Goal: Feedback & Contribution: Contribute content

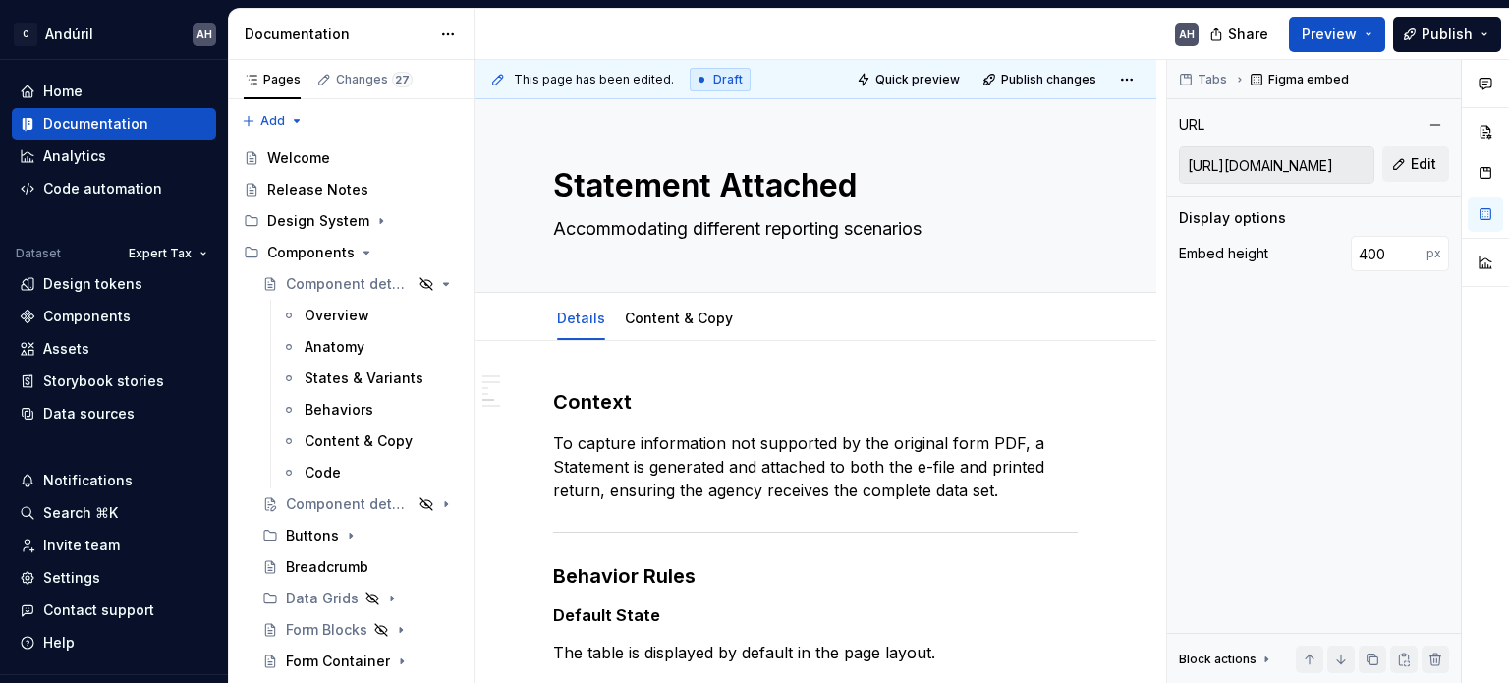
scroll to position [983, 0]
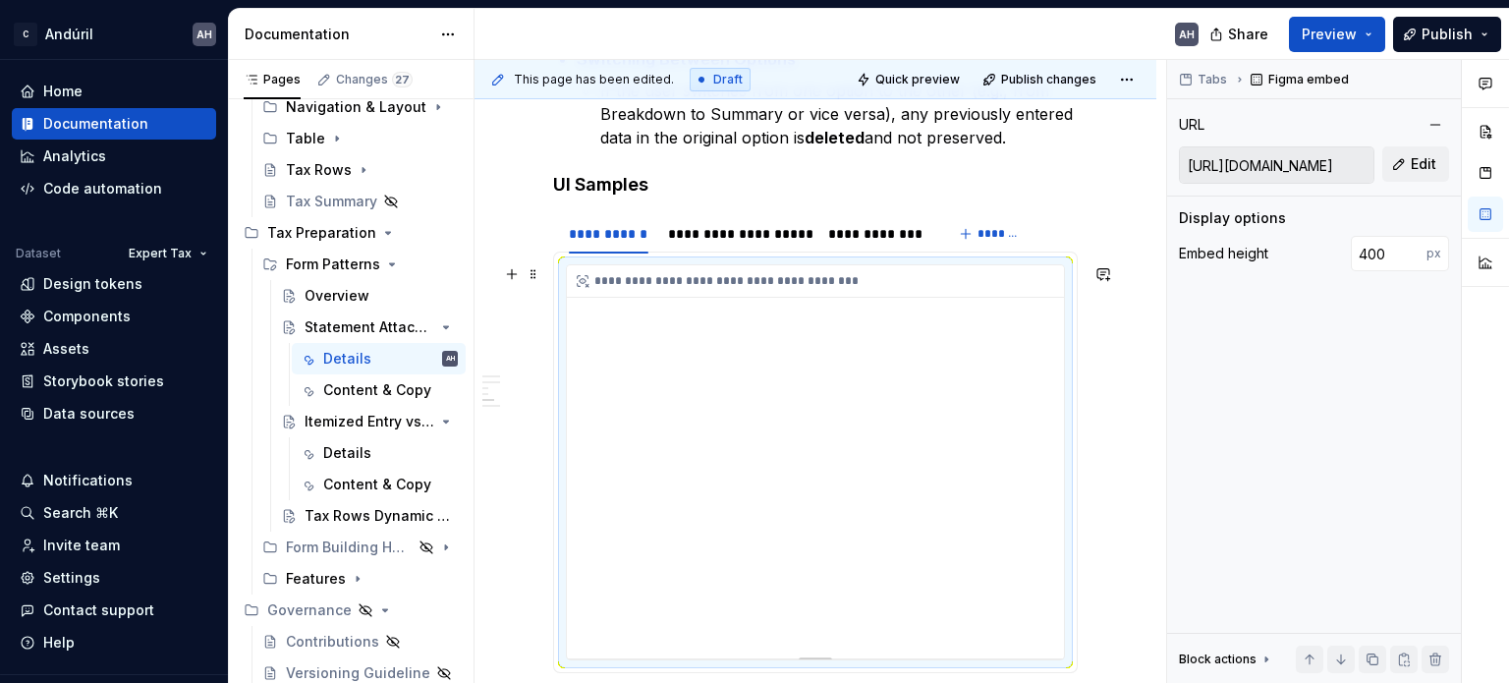
type textarea "*"
click at [819, 372] on div "**********" at bounding box center [815, 461] width 497 height 393
click at [1417, 167] on span "Edit" at bounding box center [1424, 164] width 26 height 20
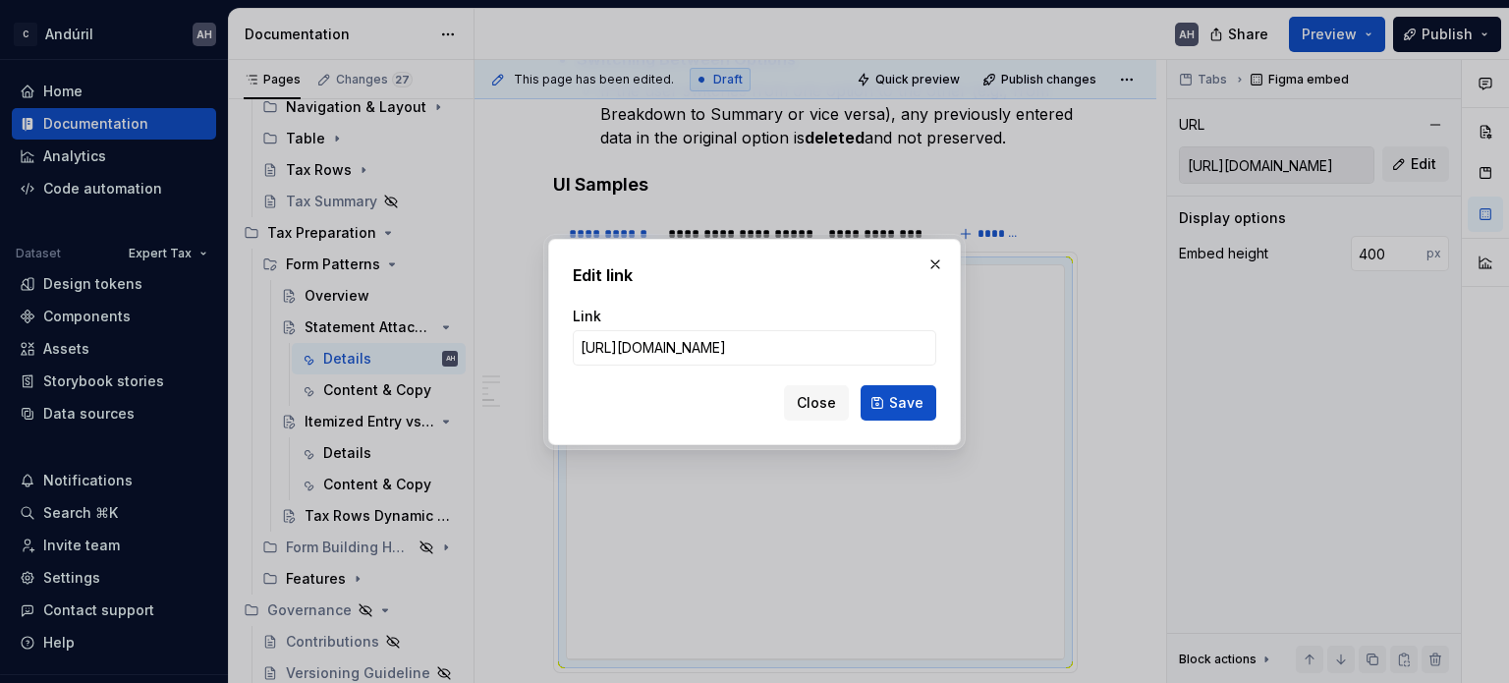
scroll to position [0, 436]
type input "[URL][DOMAIN_NAME]"
click at [908, 399] on span "Save" at bounding box center [906, 403] width 34 height 20
type input "[URL][DOMAIN_NAME]"
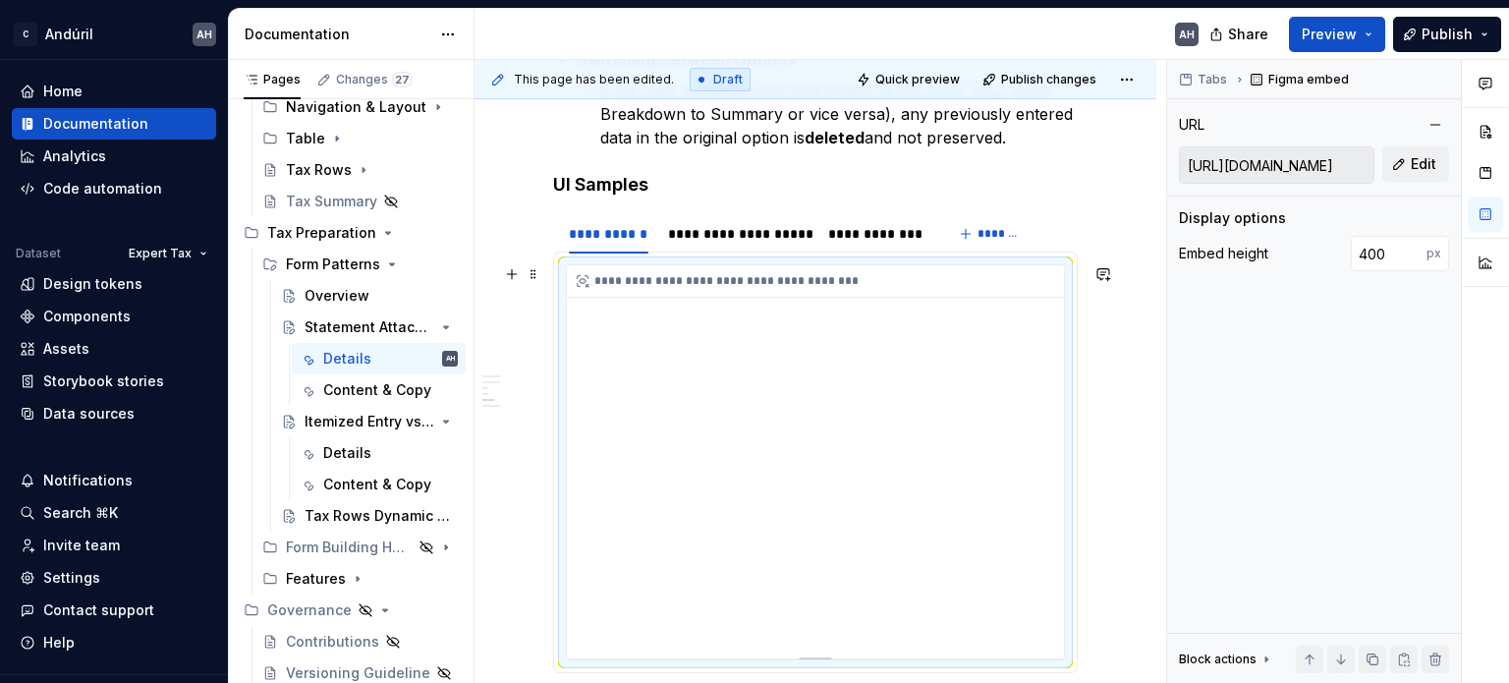
click at [700, 414] on div "**********" at bounding box center [815, 461] width 497 height 393
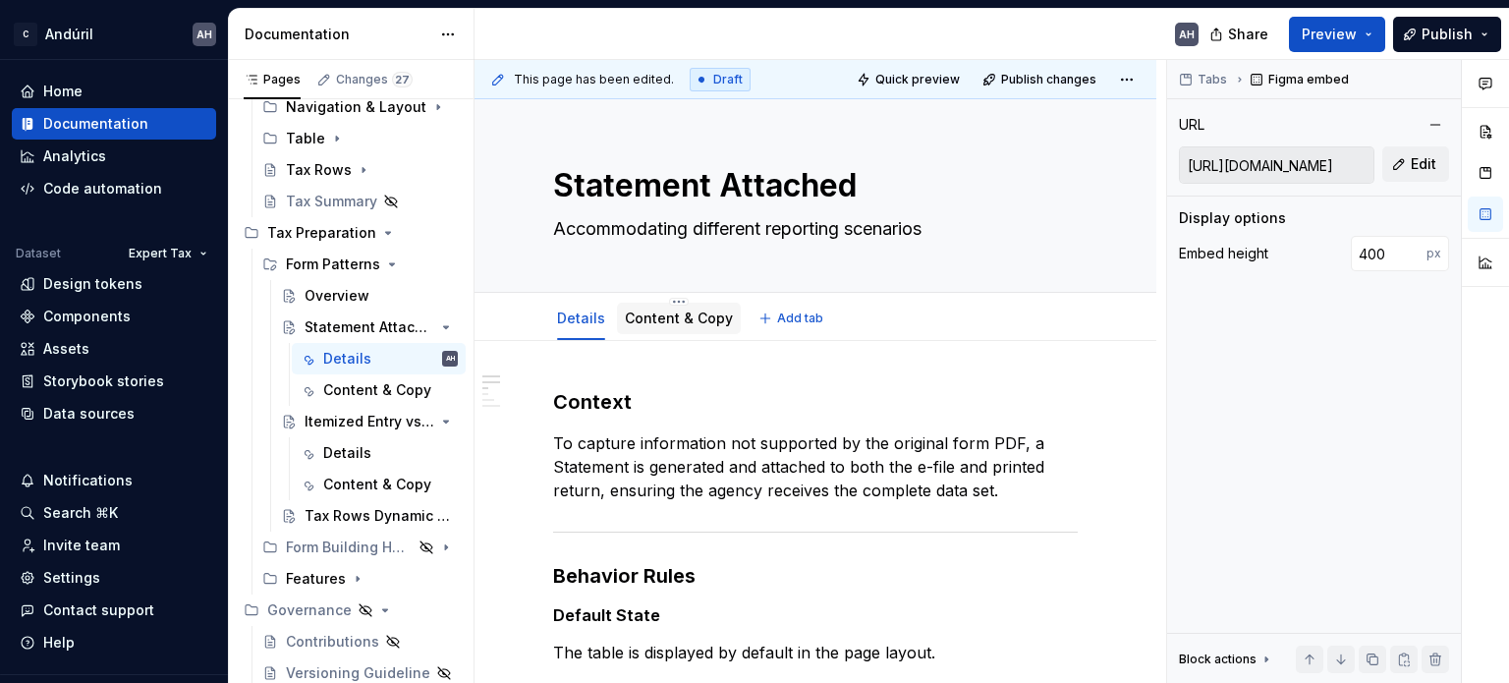
click at [694, 320] on link "Content & Copy" at bounding box center [679, 317] width 108 height 17
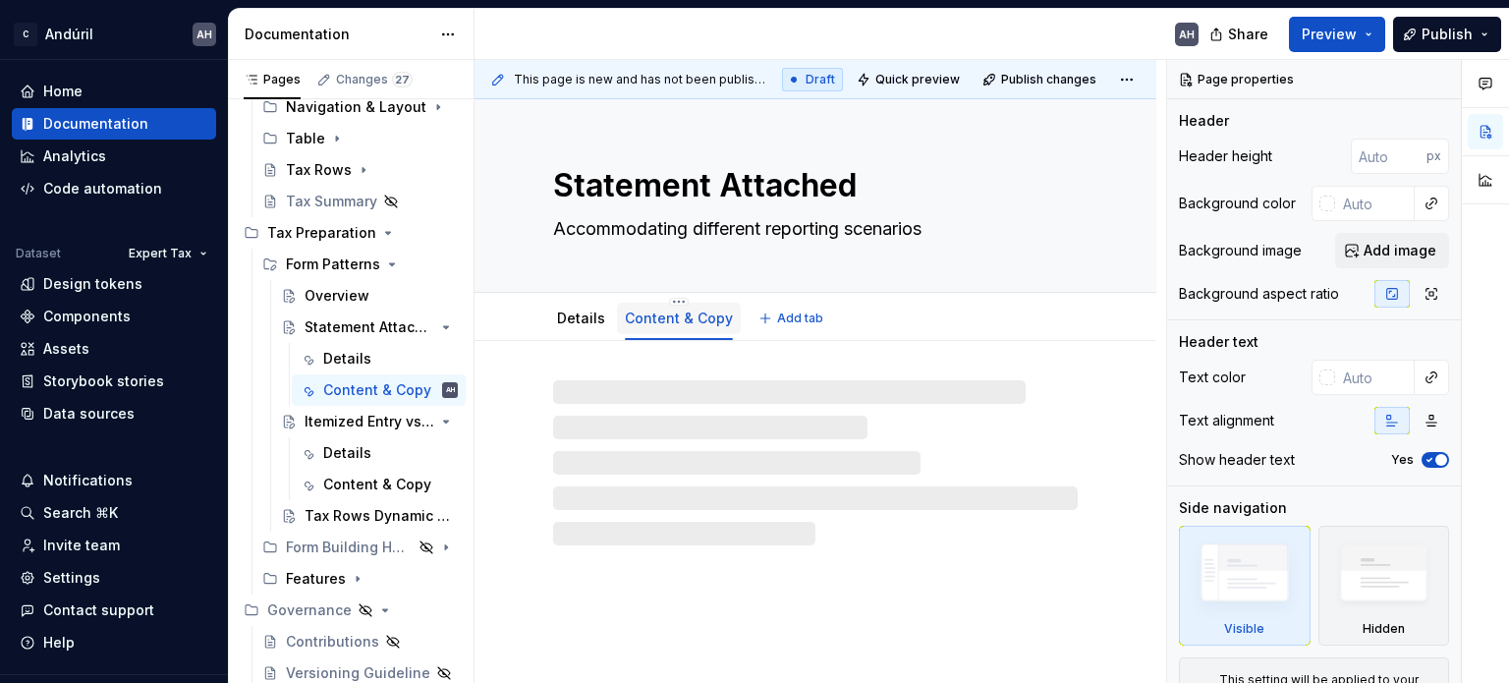
type textarea "*"
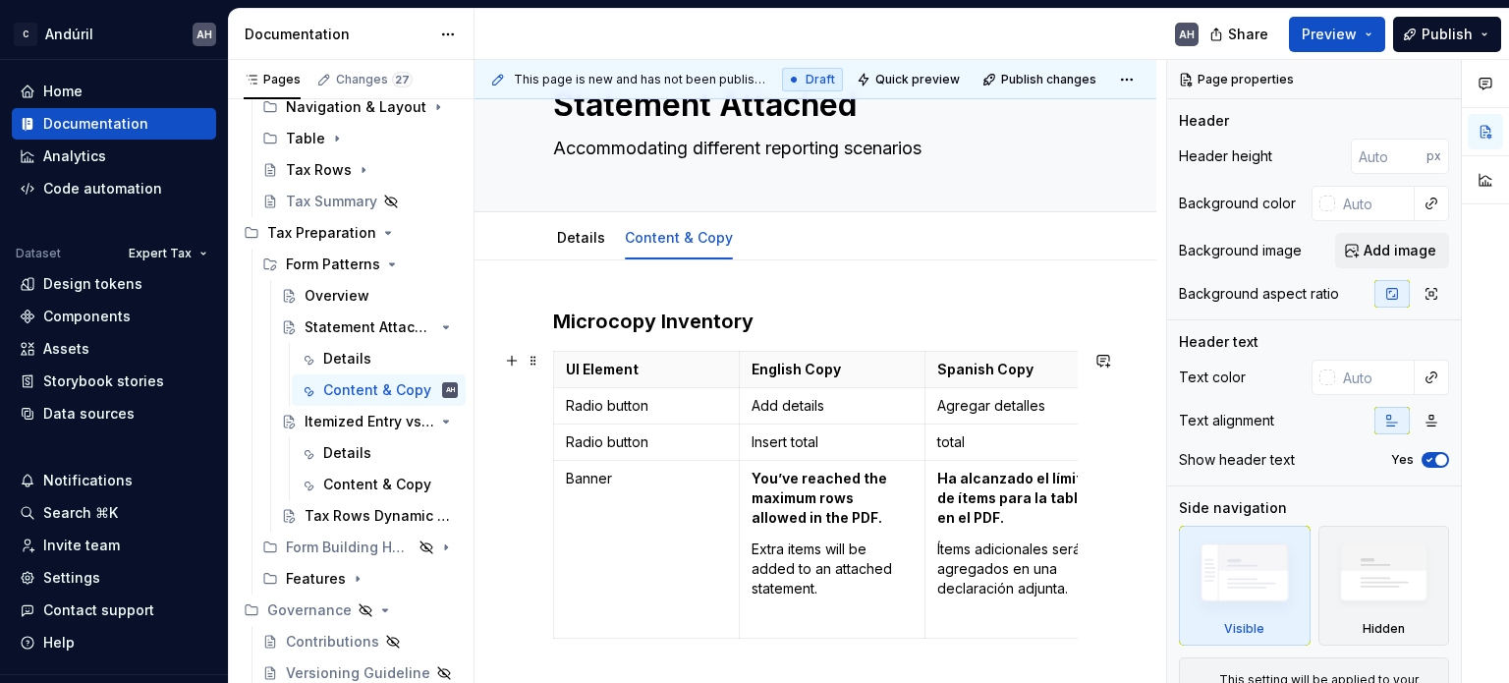
scroll to position [197, 0]
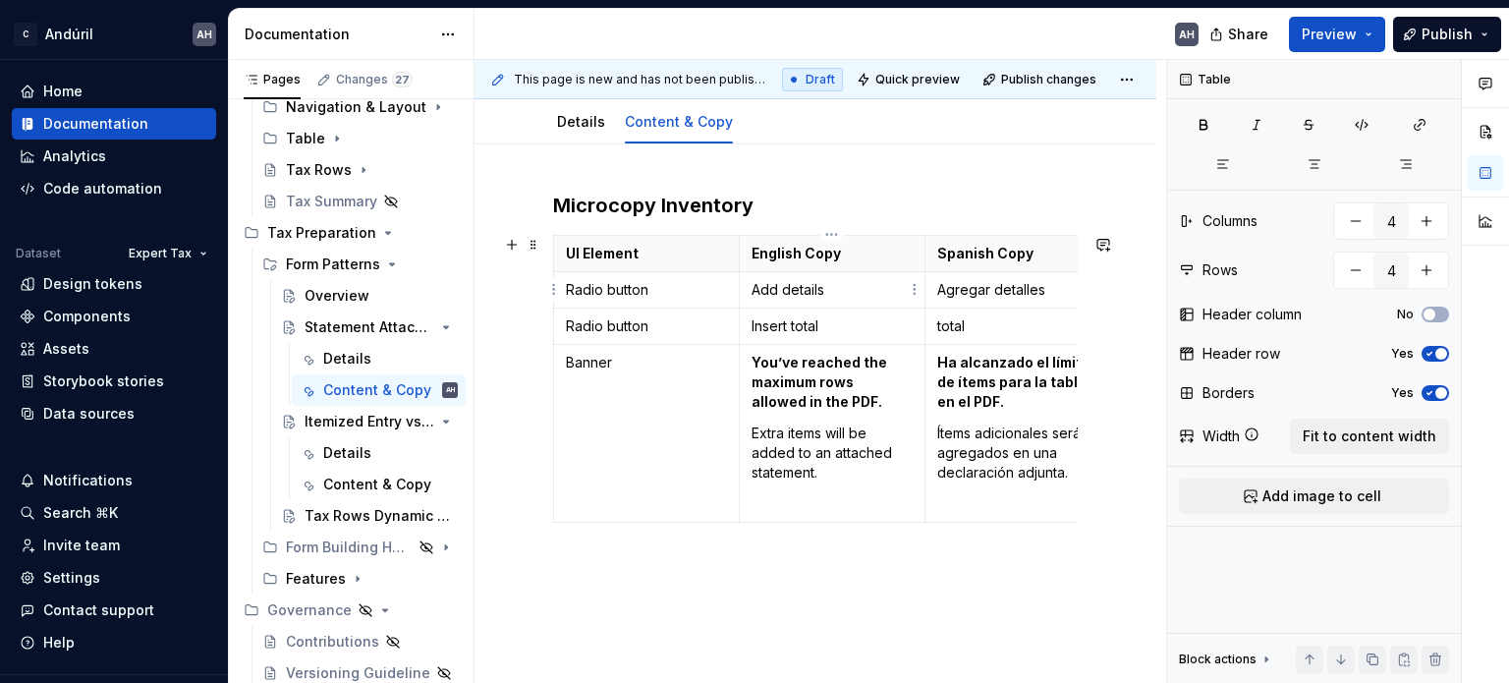
click at [839, 295] on p "Add details" at bounding box center [832, 290] width 161 height 20
click at [761, 284] on p "Add details" at bounding box center [832, 290] width 161 height 20
click at [811, 411] on td "You’ve reached the maximum rows allowed in the PDF. Extra items will be added t…" at bounding box center [832, 434] width 186 height 178
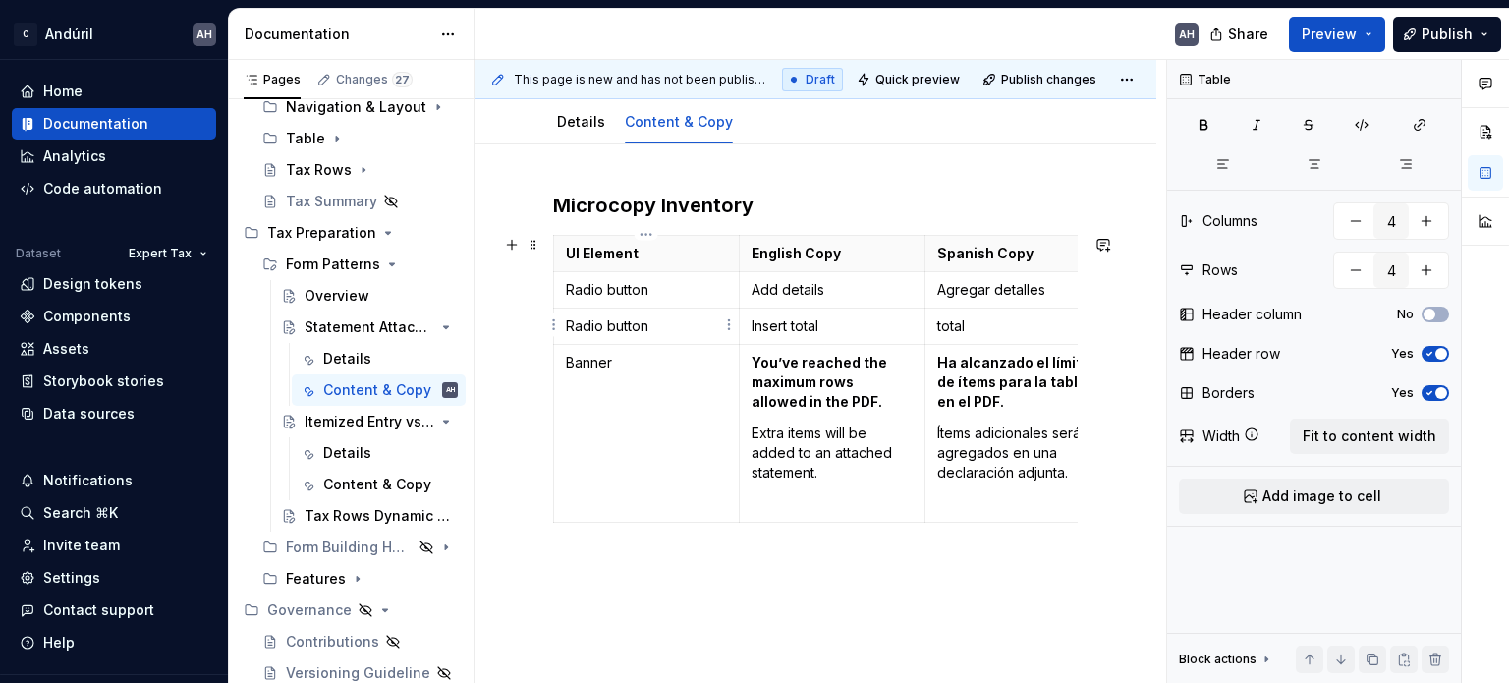
click at [617, 330] on p "Radio button" at bounding box center [646, 326] width 161 height 20
click at [553, 326] on html "C Andúril AH Home Documentation Analytics Code automation Dataset Expert Tax De…" at bounding box center [754, 341] width 1509 height 683
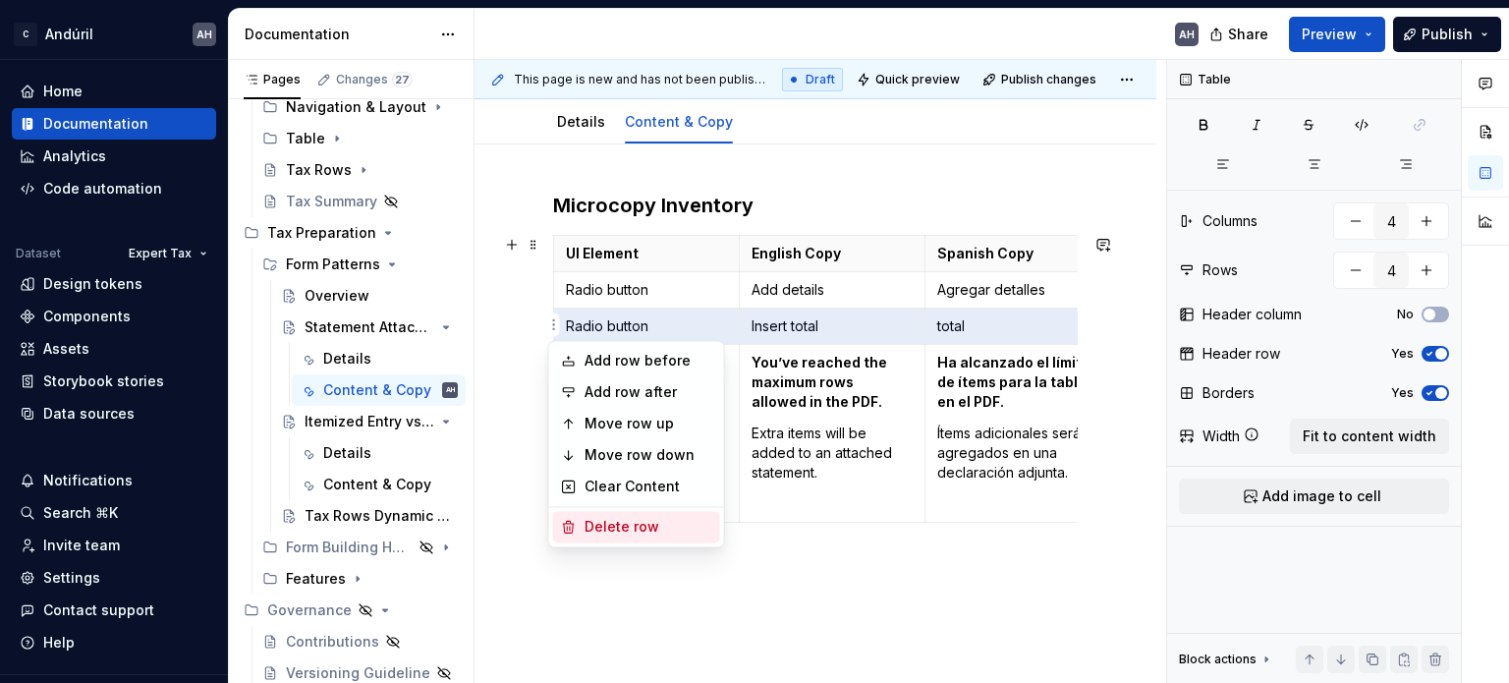
click at [637, 532] on div "Delete row" at bounding box center [649, 527] width 128 height 20
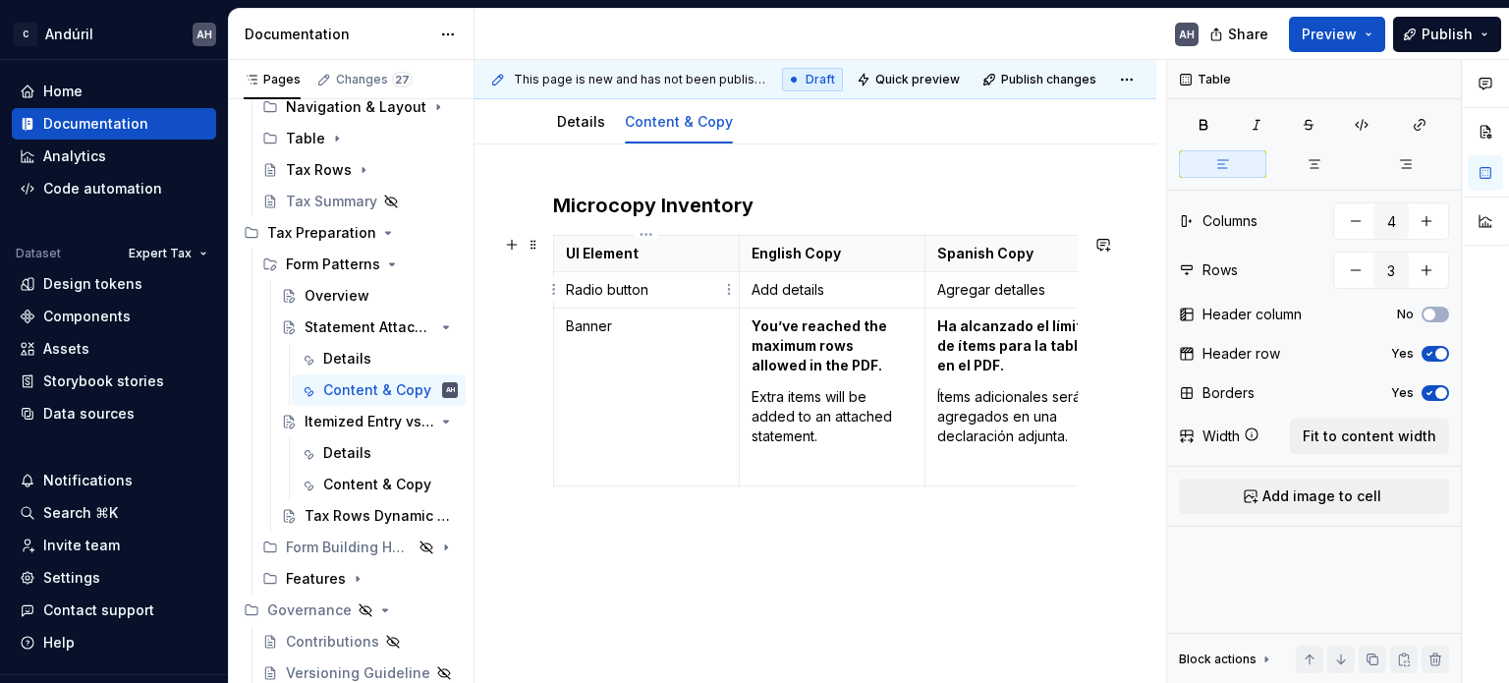
click at [571, 289] on p "Radio button" at bounding box center [646, 290] width 161 height 20
click at [552, 288] on html "C Andúril AH Home Documentation Analytics Code automation Dataset Expert Tax De…" at bounding box center [754, 341] width 1509 height 683
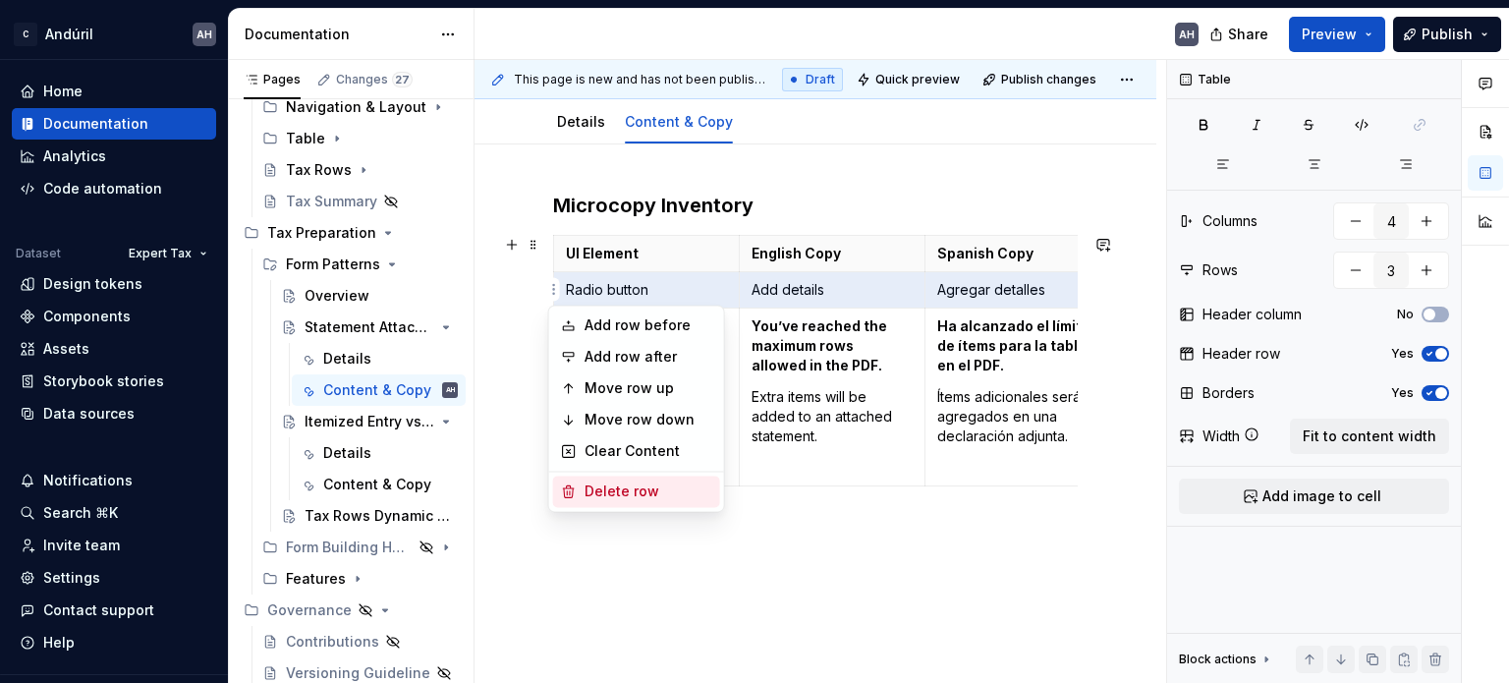
click at [597, 486] on div "Delete row" at bounding box center [649, 491] width 128 height 20
type input "2"
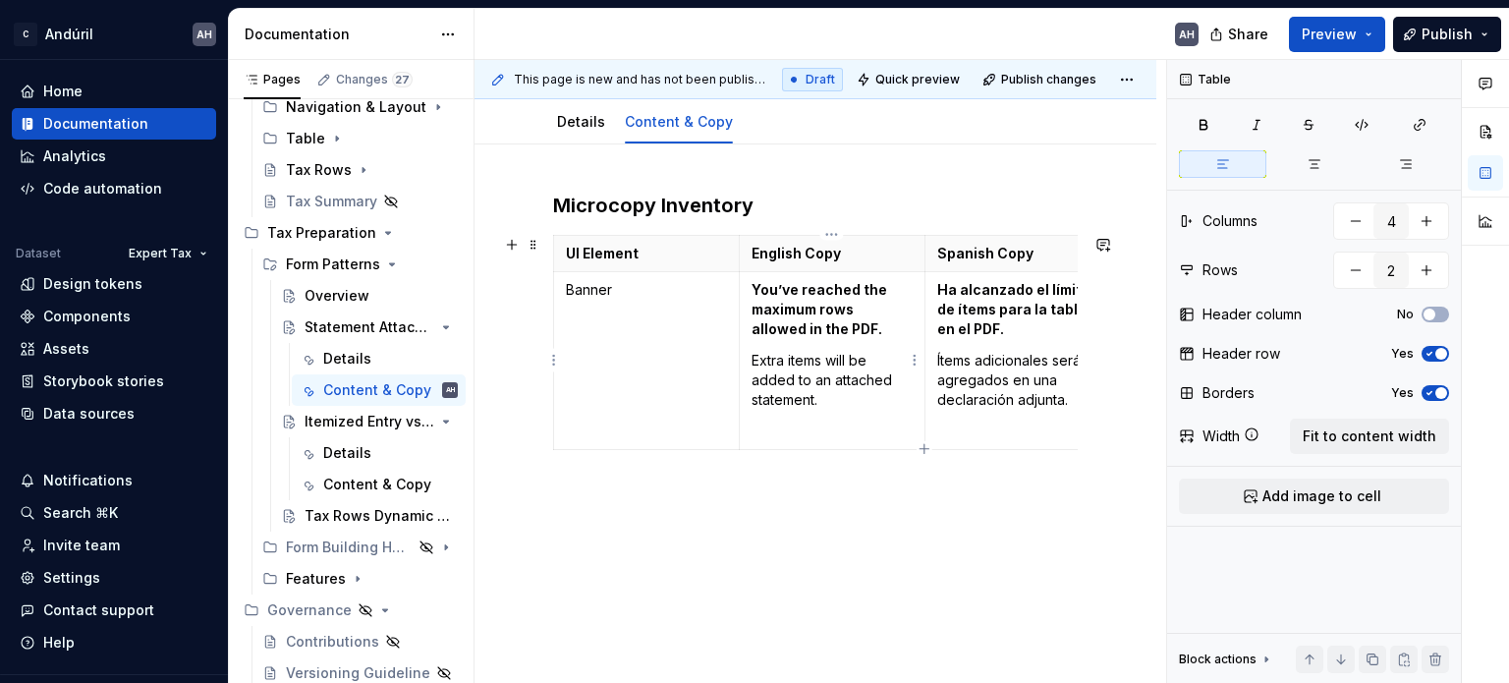
click at [802, 302] on strong "You’ve reached the maximum rows allowed in the PDF." at bounding box center [821, 309] width 139 height 56
click at [831, 323] on p "You’ve reached the maximum rows allowed in the PDF." at bounding box center [832, 309] width 161 height 59
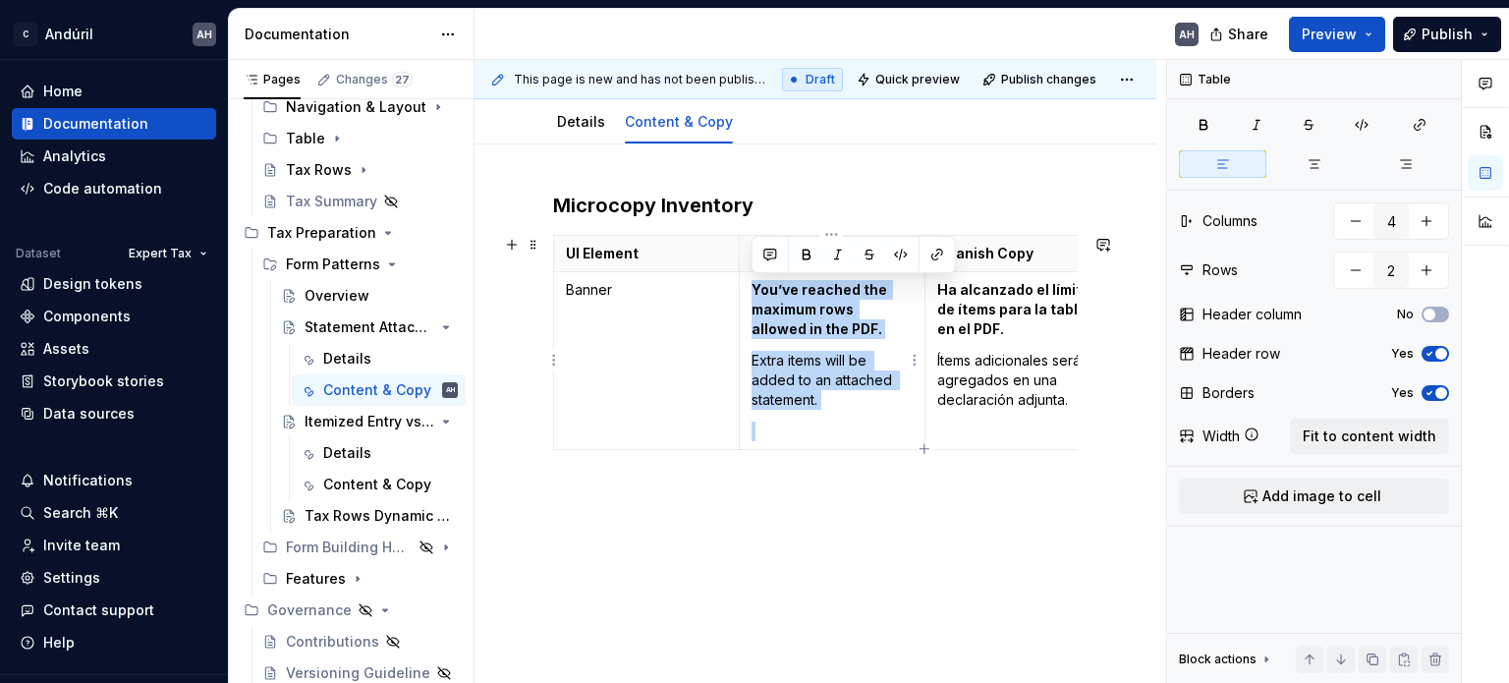
drag, startPoint x: 827, startPoint y: 411, endPoint x: 753, endPoint y: 290, distance: 142.1
click at [753, 290] on td "You’ve reached the maximum rows allowed in the PDF. Extra items will be added t…" at bounding box center [832, 361] width 186 height 178
copy td "You’ve reached the maximum rows allowed in the PDF. Extra items will be added t…"
type textarea "*"
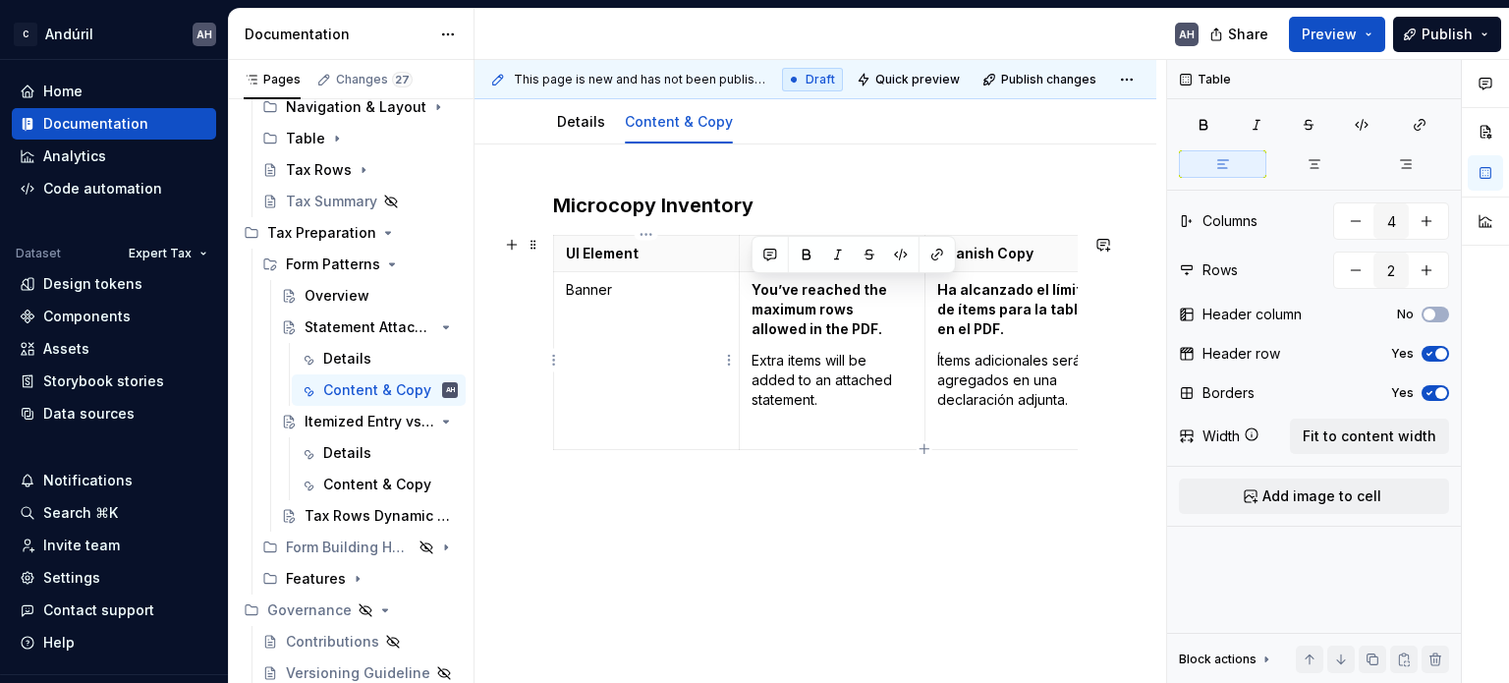
click at [728, 391] on td "Banner" at bounding box center [647, 361] width 186 height 178
click at [833, 396] on p "Extra items will be added to an attached statement." at bounding box center [832, 380] width 161 height 59
click at [852, 375] on p "Extra items will be added to an attached statement." at bounding box center [832, 380] width 161 height 59
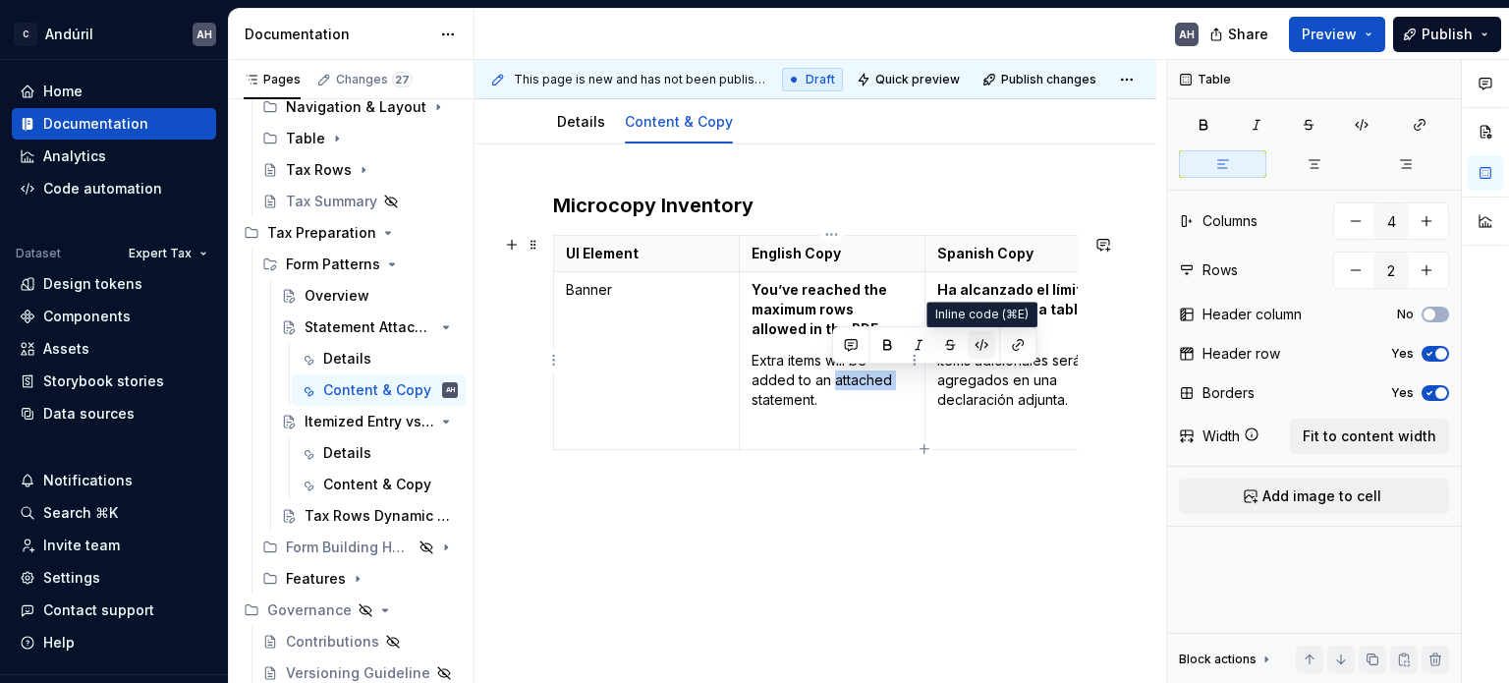
click at [972, 350] on button "button" at bounding box center [982, 345] width 28 height 28
click at [863, 409] on td "You’ve reached the maximum rows allowed in the PDF. Extra items will be added t…" at bounding box center [832, 361] width 186 height 178
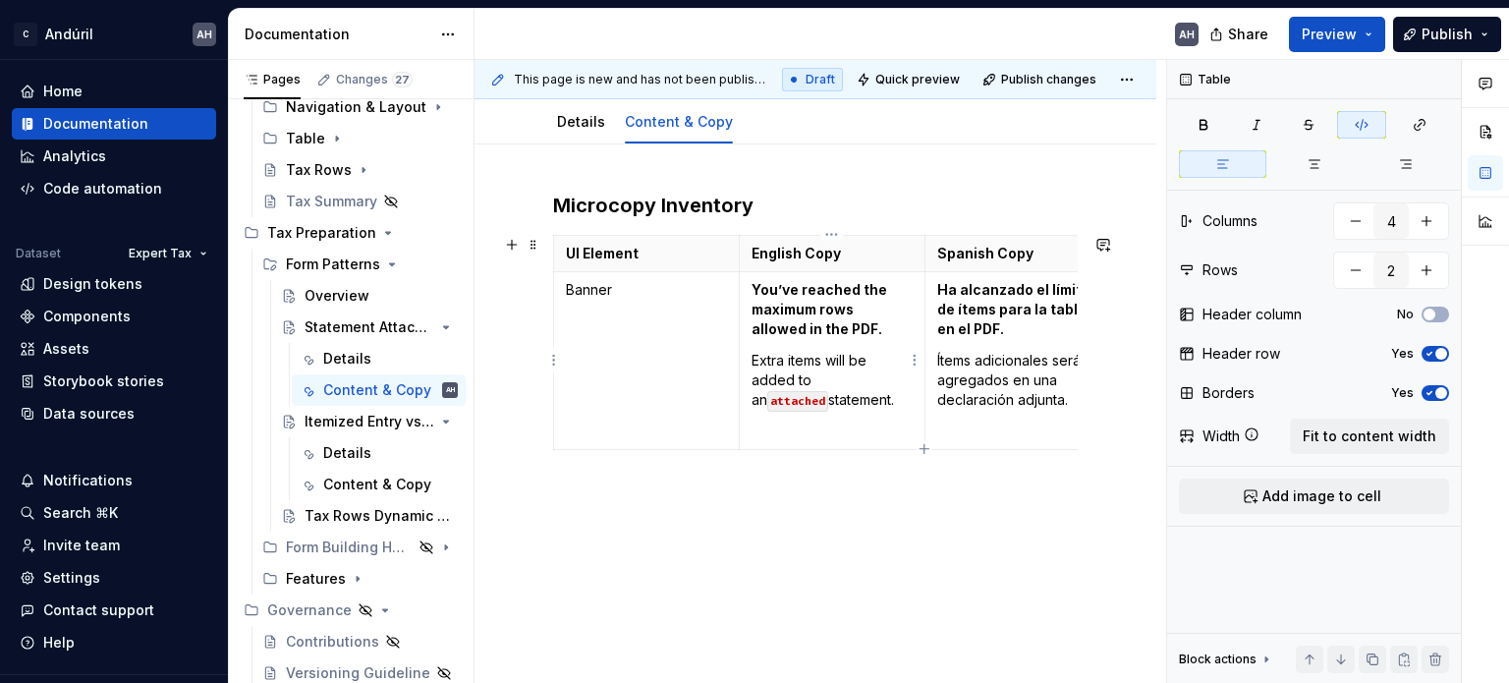
click at [828, 391] on code "attached" at bounding box center [797, 401] width 61 height 21
click at [837, 423] on p at bounding box center [832, 432] width 161 height 20
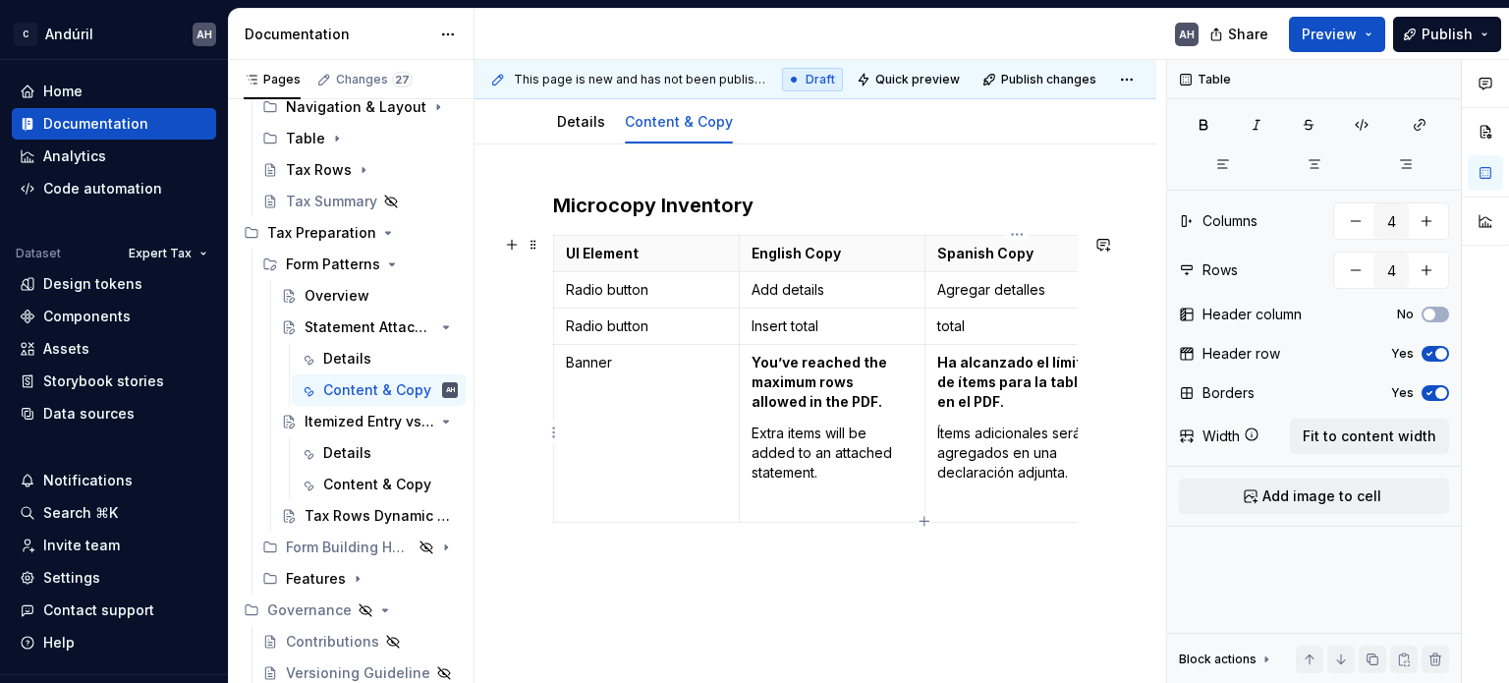
click at [975, 501] on td "Ha alcanzado el límite de ítems para la tabla en el PDF. Ítems adicionales será…" at bounding box center [1018, 434] width 186 height 178
click at [920, 333] on html "C Andúril AH Home Documentation Analytics Code automation Dataset Expert Tax De…" at bounding box center [754, 341] width 1509 height 683
click at [598, 369] on html "C Andúril AH Home Documentation Analytics Code automation Dataset Expert Tax De…" at bounding box center [754, 341] width 1509 height 683
click at [606, 365] on p "Banner" at bounding box center [646, 363] width 161 height 20
click at [630, 359] on p "Banner" at bounding box center [646, 363] width 161 height 20
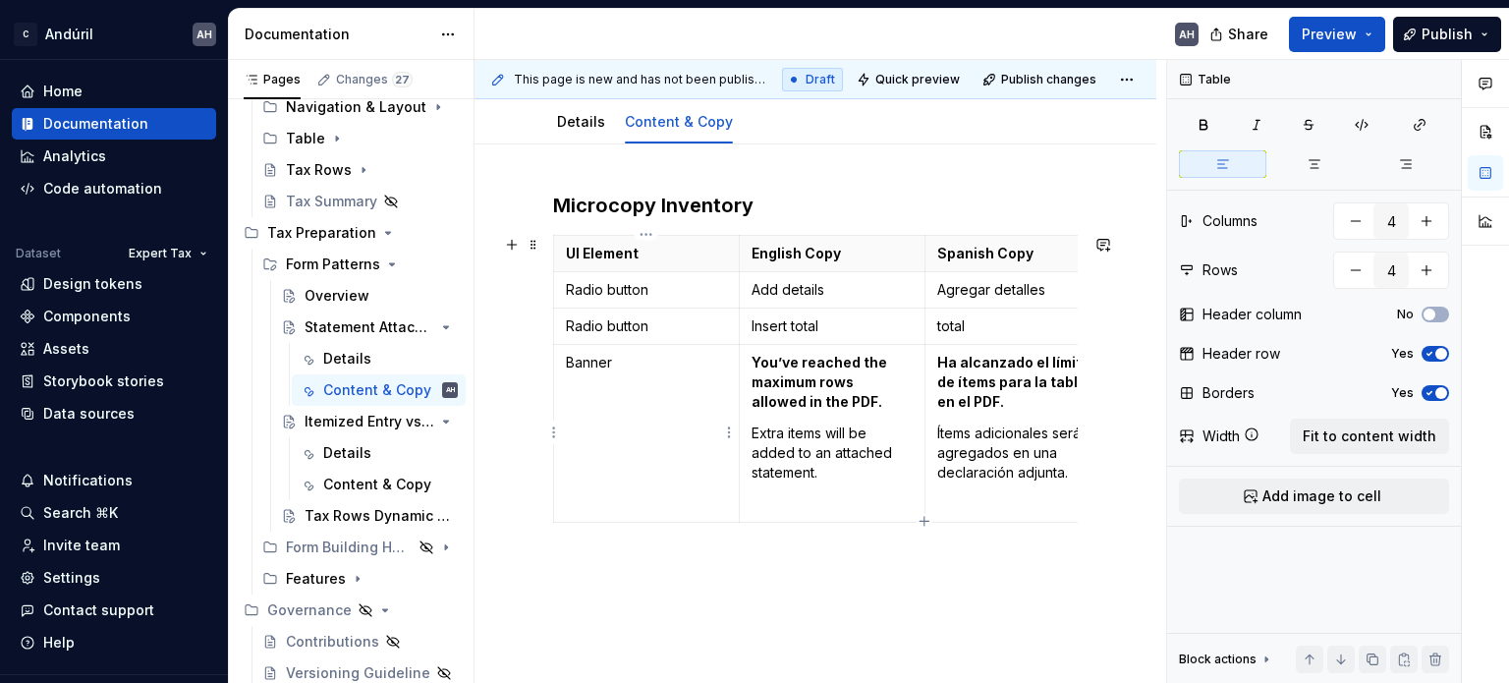
click at [581, 359] on p "Banner" at bounding box center [646, 363] width 161 height 20
click at [550, 325] on html "C Andúril AH Home Documentation Analytics Code automation Dataset Expert Tax De…" at bounding box center [754, 341] width 1509 height 683
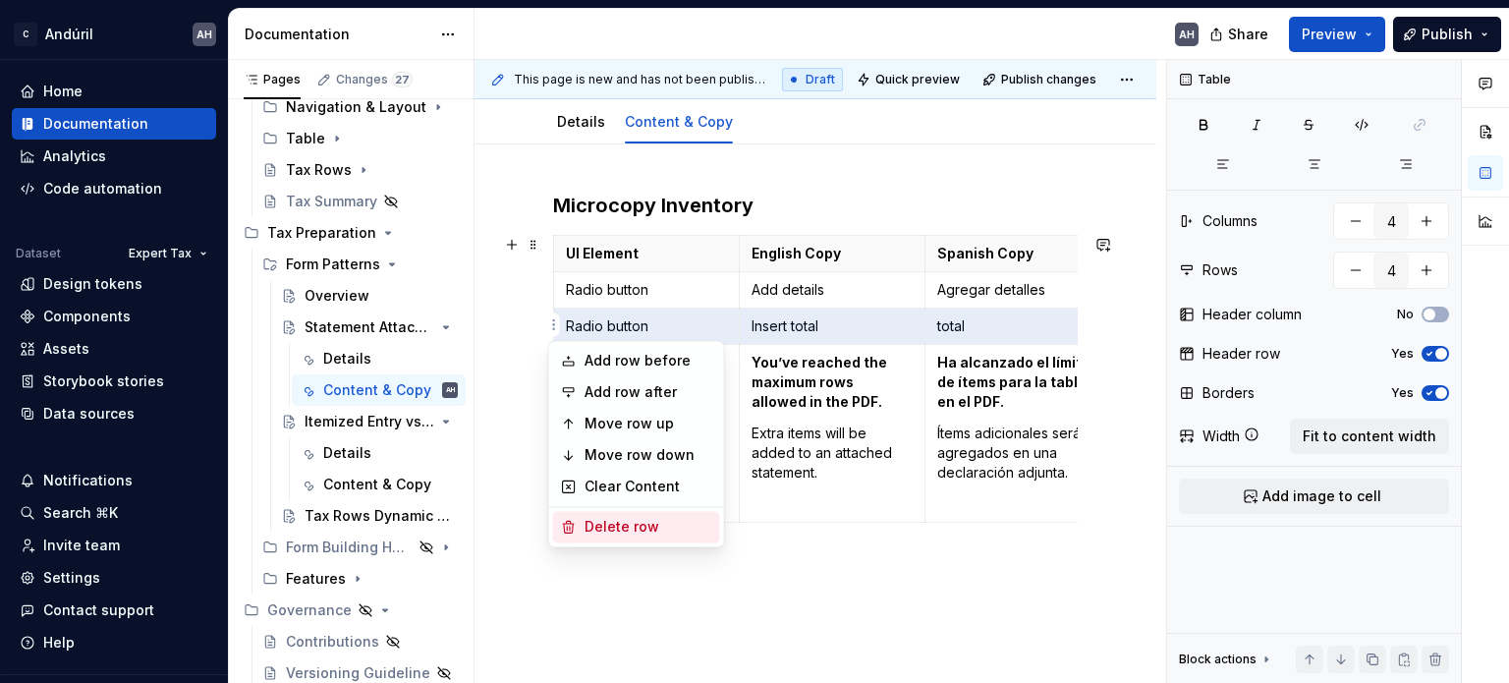
click at [598, 521] on div "Delete row" at bounding box center [649, 527] width 128 height 20
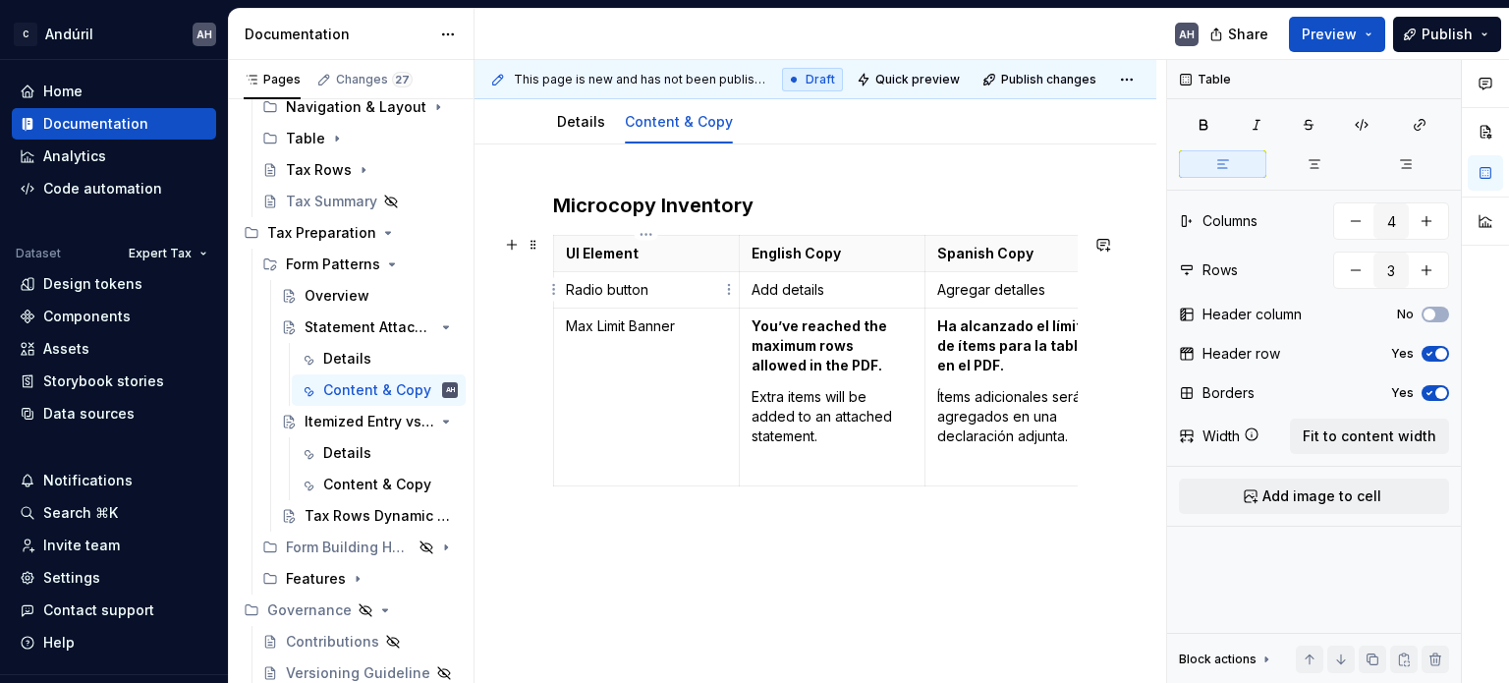
click at [578, 294] on p "Radio button" at bounding box center [646, 290] width 161 height 20
click at [552, 287] on html "C Andúril AH Home Documentation Analytics Code automation Dataset Expert Tax De…" at bounding box center [754, 341] width 1509 height 683
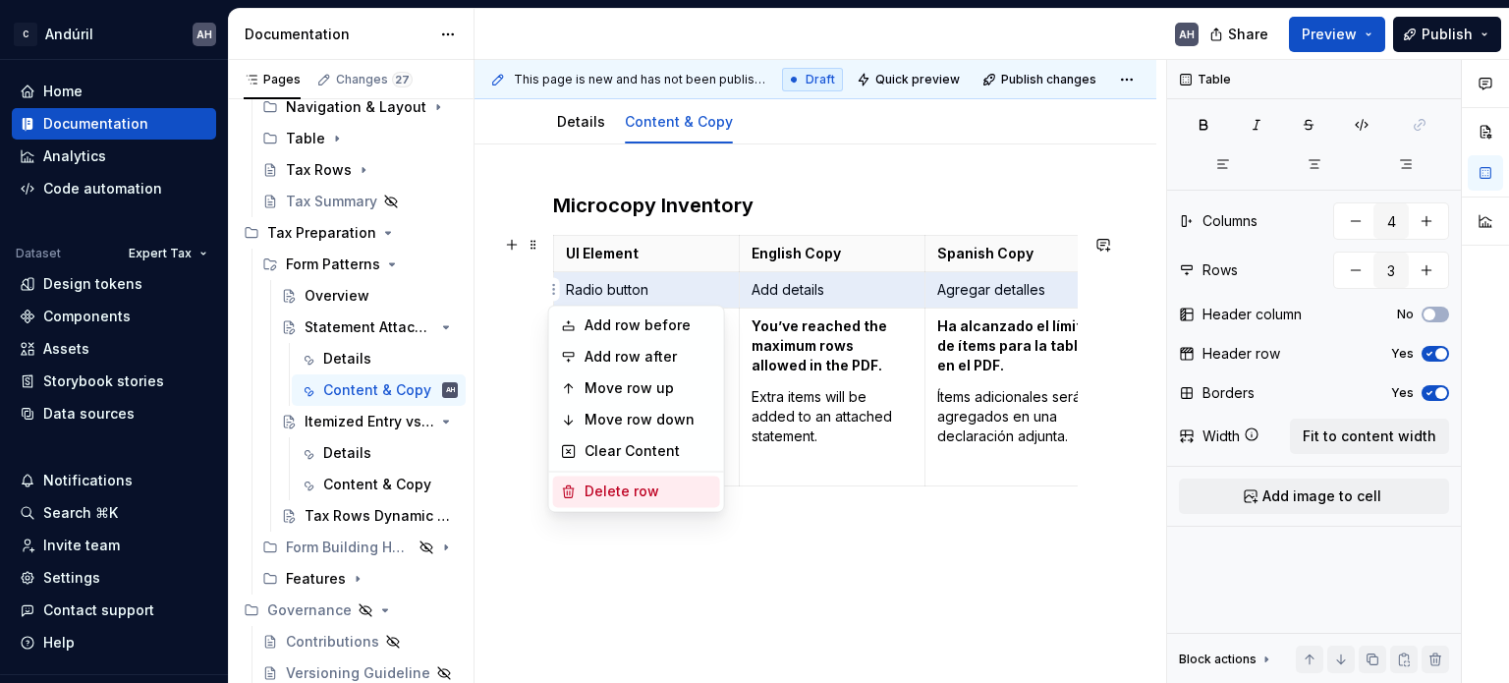
click at [600, 490] on div "Delete row" at bounding box center [649, 491] width 128 height 20
type input "2"
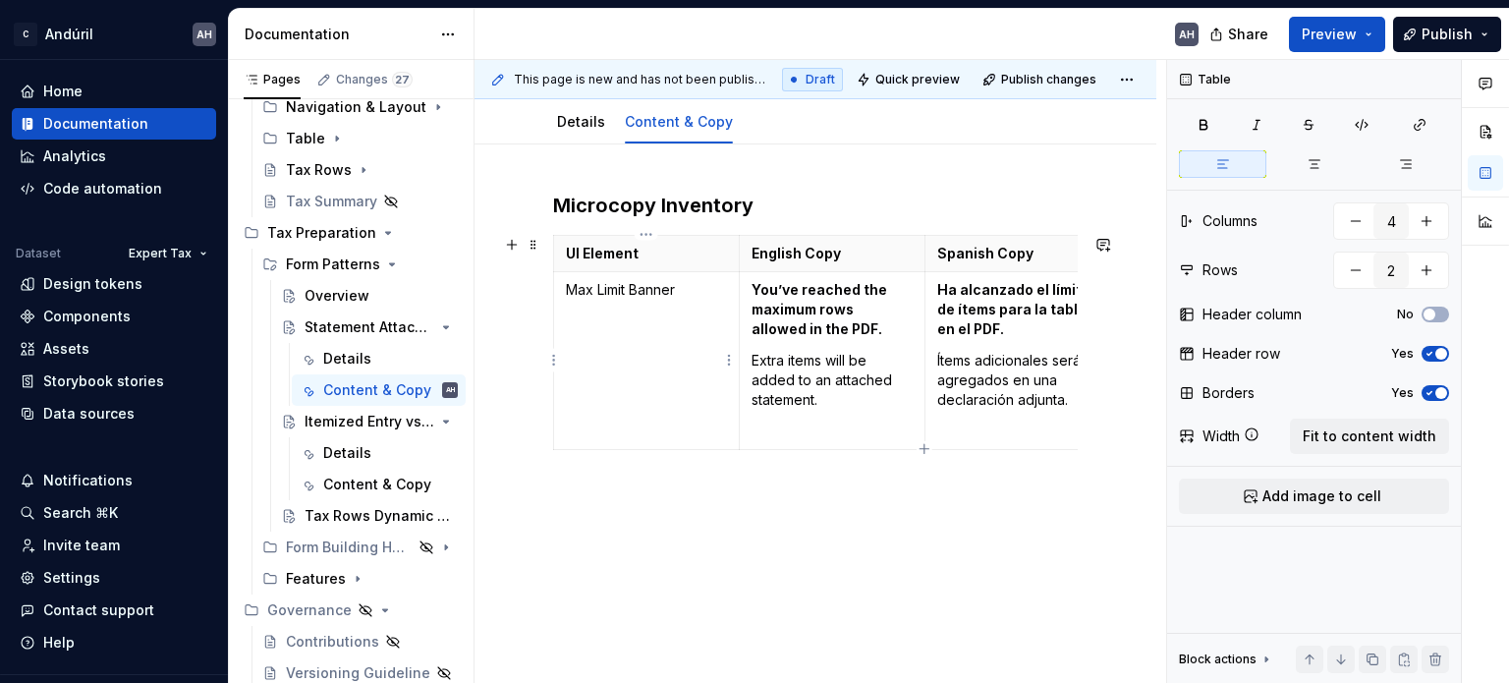
click at [591, 300] on td "Max Limit Banner" at bounding box center [647, 361] width 186 height 178
click at [593, 292] on p "Max Limit Banner" at bounding box center [646, 290] width 161 height 20
click at [597, 296] on p "MaxRow Limit Banner" at bounding box center [646, 290] width 161 height 20
click at [636, 290] on p "Max Row Limit Banner" at bounding box center [646, 290] width 161 height 20
click at [751, 544] on div "Microcopy Inventory UI Element English Copy Spanish Copy Notes Max Row Limit Ba…" at bounding box center [816, 439] width 682 height 590
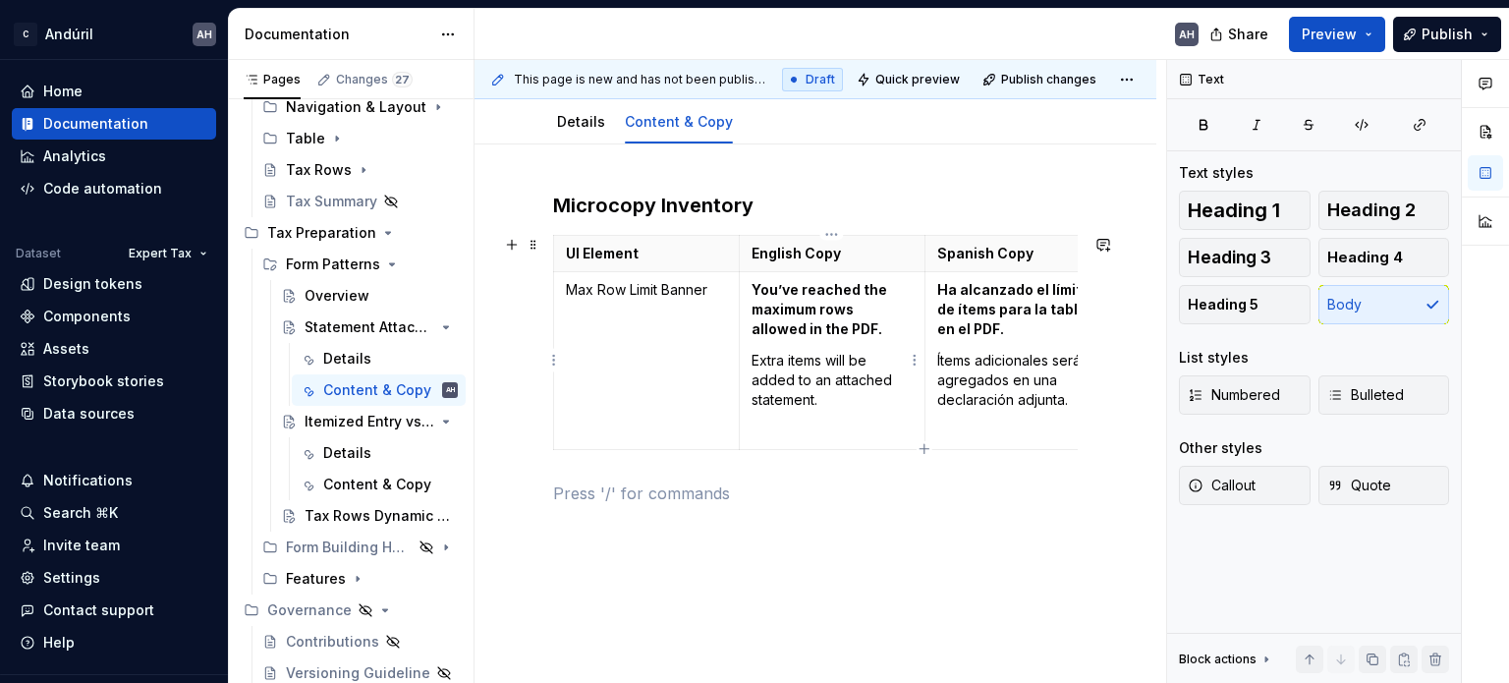
click at [872, 387] on p "Extra items will be added to an attached statement." at bounding box center [832, 380] width 161 height 59
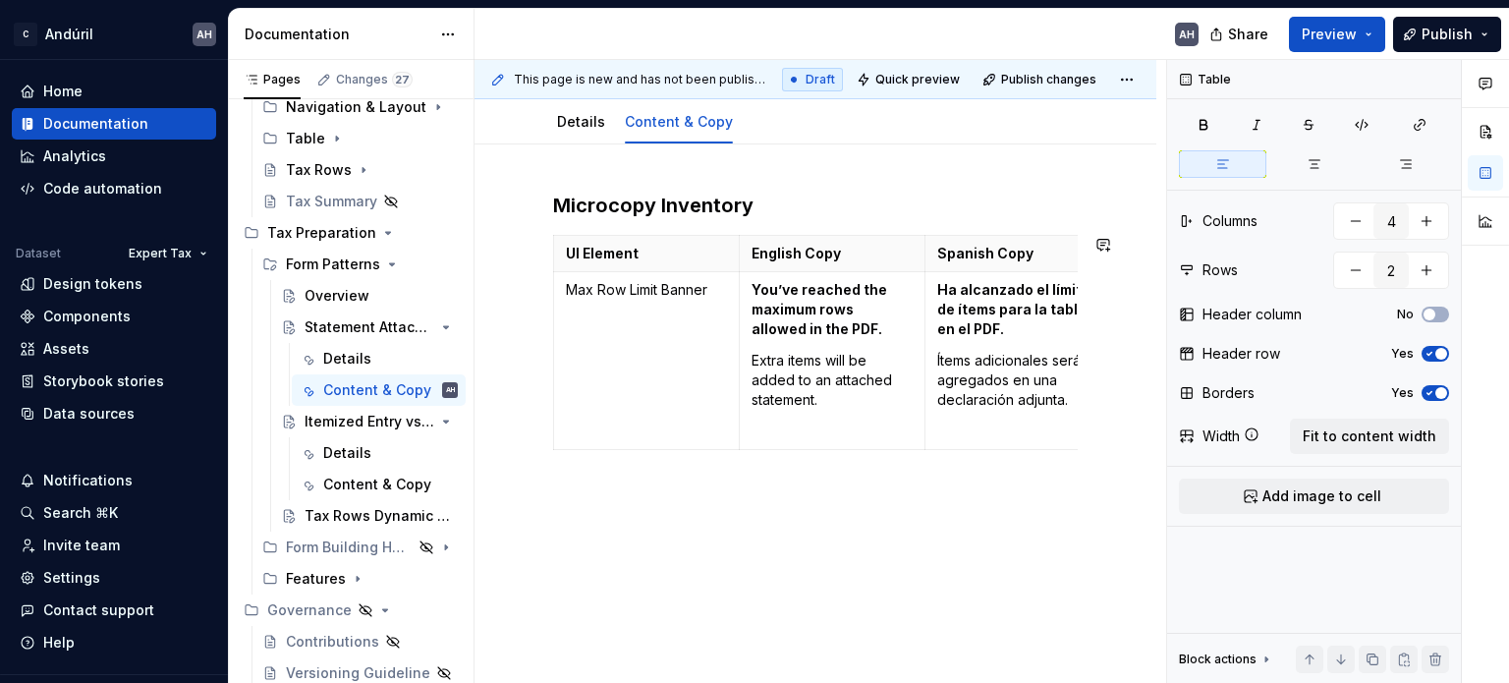
click at [840, 495] on p at bounding box center [815, 493] width 525 height 24
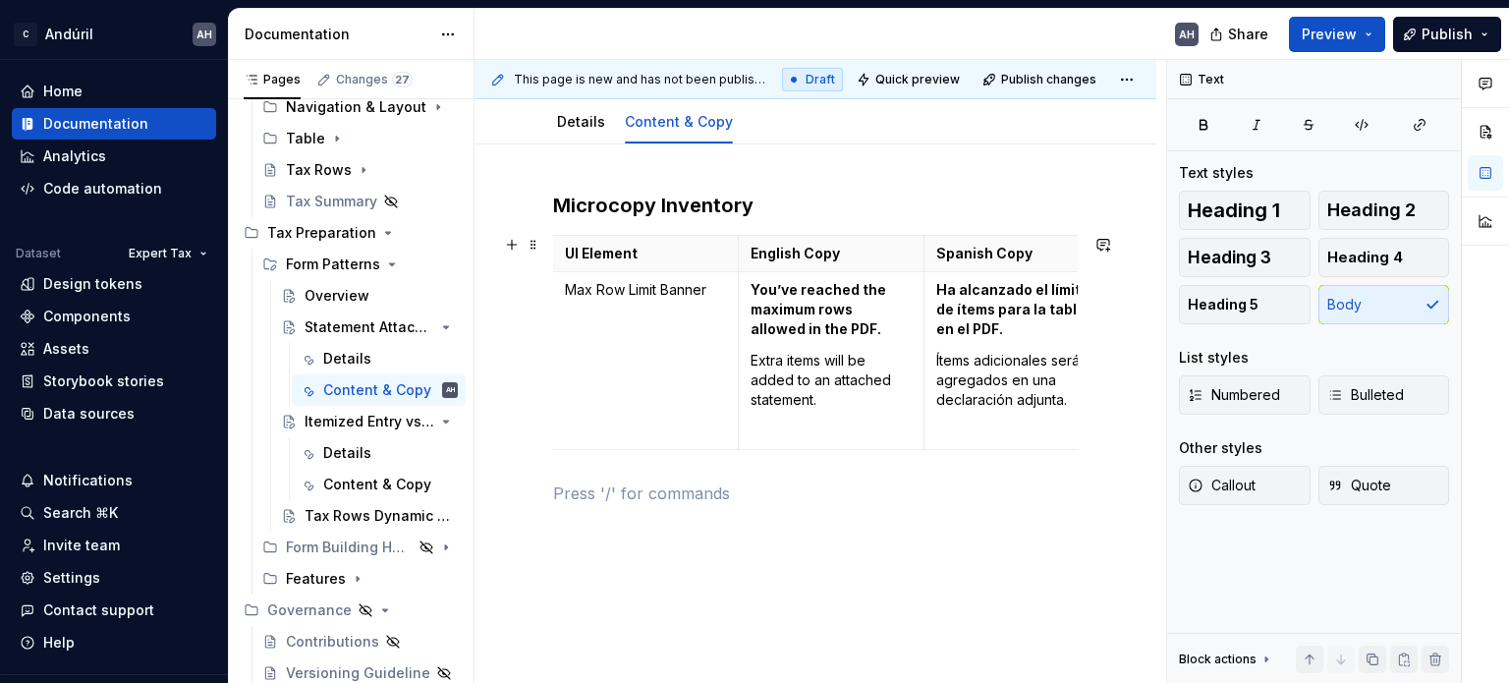
scroll to position [0, 0]
click at [534, 250] on span at bounding box center [534, 245] width 16 height 28
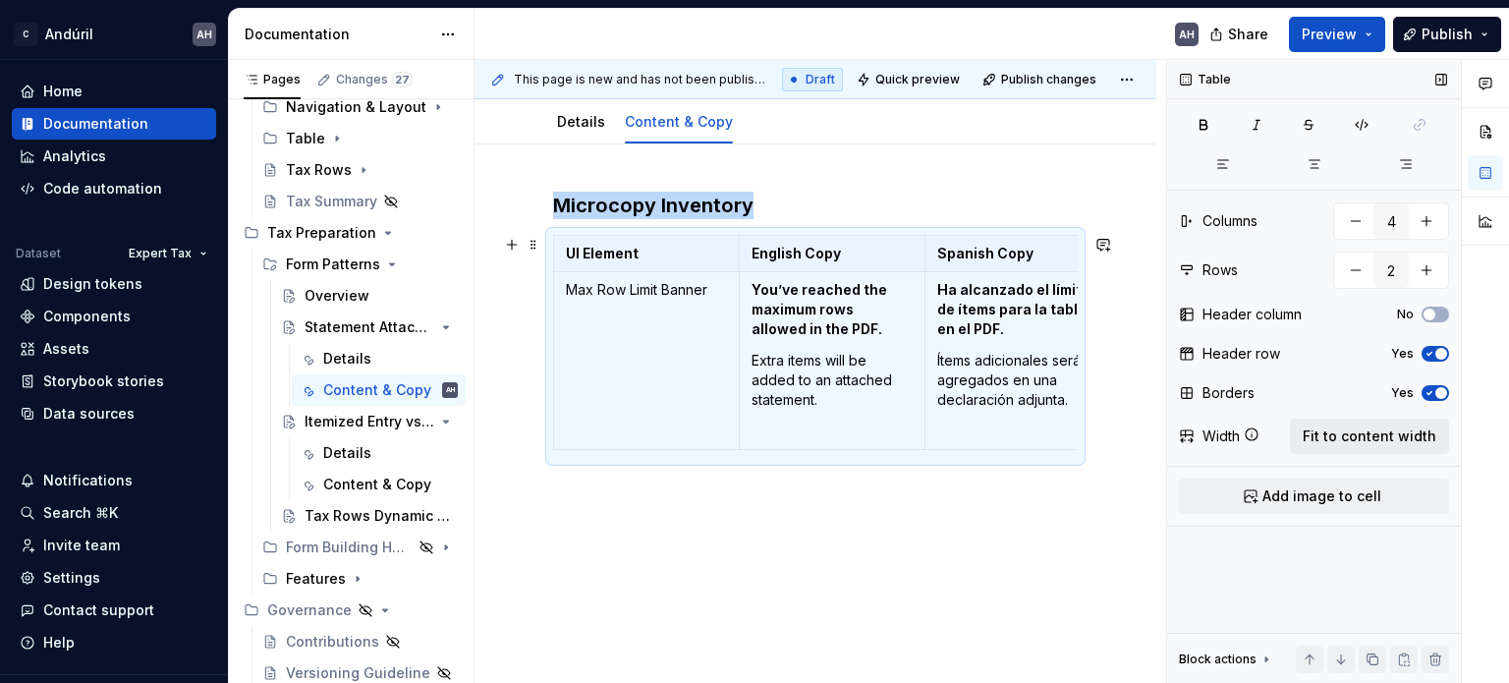
click at [1388, 426] on span "Fit to content width" at bounding box center [1370, 436] width 134 height 20
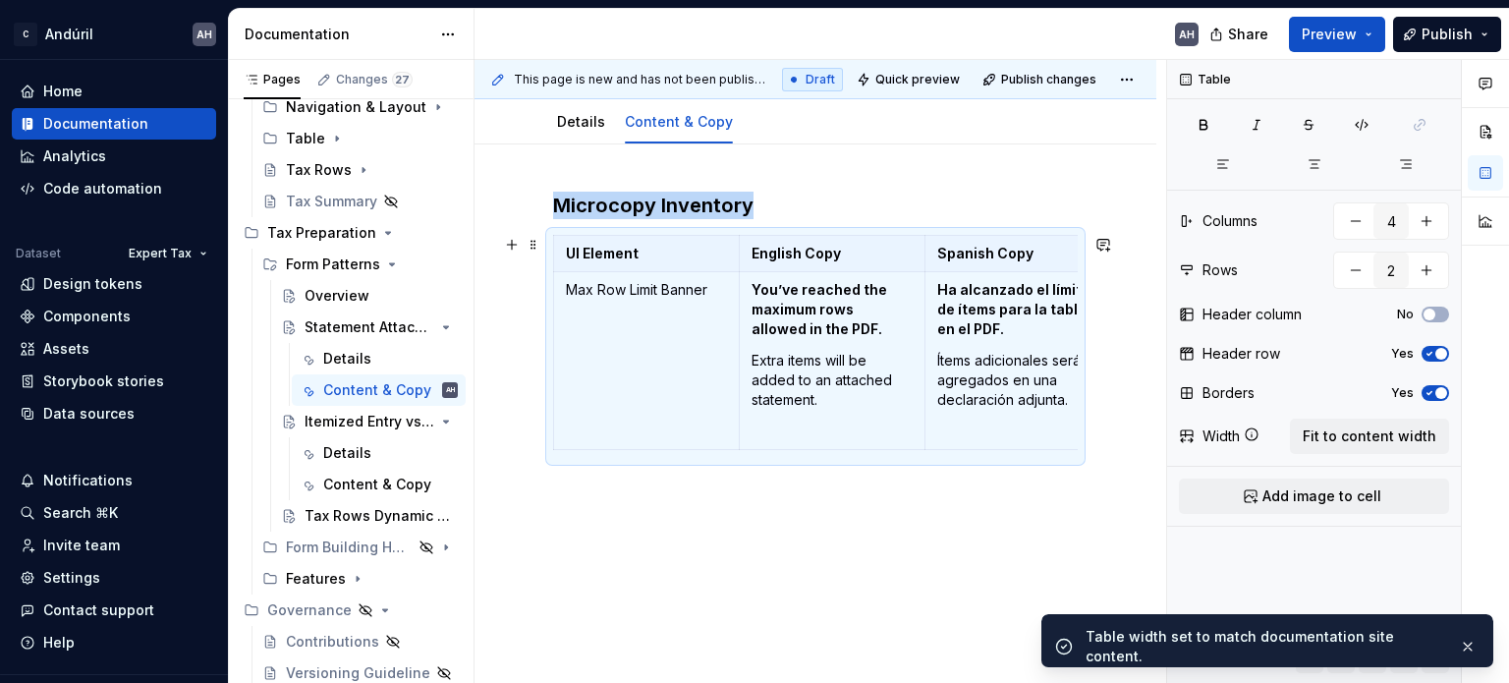
scroll to position [0, 217]
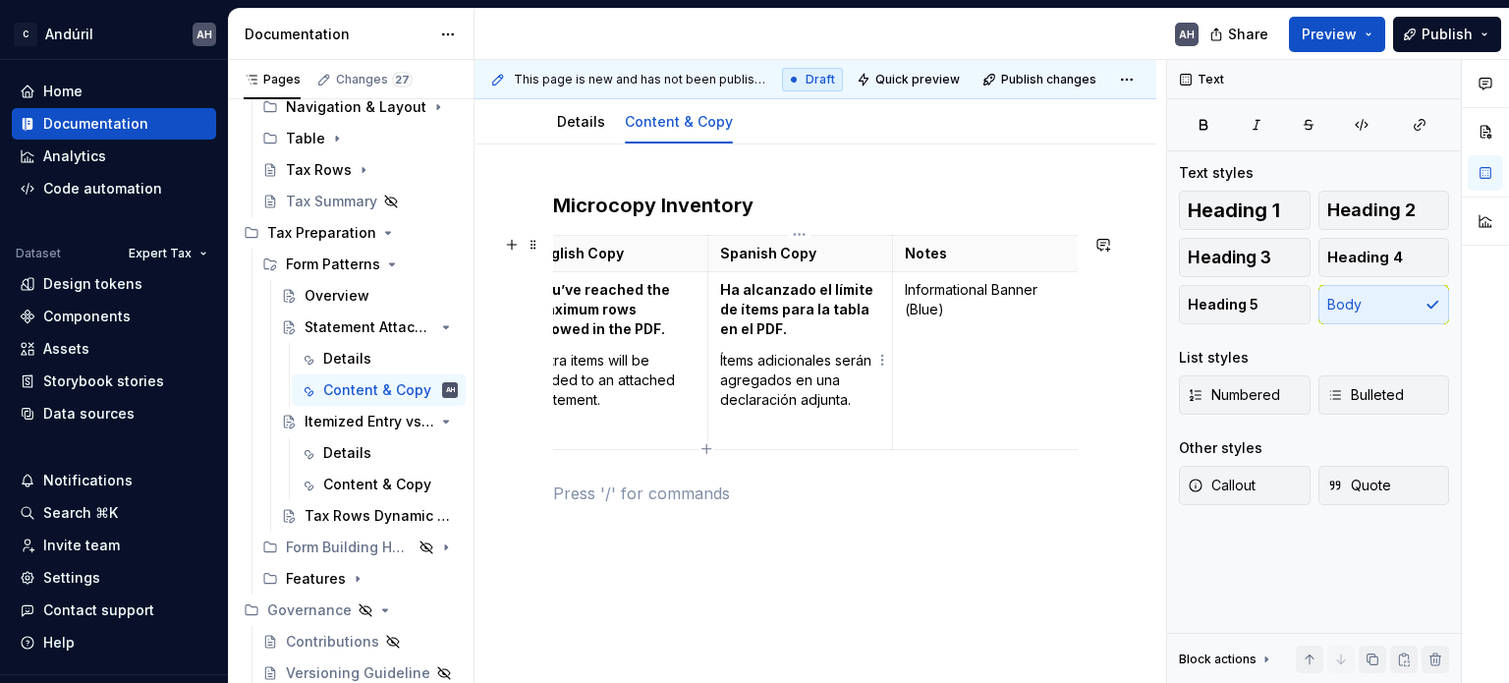
click at [828, 362] on p "Ítems adicionales serán agregados en una declaración adjunta." at bounding box center [800, 380] width 161 height 59
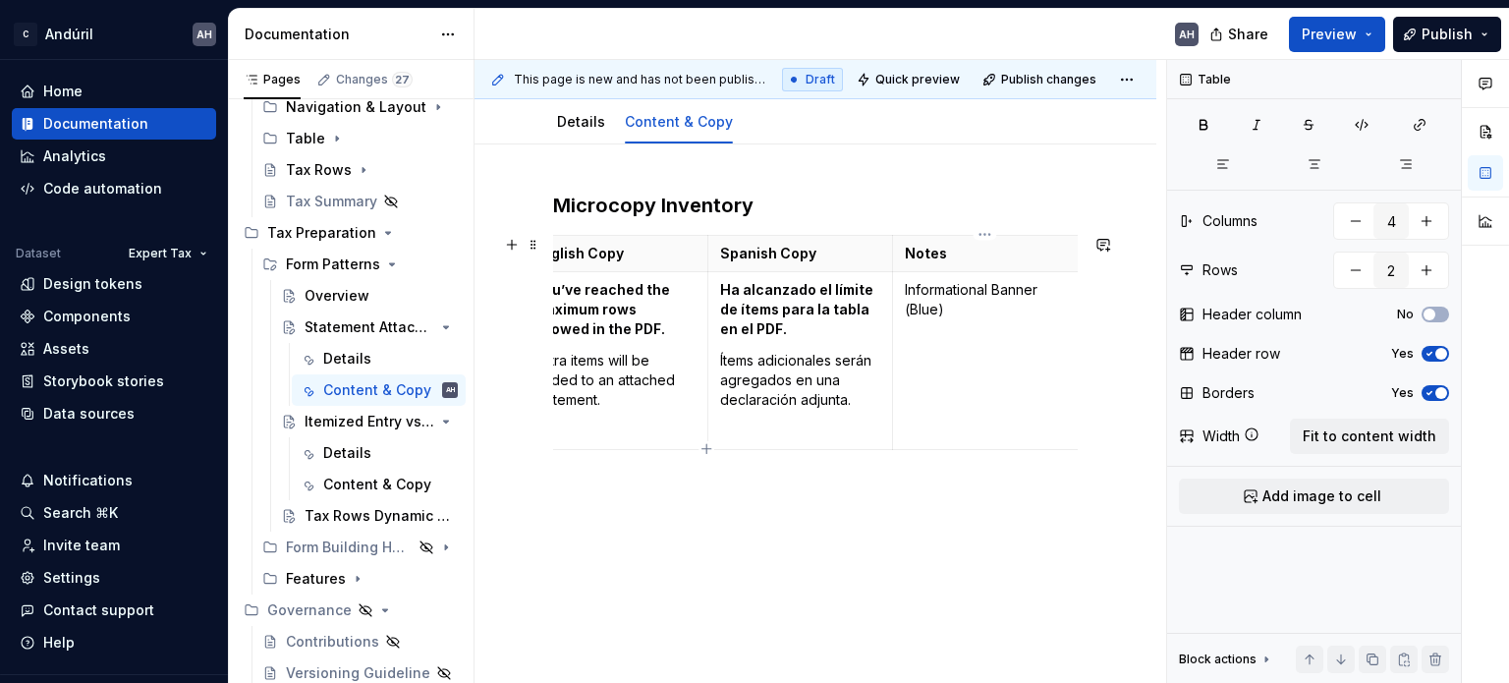
click at [951, 373] on td "Informational Banner (Blue)" at bounding box center [986, 361] width 186 height 178
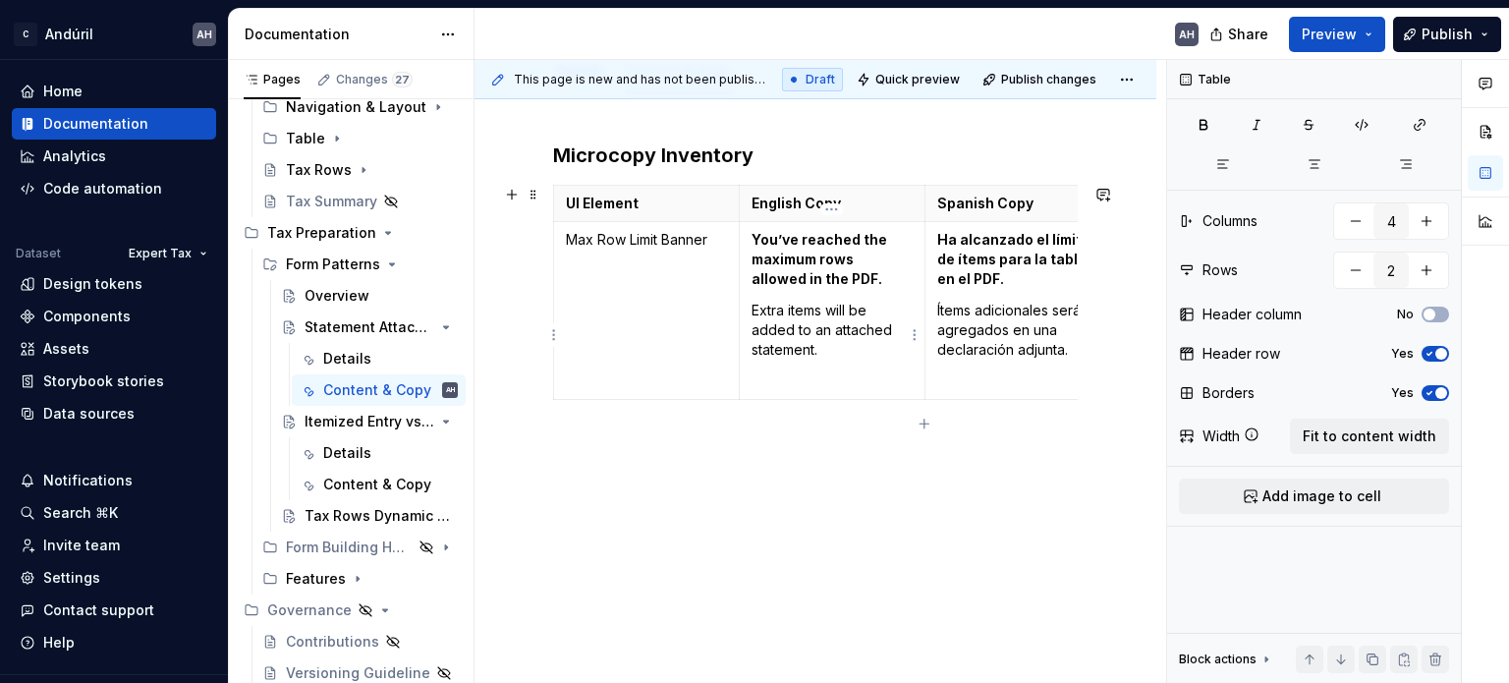
scroll to position [259, 0]
click at [108, 319] on div "Components" at bounding box center [86, 317] width 87 height 20
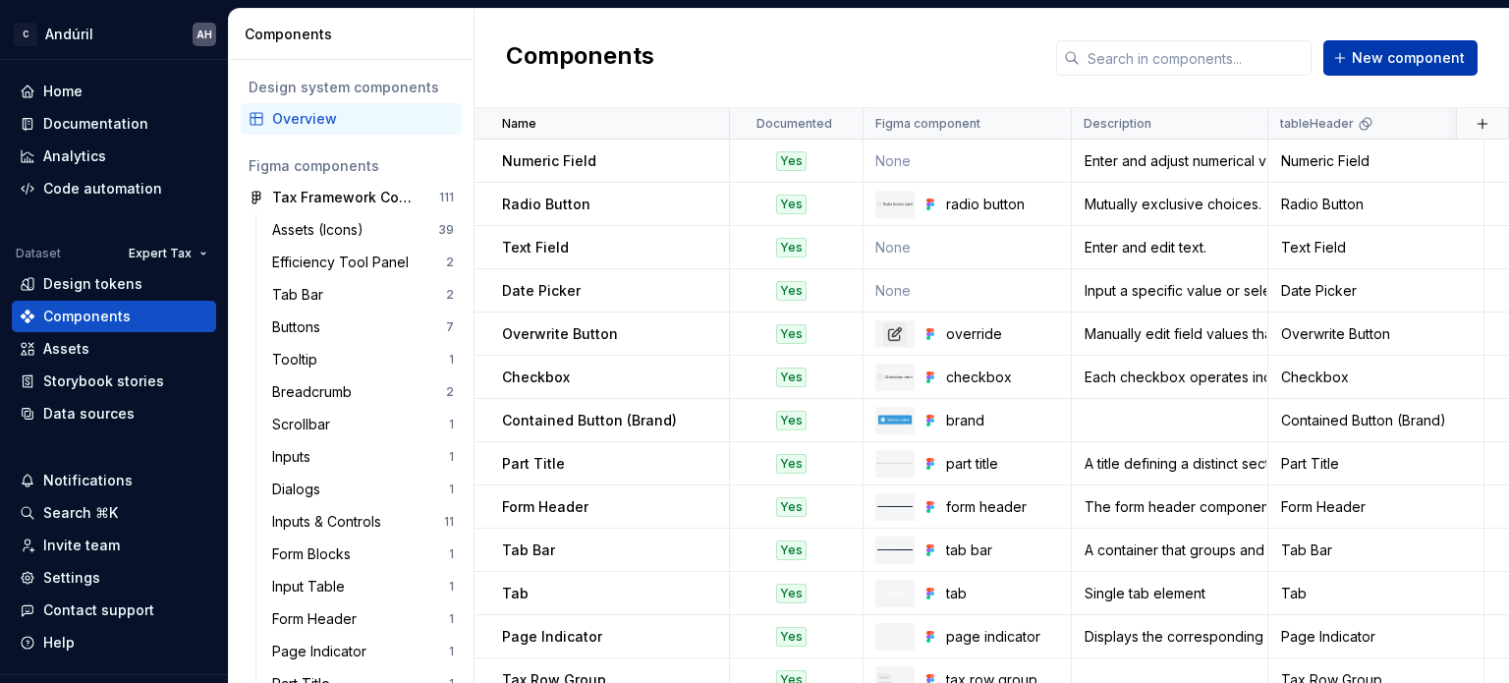
click at [1412, 53] on span "New component" at bounding box center [1408, 58] width 113 height 20
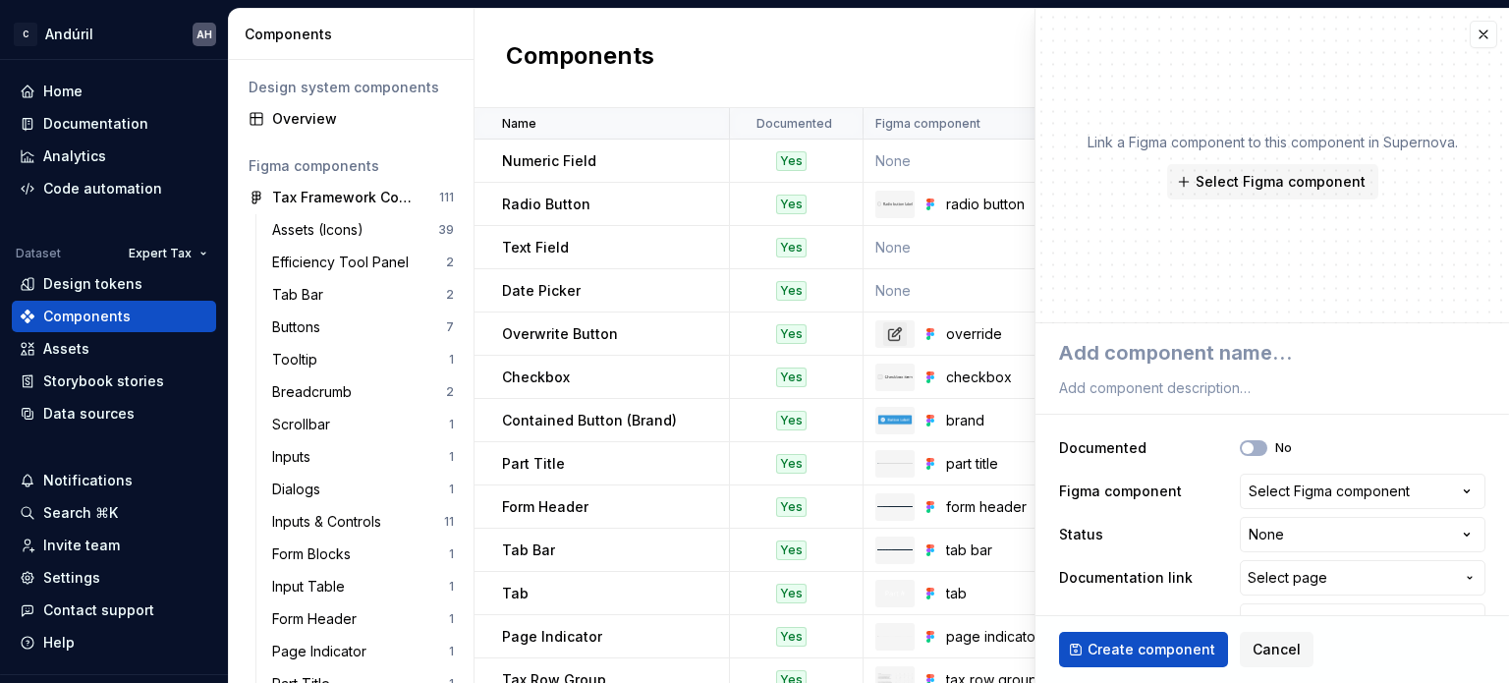
type textarea "*"
type textarea "C"
type textarea "*"
type textarea "Co"
type textarea "*"
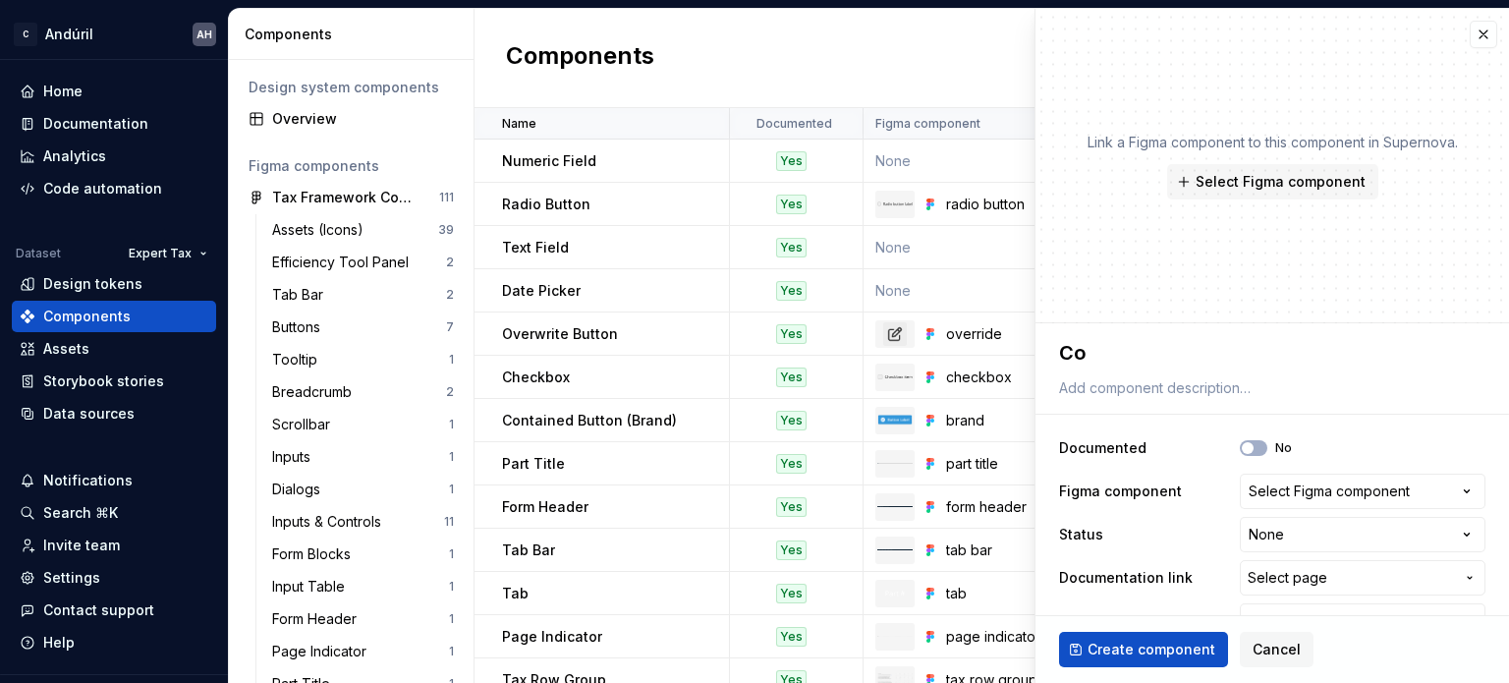
type textarea "Col"
type textarea "*"
type textarea "Colla"
type textarea "*"
type textarea "Collaps"
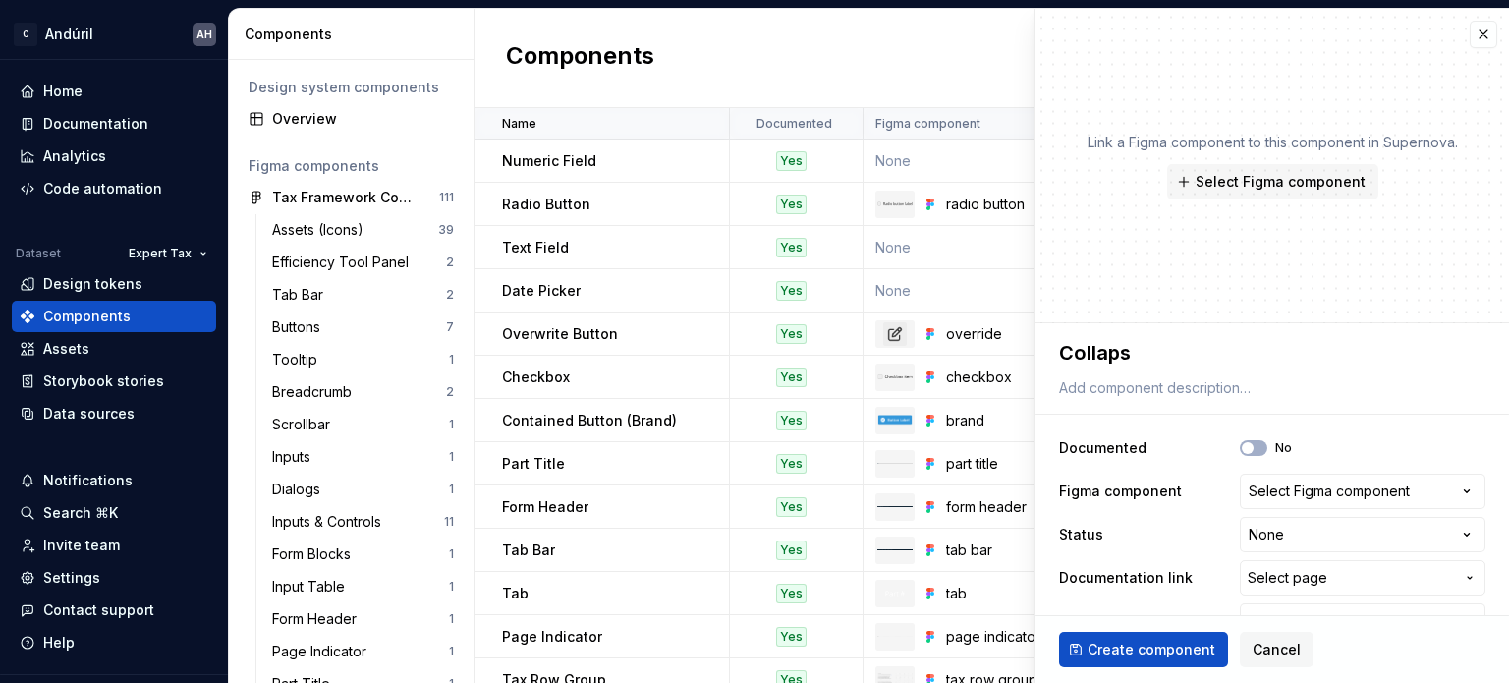
type textarea "*"
type textarea "Collapsi"
type textarea "*"
type textarea "Collapsib"
type textarea "*"
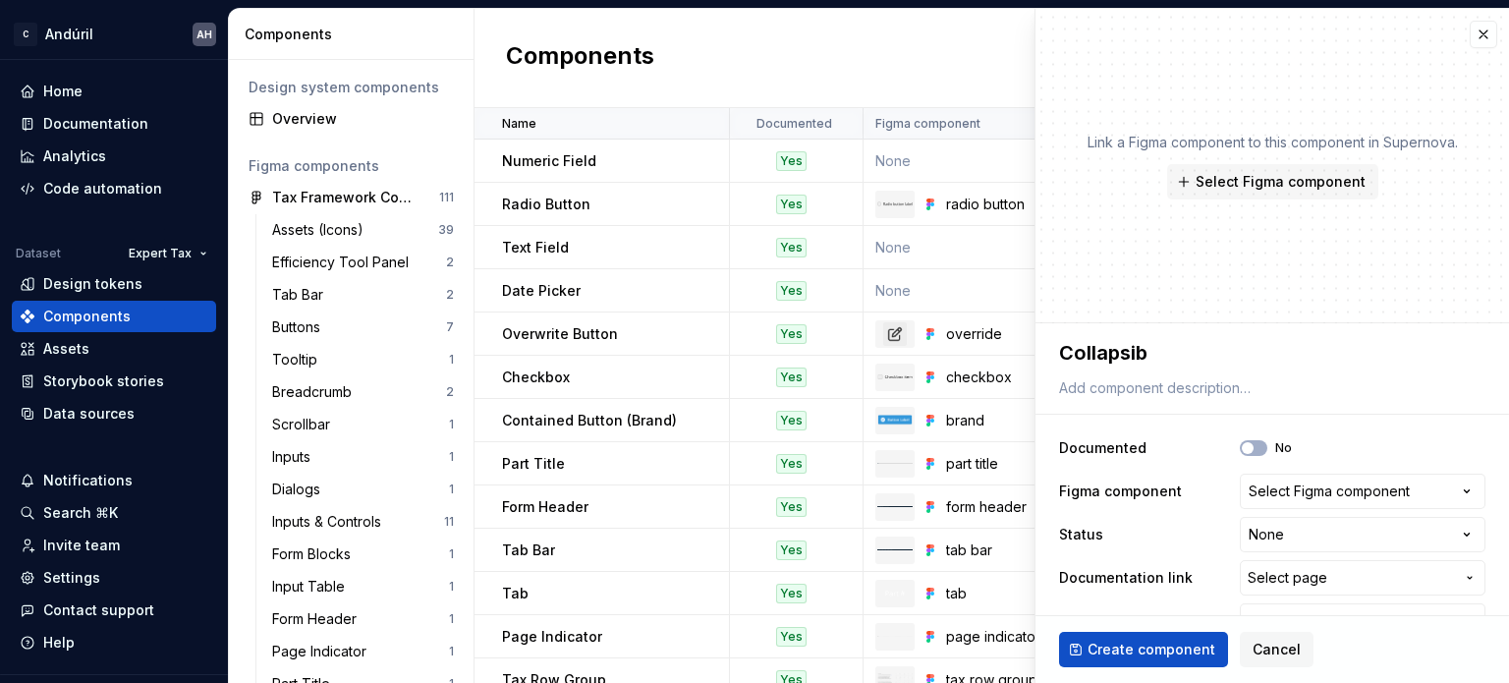
type textarea "Collapsibl"
type textarea "*"
type textarea "Collapsible"
type textarea "*"
type textarea "Collapsible L"
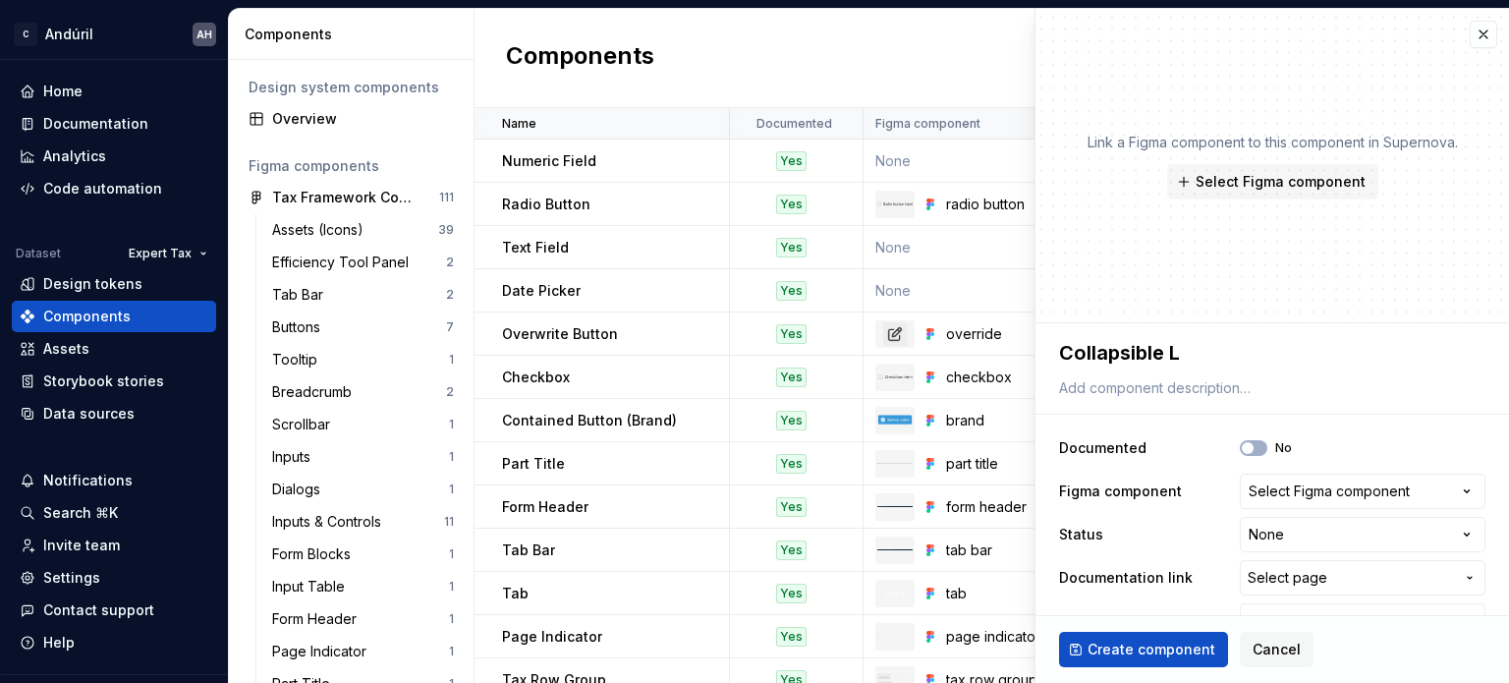
type textarea "*"
type textarea "Collapsible Li"
type textarea "*"
type textarea "Collapsible Lis"
type textarea "*"
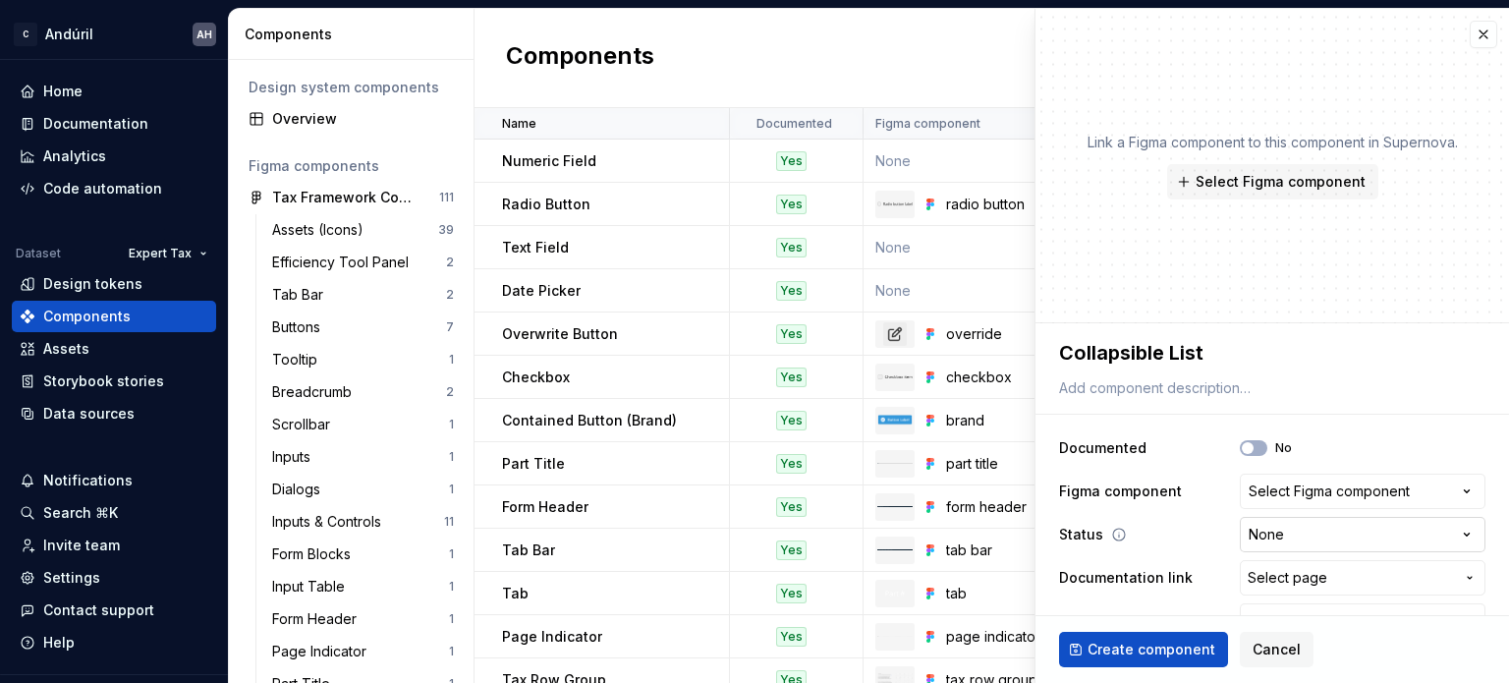
scroll to position [39, 0]
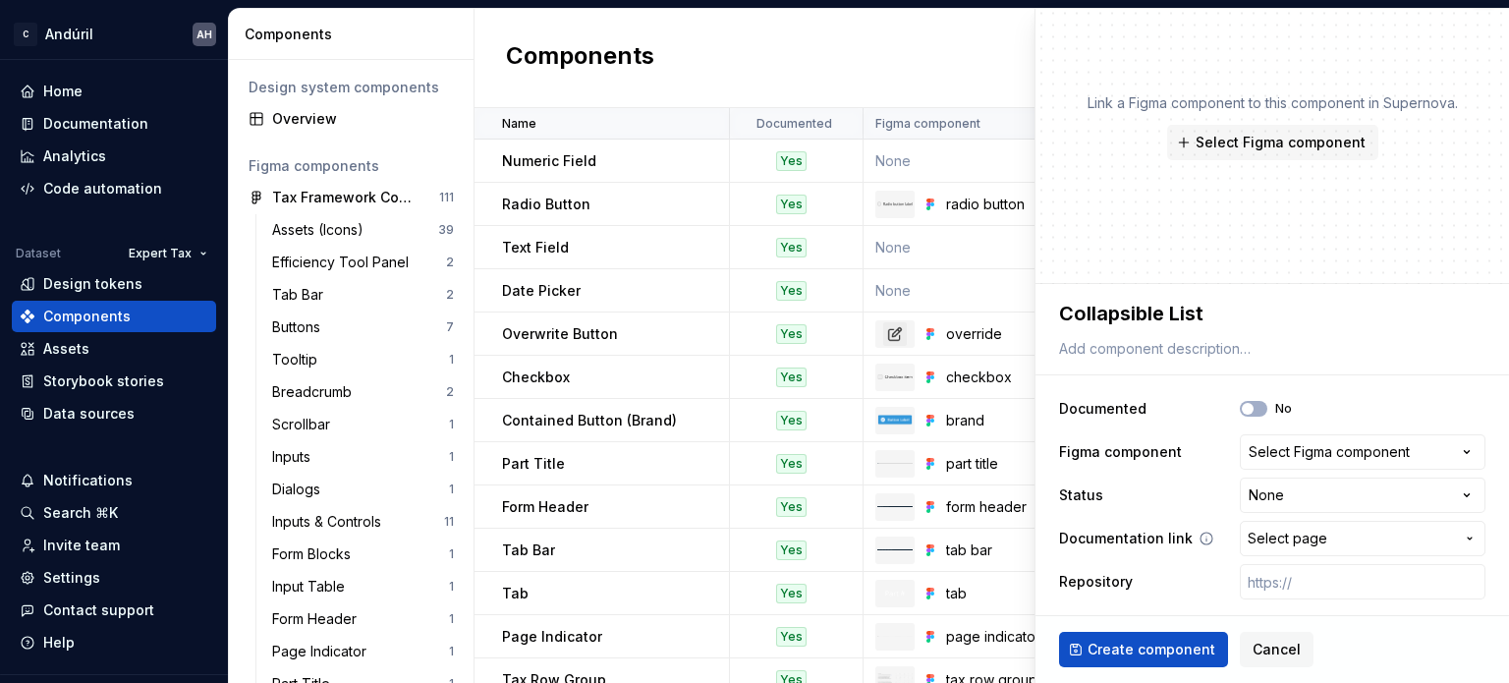
type textarea "Collapsible List"
click at [1275, 534] on span "Select page" at bounding box center [1288, 539] width 80 height 20
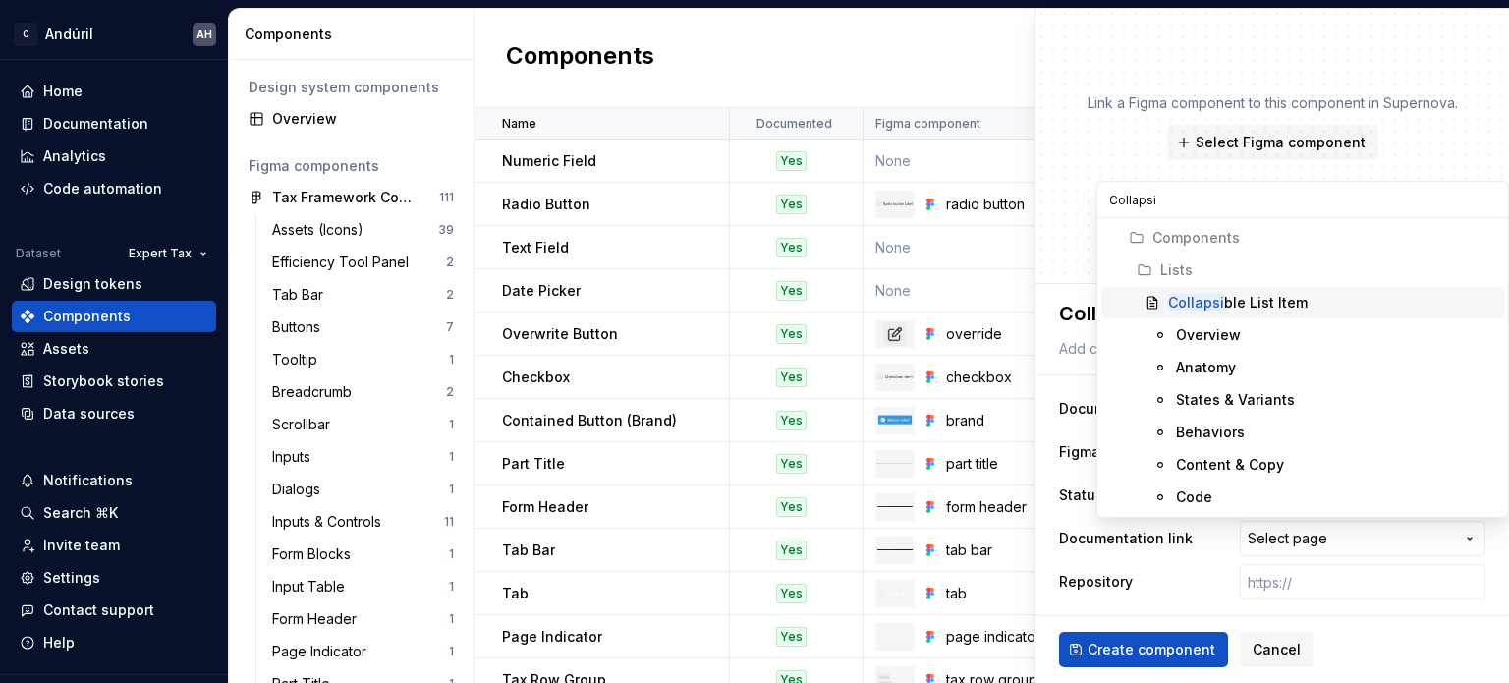
type input "Collapsi"
click at [1240, 293] on div "Collapsi ble List Item" at bounding box center [1238, 303] width 140 height 20
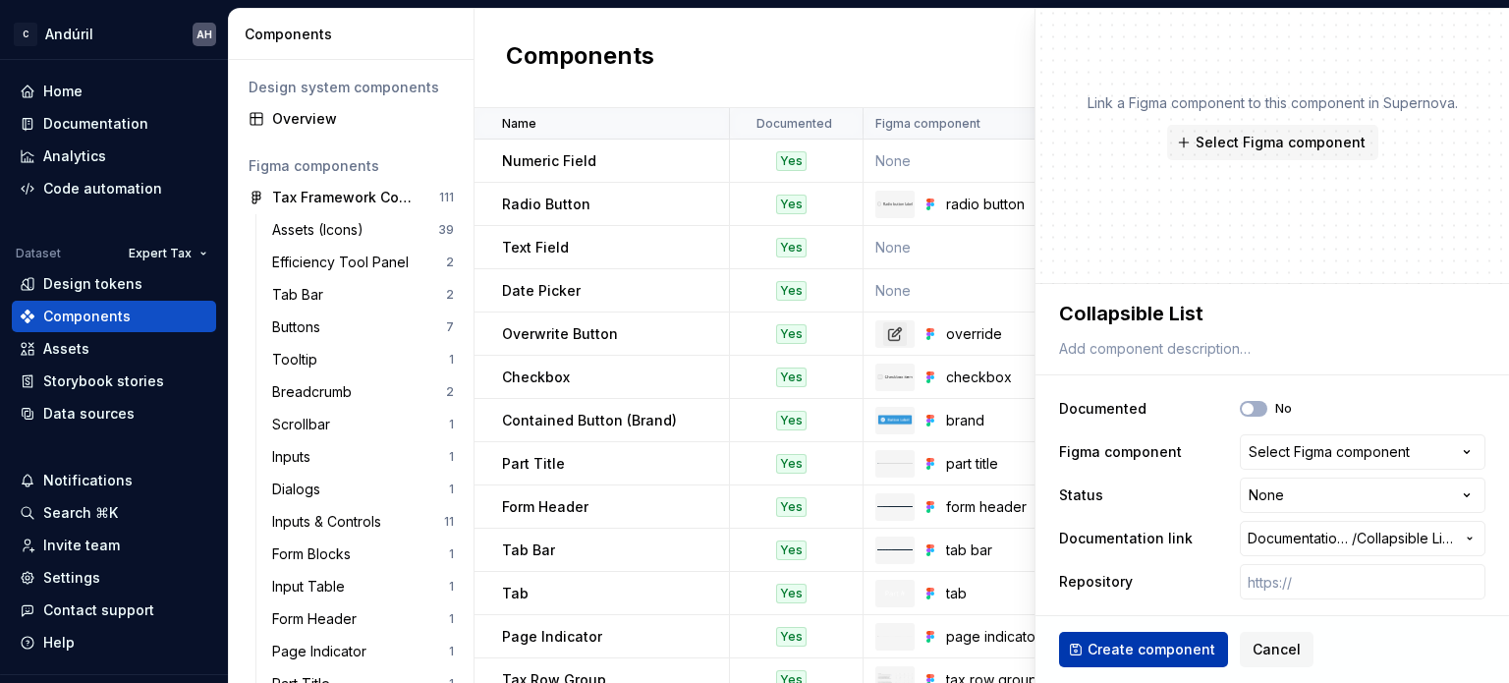
click at [1151, 643] on span "Create component" at bounding box center [1152, 650] width 128 height 20
type textarea "*"
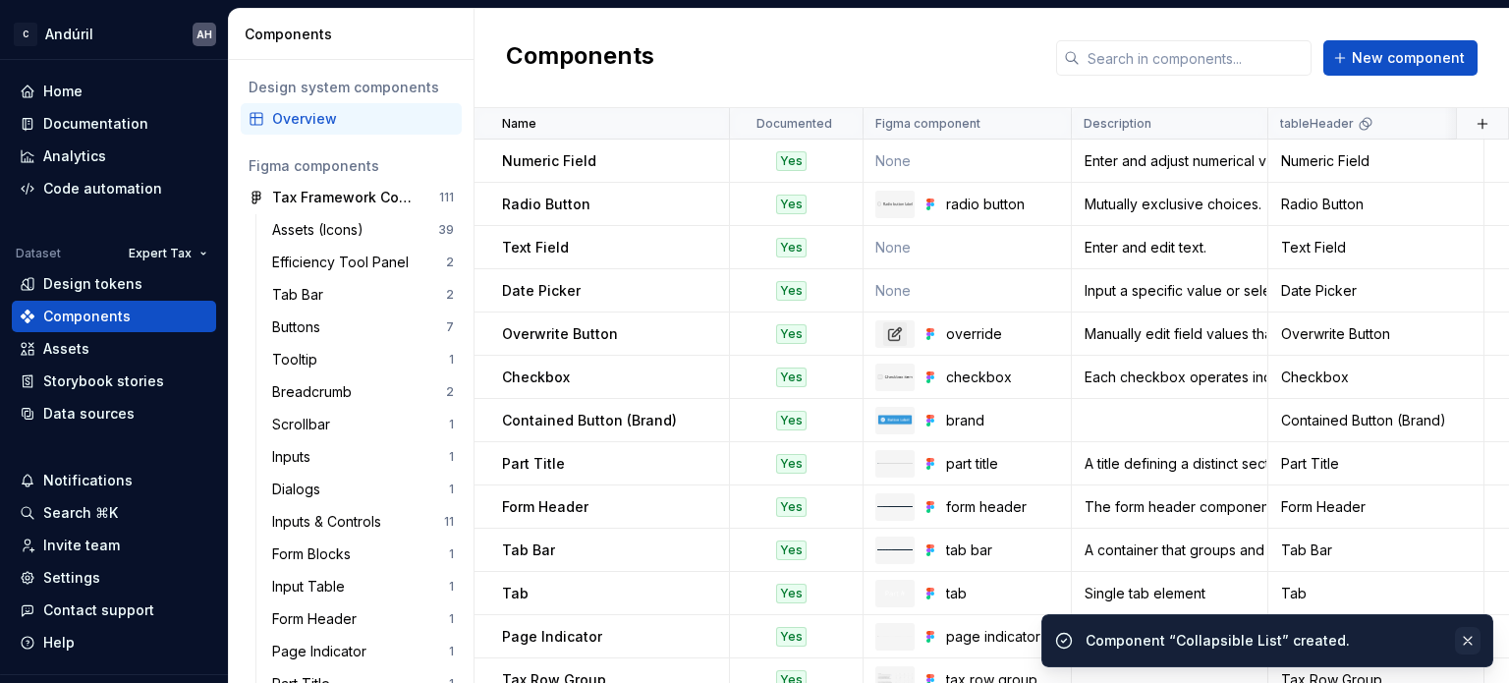
click at [1470, 632] on button "button" at bounding box center [1468, 641] width 26 height 28
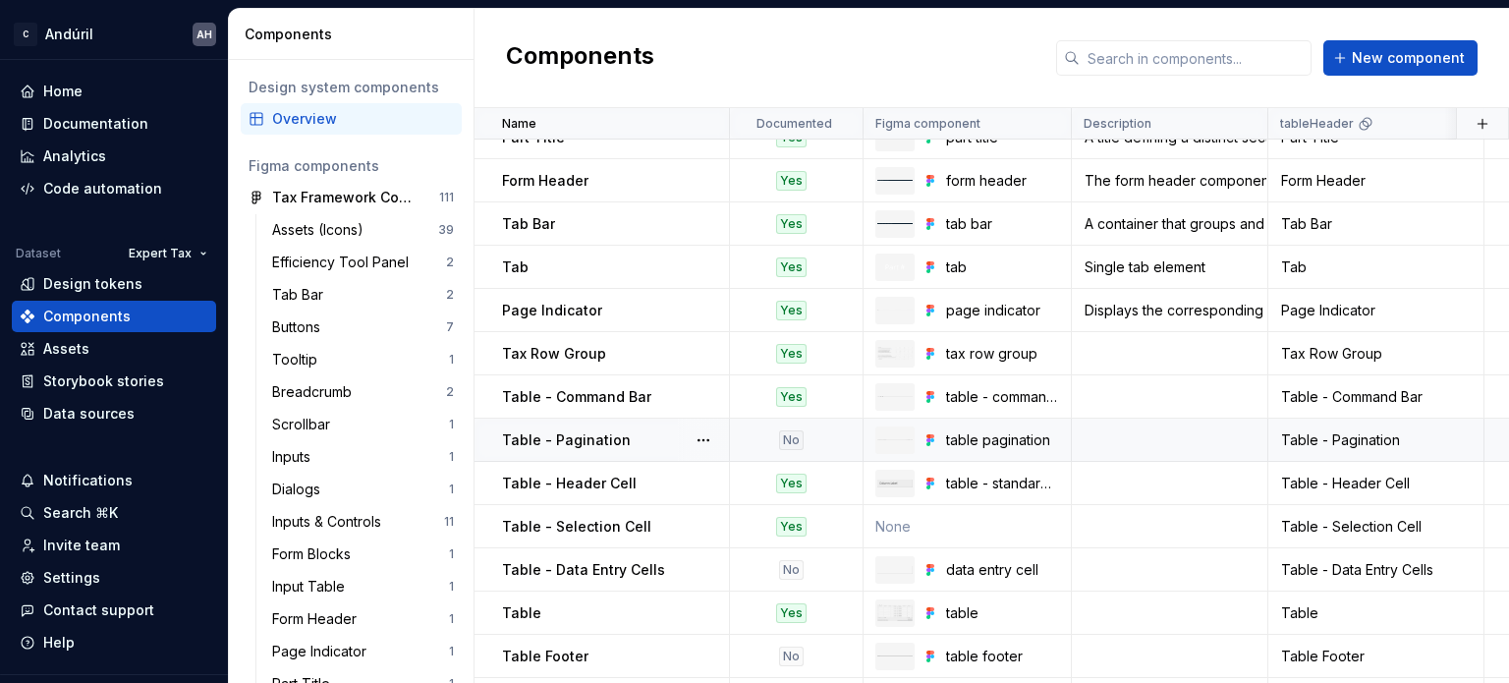
scroll to position [373, 0]
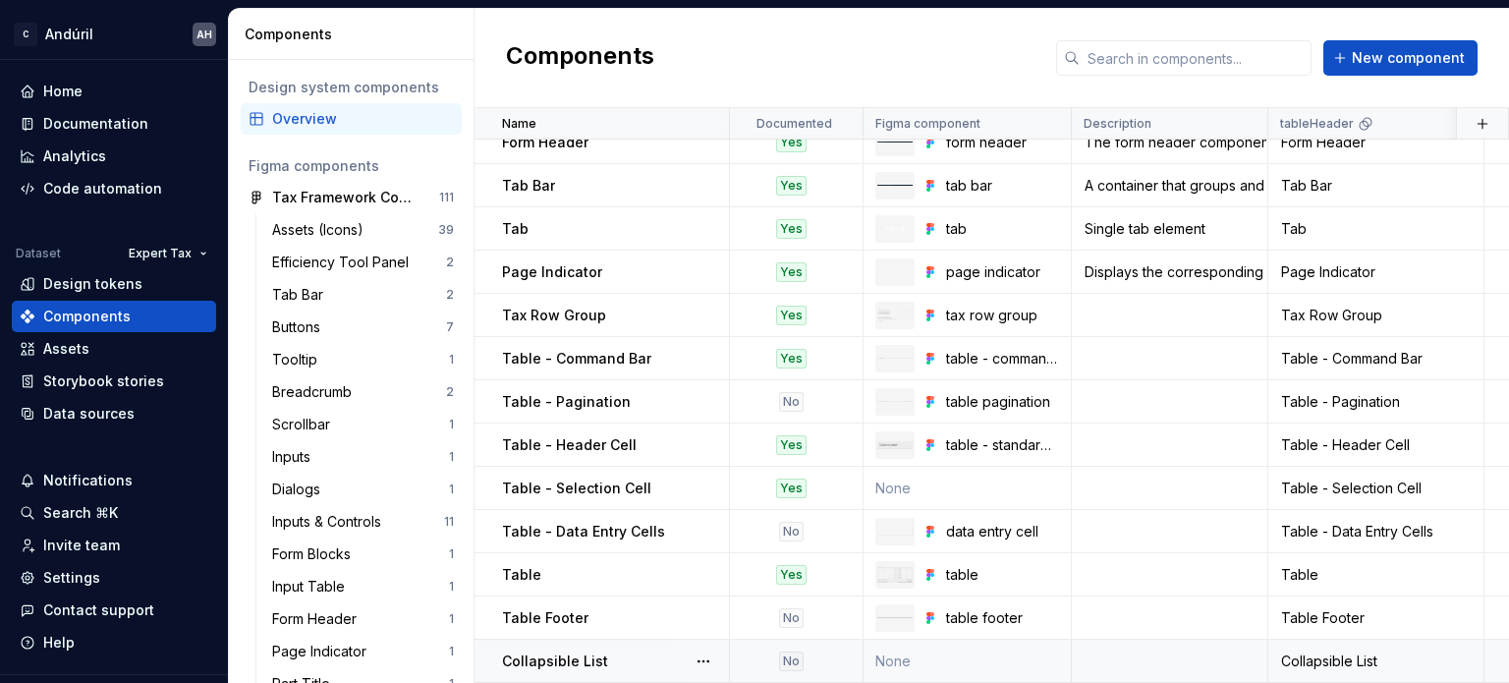
click at [547, 657] on p "Collapsible List" at bounding box center [555, 661] width 106 height 20
type textarea "*"
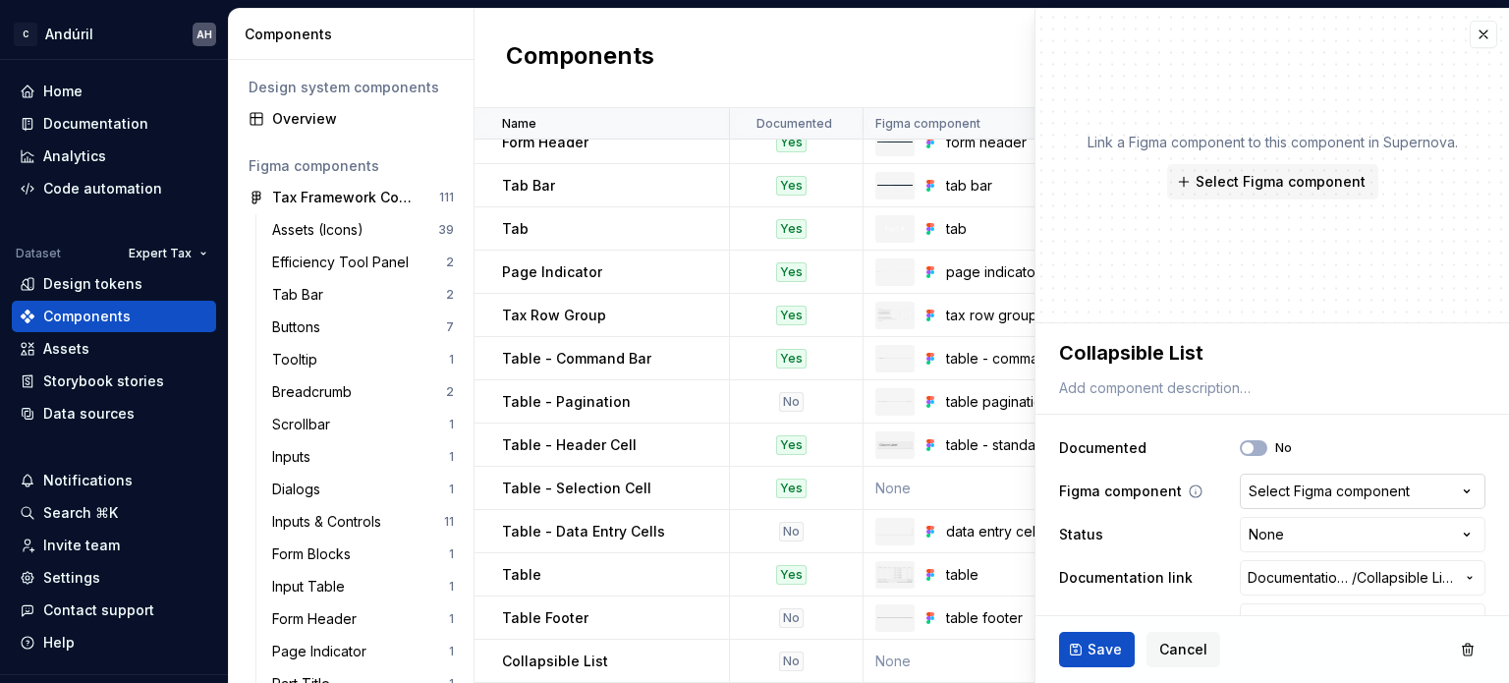
click at [1306, 498] on div "Select Figma component" at bounding box center [1329, 491] width 161 height 20
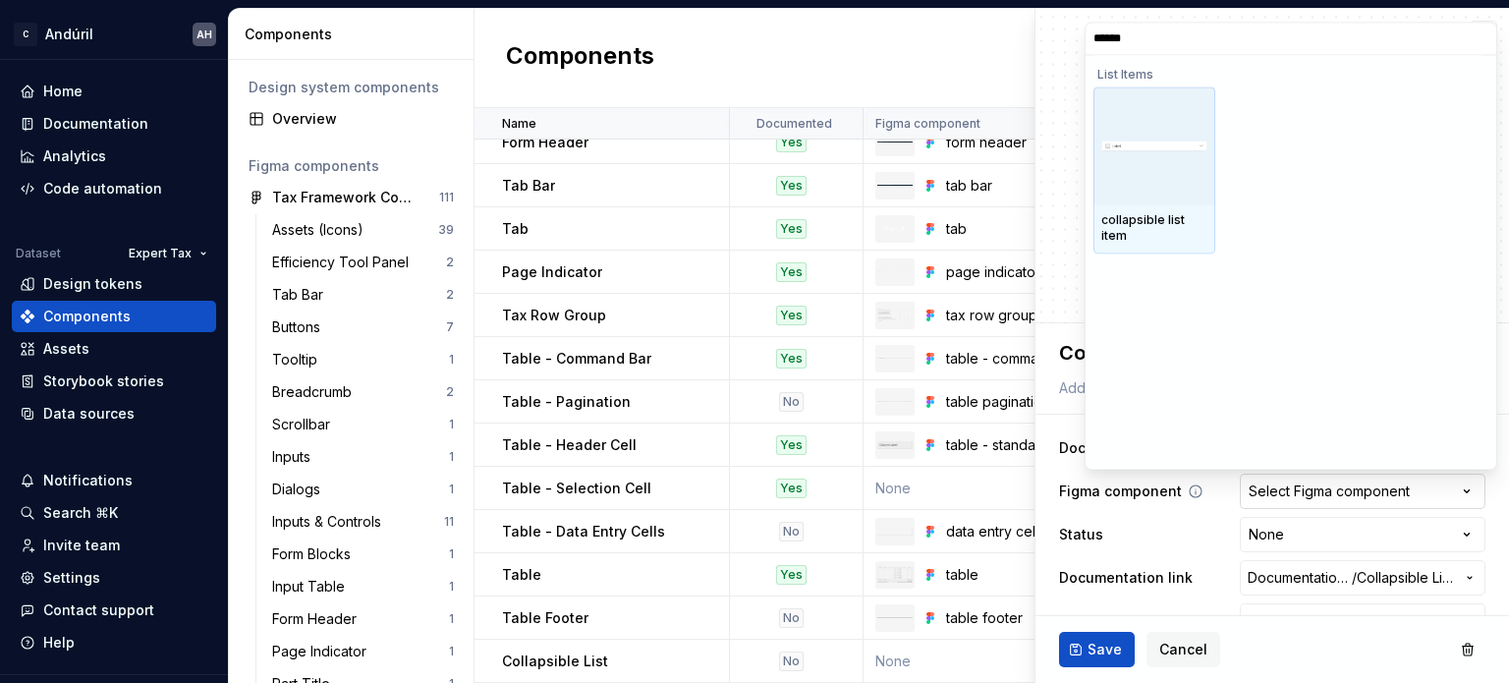
type input "*******"
click at [1136, 231] on div "collapsible list item" at bounding box center [1154, 228] width 106 height 31
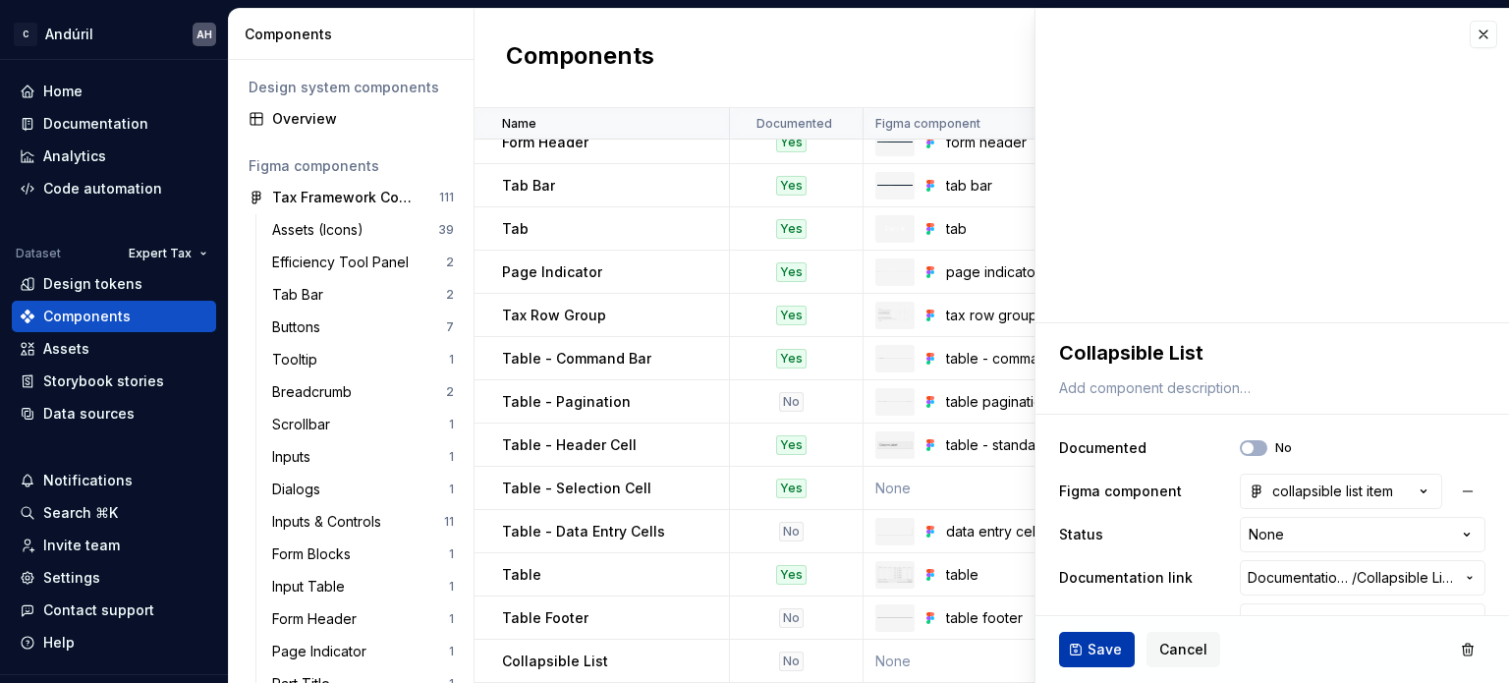
click at [1089, 647] on span "Save" at bounding box center [1105, 650] width 34 height 20
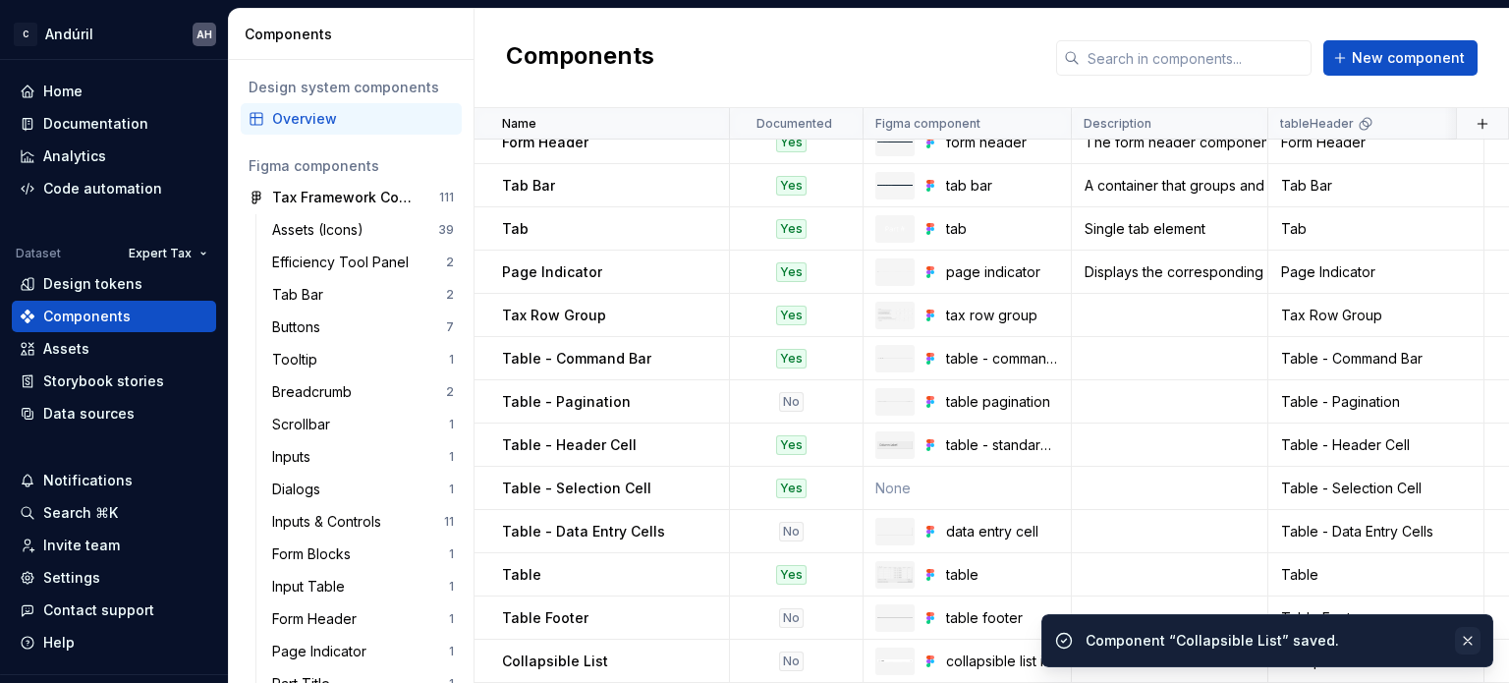
click at [1472, 634] on button "button" at bounding box center [1468, 641] width 26 height 28
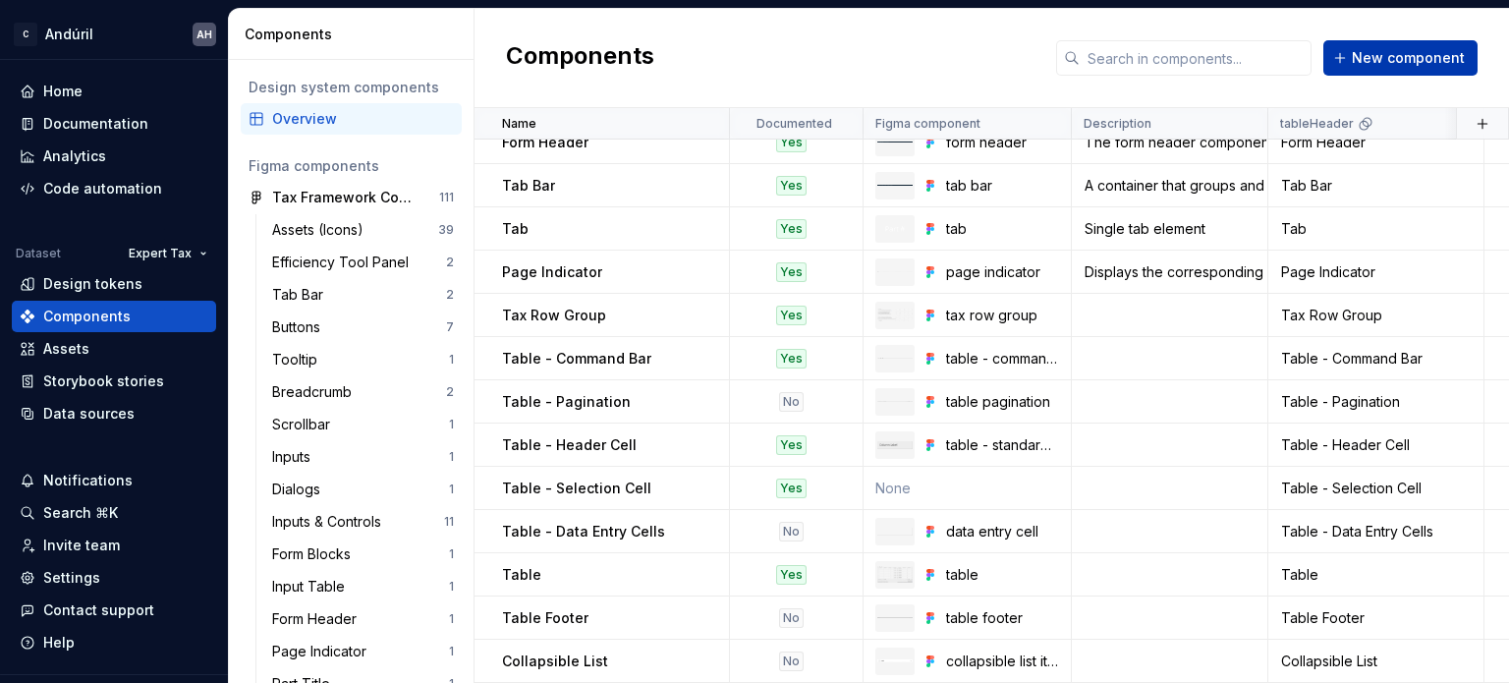
click at [1387, 59] on span "New component" at bounding box center [1408, 58] width 113 height 20
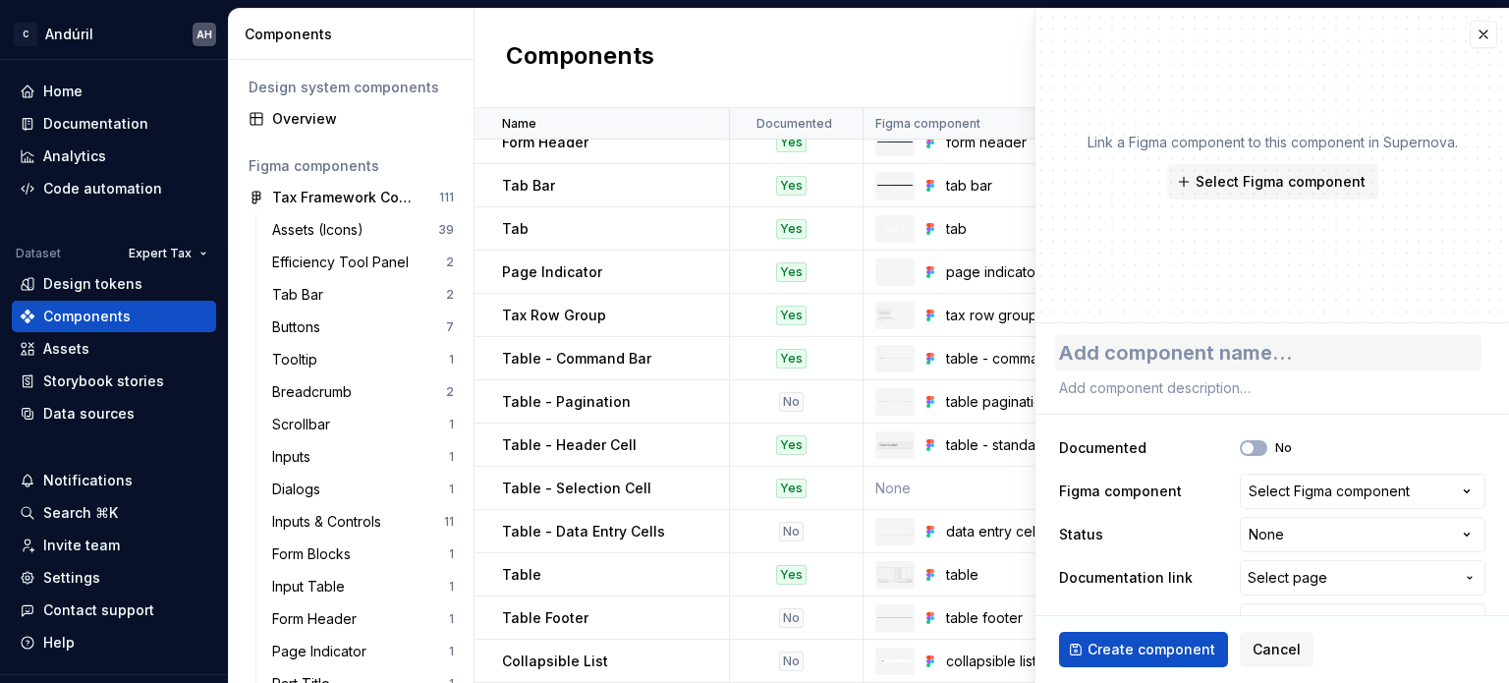
type textarea "*"
type textarea "S"
type textarea "*"
type textarea "Se"
type textarea "*"
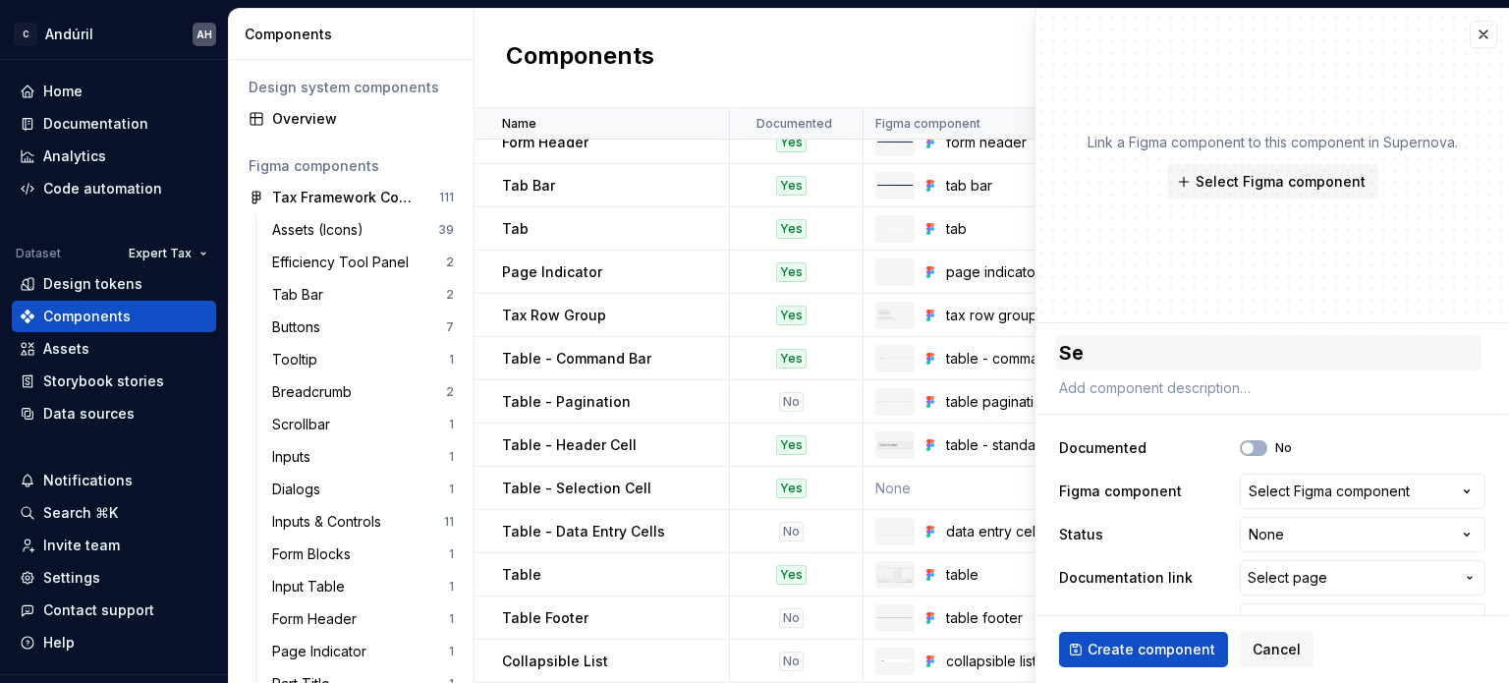
type textarea "Seg"
type textarea "*"
type textarea "Segm"
type textarea "*"
type textarea "Segme"
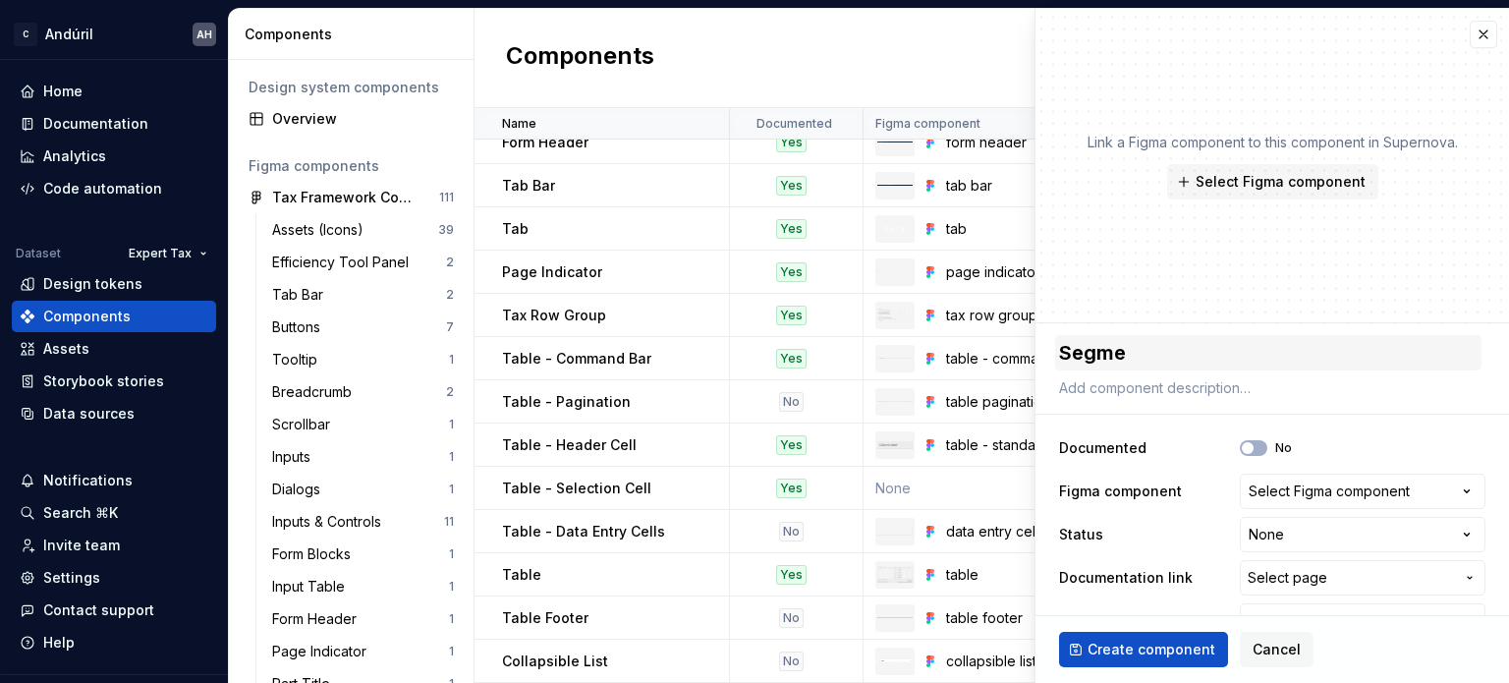
type textarea "*"
type textarea "Segmen"
type textarea "*"
type textarea "Segment"
type textarea "*"
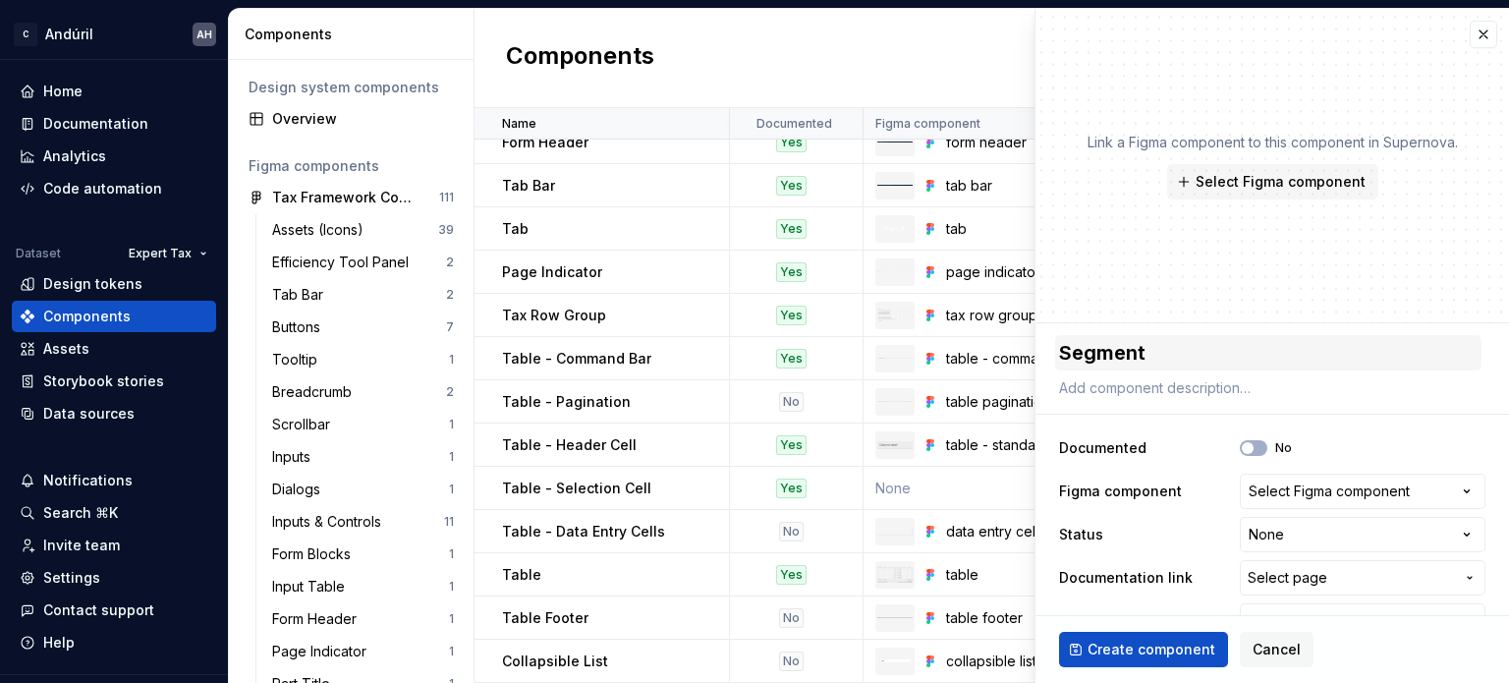
type textarea "Segmente"
type textarea "*"
type textarea "Segmented"
type textarea "*"
type textarea "Segmented C"
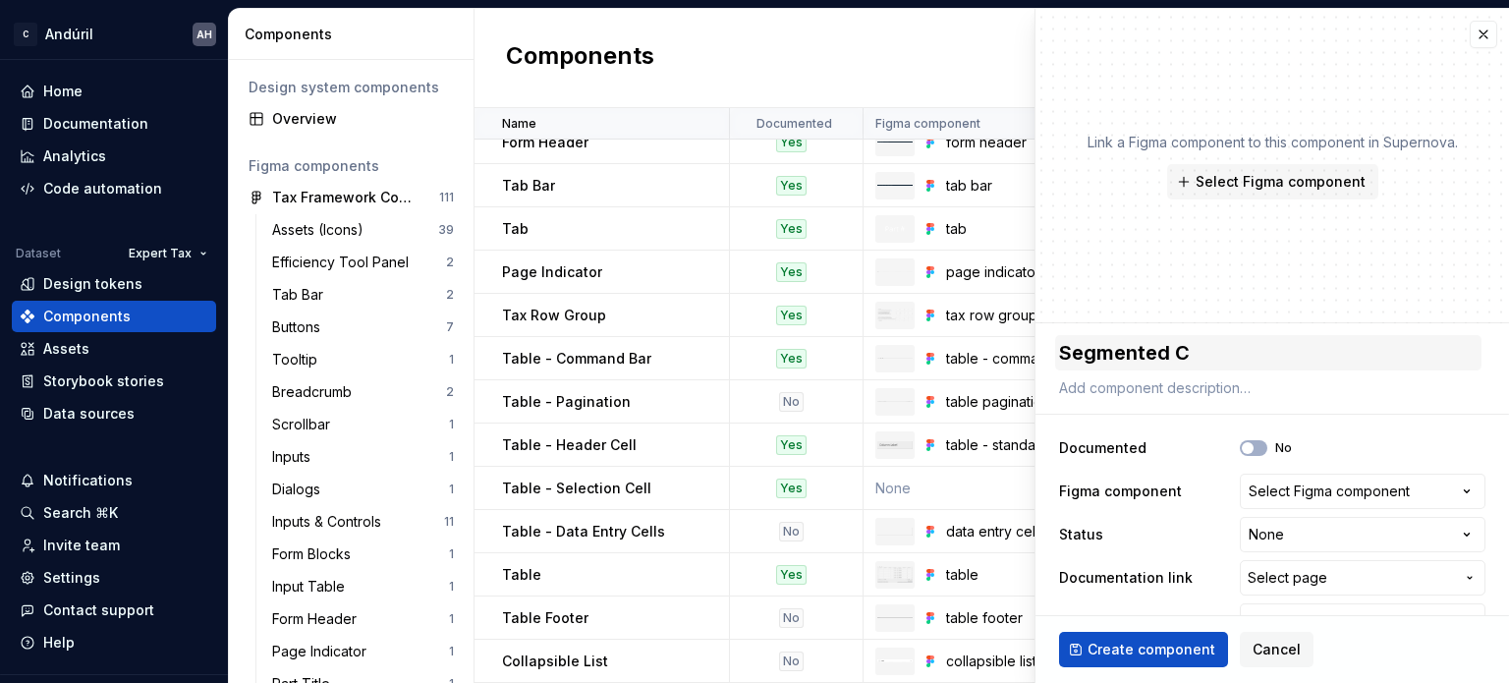
type textarea "*"
type textarea "Segmented Co"
type textarea "*"
type textarea "Segmented Con"
type textarea "*"
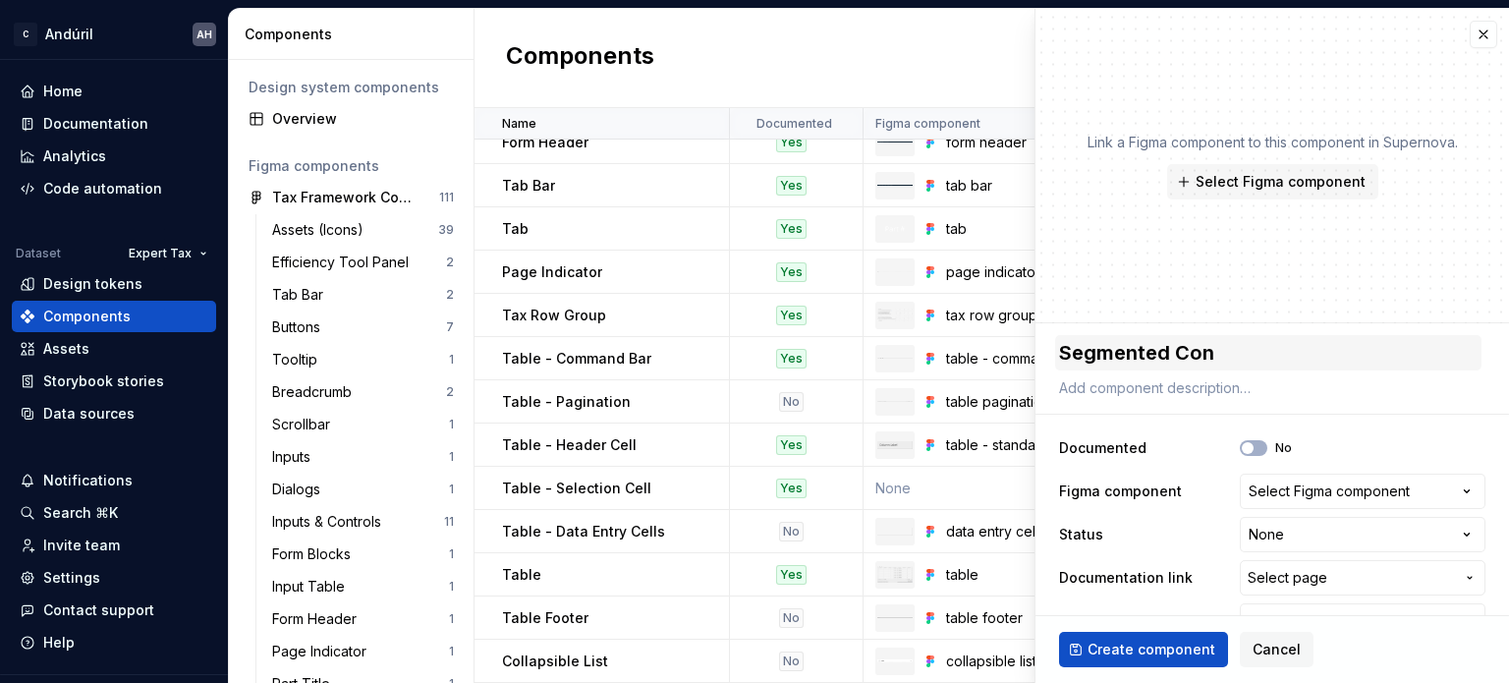
type textarea "Segmented Cont"
type textarea "*"
type textarea "Segmented Contr"
type textarea "*"
type textarea "Segmented Contro"
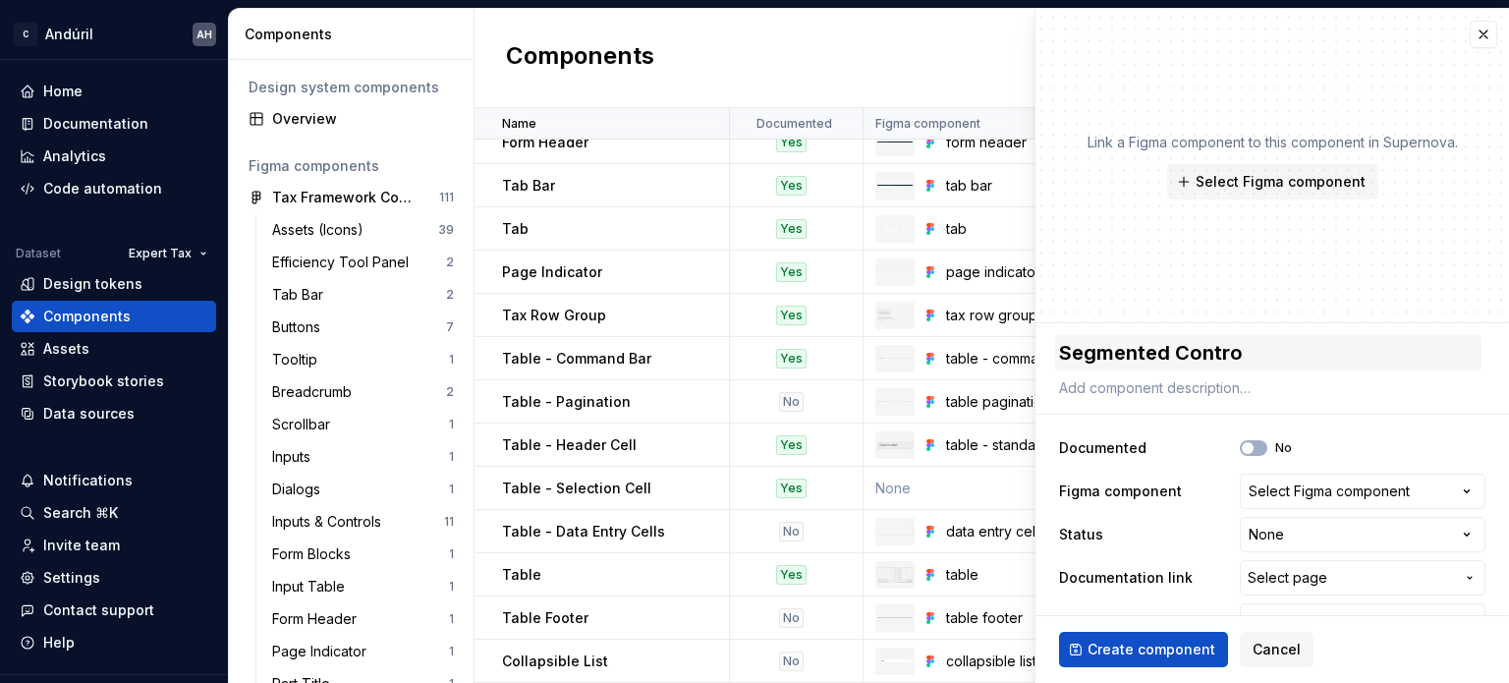
type textarea "*"
type textarea "Segmented Control"
click at [1273, 478] on button "Select Figma component" at bounding box center [1363, 491] width 246 height 35
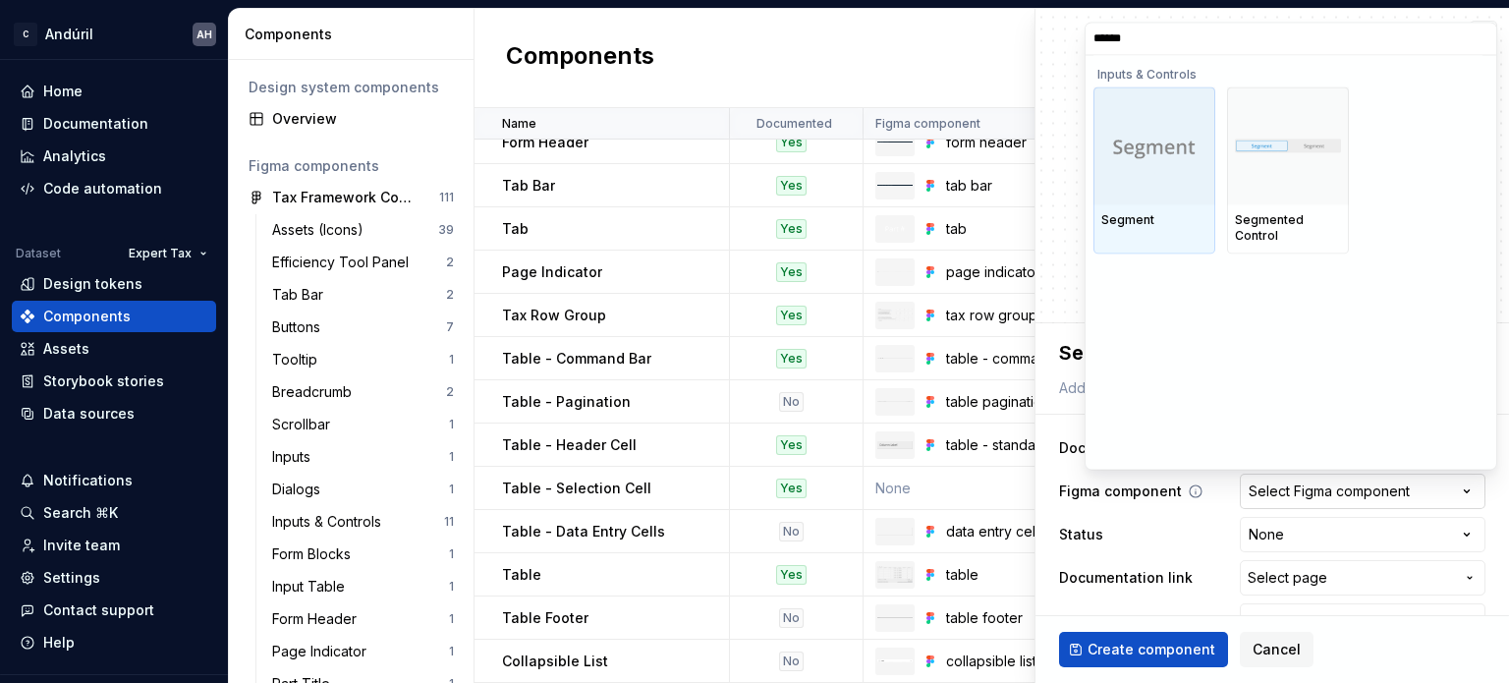
type input "*******"
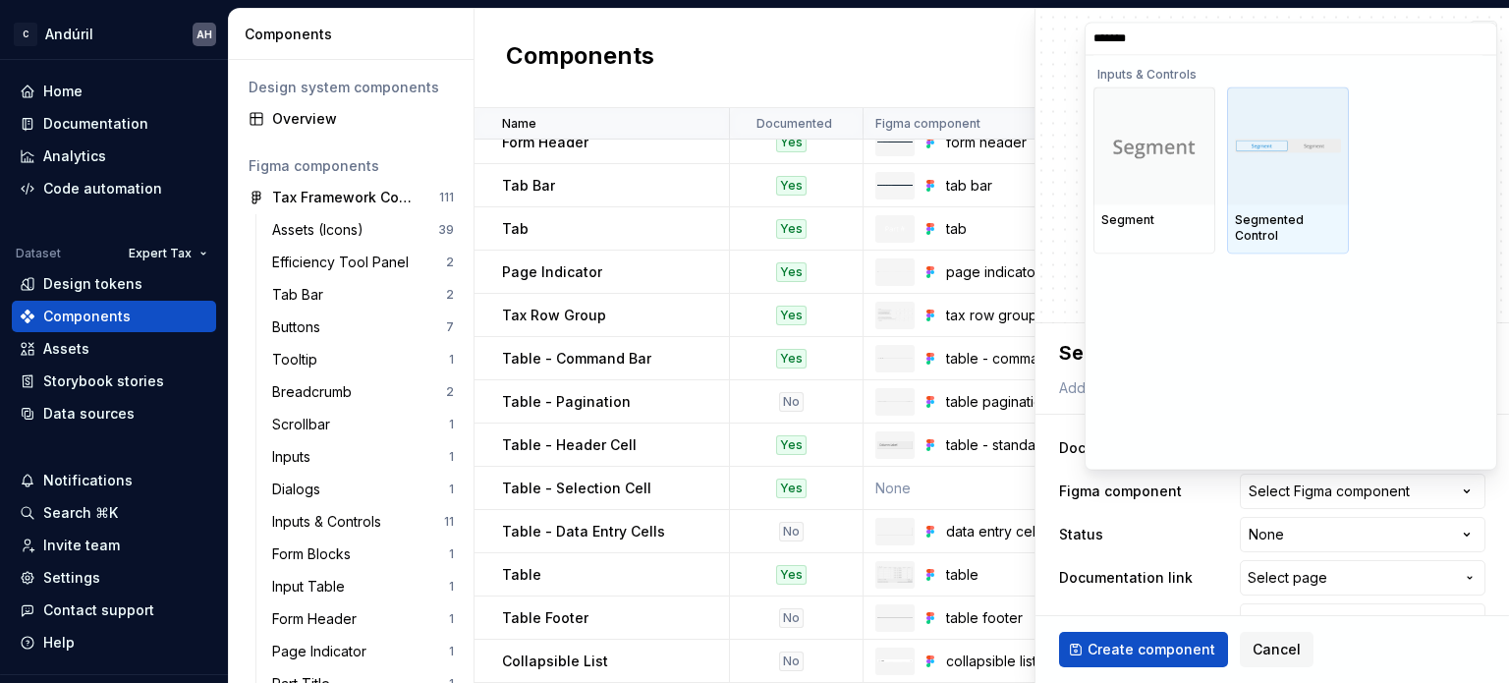
click at [1304, 206] on div "Segmented Control" at bounding box center [1288, 229] width 122 height 49
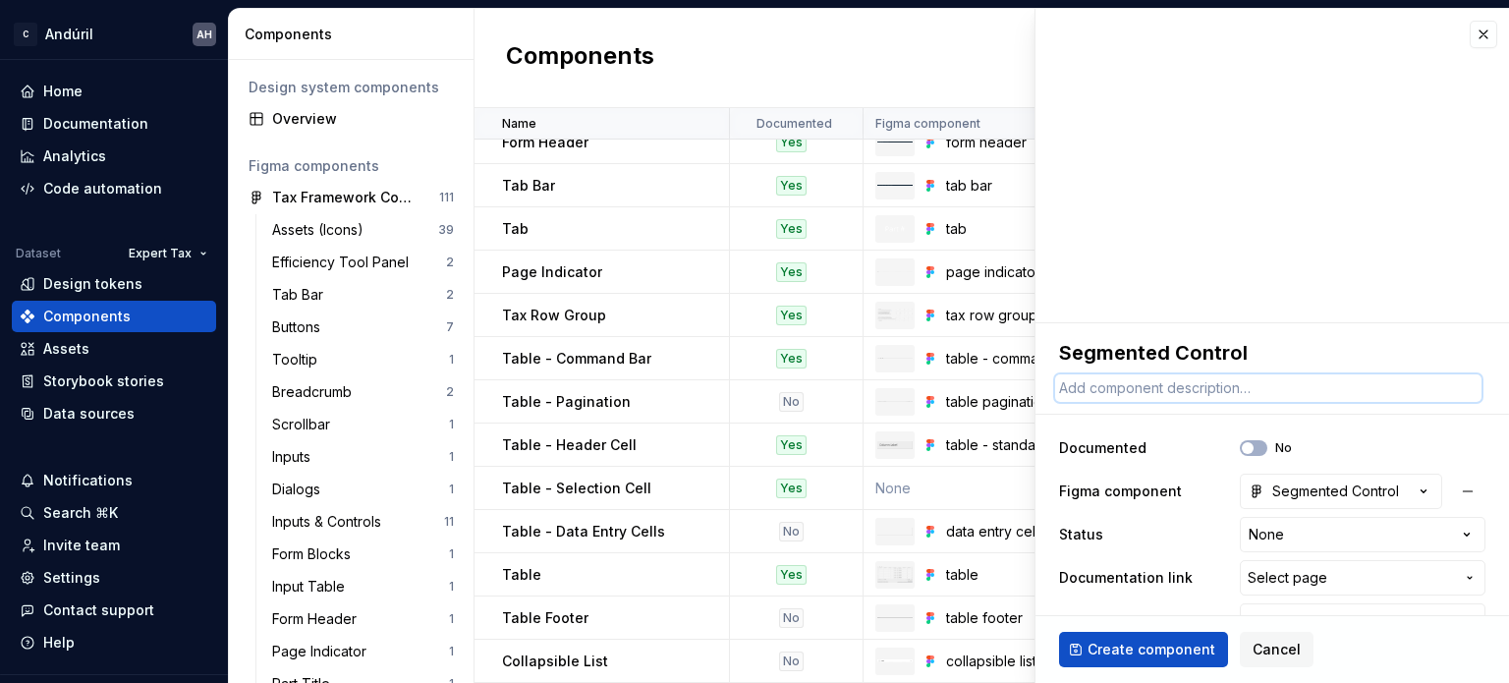
click at [1107, 401] on textarea at bounding box center [1268, 388] width 426 height 28
paste textarea "a linear set of mutually exclusive options,"
type textarea "*"
type textarea "a linear set of mutually exclusive options,"
click at [1065, 387] on textarea "a linear set of mutually exclusive options," at bounding box center [1268, 388] width 426 height 28
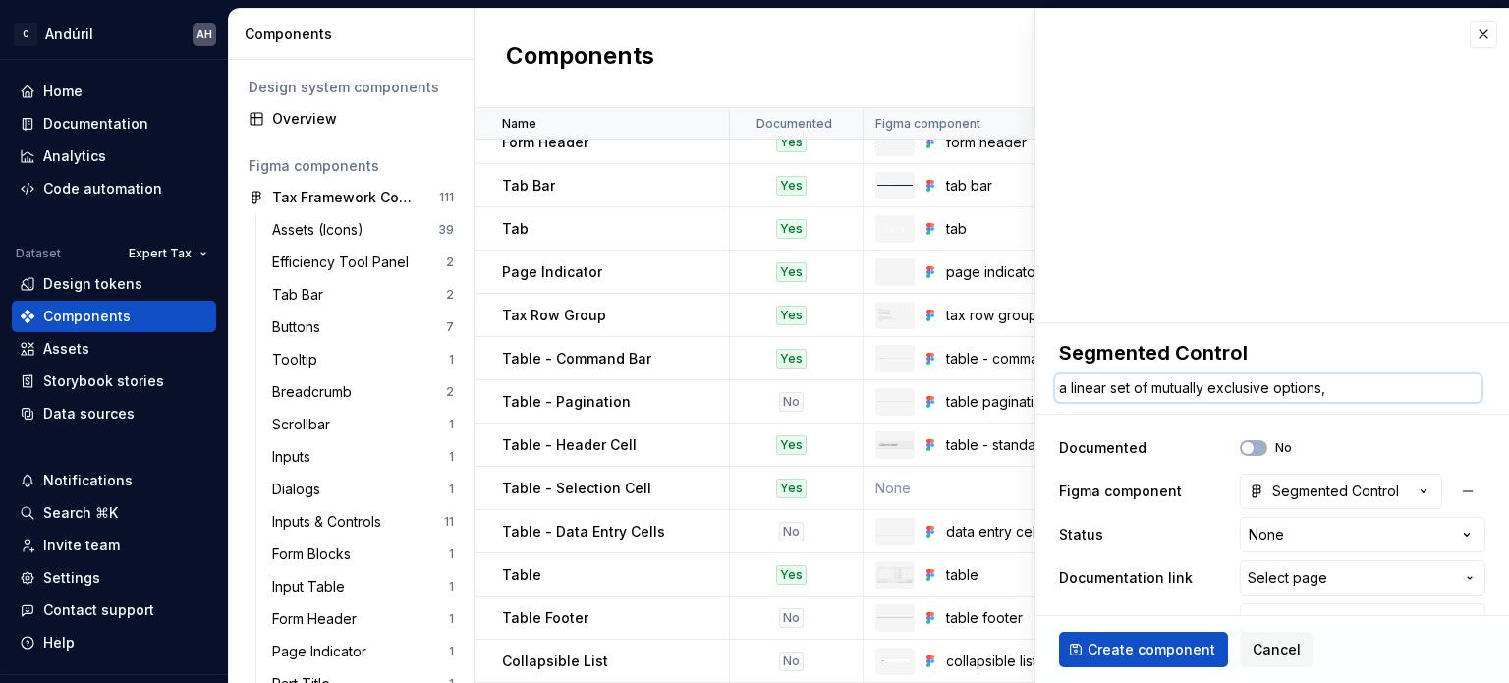
click at [1061, 387] on textarea "a linear set of mutually exclusive options," at bounding box center [1268, 388] width 426 height 28
type textarea "*"
type textarea "A linear set of mutually exclusive options,"
click at [1366, 390] on textarea "A linear set of mutually exclusive options," at bounding box center [1268, 388] width 426 height 28
type textarea "*"
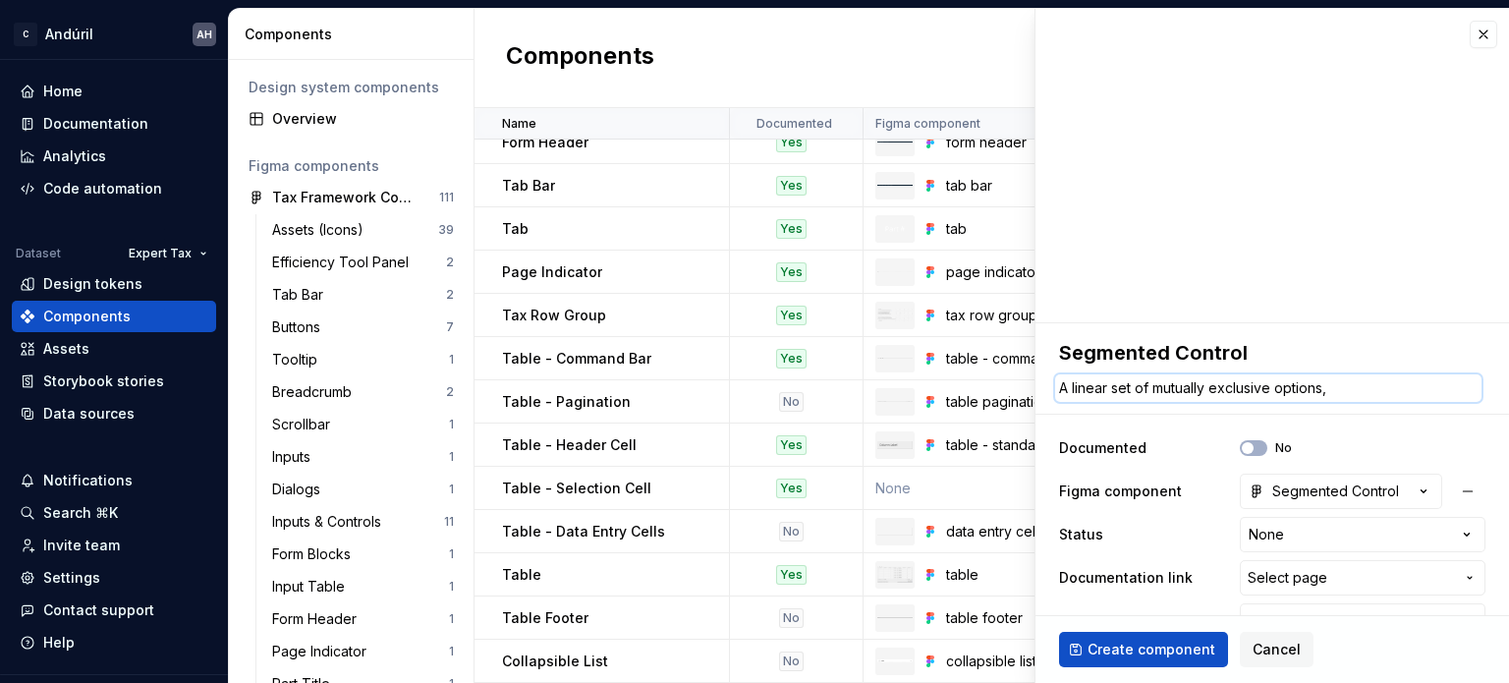
type textarea "A linear set of mutually exclusive options"
type textarea "*"
type textarea "A linear set of mutually exclusive options."
click at [1341, 351] on textarea "Segmented Control" at bounding box center [1268, 352] width 426 height 35
click at [1379, 389] on textarea "A linear set of mutually exclusive options." at bounding box center [1268, 388] width 426 height 28
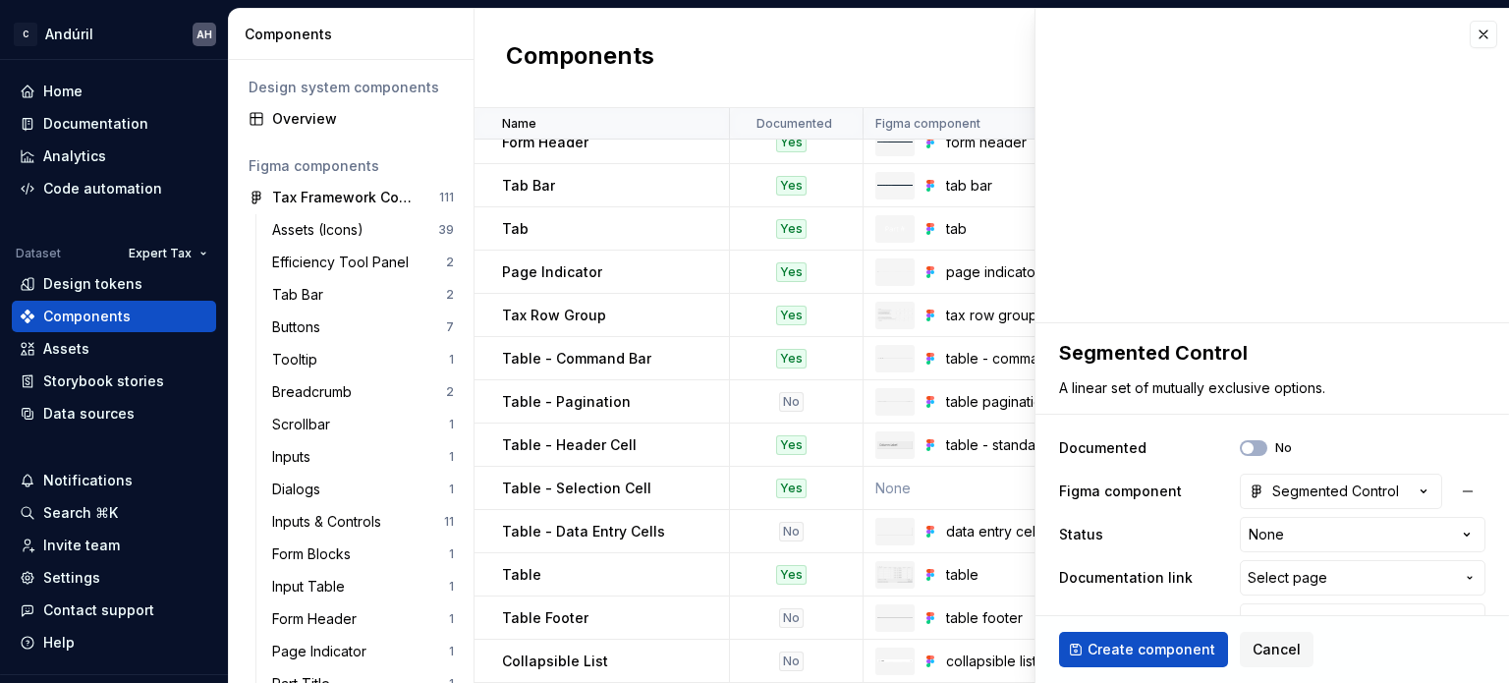
click at [1415, 424] on div "**********" at bounding box center [1273, 488] width 474 height 331
click at [1307, 577] on span "Select page" at bounding box center [1288, 578] width 80 height 20
type input "segment"
click at [1307, 577] on html "C Andúril AH Home Documentation Analytics Code automation Dataset Expert Tax De…" at bounding box center [754, 341] width 1509 height 683
click at [1307, 577] on span "Select page" at bounding box center [1288, 578] width 80 height 20
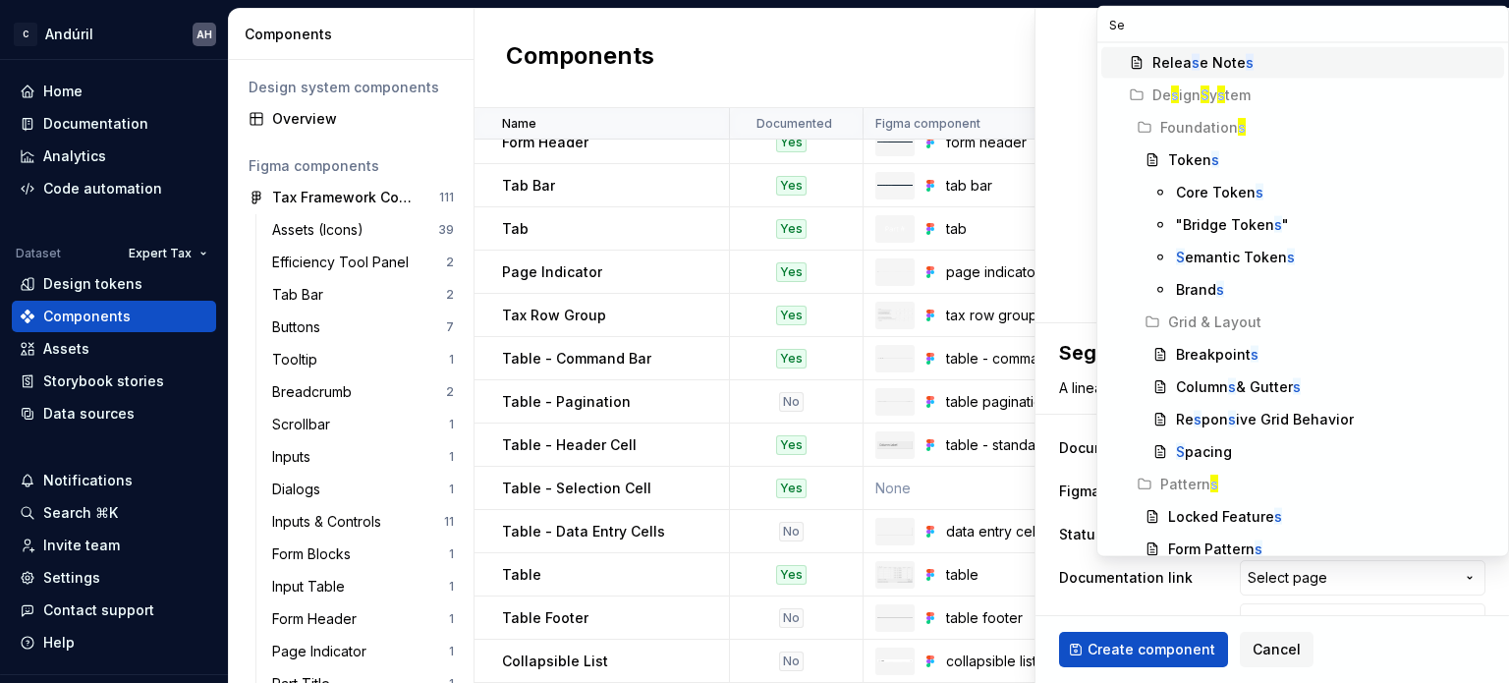
type input "Seg"
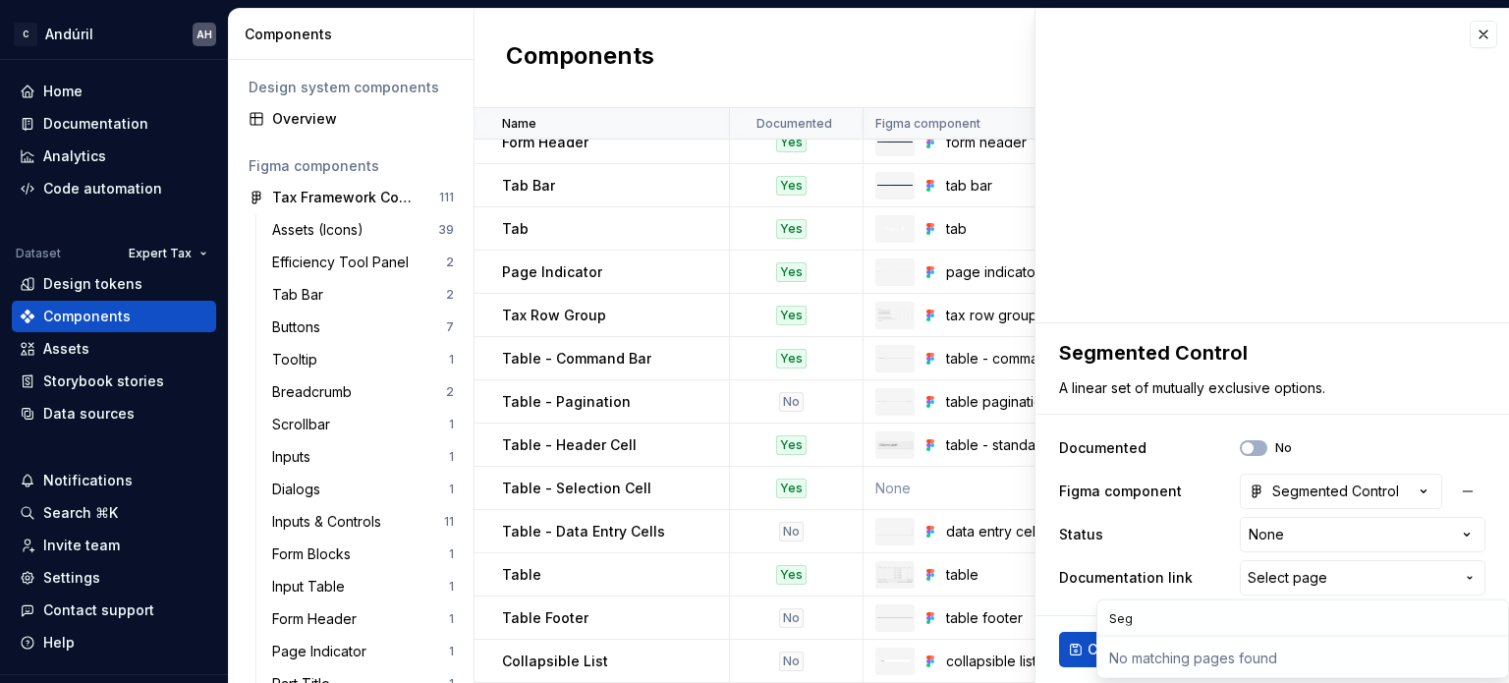
click at [1248, 616] on input "Seg" at bounding box center [1302, 617] width 411 height 35
click at [1304, 580] on html "C Andúril AH Home Documentation Analytics Code automation Dataset Expert Tax De…" at bounding box center [754, 341] width 1509 height 683
click at [1195, 568] on div "Documentation link" at bounding box center [1135, 578] width 153 height 20
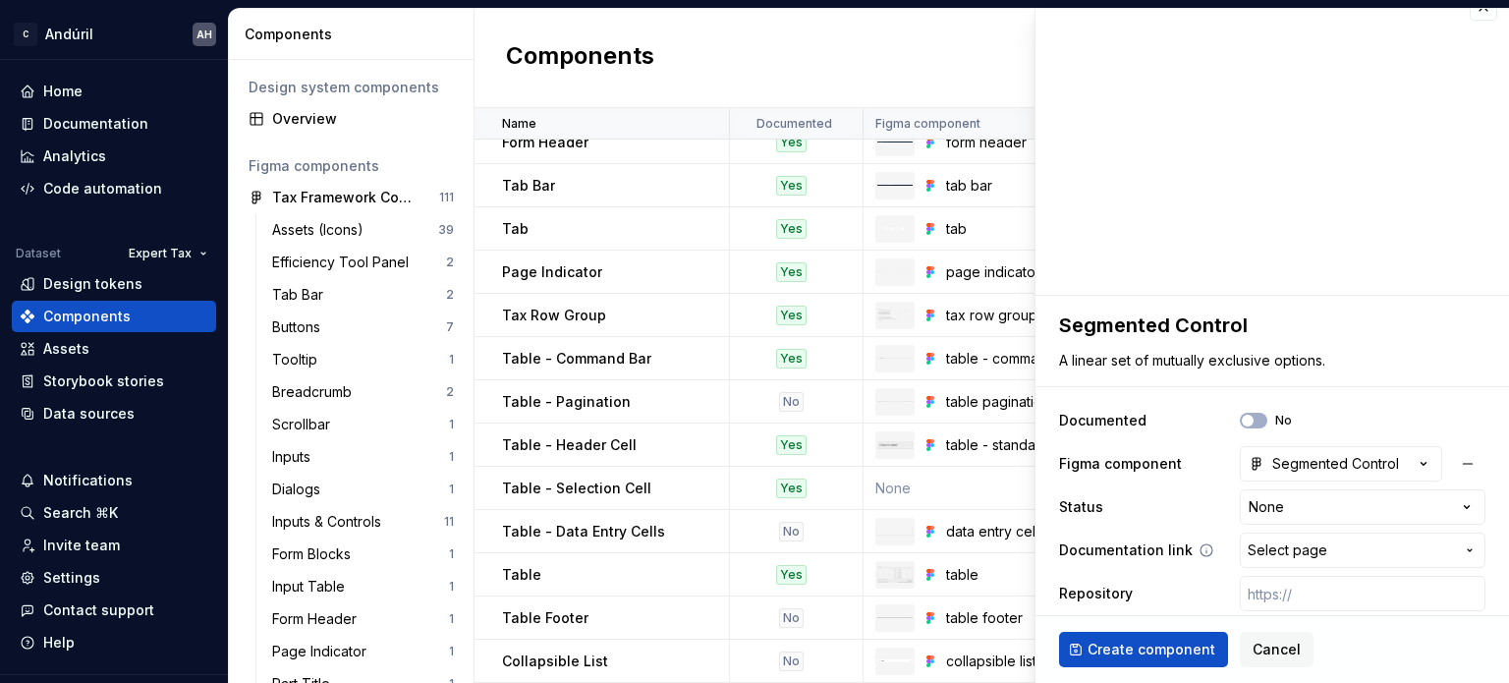
scroll to position [39, 0]
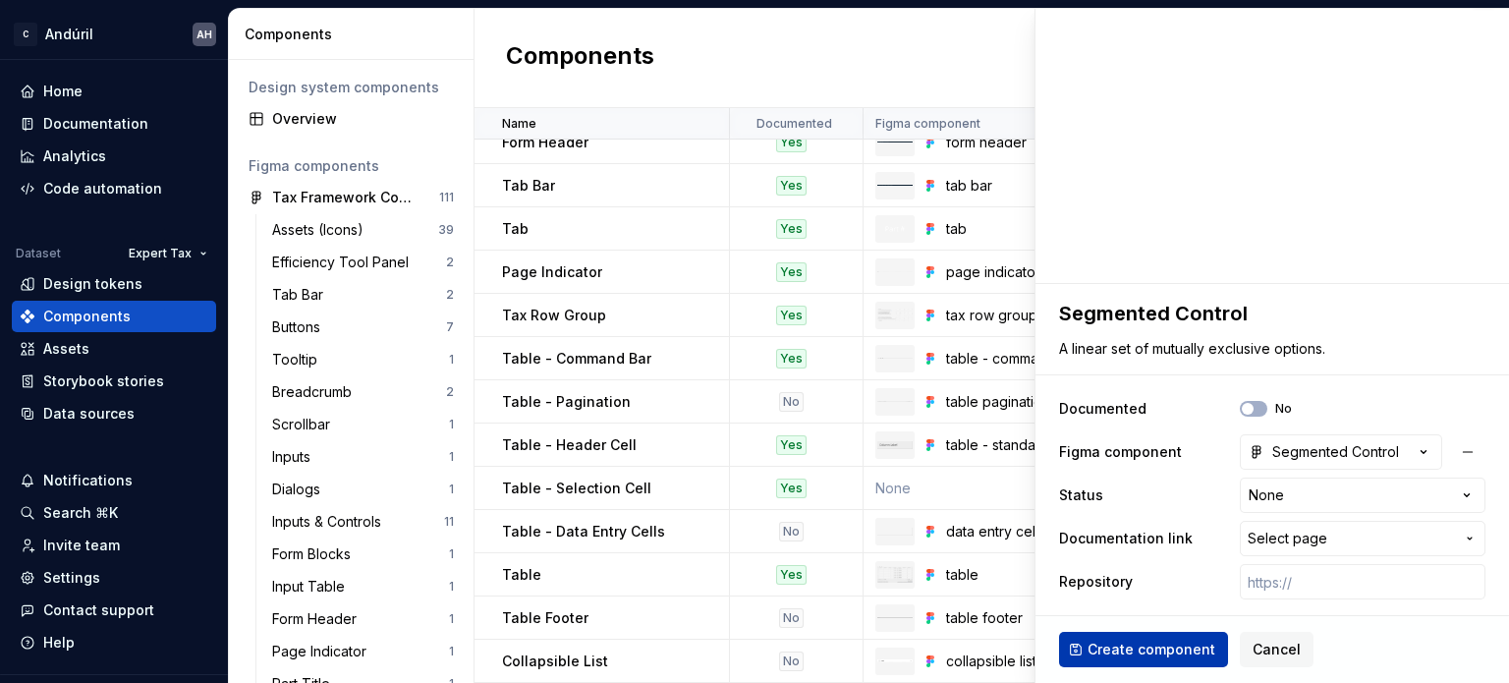
click at [1148, 647] on span "Create component" at bounding box center [1152, 650] width 128 height 20
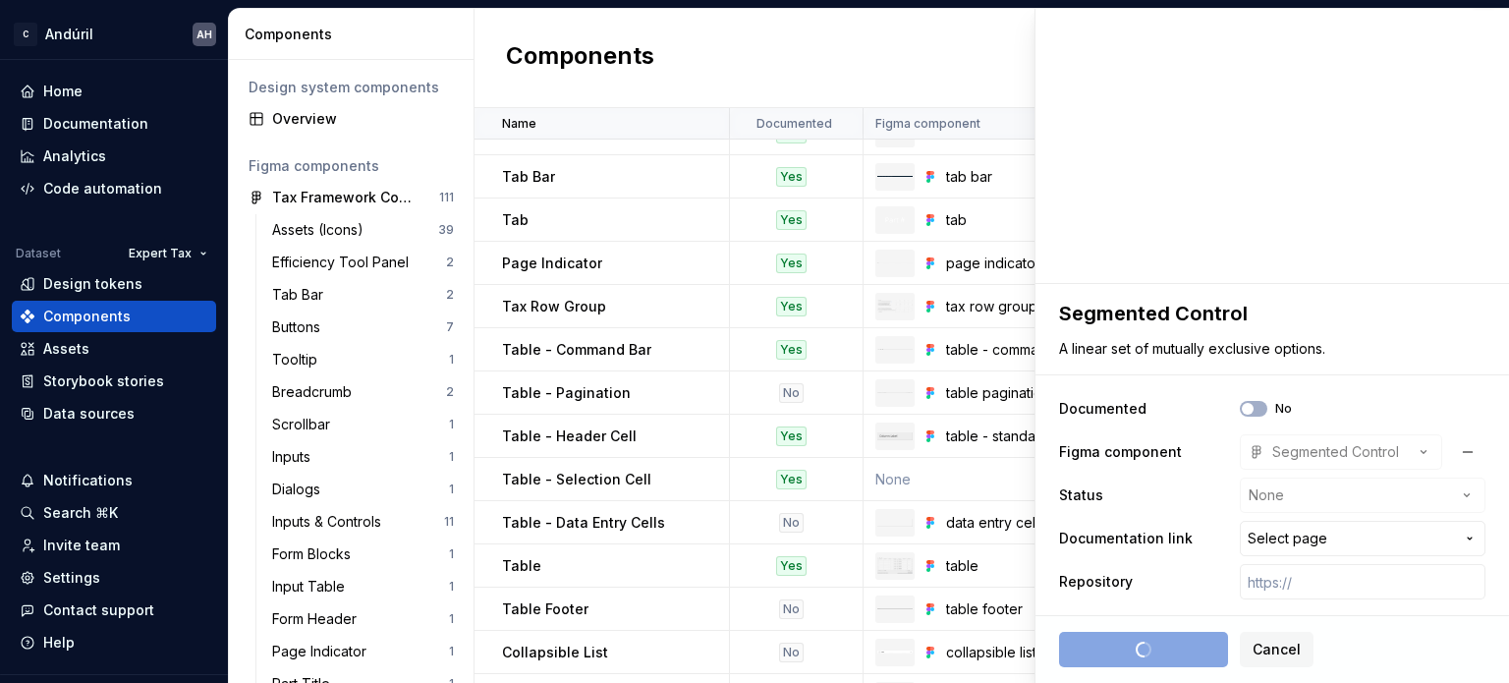
type textarea "*"
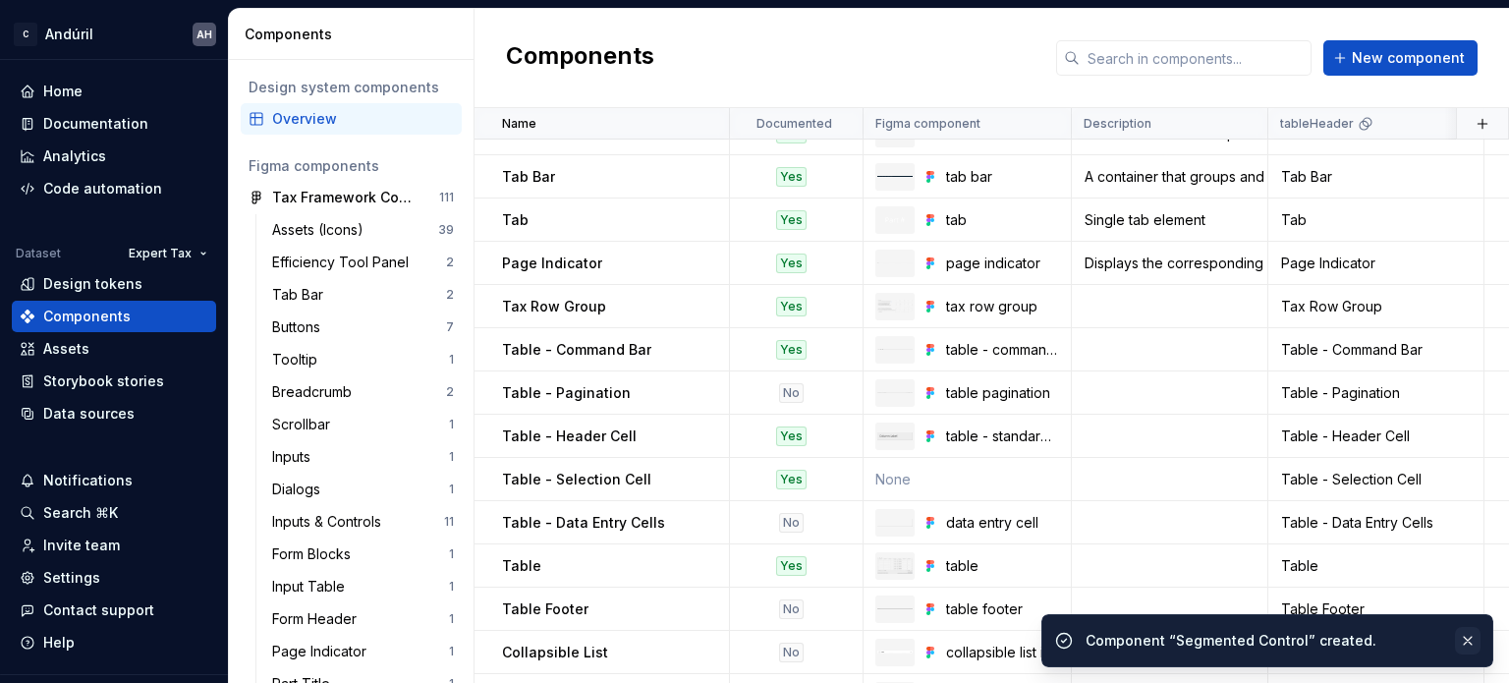
click at [1471, 638] on button "button" at bounding box center [1468, 641] width 26 height 28
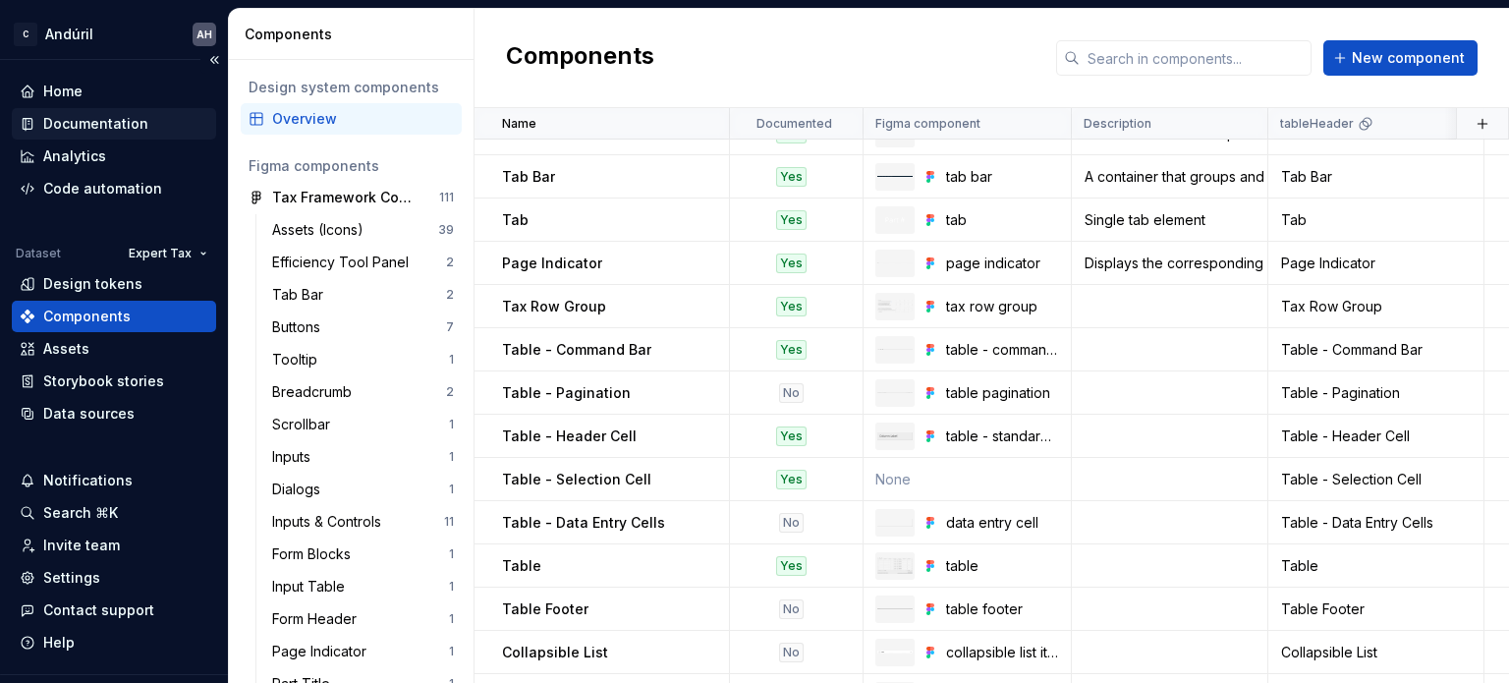
click at [102, 123] on div "Documentation" at bounding box center [95, 124] width 105 height 20
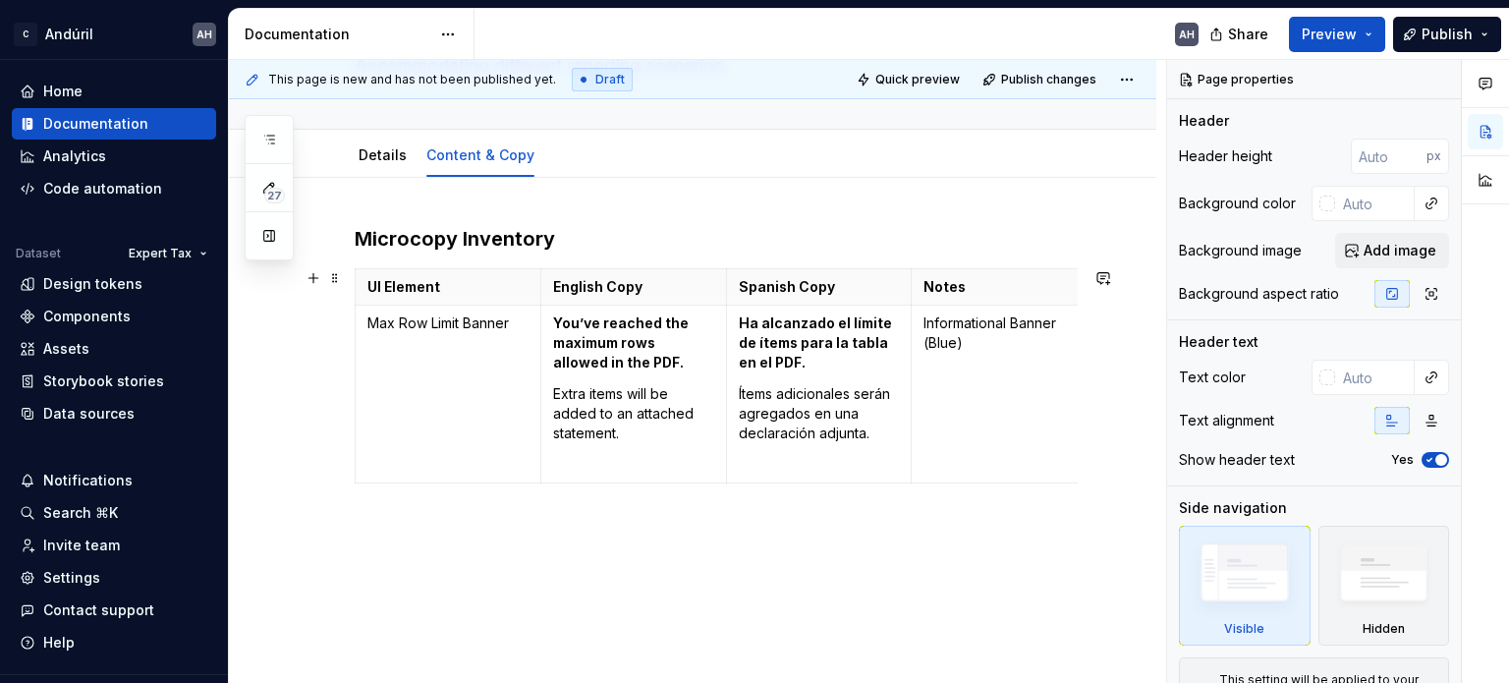
scroll to position [197, 0]
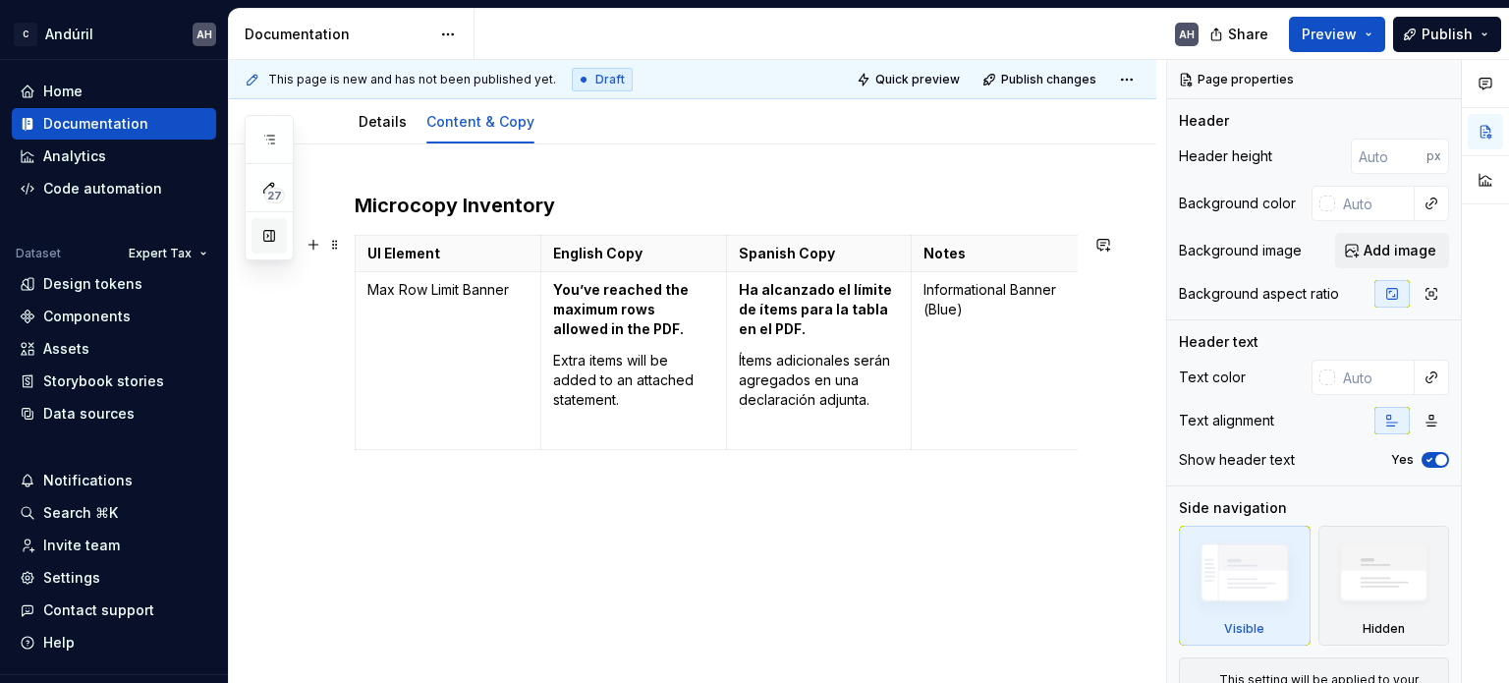
click at [271, 236] on button "button" at bounding box center [269, 235] width 35 height 35
type textarea "*"
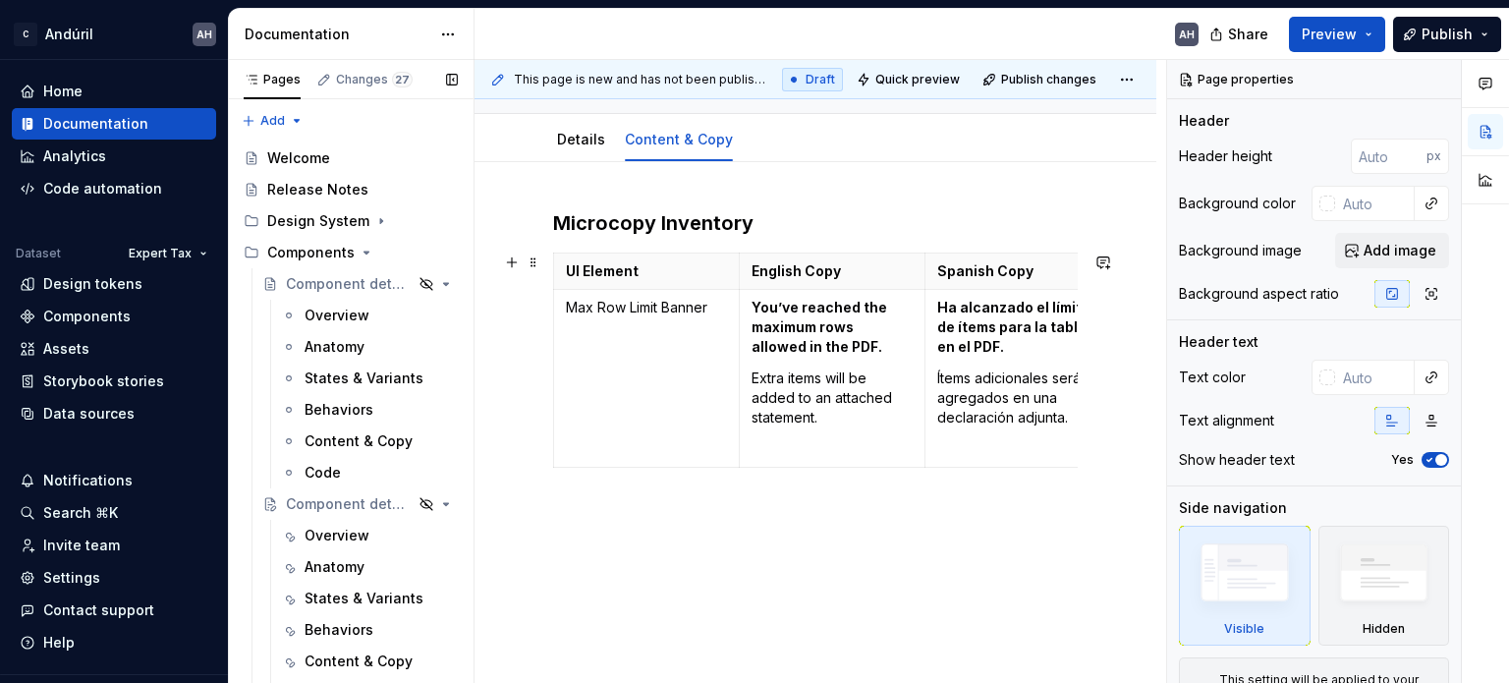
scroll to position [161, 0]
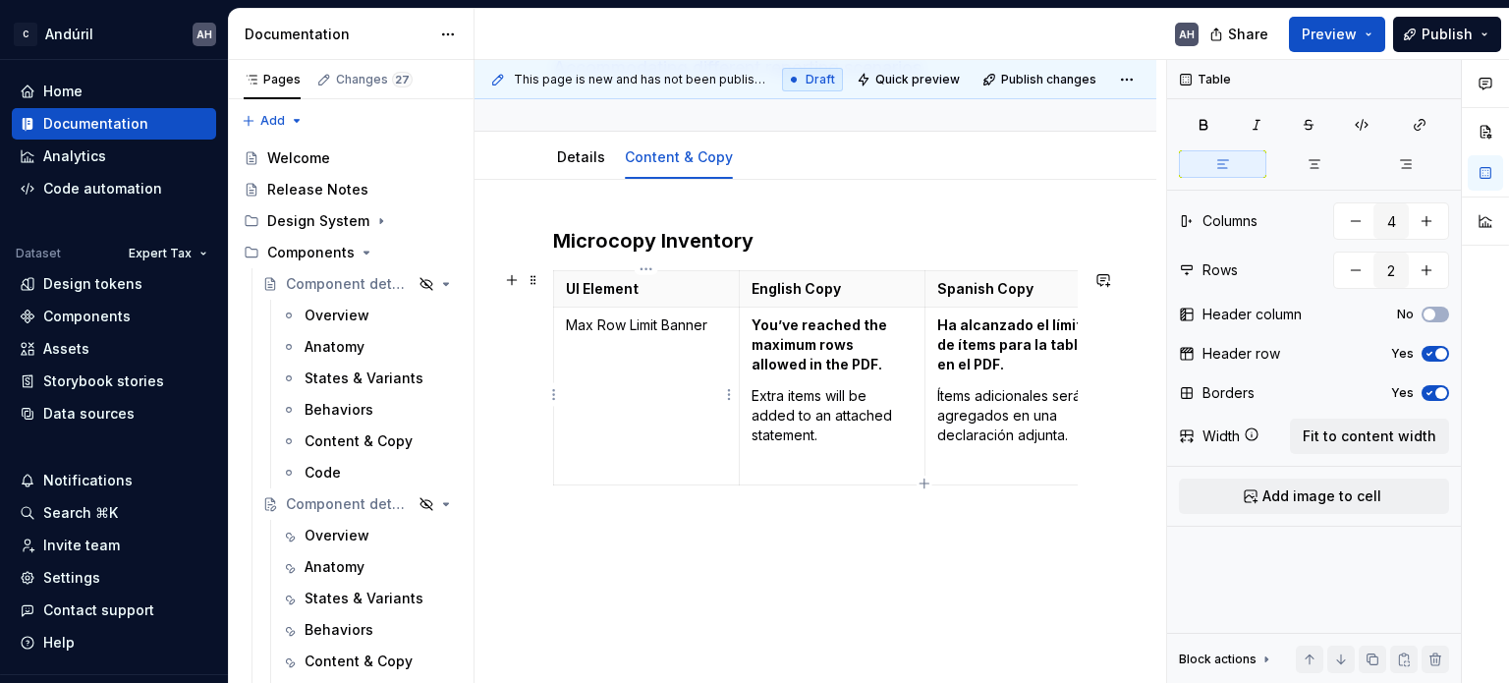
click at [656, 331] on p "Max Row Limit Banner" at bounding box center [646, 325] width 161 height 20
click at [702, 331] on p "Max Row Limit Banner" at bounding box center [646, 325] width 161 height 20
drag, startPoint x: 706, startPoint y: 328, endPoint x: 563, endPoint y: 319, distance: 143.7
click at [563, 319] on td "Max Row Limit Banner" at bounding box center [647, 397] width 186 height 178
click at [884, 401] on p "Extra items will be added to an attached statement." at bounding box center [832, 415] width 161 height 59
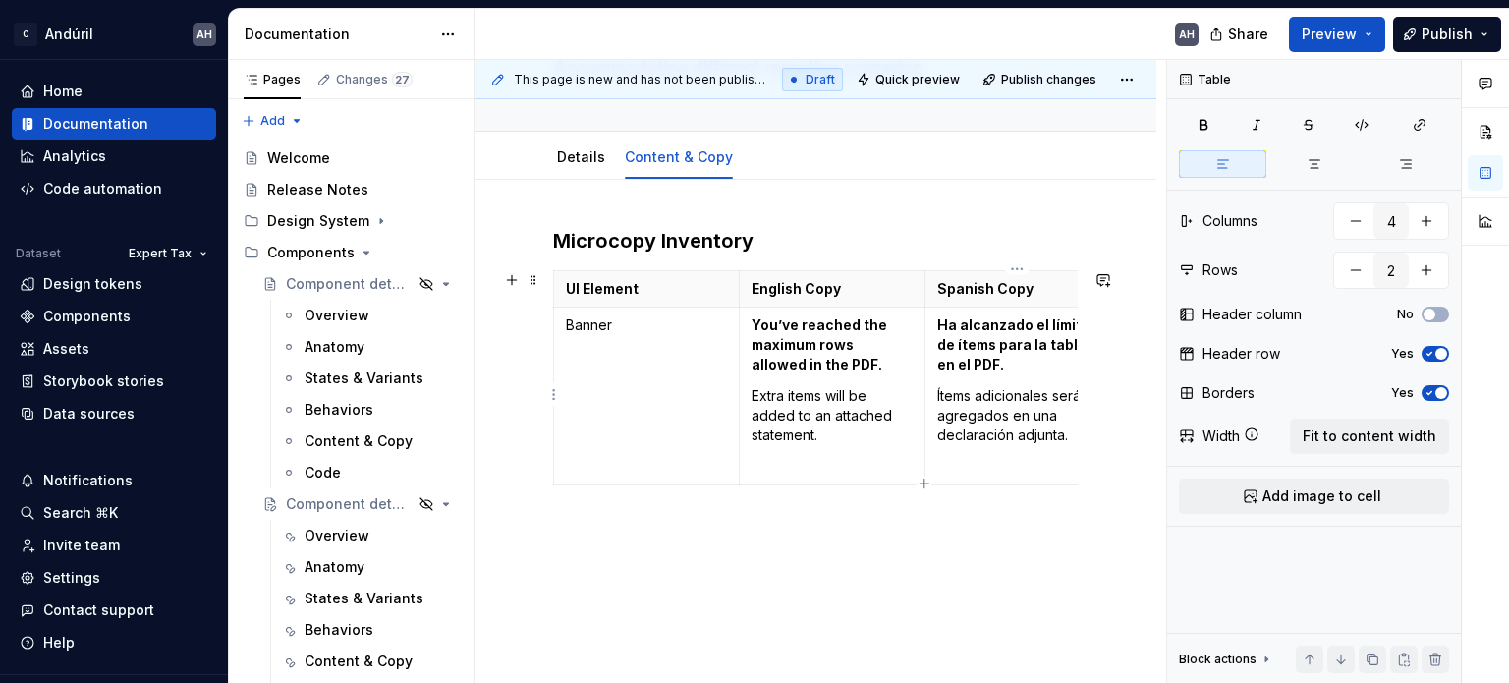
click at [1002, 439] on p "Ítems adicionales serán agregados en una declaración adjunta." at bounding box center [1017, 415] width 161 height 59
click at [842, 557] on div "Microcopy Inventory UI Element English Copy Spanish Copy Notes Banner You’ve re…" at bounding box center [815, 395] width 525 height 337
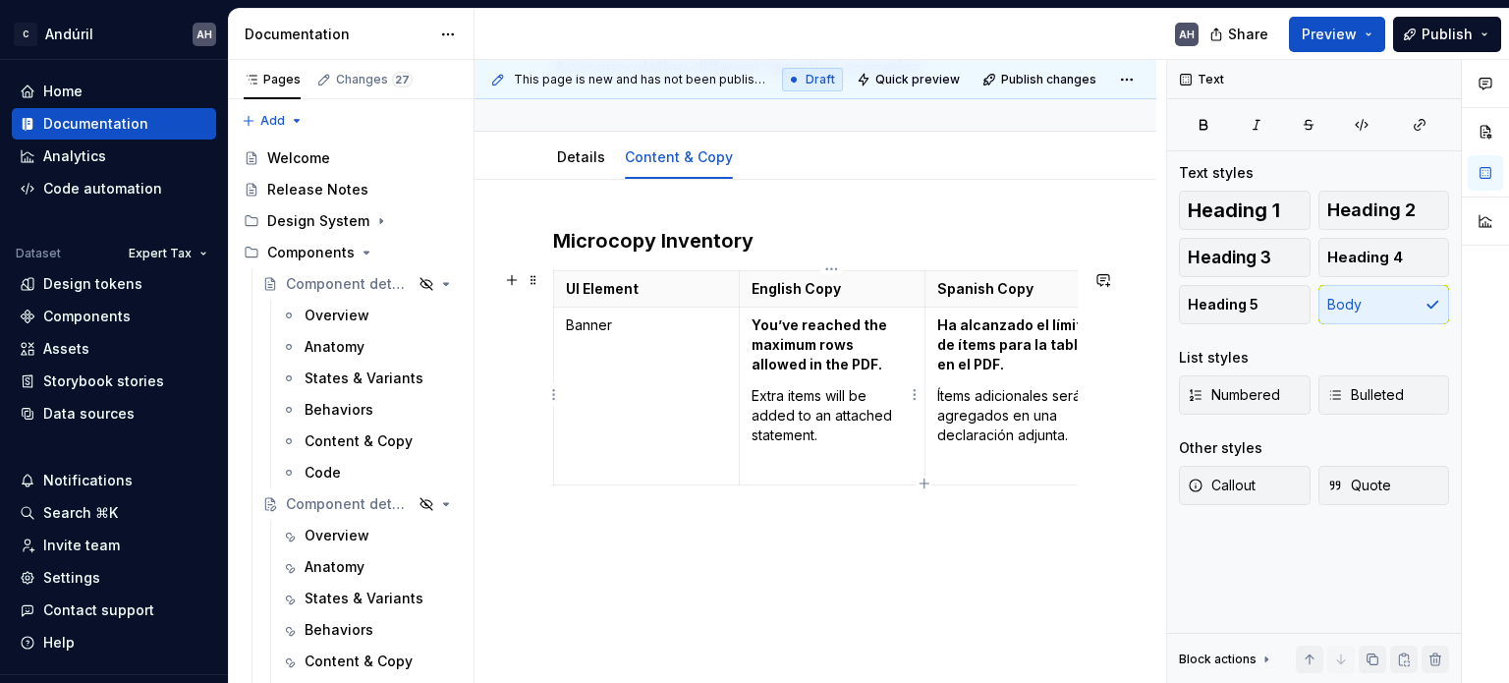
click at [790, 457] on p at bounding box center [832, 467] width 161 height 20
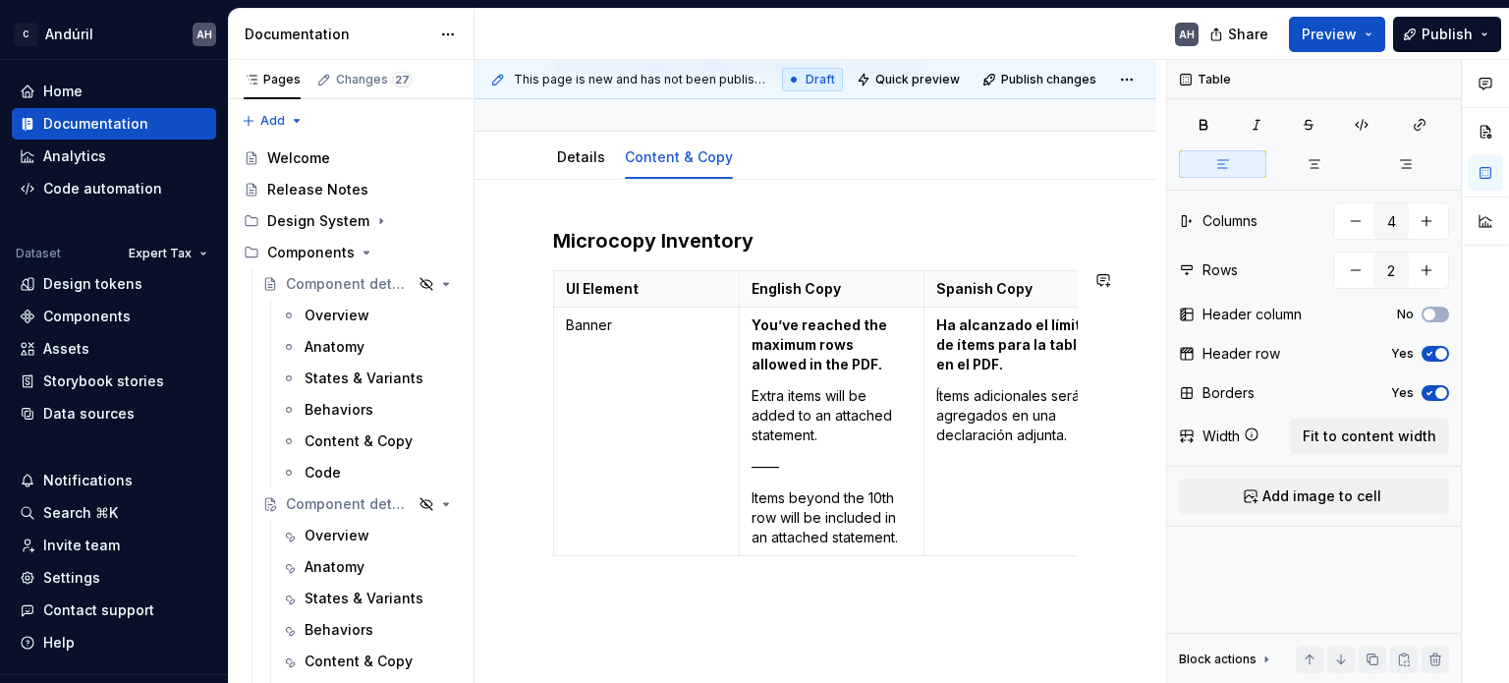
click at [790, 457] on p "——" at bounding box center [832, 467] width 161 height 20
click at [591, 160] on link "Details" at bounding box center [581, 156] width 48 height 17
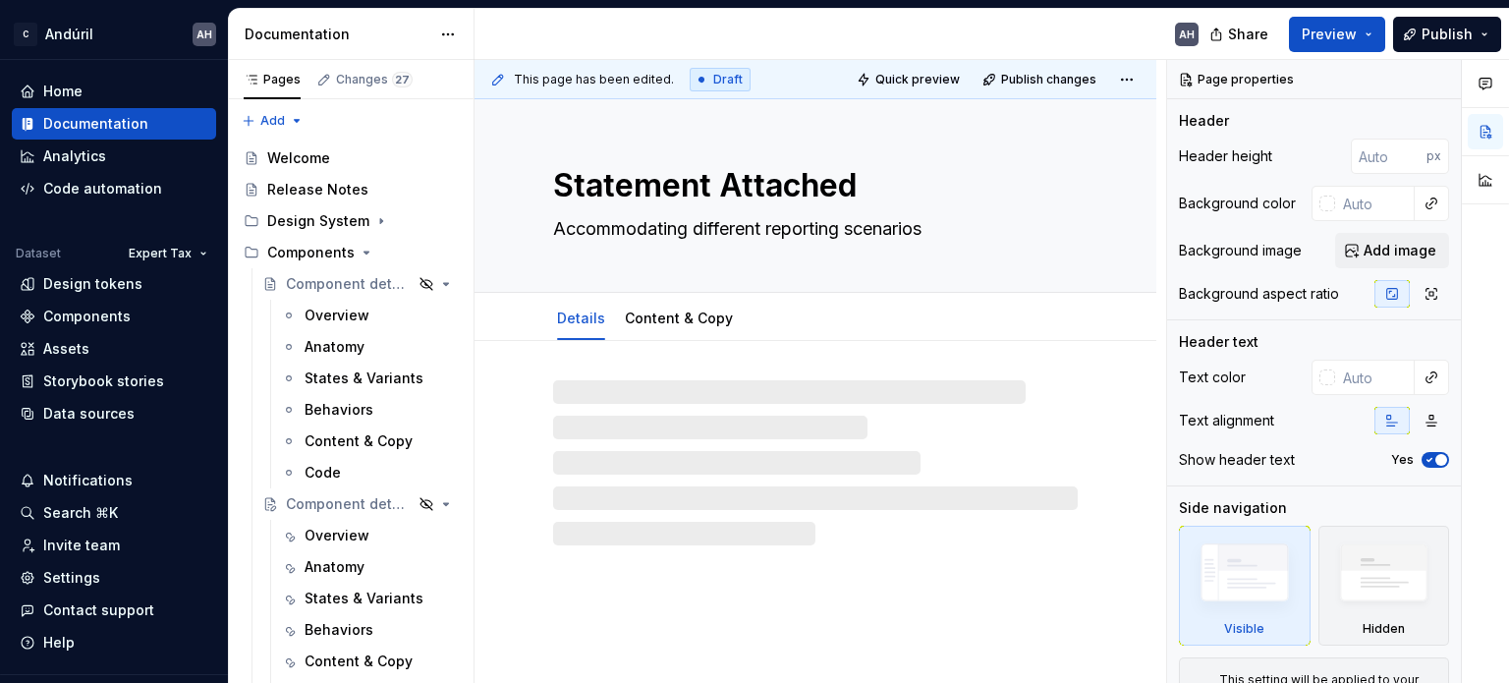
type textarea "*"
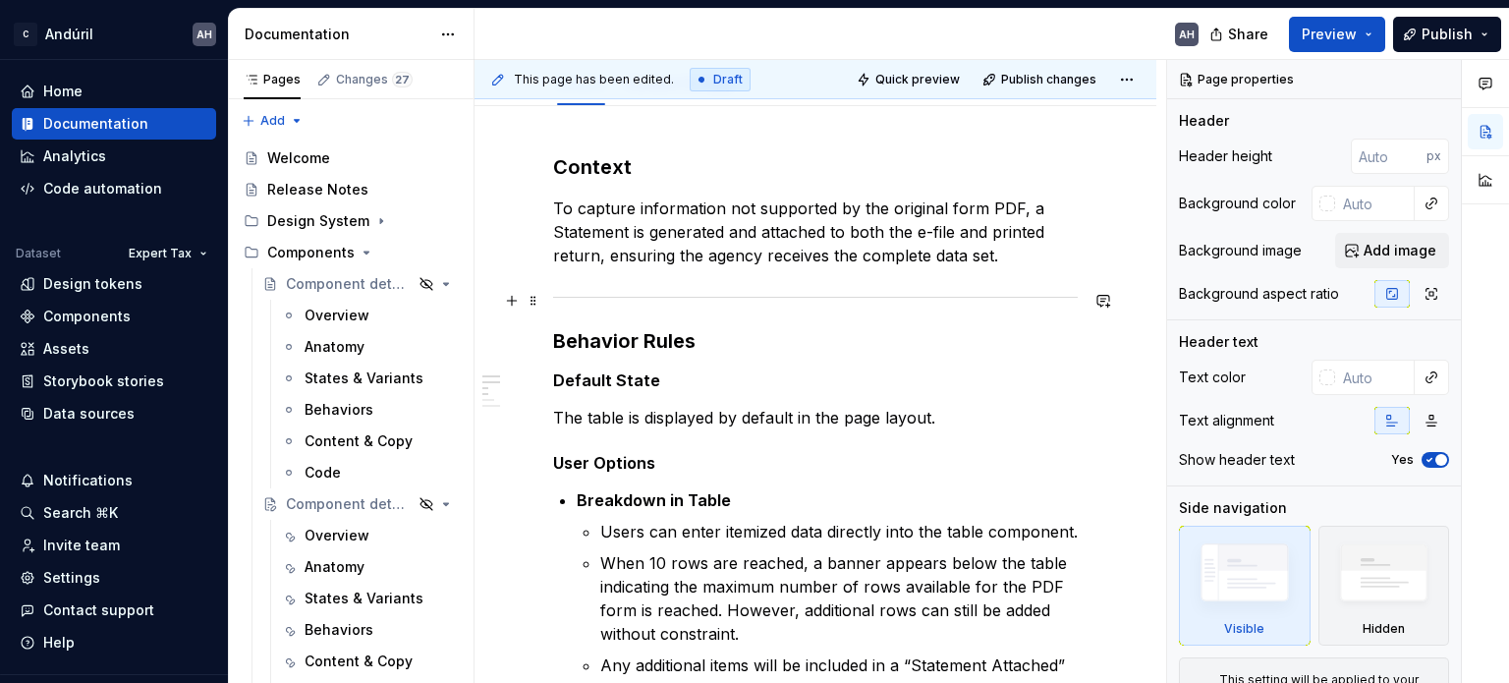
scroll to position [295, 0]
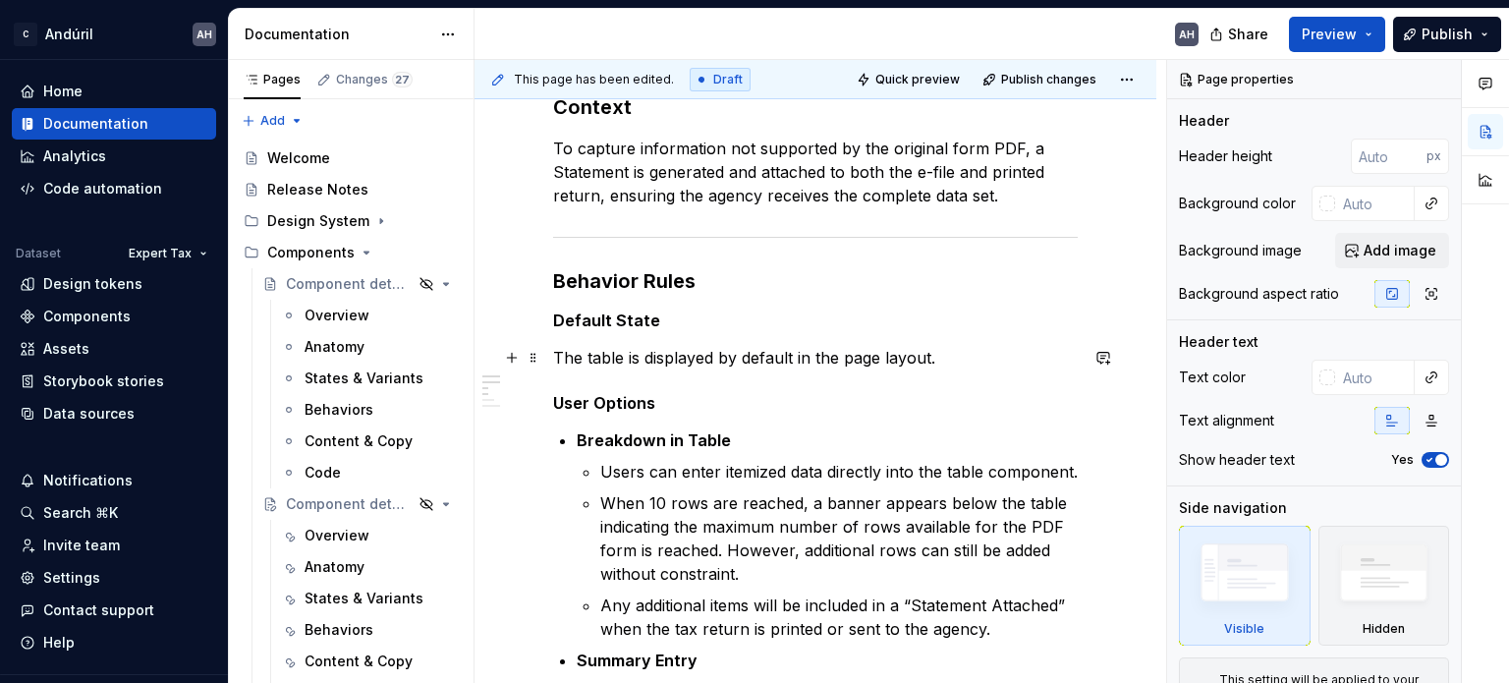
click at [669, 361] on p "The table is displayed by default in the page layout." at bounding box center [815, 358] width 525 height 24
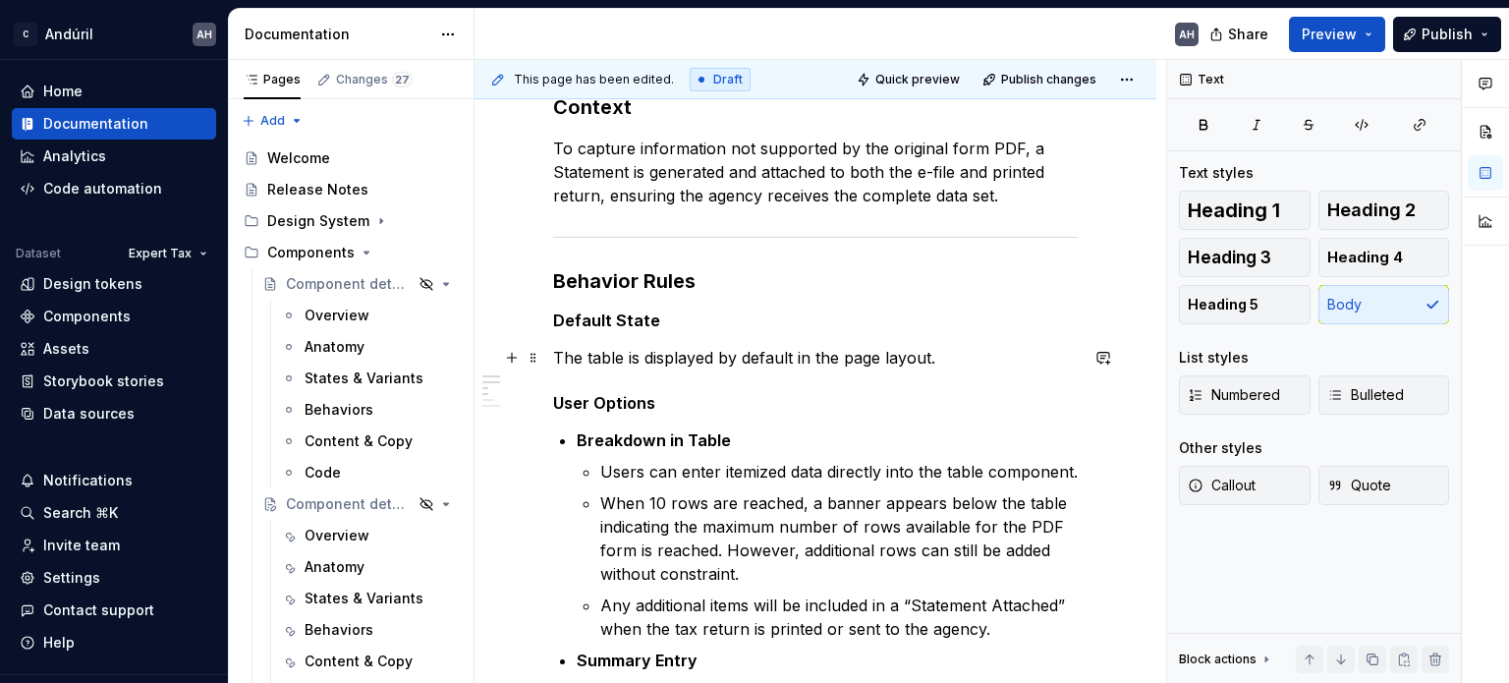
click at [950, 361] on p "The table is displayed by default in the page layout." at bounding box center [815, 358] width 525 height 24
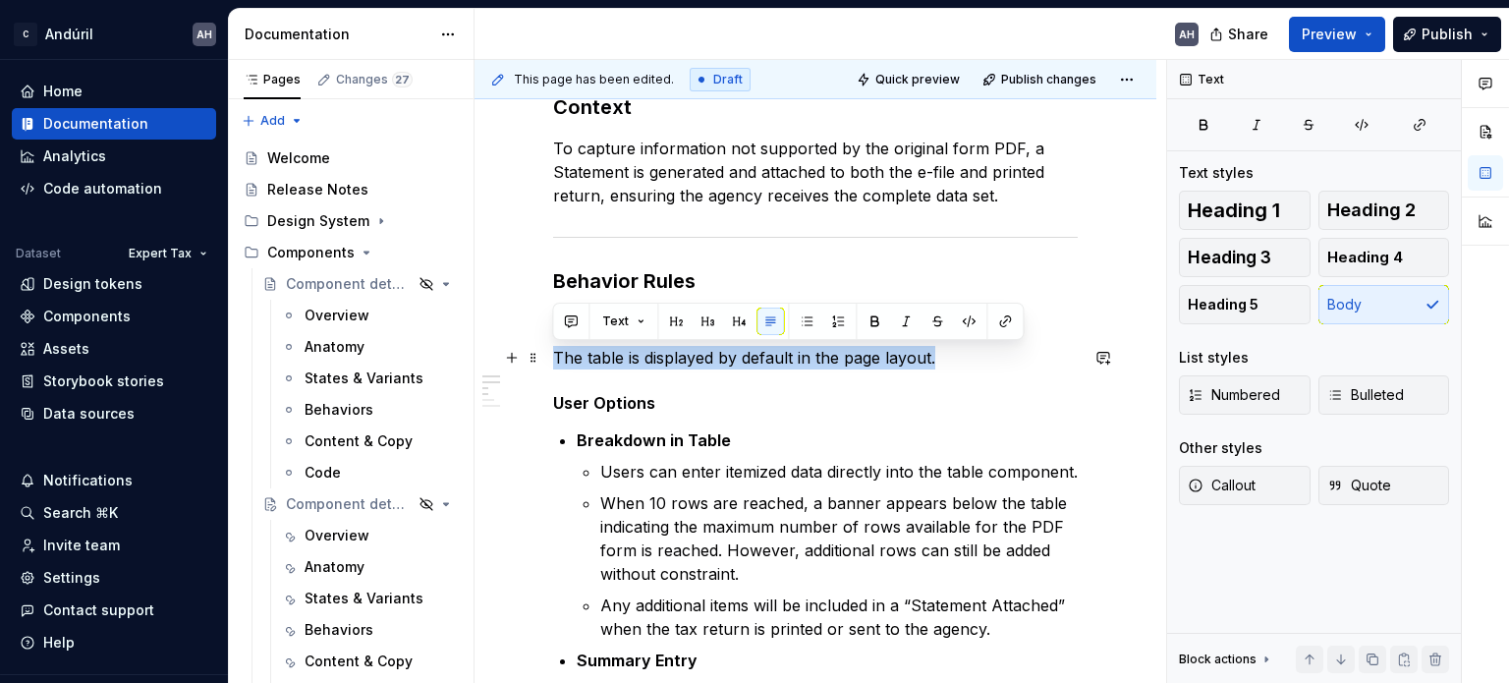
drag, startPoint x: 853, startPoint y: 359, endPoint x: 545, endPoint y: 353, distance: 307.6
click at [647, 365] on p "The table is displayed by default in the page layout." at bounding box center [815, 358] width 525 height 24
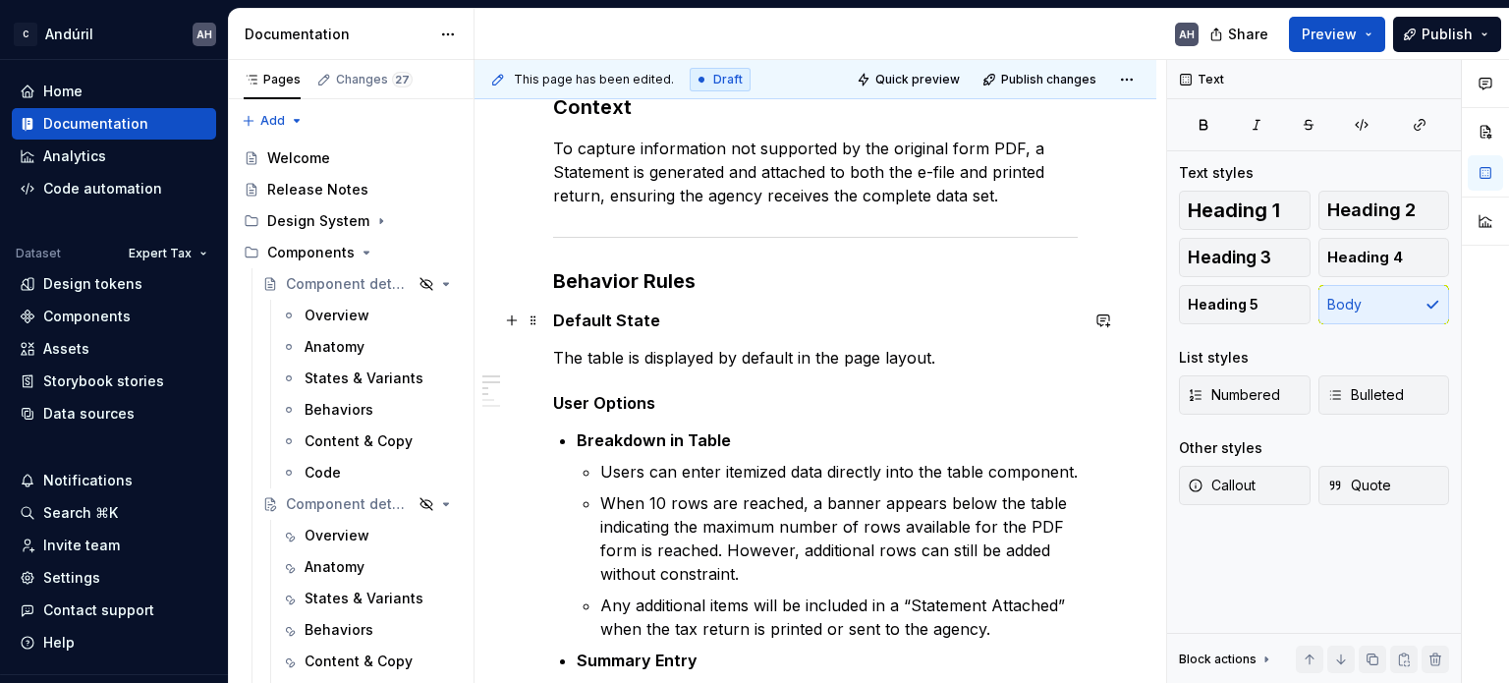
click at [584, 320] on strong "Default State" at bounding box center [606, 320] width 107 height 20
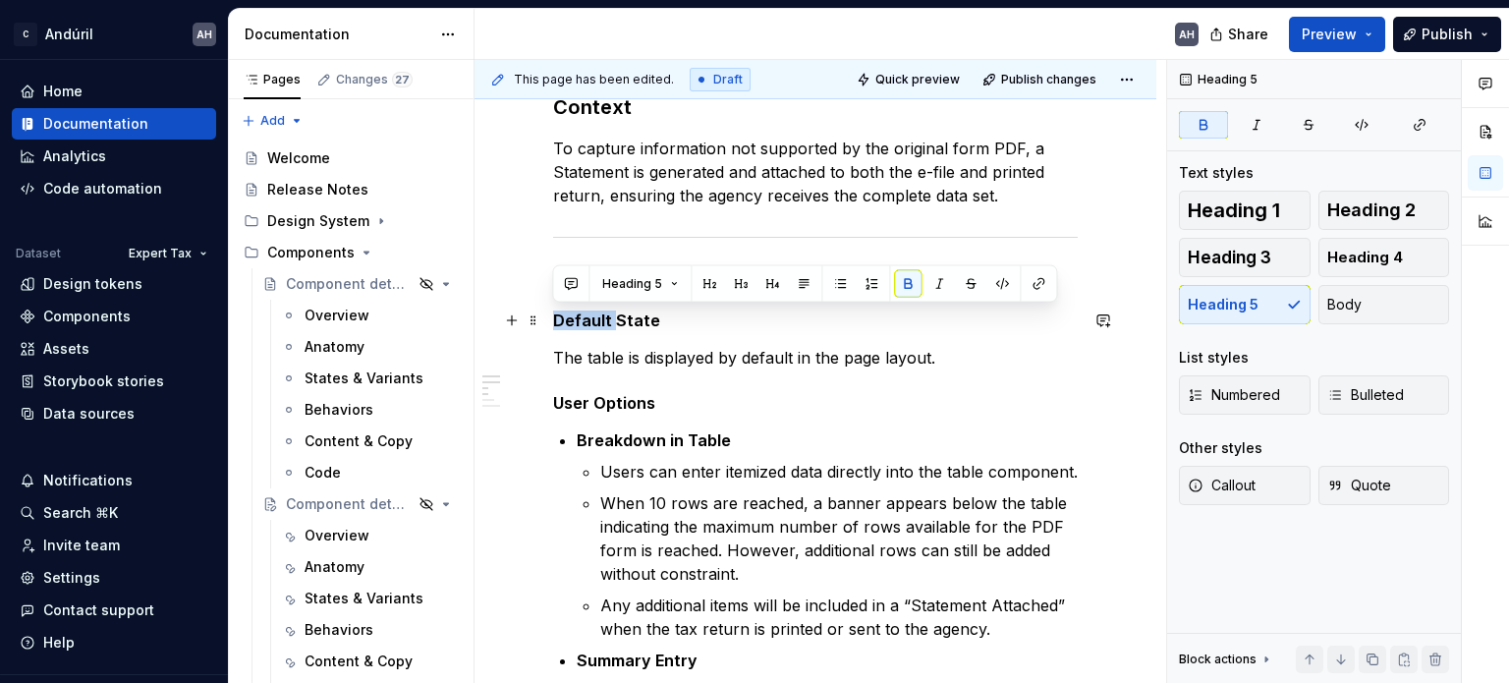
click at [584, 320] on strong "Default State" at bounding box center [606, 320] width 107 height 20
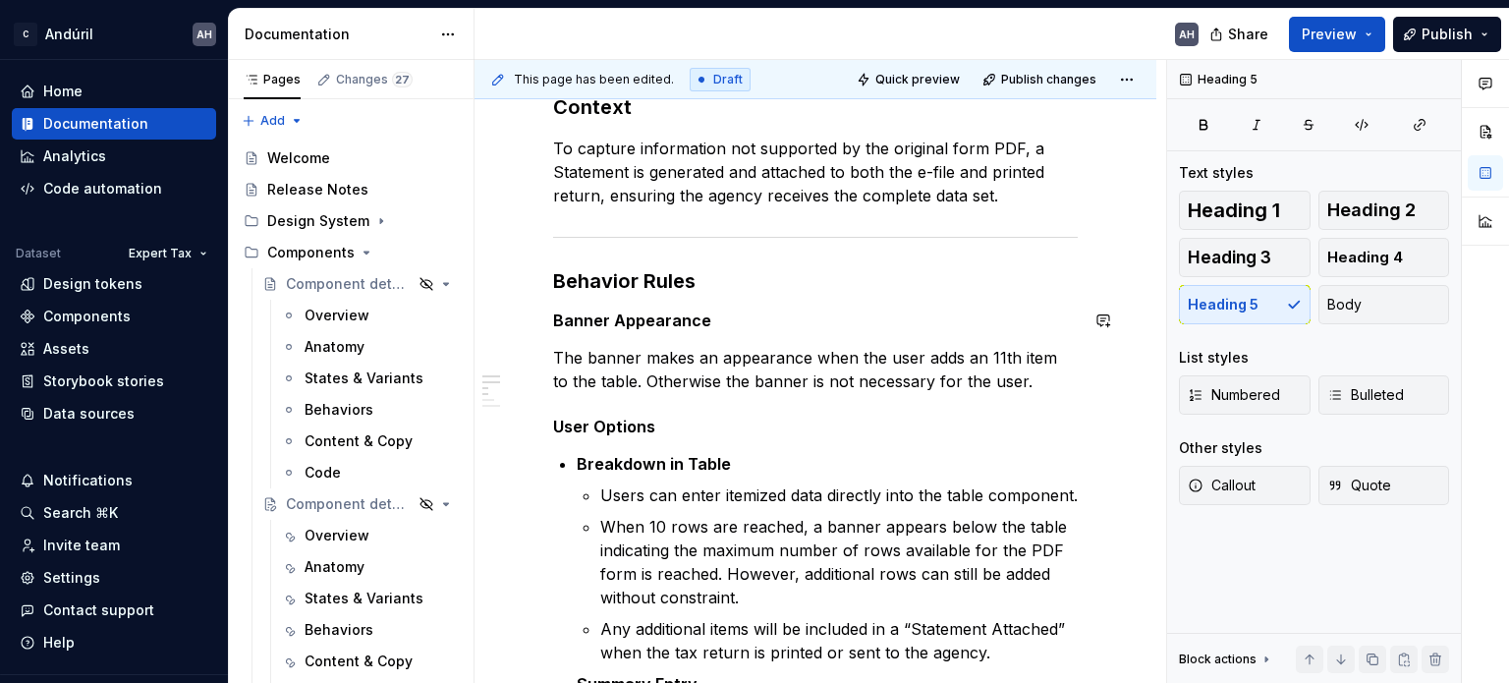
click at [730, 356] on p "The banner makes an appearance when the user adds an 11th item to the table. Ot…" at bounding box center [815, 369] width 525 height 47
click at [895, 348] on p "The banner makes an appearance when the user adds an 11th item to the table. Ot…" at bounding box center [815, 369] width 525 height 47
click at [1014, 349] on p "The banner makes an appearance when the user adds an 11th item to the table. Ot…" at bounding box center [815, 369] width 525 height 47
click at [993, 357] on p "The banner makes an appearance when the user adds an 11th item to the table. Ot…" at bounding box center [815, 369] width 525 height 47
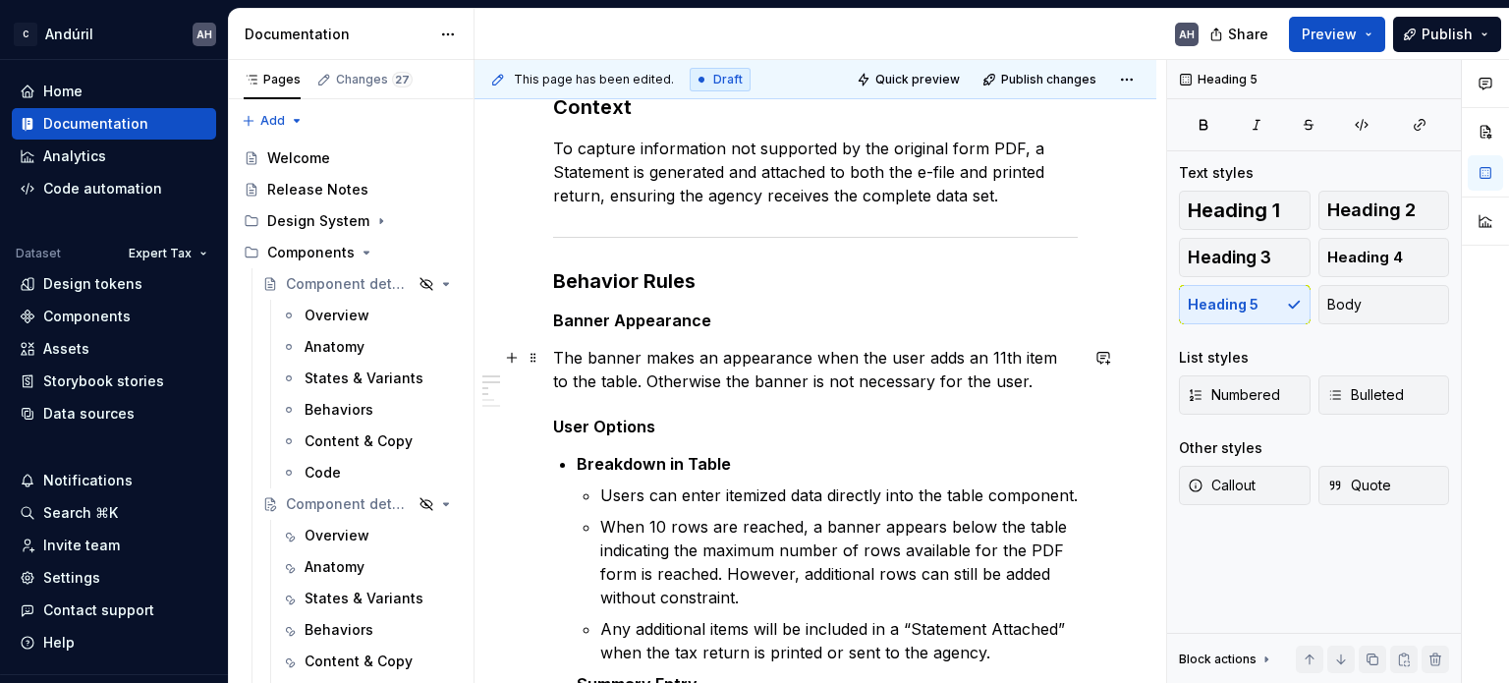
click at [996, 358] on p "The banner makes an appearance when the user adds an 11th item to the table. Ot…" at bounding box center [815, 369] width 525 height 47
click at [823, 355] on p "The banner makes an appearance when the user adds an 11th item to the table. Ot…" at bounding box center [815, 369] width 525 height 47
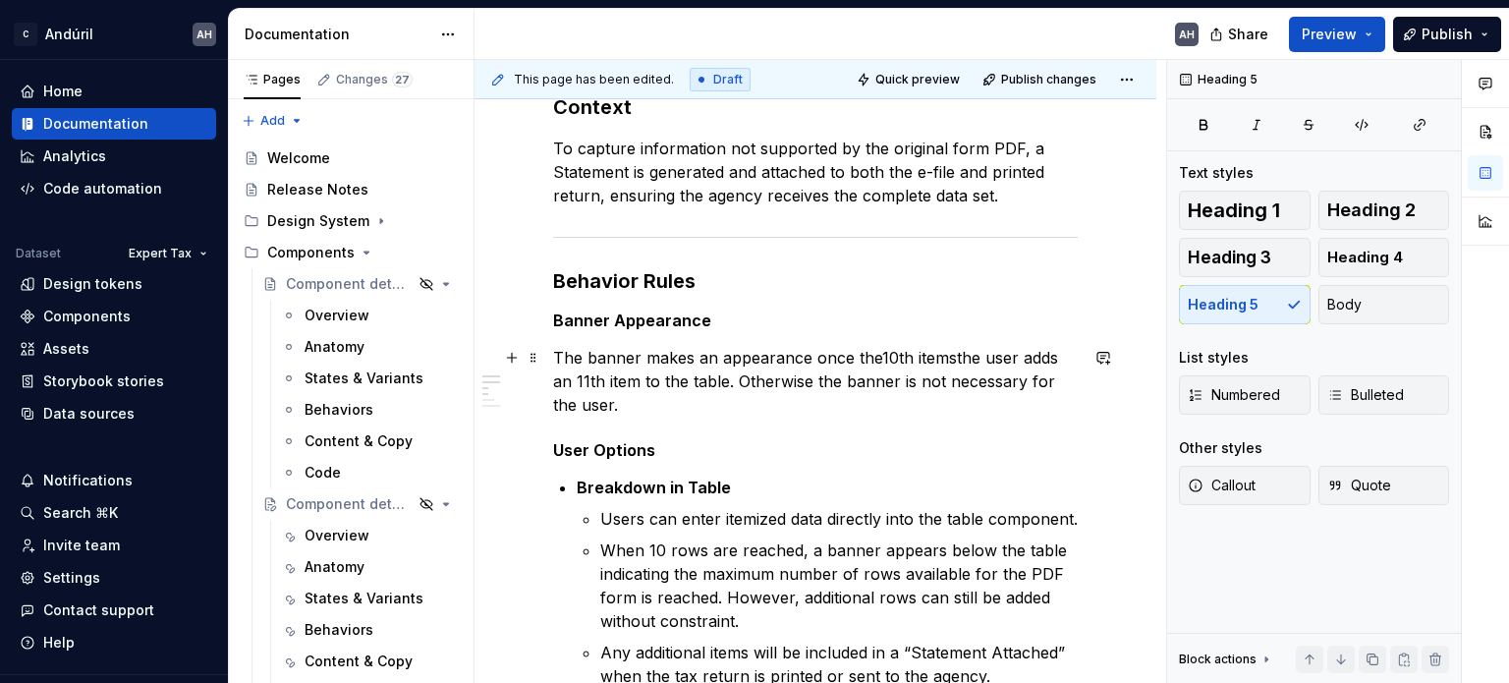
click at [875, 358] on p "The banner makes an appearance once the10th itemsthe user adds an 11th item to …" at bounding box center [815, 381] width 525 height 71
click at [955, 363] on p "The banner makes an appearance once the 10th itemsthe user adds an 11th item to…" at bounding box center [815, 381] width 525 height 71
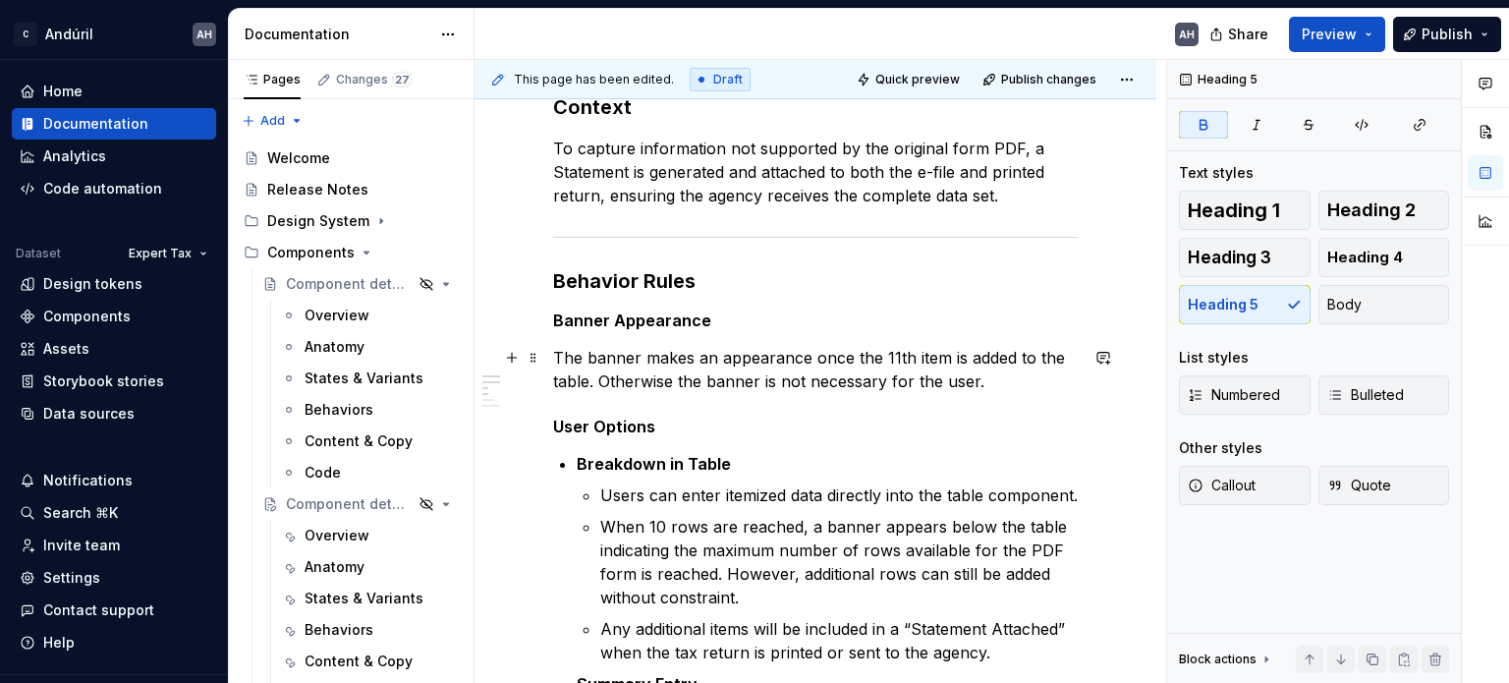
click at [759, 382] on p "The banner makes an appearance once the 11th item is added to the table. Otherw…" at bounding box center [815, 369] width 525 height 47
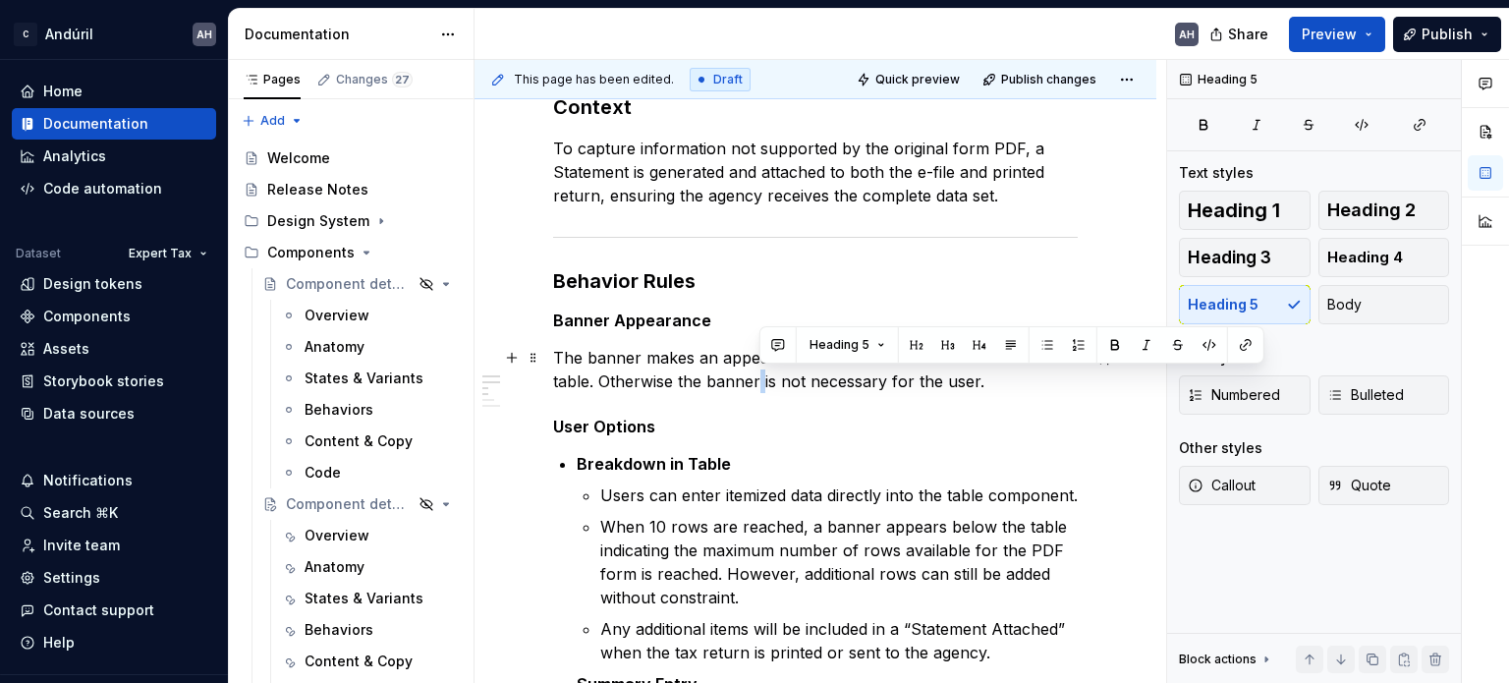
click at [759, 382] on p "The banner makes an appearance once the 11th item is added to the table. Otherw…" at bounding box center [815, 369] width 525 height 47
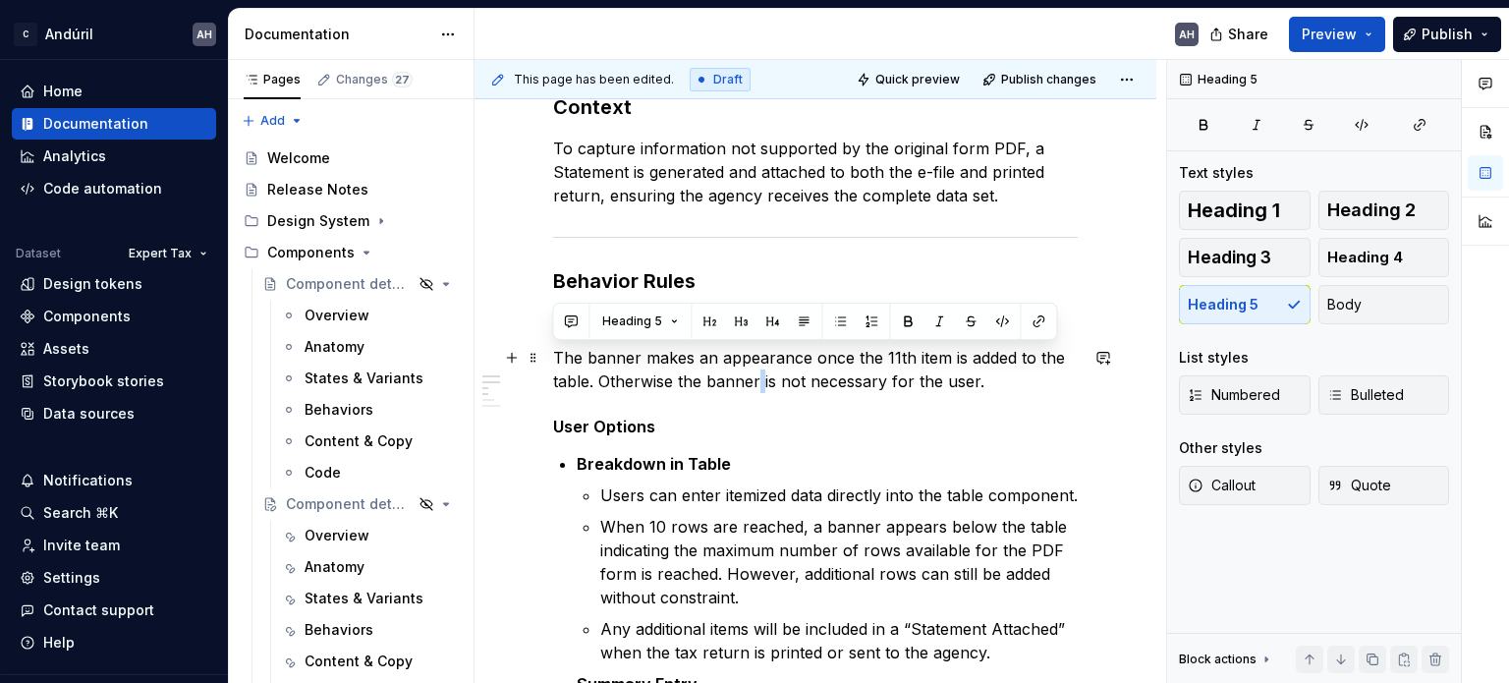
click at [946, 372] on p "The banner makes an appearance once the 11th item is added to the table. Otherw…" at bounding box center [815, 369] width 525 height 47
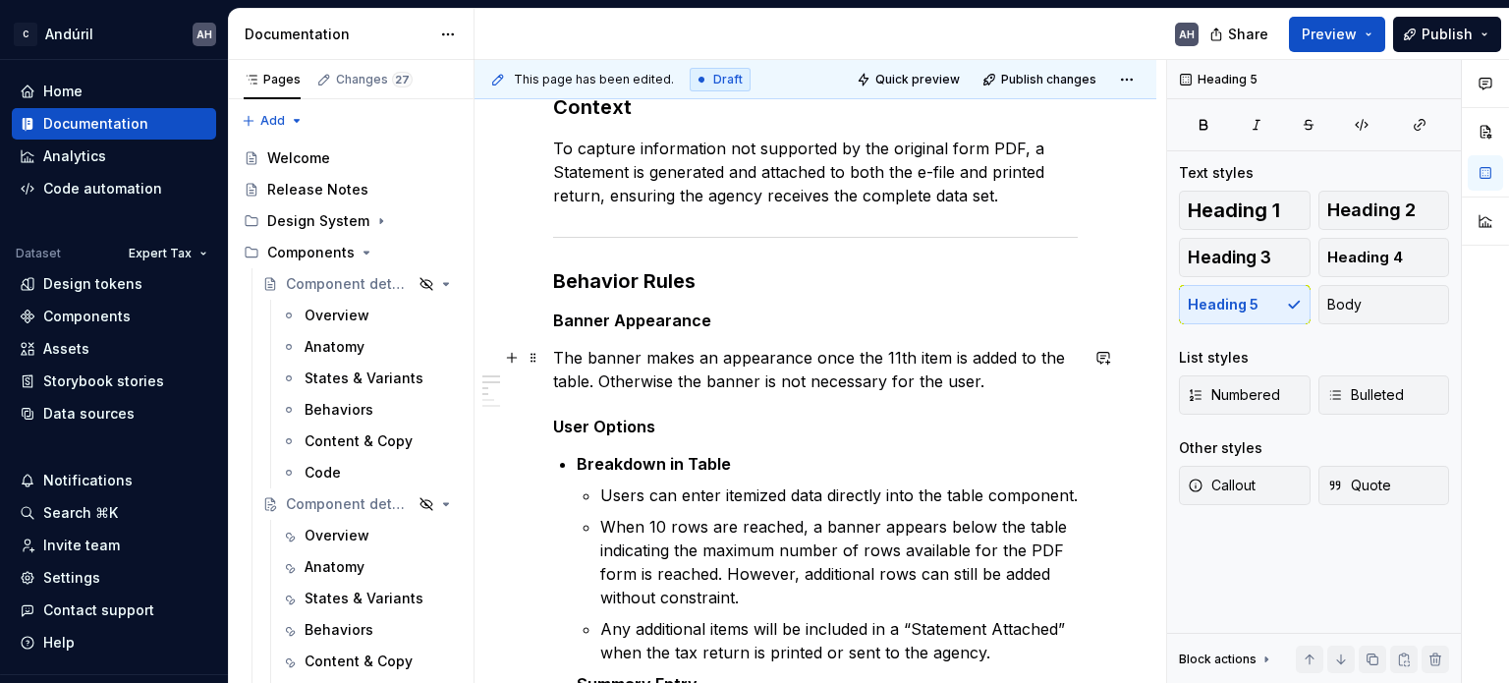
click at [877, 389] on p "The banner makes an appearance once the 11th item is added to the table. Otherw…" at bounding box center [815, 369] width 525 height 47
click at [778, 385] on p "The banner makes an appearance once the 11th item is added to the table. Otherw…" at bounding box center [815, 369] width 525 height 47
drag, startPoint x: 955, startPoint y: 375, endPoint x: 965, endPoint y: 376, distance: 9.9
click at [956, 375] on p "The banner makes an appearance once the 11th item is added to the table. Otherw…" at bounding box center [815, 369] width 525 height 47
click at [991, 381] on p "The banner makes an appearance once the 11th item is added to the table. Otherw…" at bounding box center [815, 369] width 525 height 47
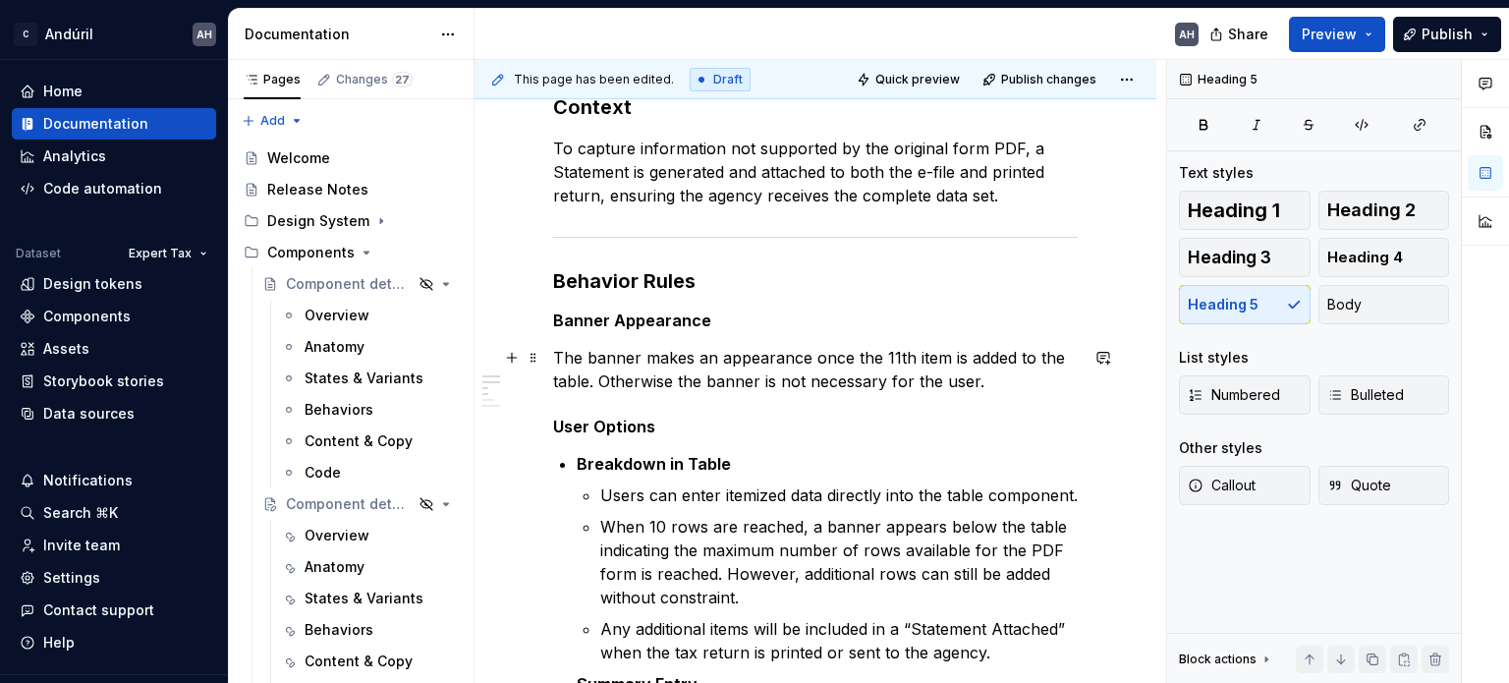
click at [986, 380] on p "The banner makes an appearance once the 11th item is added to the table. Otherw…" at bounding box center [815, 369] width 525 height 47
click at [998, 380] on p "The banner makes an appearance once the 11th item is added to the table. Otherw…" at bounding box center [815, 369] width 525 height 47
click at [699, 369] on p "The banner makes an appearance once the 11th item is added to the table. Otherw…" at bounding box center [815, 369] width 525 height 47
click at [710, 455] on strong "Breakdown in Table" at bounding box center [654, 464] width 154 height 20
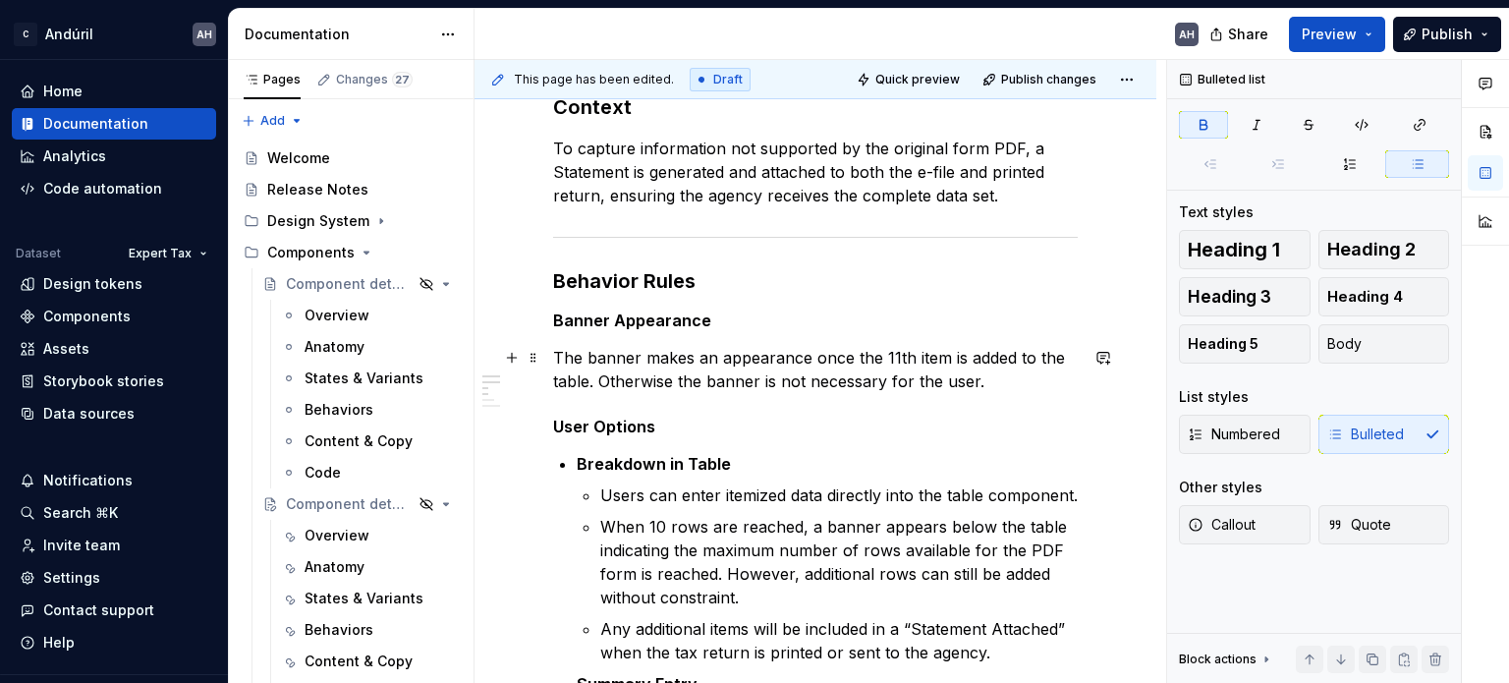
click at [703, 392] on p "The banner makes an appearance once the 11th item is added to the table. Otherw…" at bounding box center [815, 369] width 525 height 47
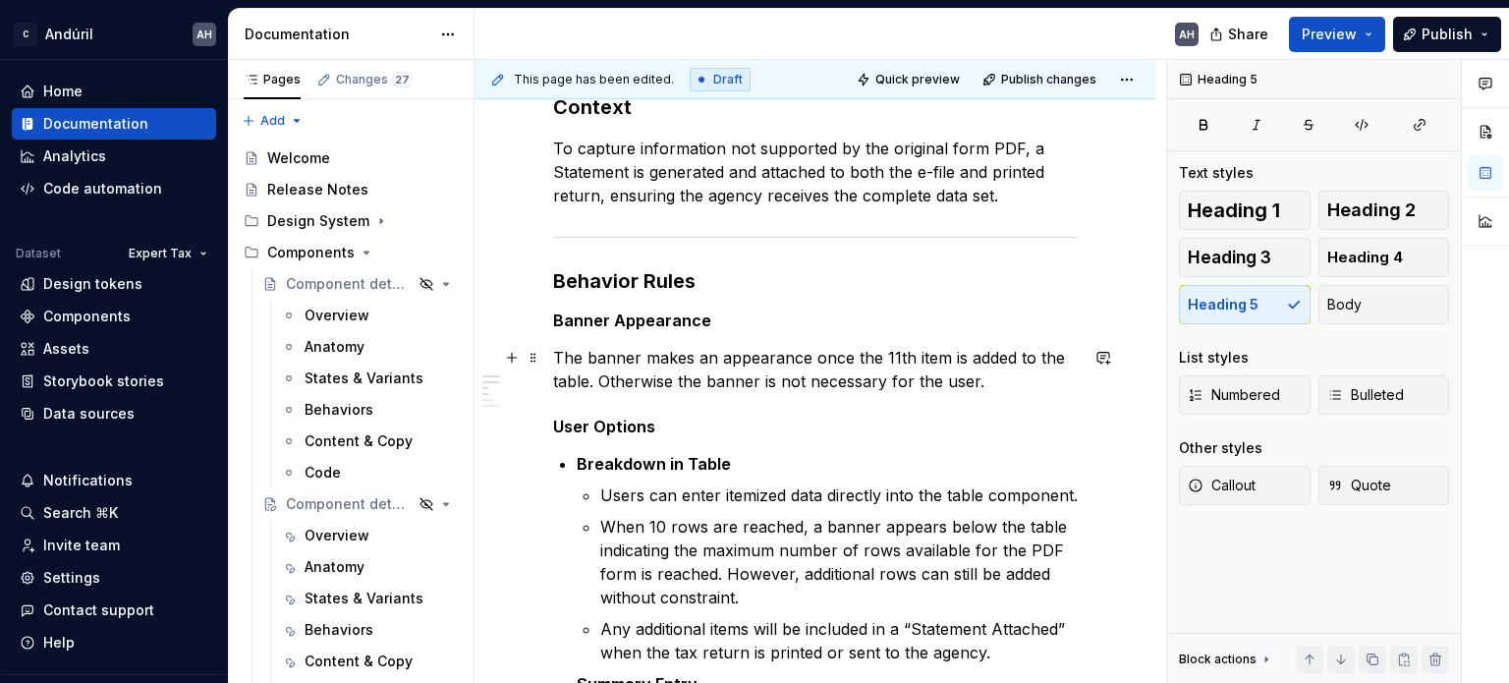
click at [1025, 383] on p "The banner makes an appearance once the 11th item is added to the table. Otherw…" at bounding box center [815, 369] width 525 height 47
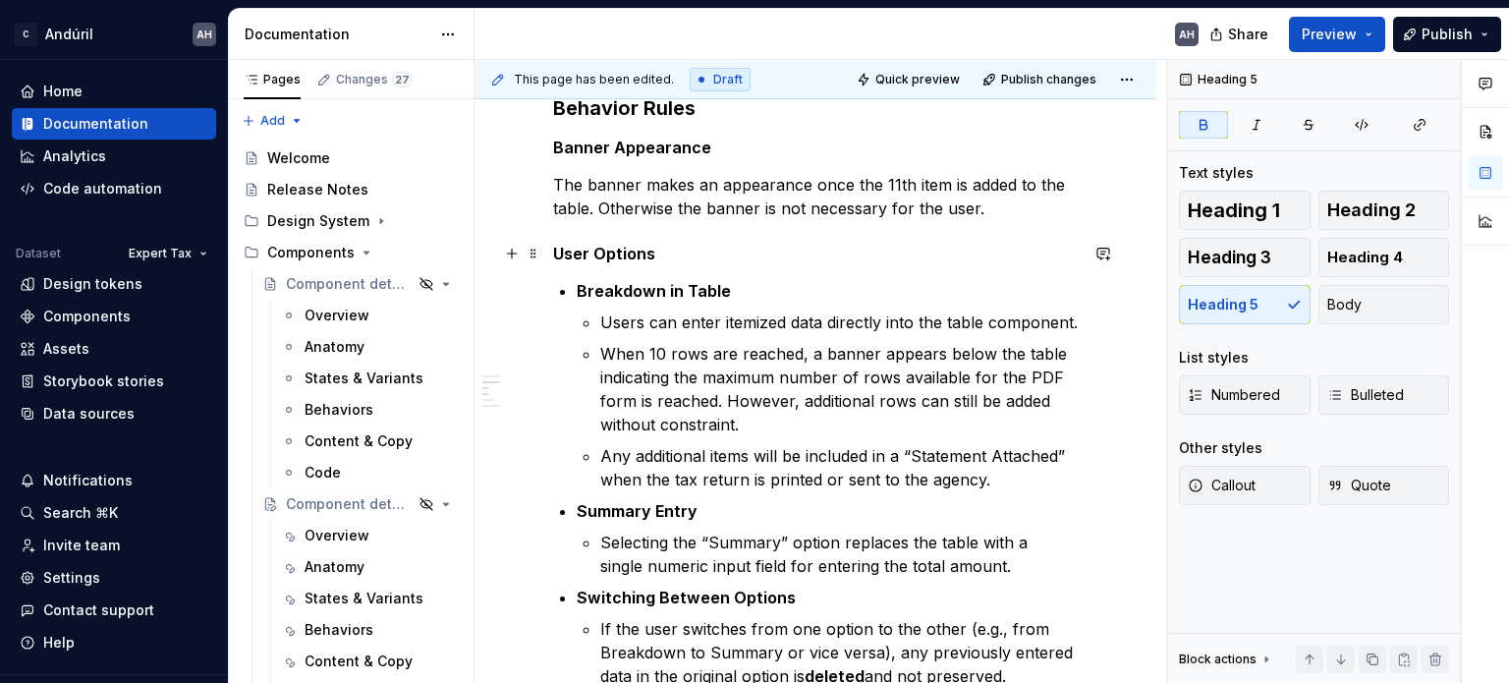
scroll to position [491, 0]
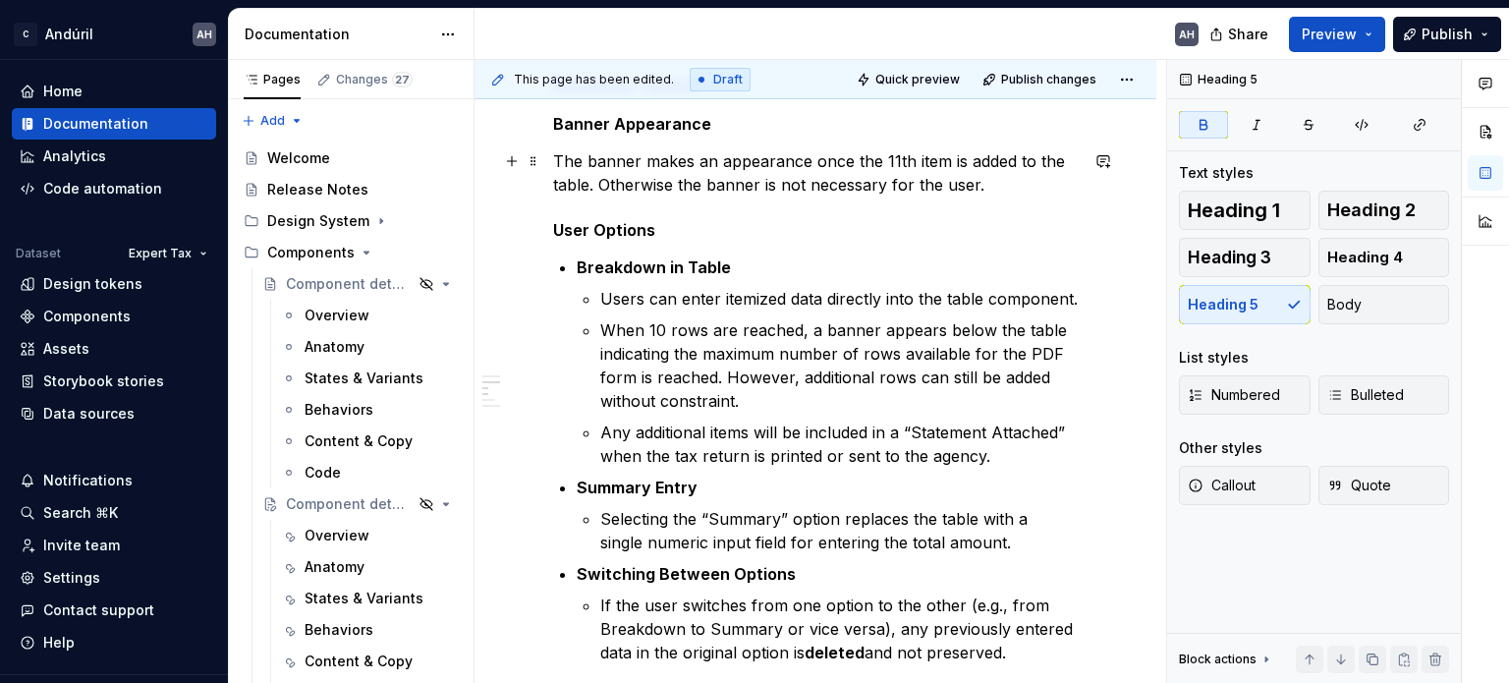
click at [576, 178] on p "The banner makes an appearance once the 11th item is added to the table. Otherw…" at bounding box center [815, 172] width 525 height 47
click at [593, 155] on p "The banner makes an appearance once the 11th item is added to the table. Otherw…" at bounding box center [815, 172] width 525 height 47
click at [1013, 194] on p "The banner makes an appearance once the 11th item is added to the table. Otherw…" at bounding box center [815, 172] width 525 height 47
click at [637, 197] on div "**********" at bounding box center [815, 669] width 525 height 1544
click at [672, 179] on p "The banner makes an appearance once the 11th item is added to the table. Otherw…" at bounding box center [815, 172] width 525 height 47
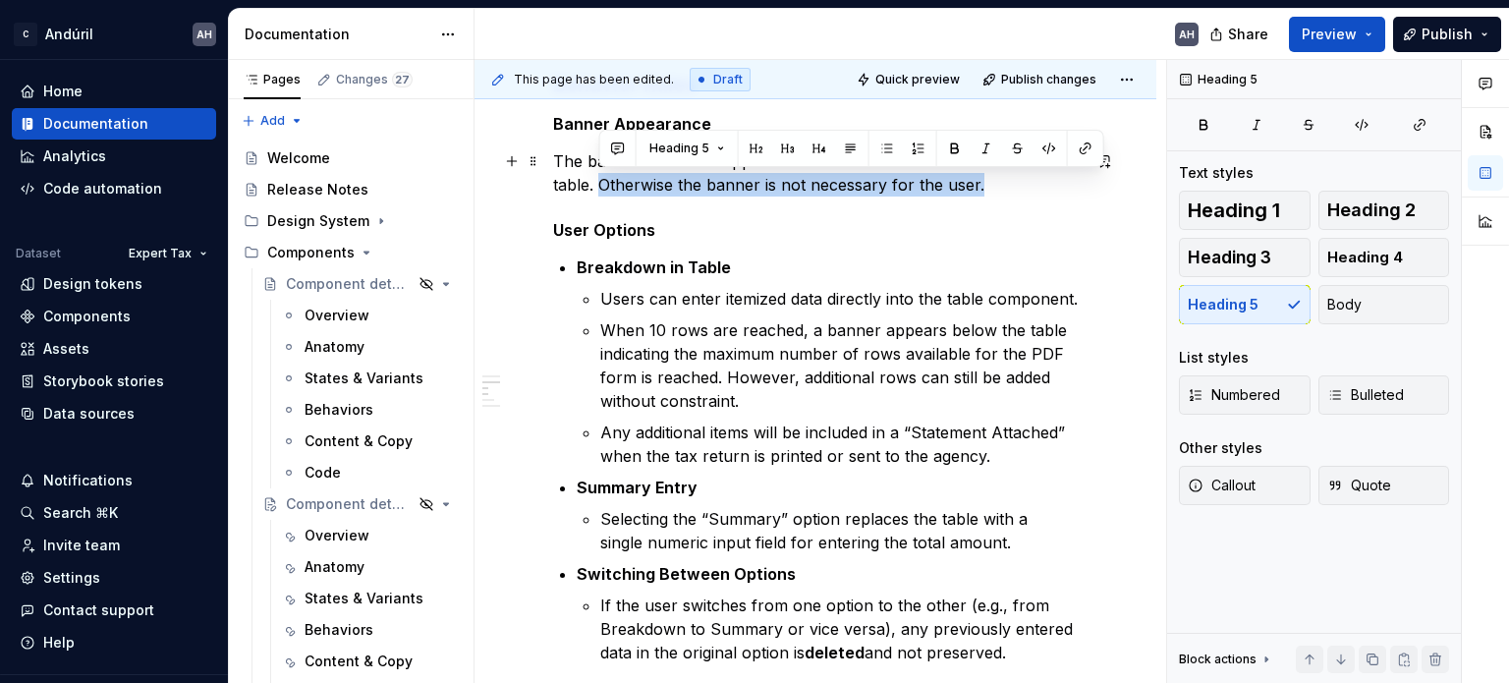
drag, startPoint x: 985, startPoint y: 192, endPoint x: 601, endPoint y: 184, distance: 384.3
click at [601, 184] on p "The banner makes an appearance once the 11th item is added to the table. Otherw…" at bounding box center [815, 172] width 525 height 47
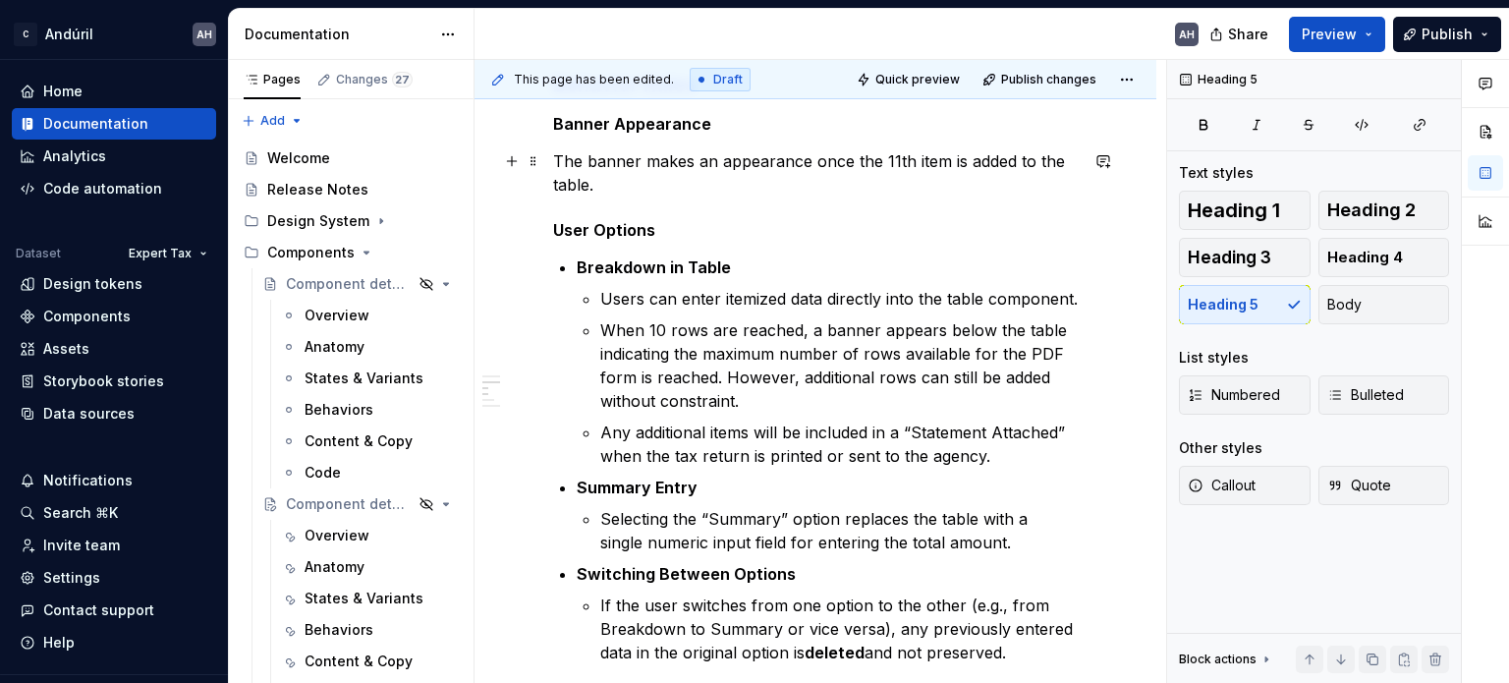
click at [937, 168] on p "The banner makes an appearance once the 11th item is added to the table." at bounding box center [815, 172] width 525 height 47
click at [722, 198] on div "**********" at bounding box center [815, 669] width 525 height 1544
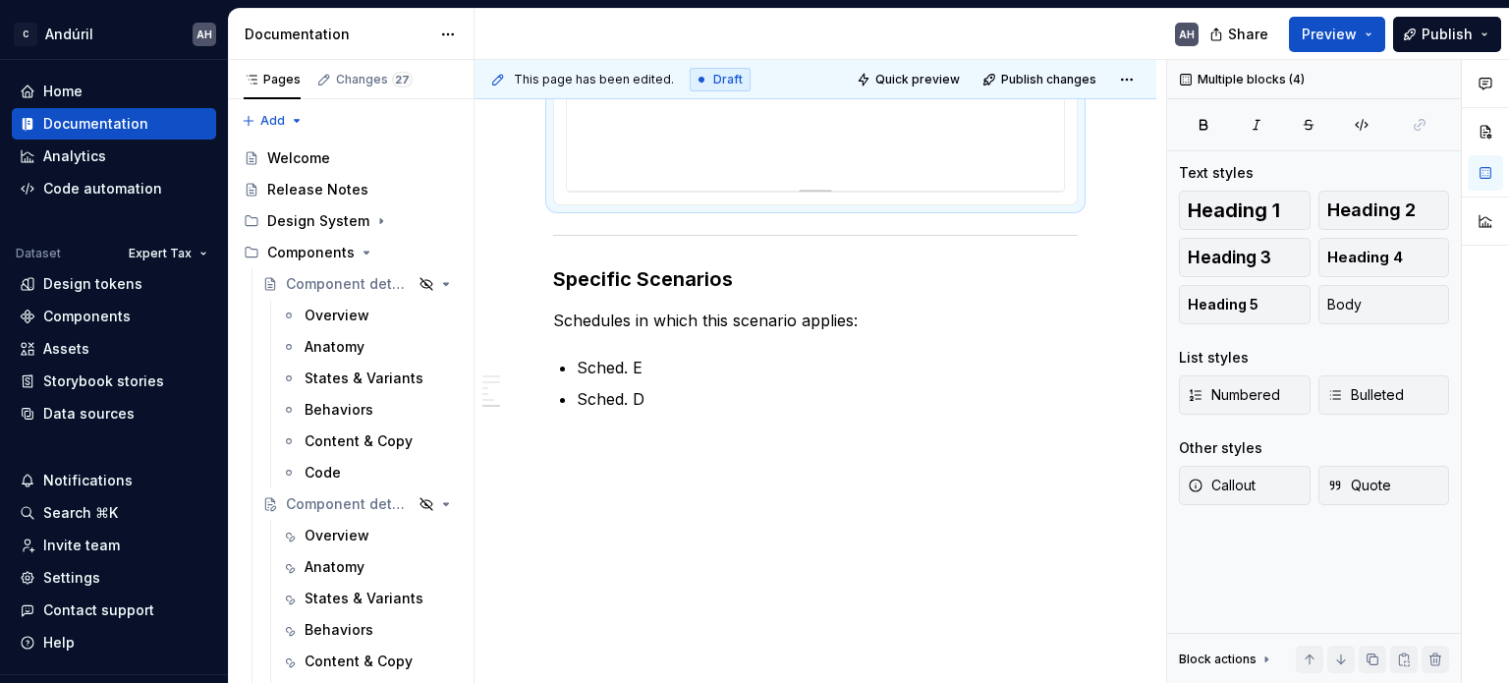
drag, startPoint x: 554, startPoint y: 223, endPoint x: 904, endPoint y: 178, distance: 352.7
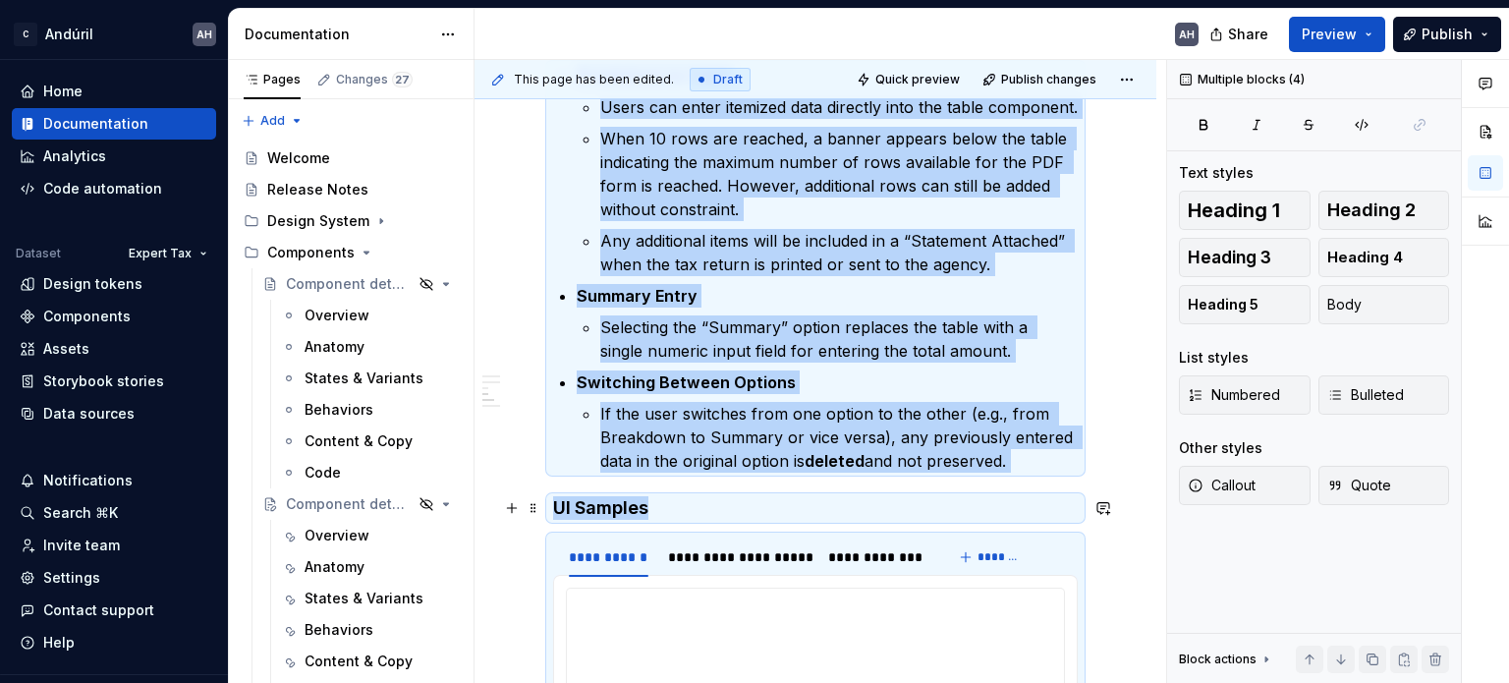
scroll to position [590, 0]
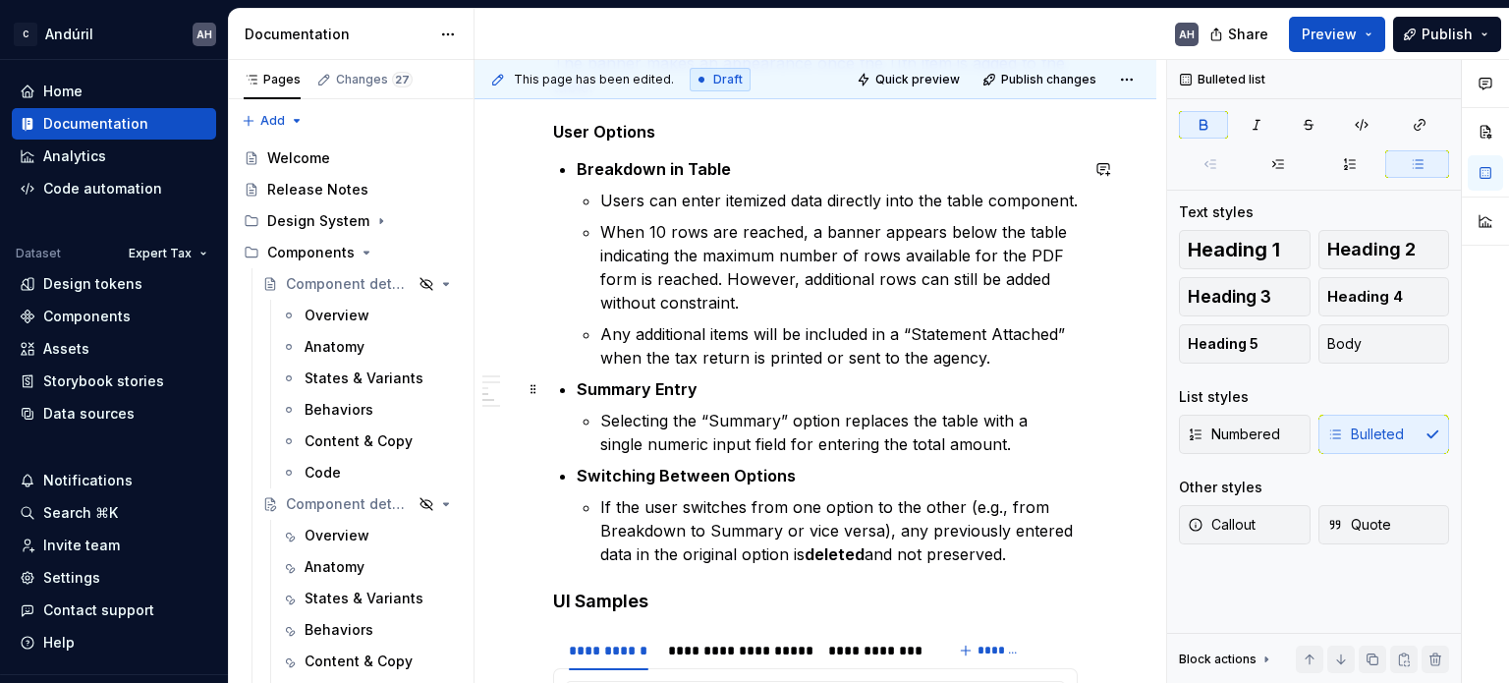
click at [790, 383] on p "Summary Entry" at bounding box center [827, 389] width 501 height 24
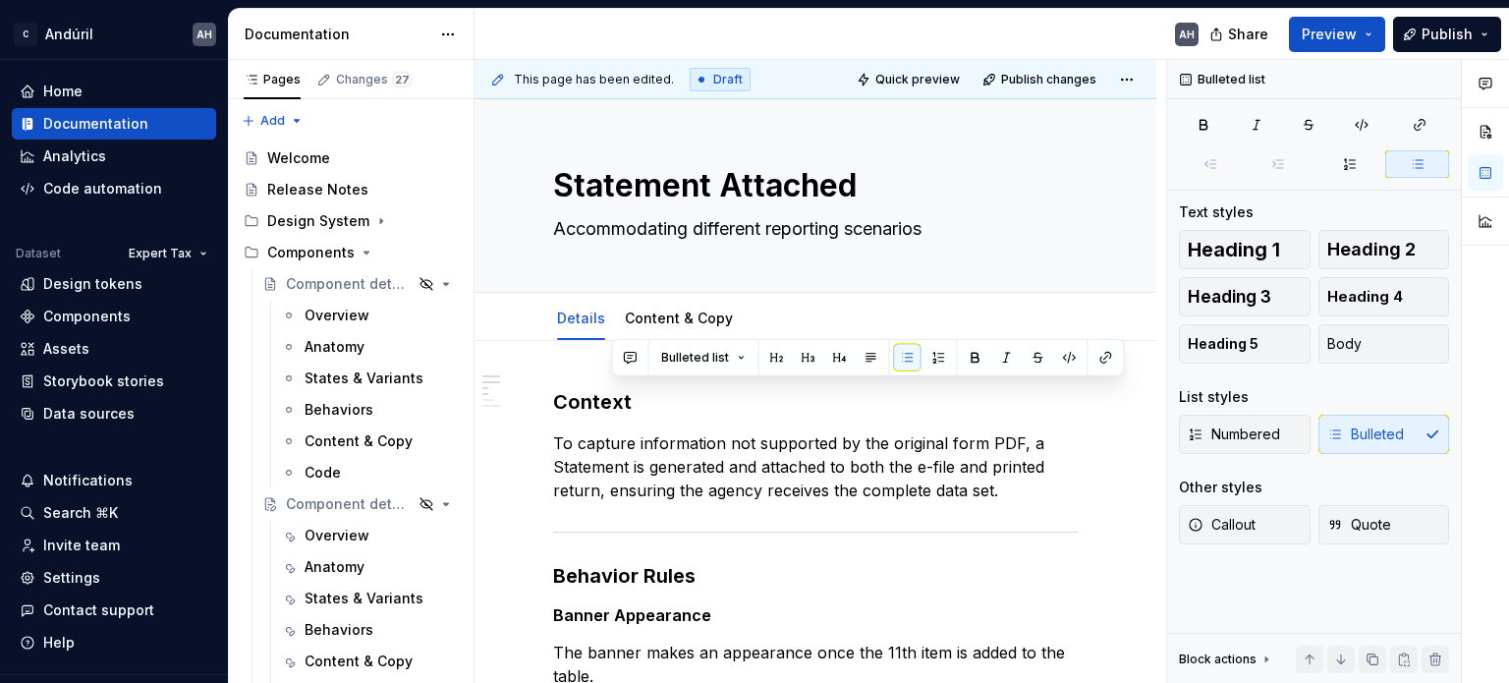
scroll to position [840, 0]
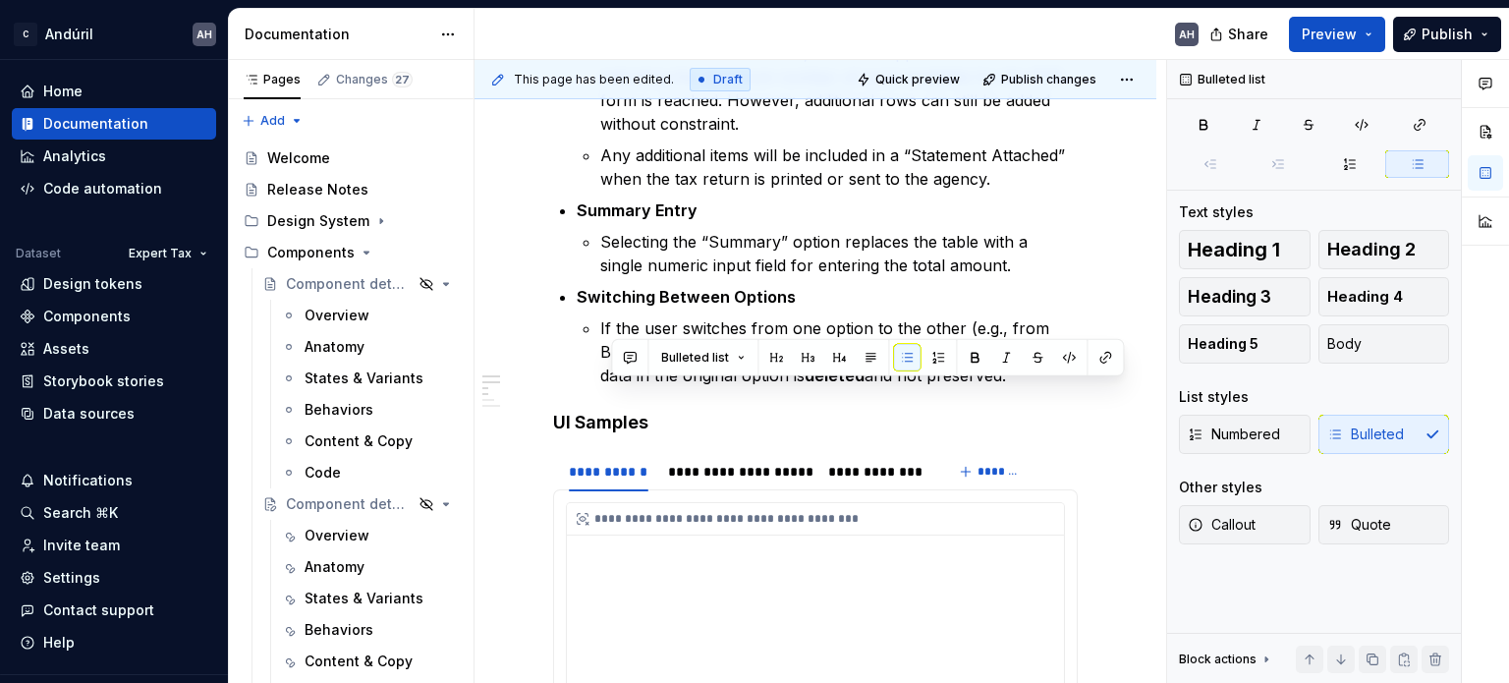
drag, startPoint x: 831, startPoint y: 470, endPoint x: 603, endPoint y: 603, distance: 264.2
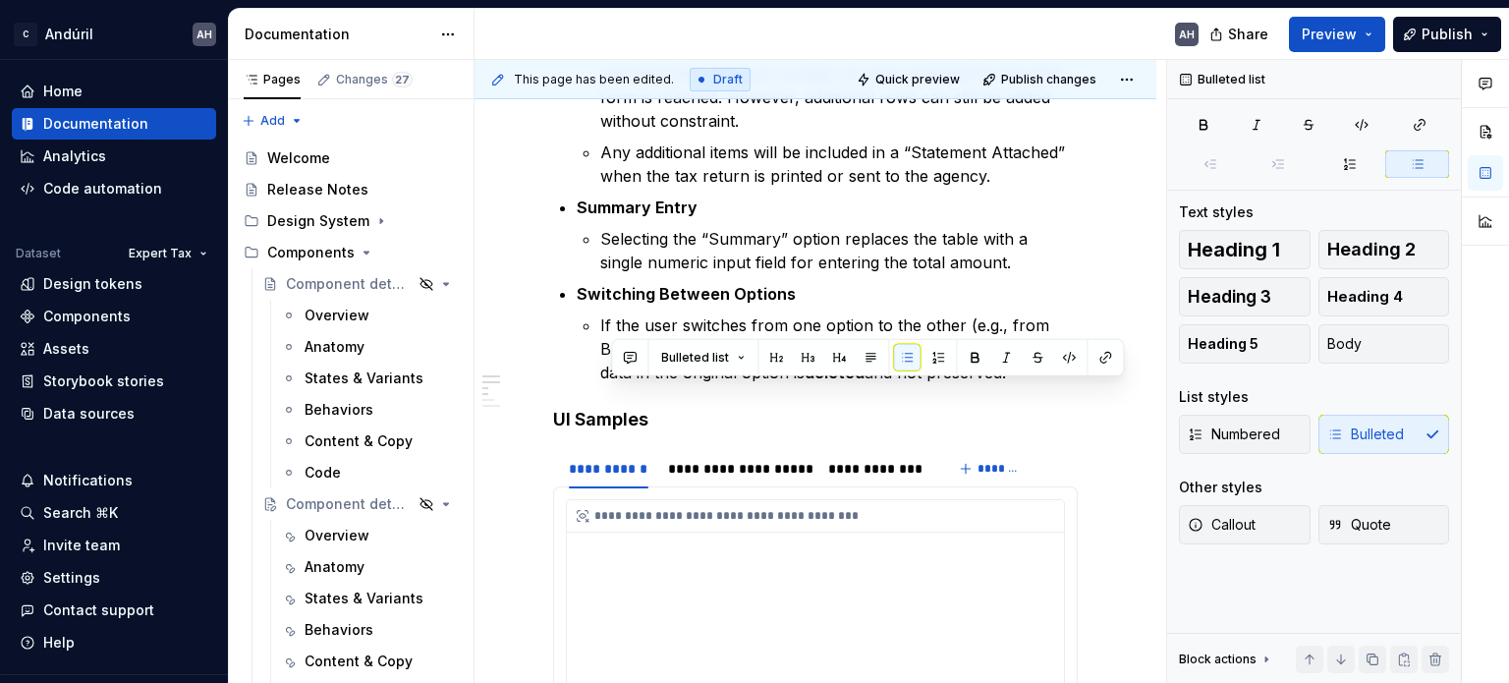
click at [603, 639] on div "**********" at bounding box center [815, 389] width 525 height 1544
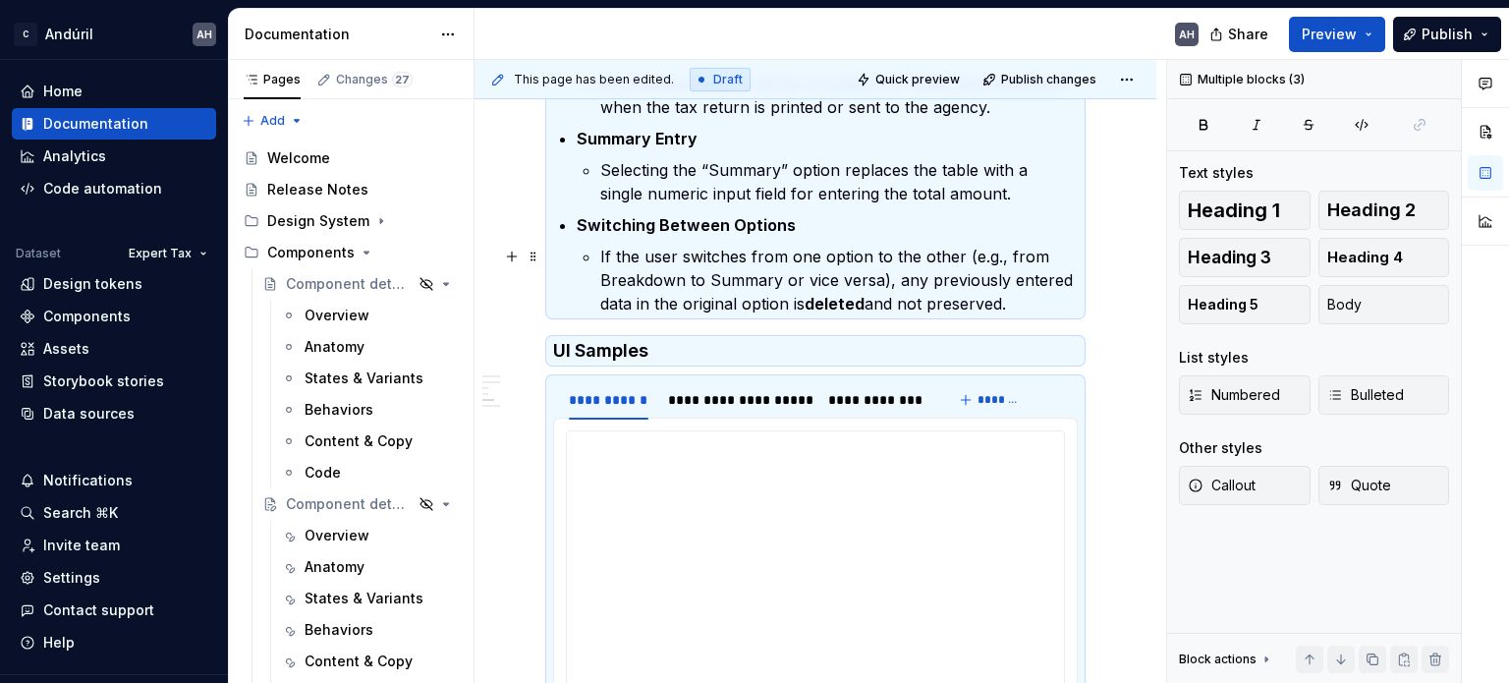
click at [678, 292] on p "If the user switches from one option to the other (e.g., from Breakdown to Summ…" at bounding box center [839, 280] width 478 height 71
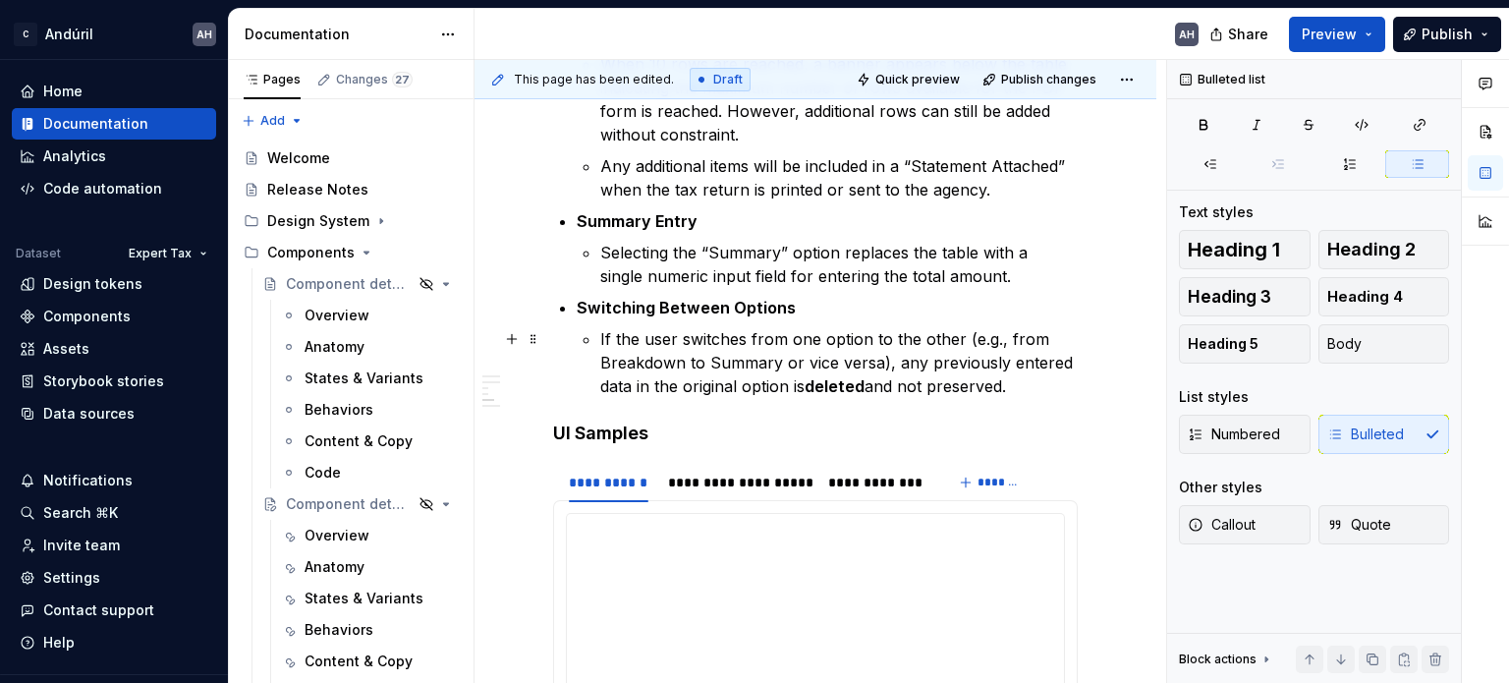
scroll to position [644, 0]
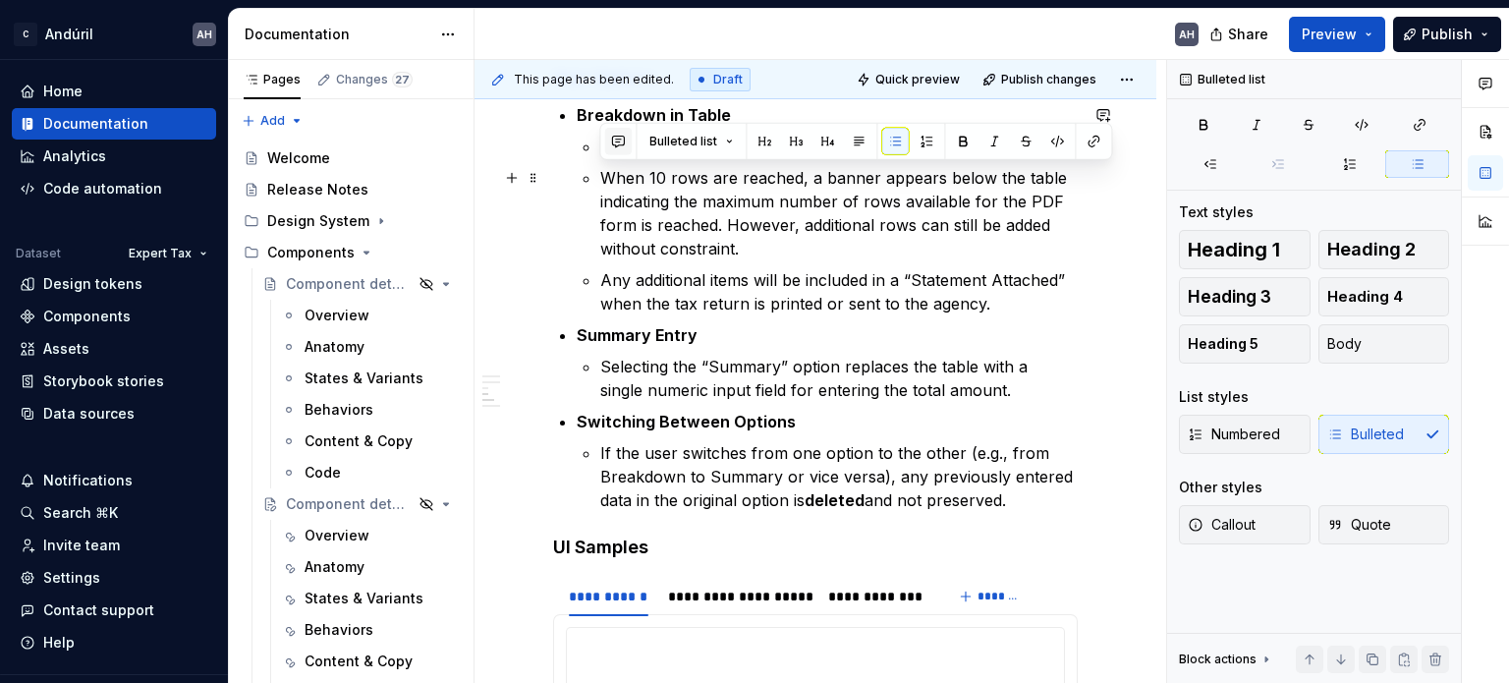
drag, startPoint x: 1024, startPoint y: 511, endPoint x: 616, endPoint y: 148, distance: 545.6
click at [616, 148] on div "**********" at bounding box center [815, 517] width 525 height 1544
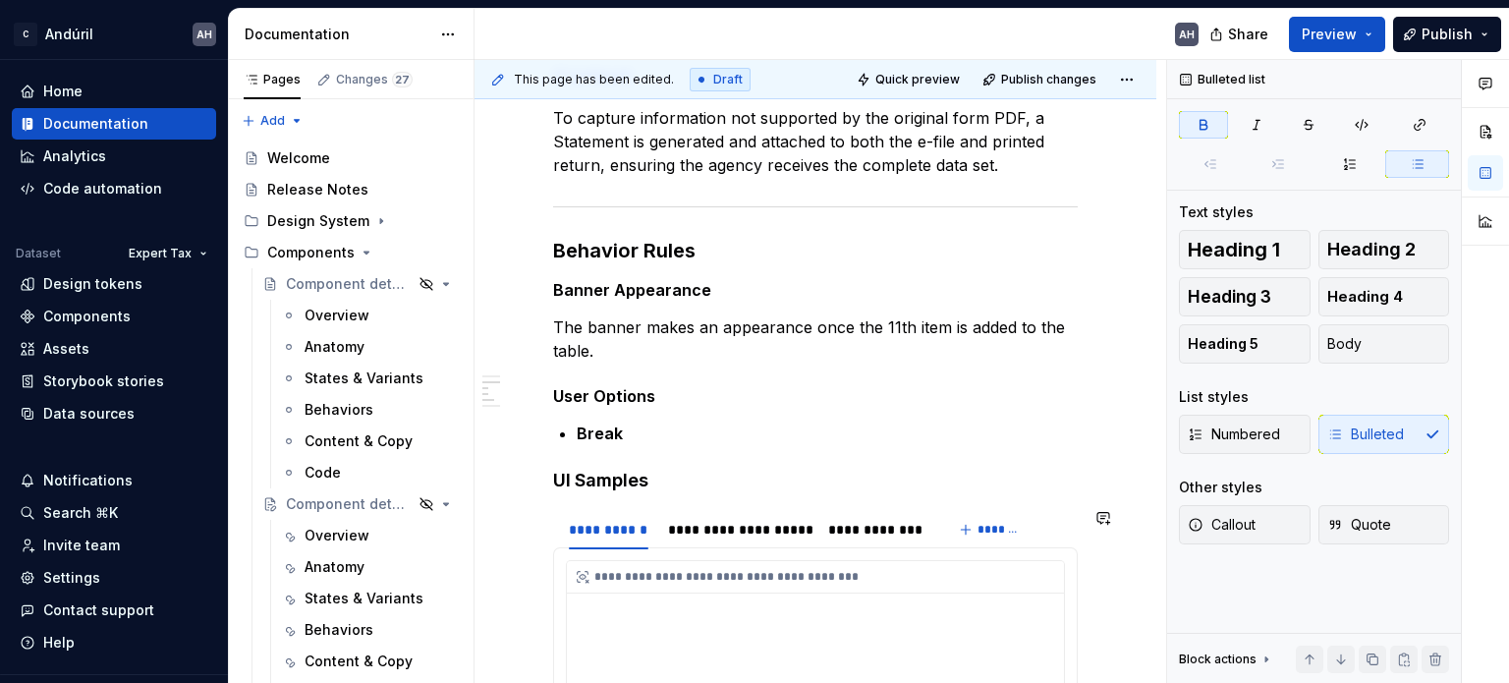
scroll to position [313, 0]
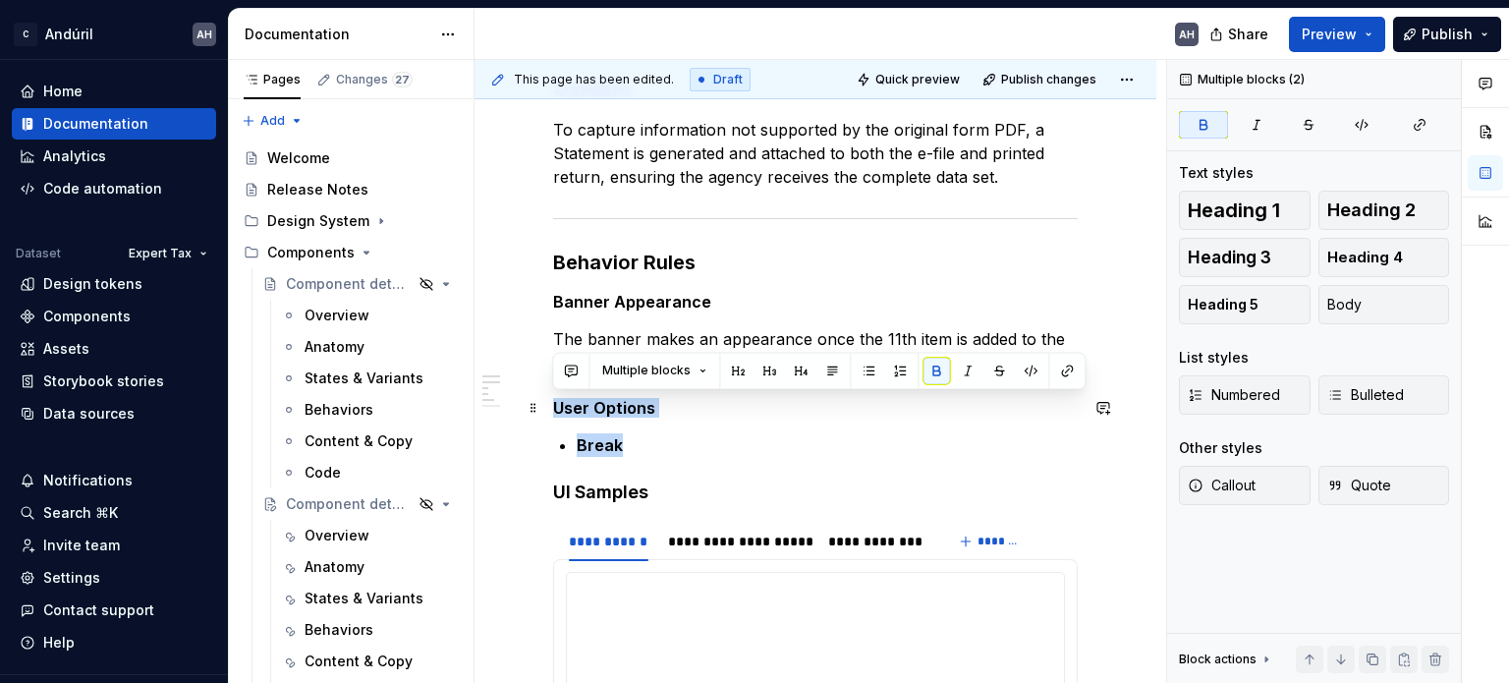
drag, startPoint x: 637, startPoint y: 447, endPoint x: 553, endPoint y: 412, distance: 90.7
click at [553, 412] on div "**********" at bounding box center [815, 654] width 525 height 1158
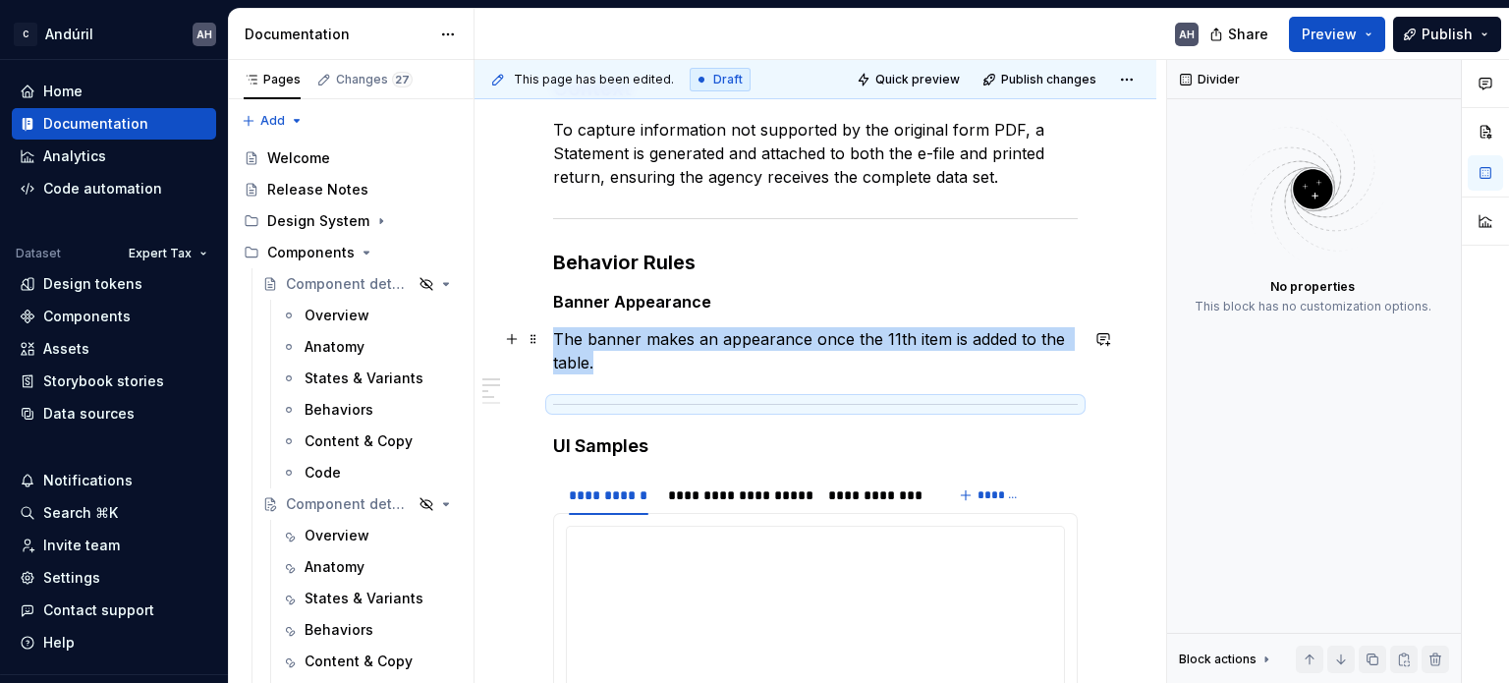
click at [656, 368] on p "The banner makes an appearance once the 11th item is added to the table." at bounding box center [815, 350] width 525 height 47
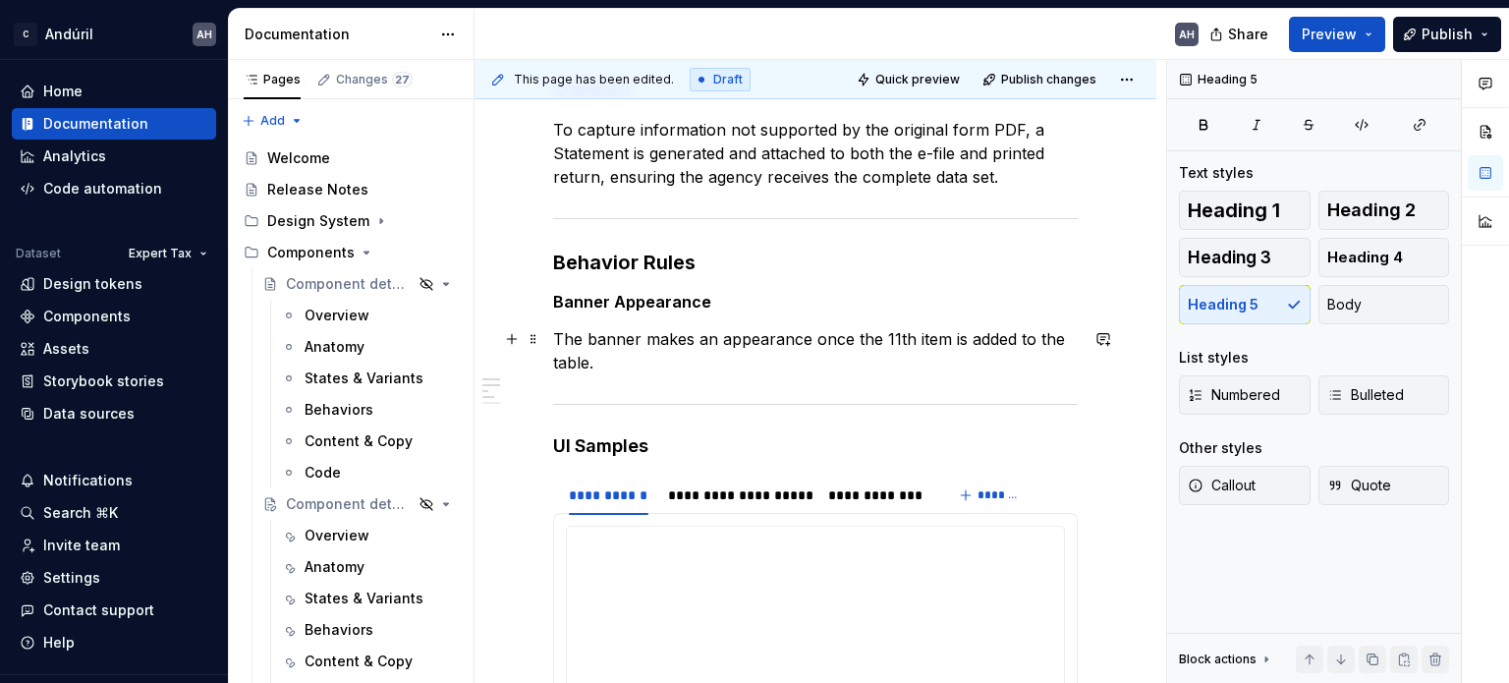
click at [689, 368] on p "The banner makes an appearance once the 11th item is added to the table." at bounding box center [815, 350] width 525 height 47
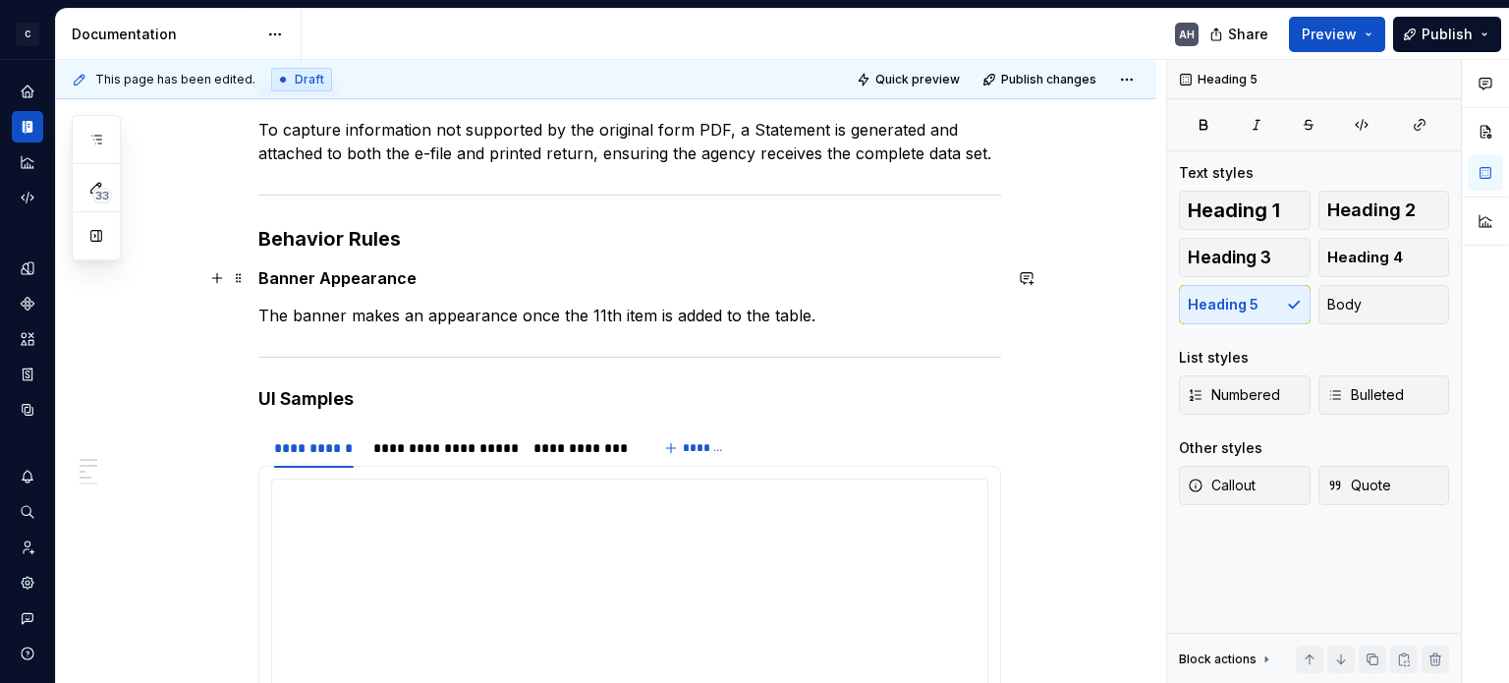
click at [432, 270] on h5 "Banner Appearance" at bounding box center [629, 278] width 743 height 20
click at [452, 307] on p "The banner makes an appearance once the 11th item is added to the table." at bounding box center [629, 316] width 743 height 24
click at [461, 309] on p "The banner makes an appearance once the 11th item is added to the table." at bounding box center [629, 316] width 743 height 24
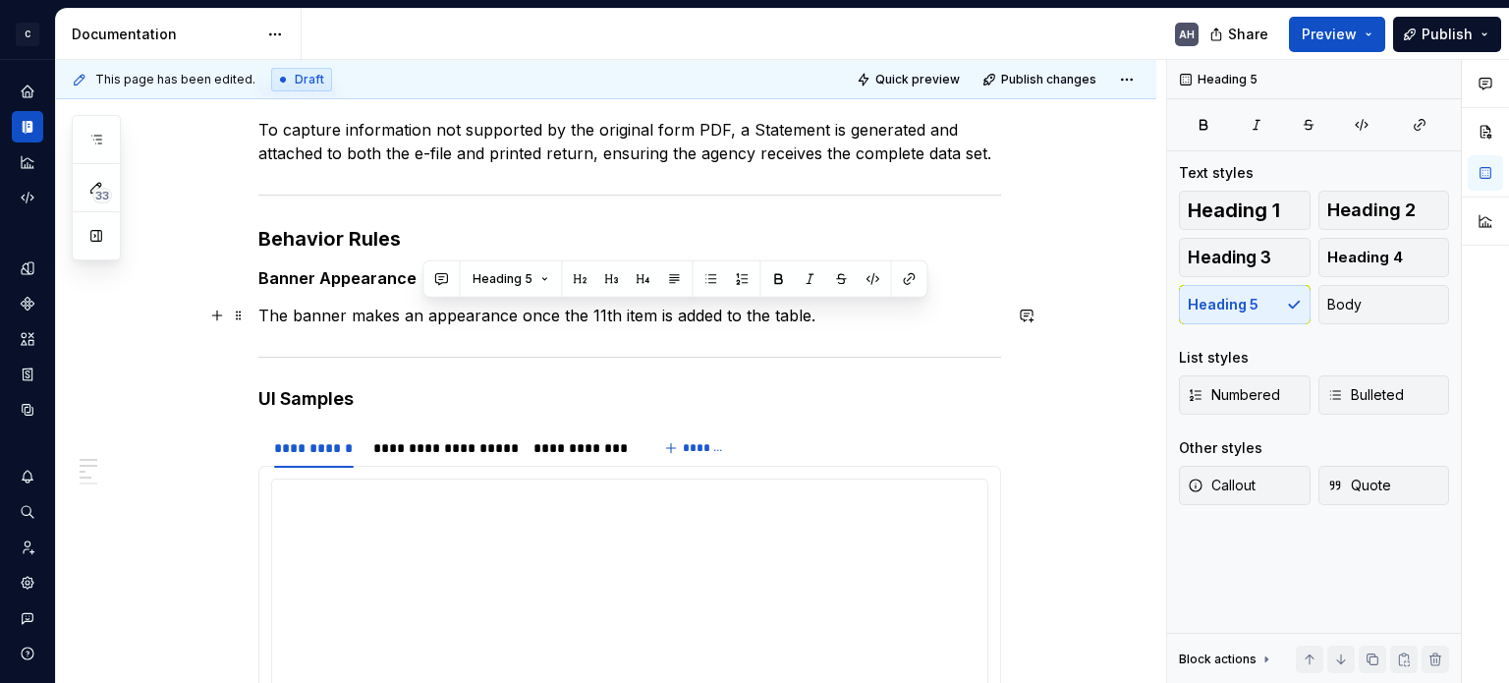
click at [797, 311] on p "The banner makes an appearance once the 11th item is added to the table." at bounding box center [629, 316] width 743 height 24
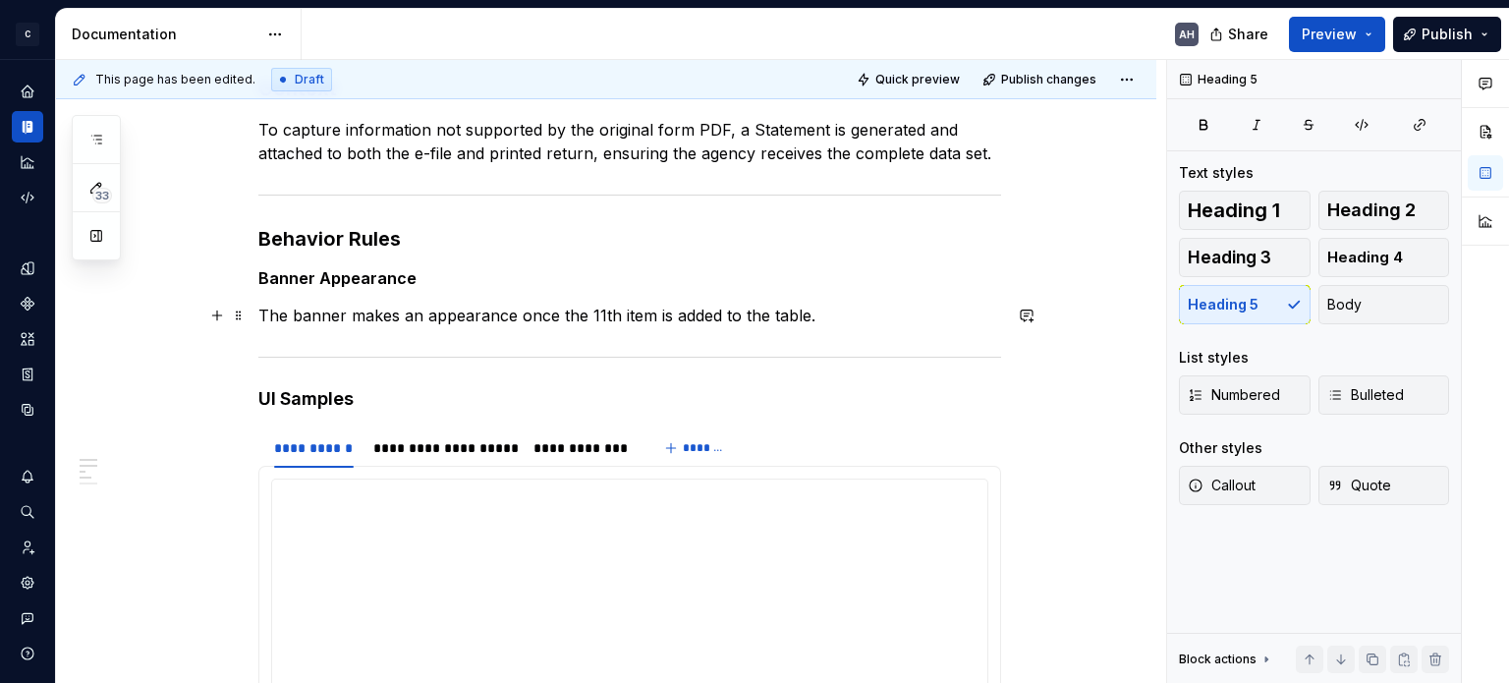
click at [522, 309] on p "The banner makes an appearance once the 11th item is added to the table." at bounding box center [629, 316] width 743 height 24
click at [516, 309] on p "The banner makes an appearance once the 11th item is added to the table." at bounding box center [629, 316] width 743 height 24
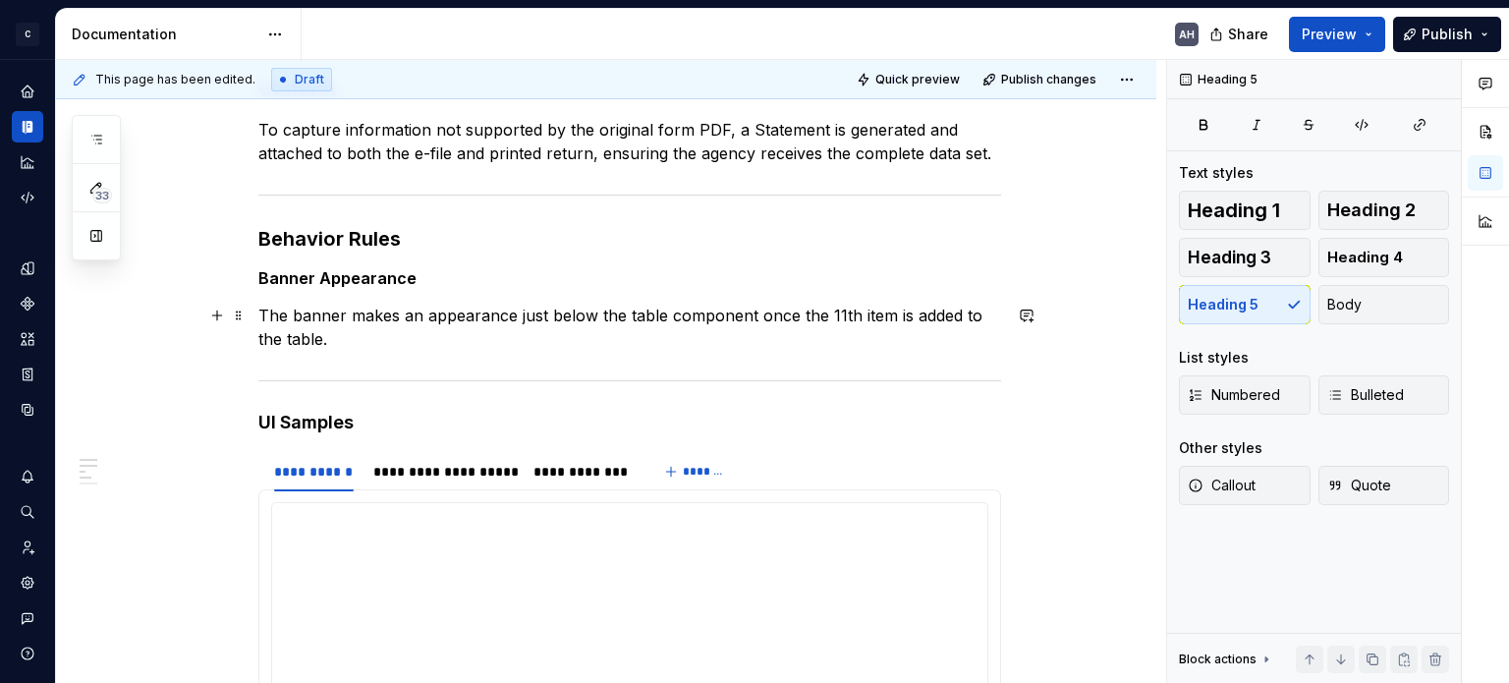
click at [326, 344] on p "The banner makes an appearance just below the table component once the 11th ite…" at bounding box center [629, 327] width 743 height 47
click at [345, 337] on p "The banner makes an appearance just below the table component once the 11th ite…" at bounding box center [629, 327] width 743 height 47
click at [347, 343] on p "The banner makes an appearance just below the table component once the 11th ite…" at bounding box center [629, 327] width 743 height 47
click at [842, 315] on p "The banner makes an appearance just below the table component once the 11th ite…" at bounding box center [629, 327] width 743 height 47
click at [865, 306] on p "The banner makes an appearance just below the table component once the 10th ite…" at bounding box center [629, 327] width 743 height 47
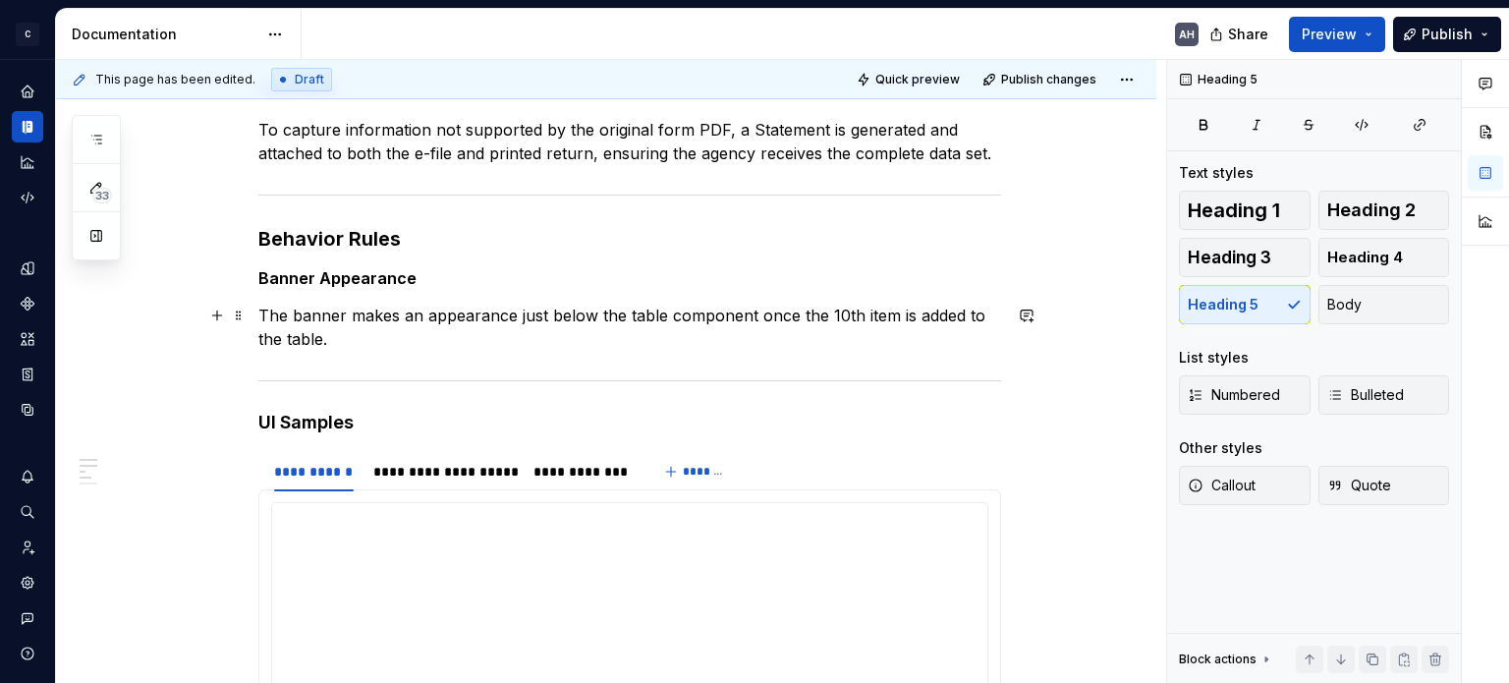
click at [865, 306] on p "The banner makes an appearance just below the table component once the 10th ite…" at bounding box center [629, 327] width 743 height 47
click at [872, 329] on p "The banner makes an appearance just below the table component once the 11th ite…" at bounding box center [629, 327] width 743 height 47
click at [336, 335] on p "The banner makes an appearance just below the table component once the 11th ite…" at bounding box center [629, 327] width 743 height 47
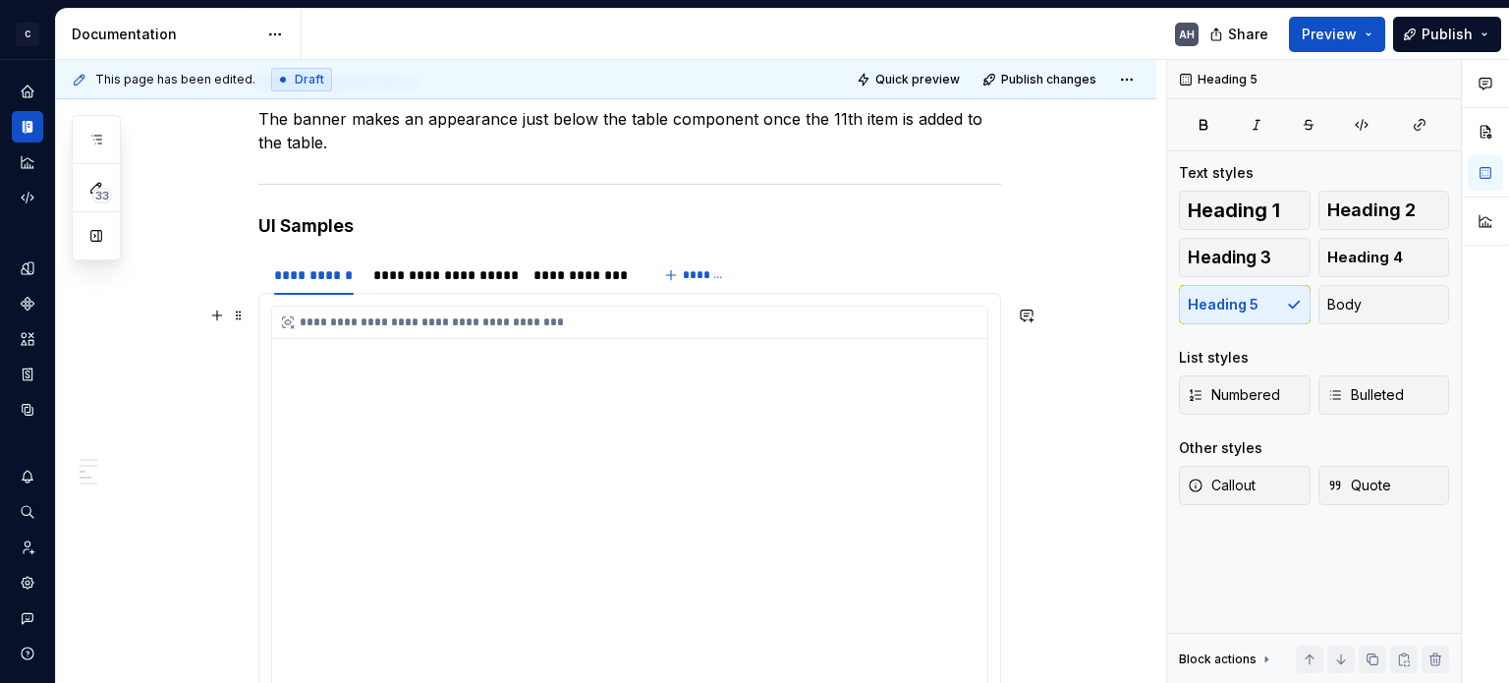
scroll to position [608, 0]
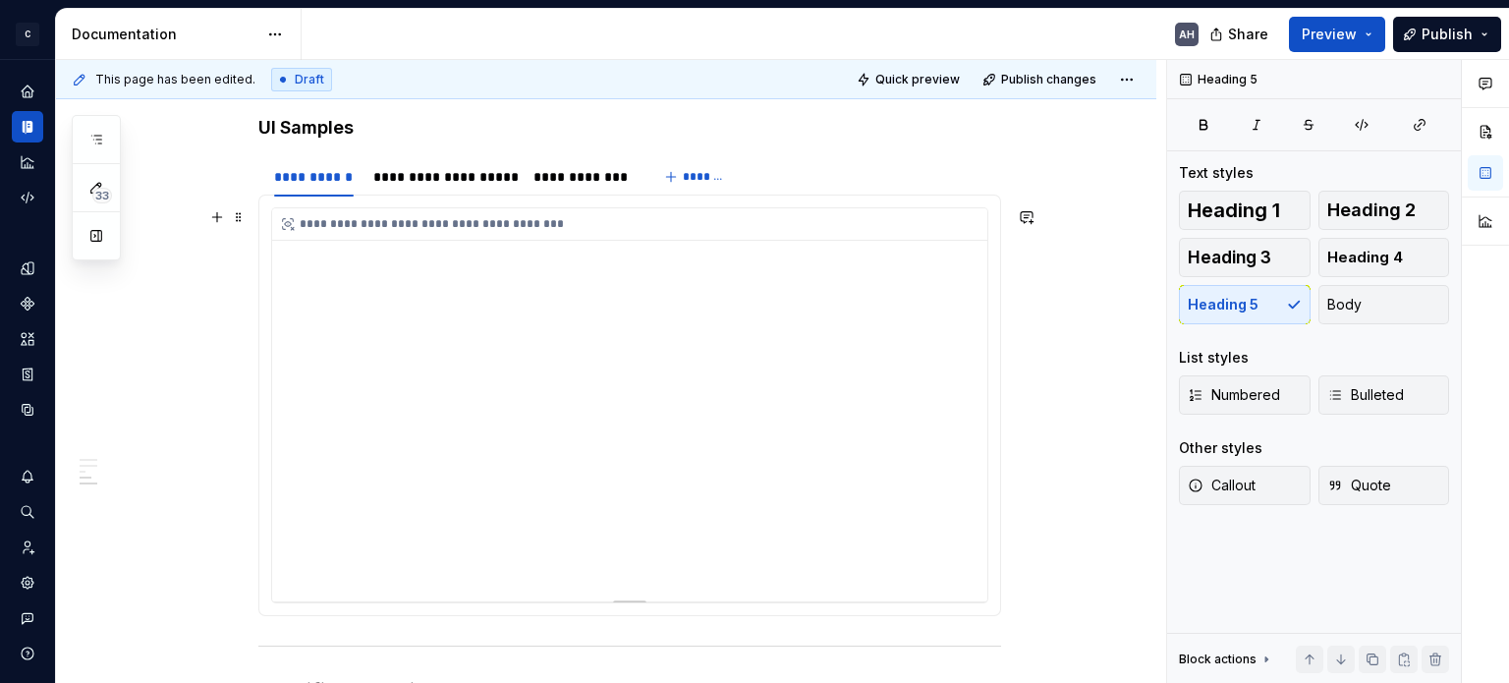
click at [534, 287] on div "**********" at bounding box center [629, 404] width 715 height 393
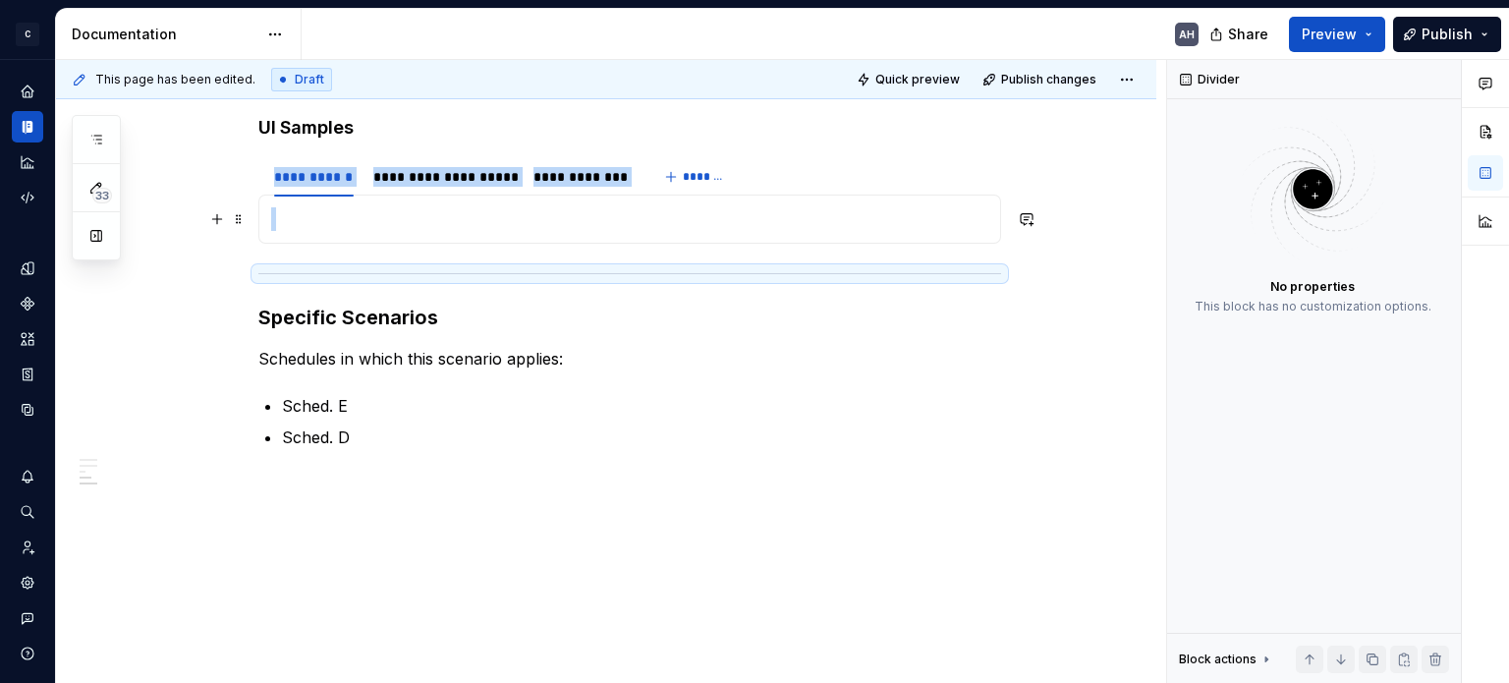
click at [437, 225] on p at bounding box center [629, 219] width 717 height 24
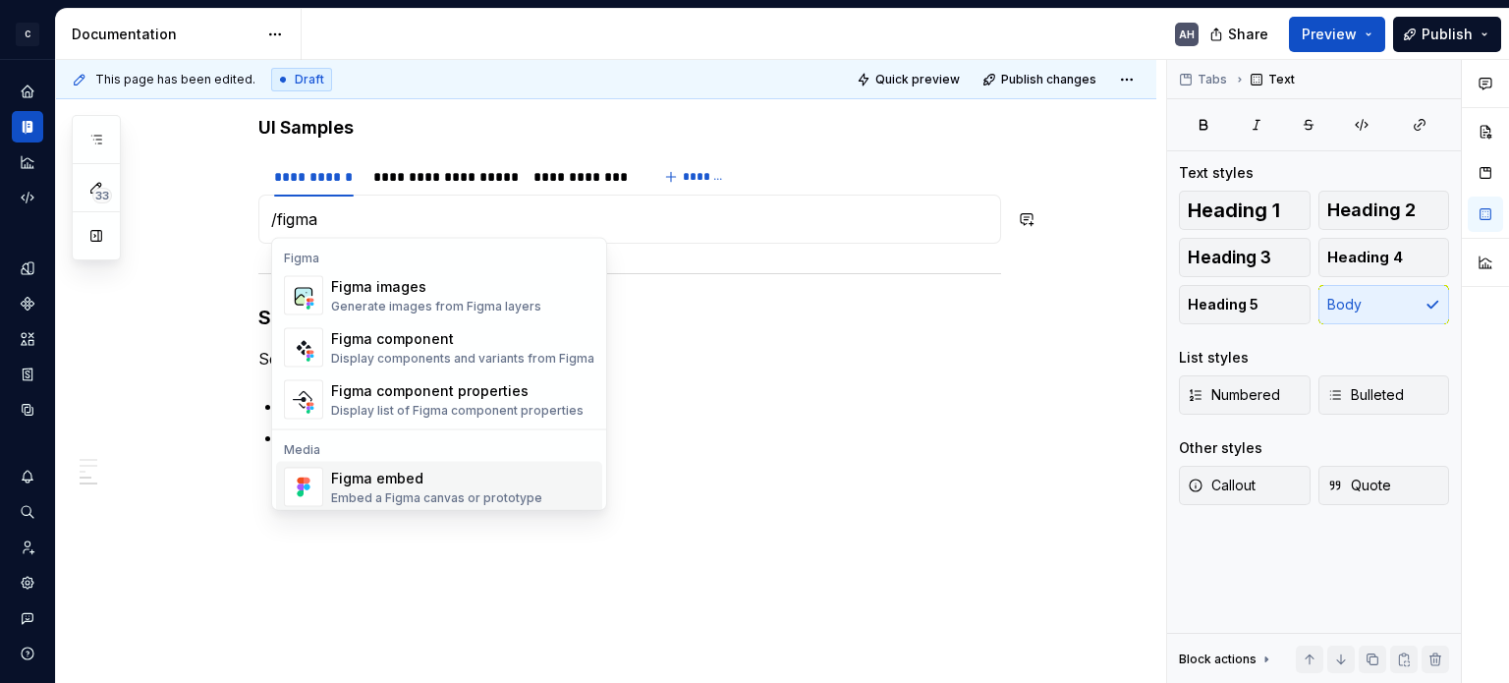
scroll to position [59, 0]
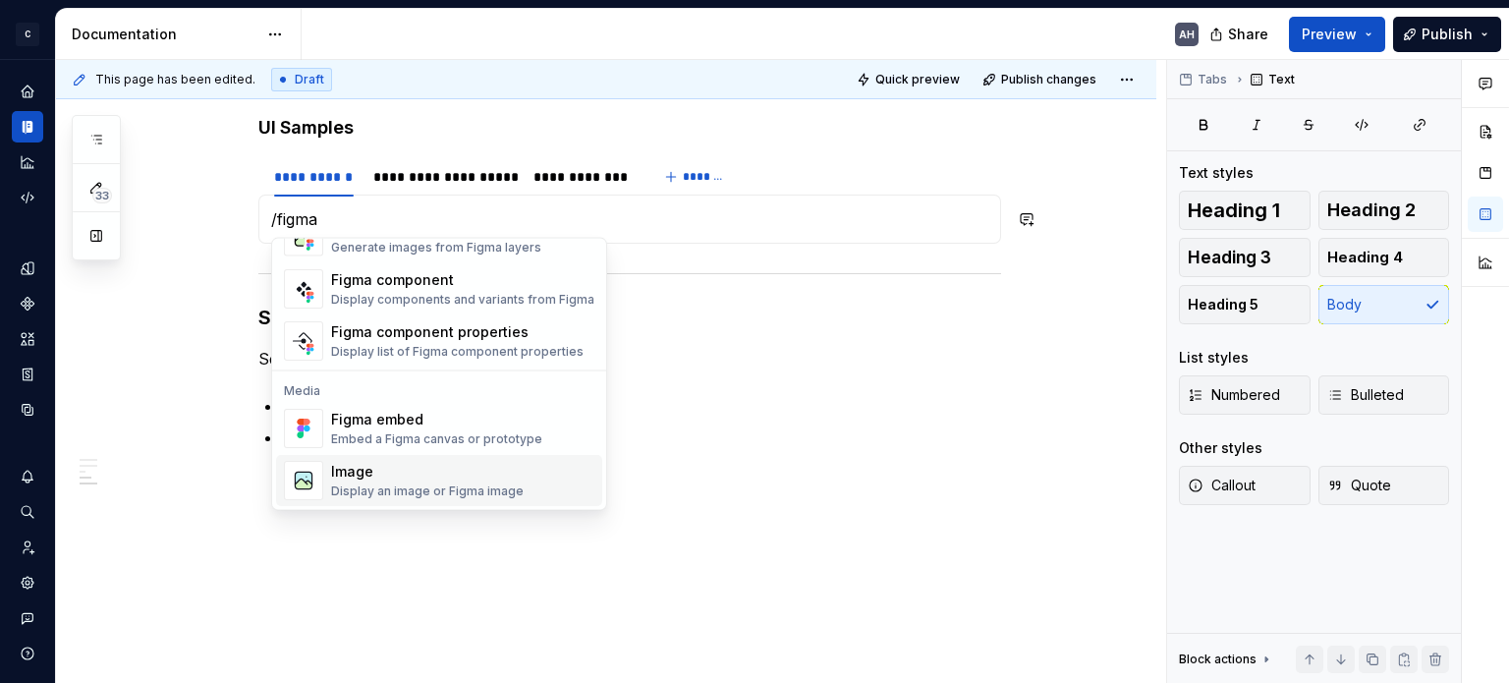
click at [401, 501] on span "Image Display an image or Figma image" at bounding box center [439, 480] width 326 height 51
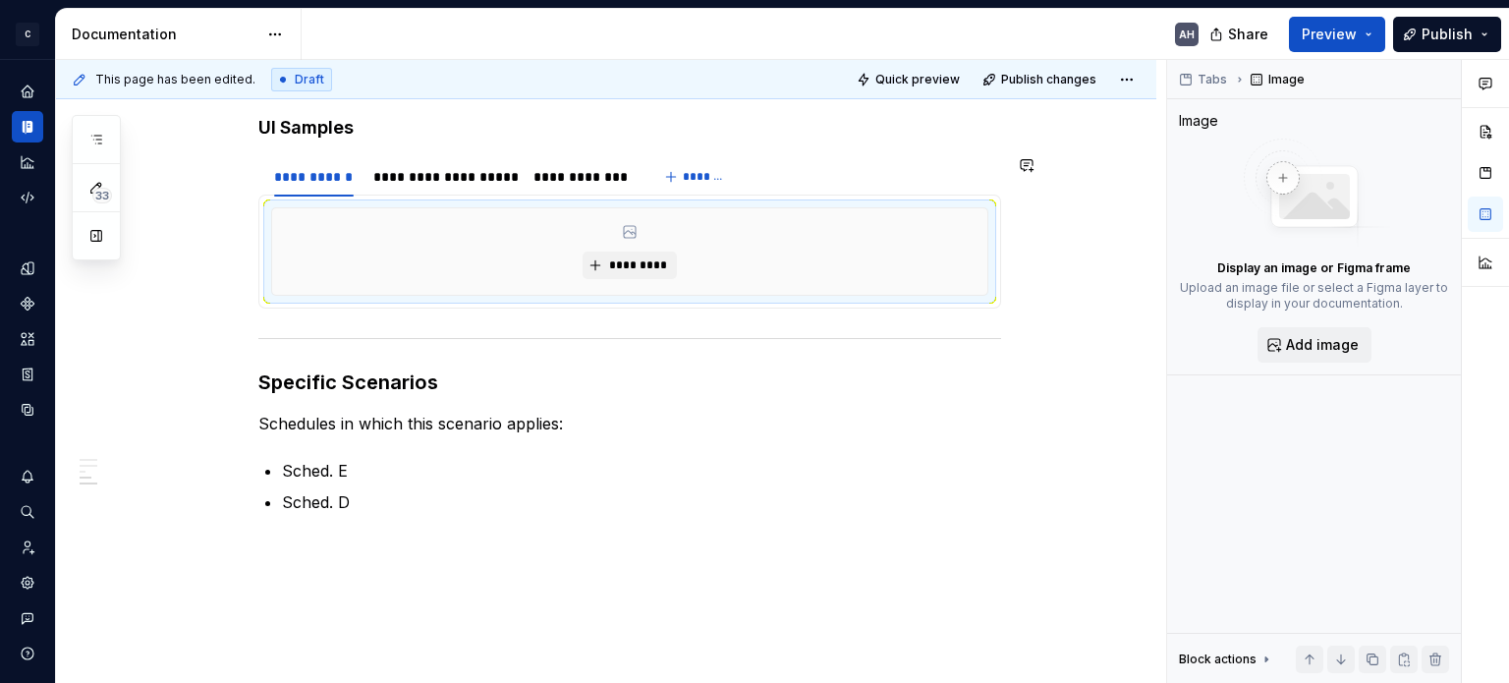
type textarea "*"
click at [601, 256] on button "*********" at bounding box center [629, 266] width 93 height 28
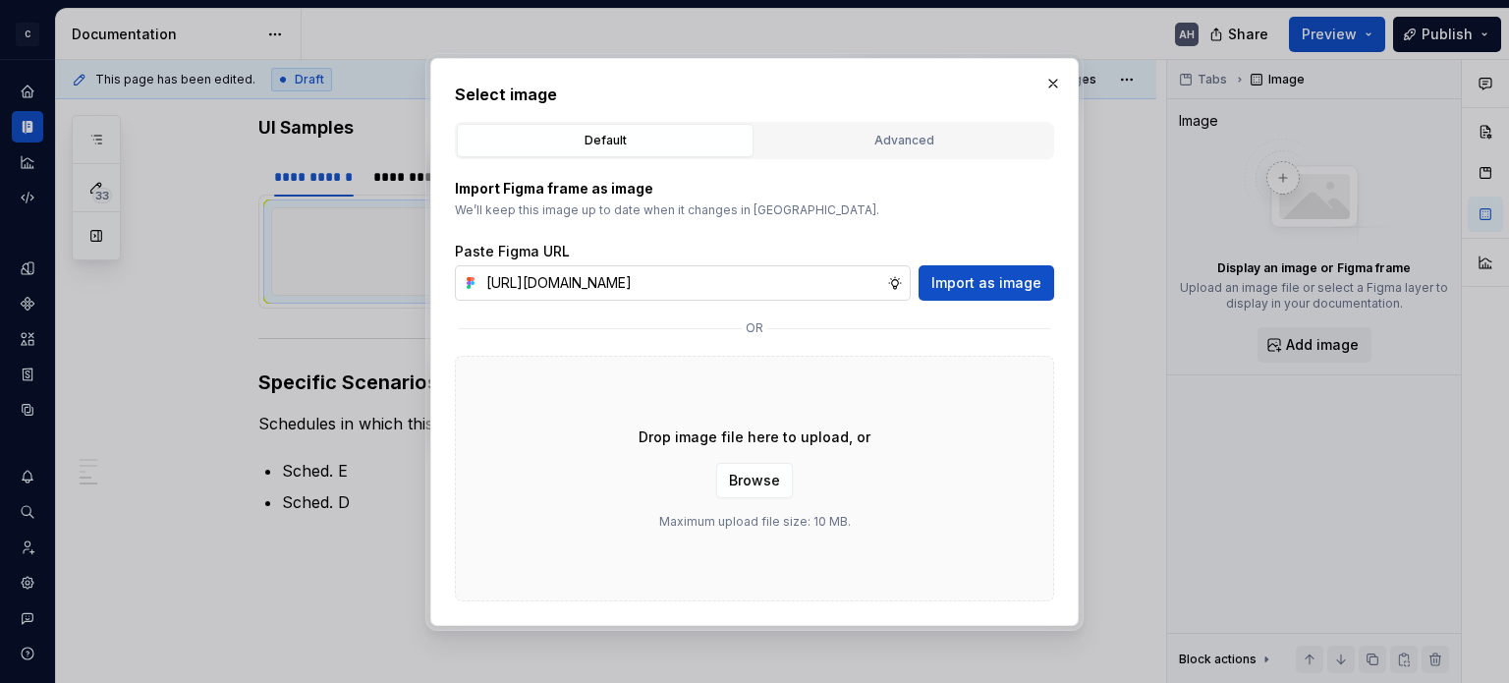
scroll to position [0, 390]
type input "[URL][DOMAIN_NAME]"
click at [977, 280] on span "Import as image" at bounding box center [986, 283] width 110 height 20
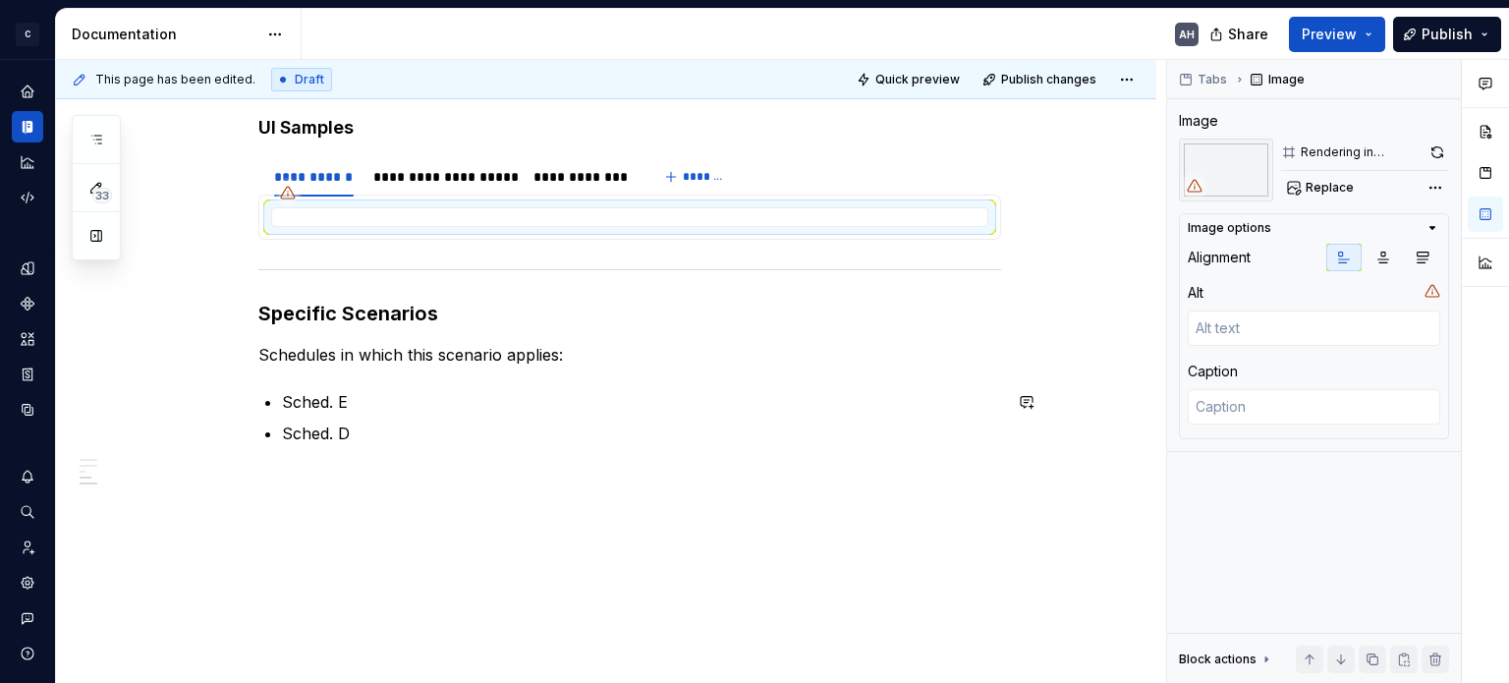
click at [460, 371] on div "**********" at bounding box center [629, 136] width 743 height 712
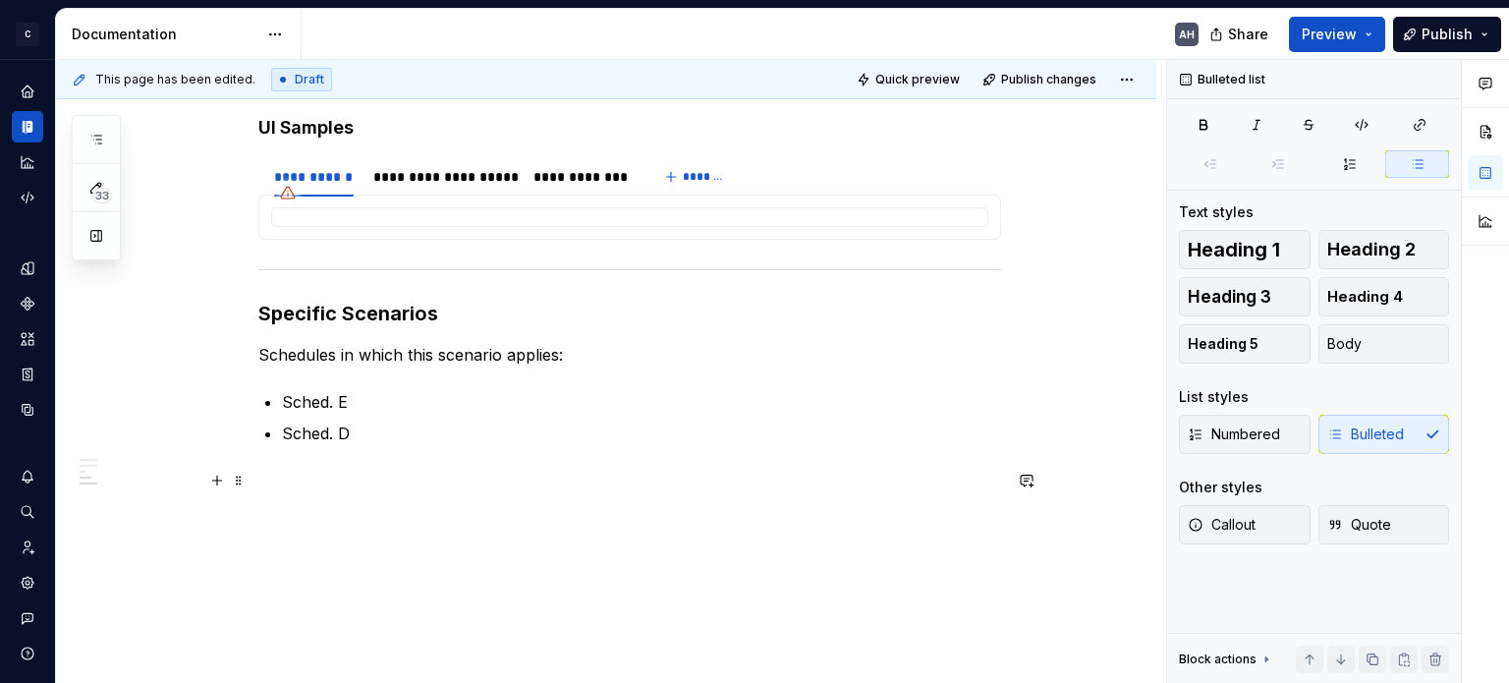
click at [437, 478] on p at bounding box center [629, 481] width 743 height 24
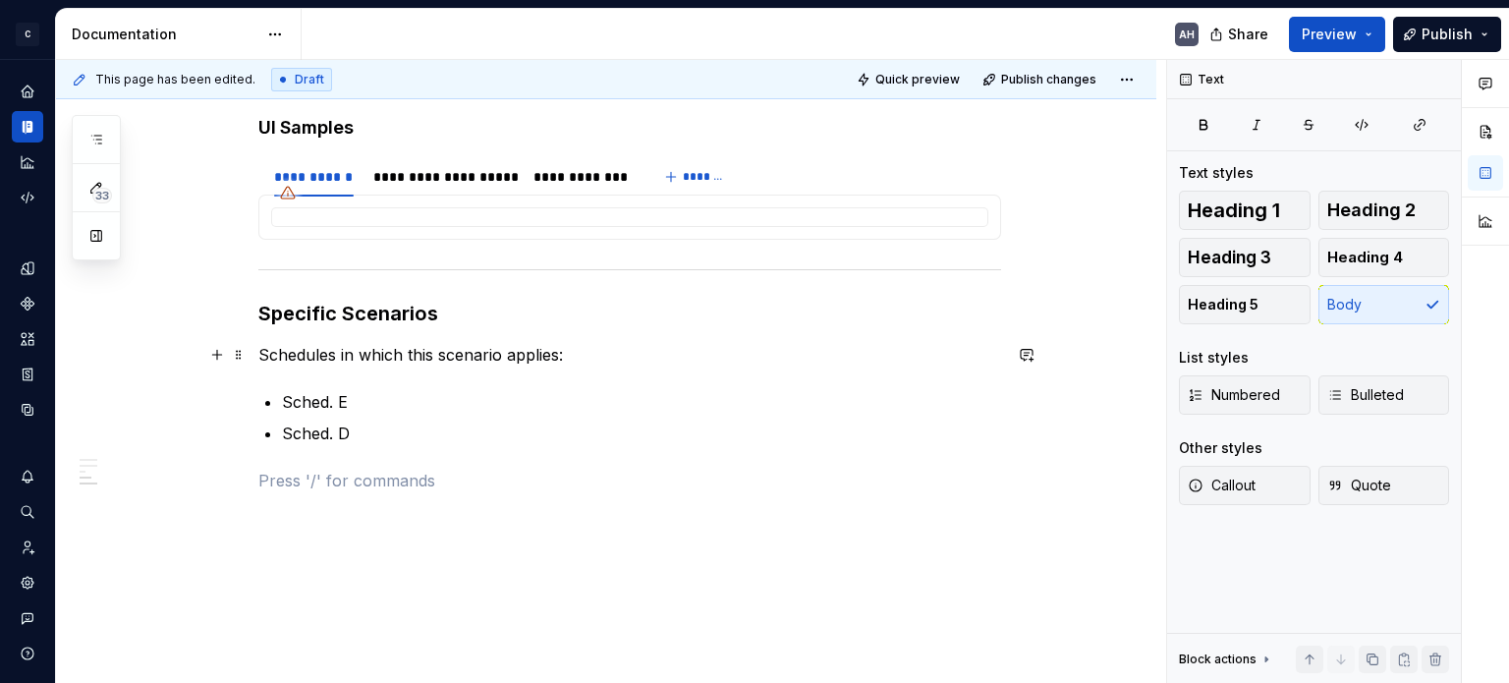
click at [489, 358] on p "Schedules in which this scenario applies:" at bounding box center [629, 355] width 743 height 24
click at [615, 351] on p "Schedules in which this scenario applies:" at bounding box center [629, 355] width 743 height 24
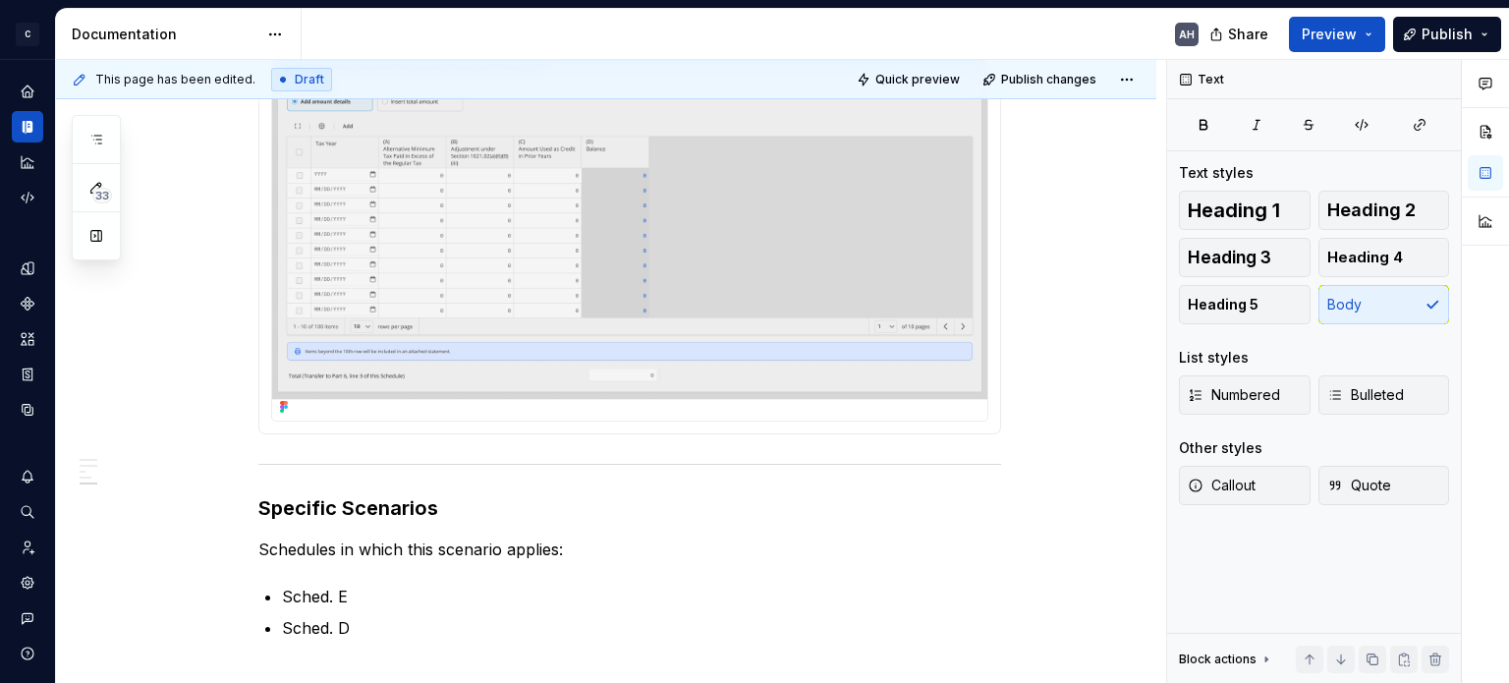
scroll to position [805, 0]
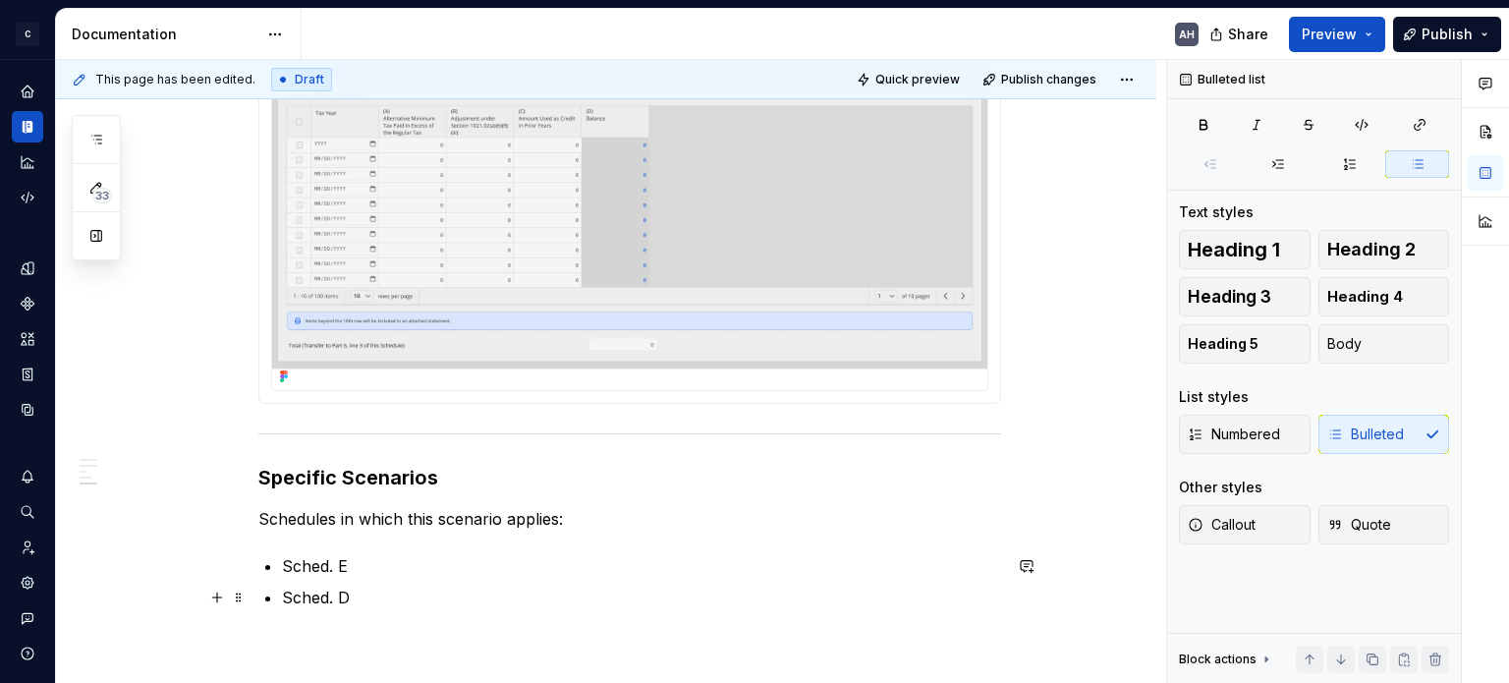
click at [431, 590] on p "Sched. D" at bounding box center [641, 598] width 719 height 24
click at [476, 476] on h3 "Specific Scenarios" at bounding box center [629, 478] width 743 height 28
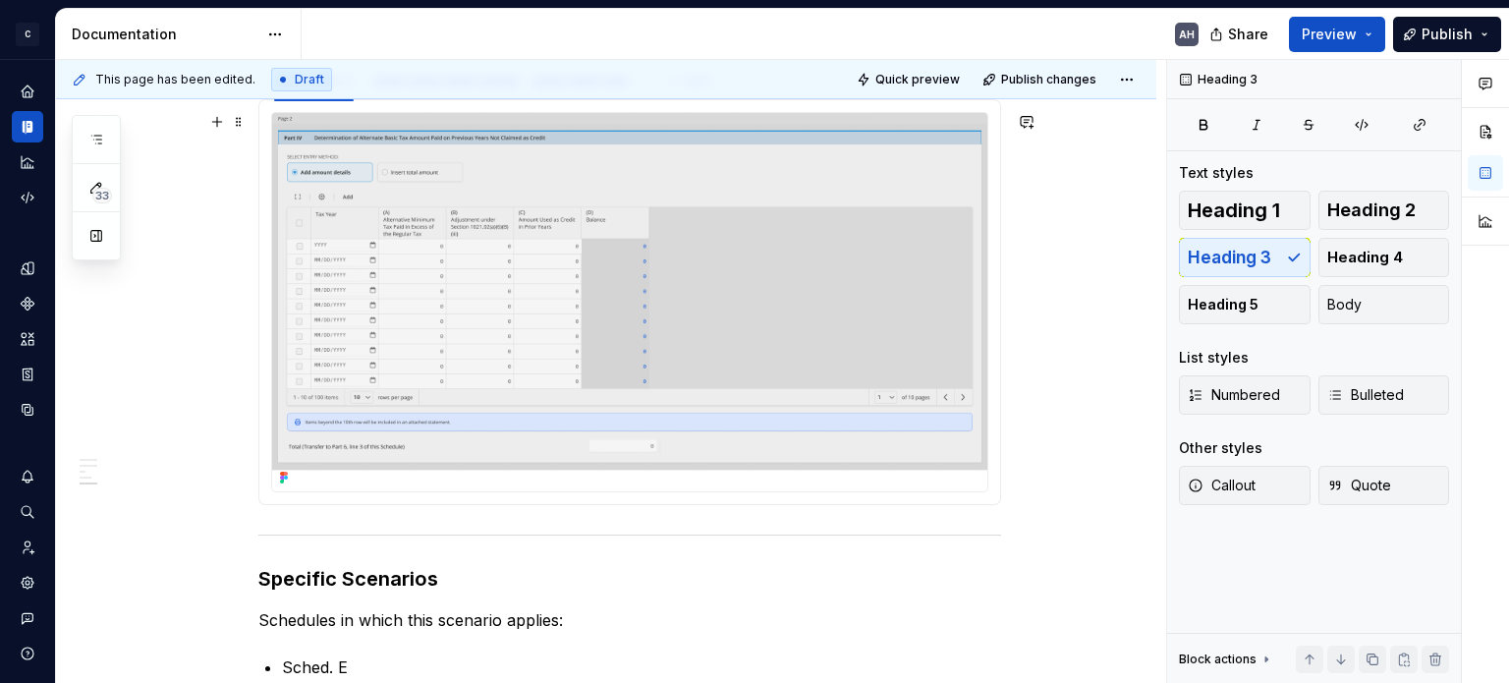
scroll to position [706, 0]
click at [479, 392] on img at bounding box center [629, 299] width 715 height 378
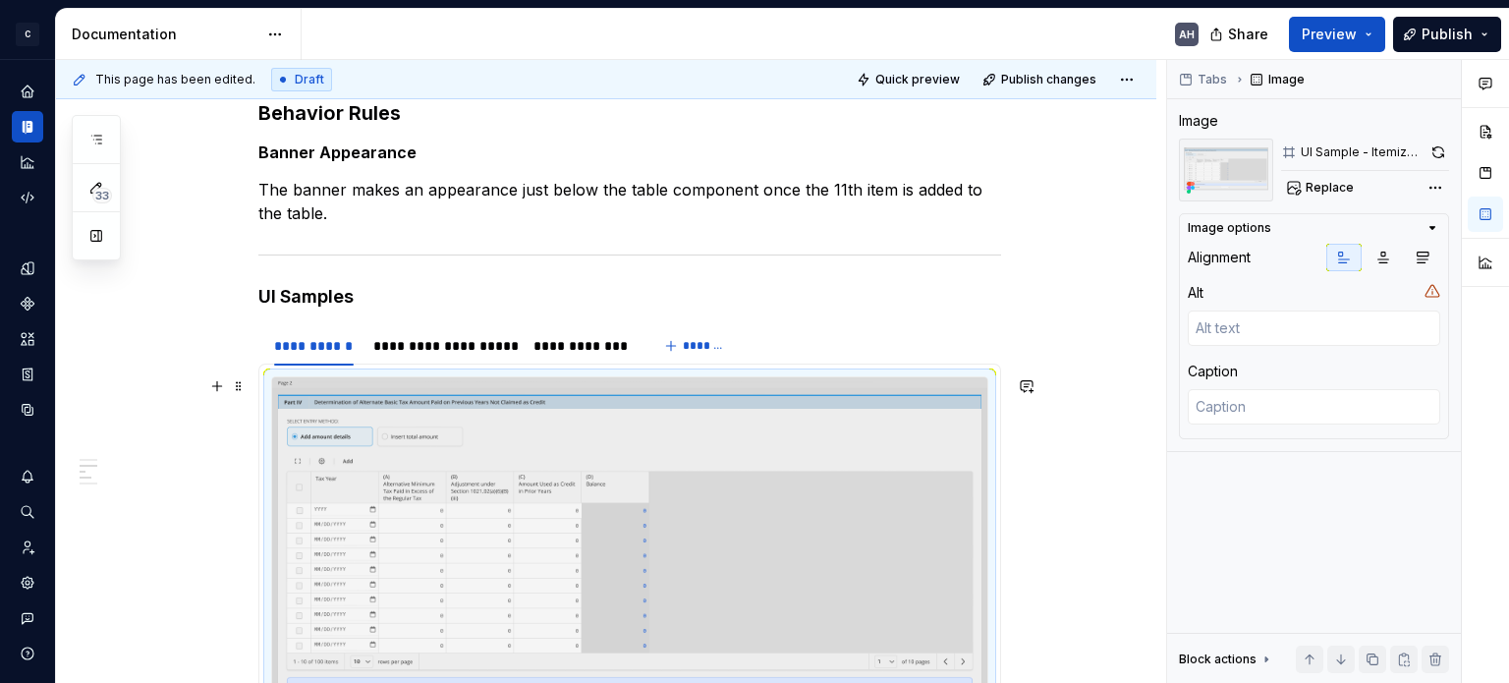
scroll to position [412, 0]
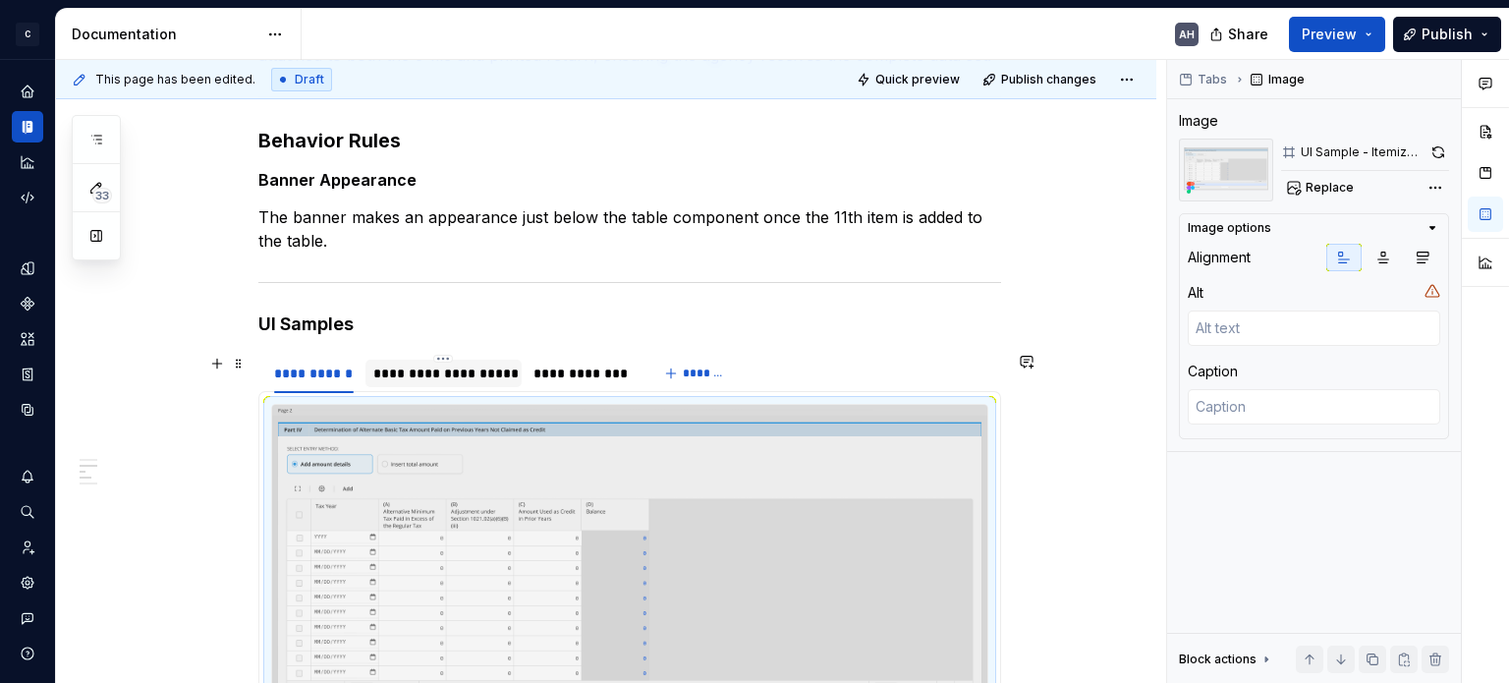
click at [428, 376] on div "**********" at bounding box center [443, 374] width 141 height 20
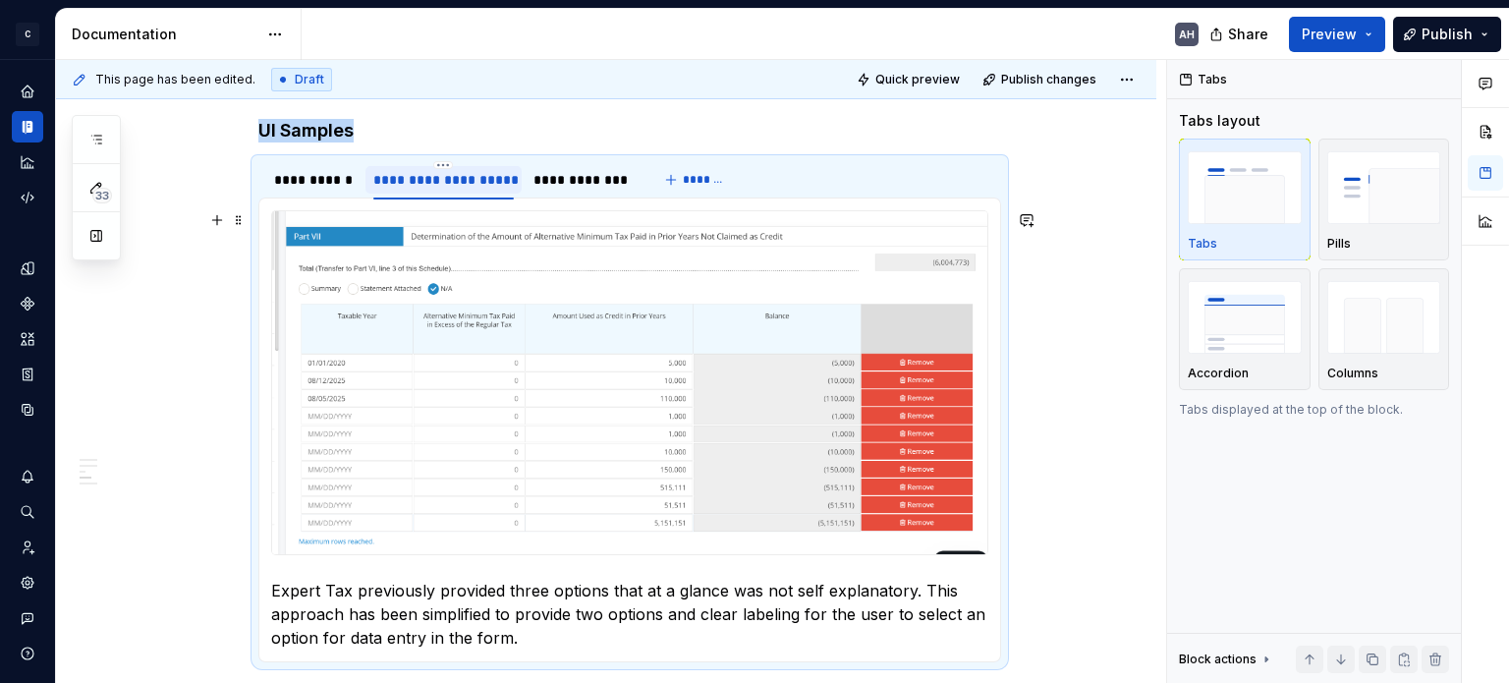
scroll to position [608, 0]
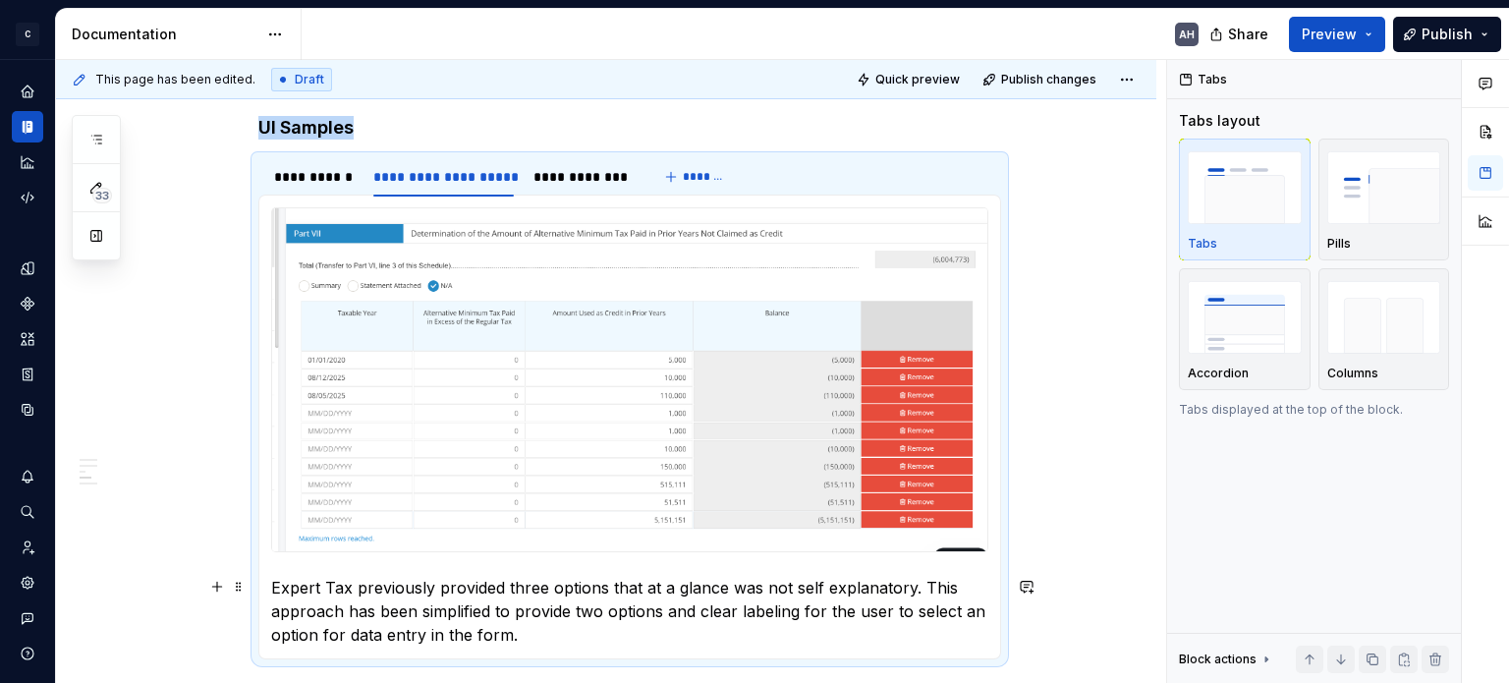
click at [519, 597] on p "Expert Tax previously provided three options that at a glance was not self expl…" at bounding box center [629, 611] width 717 height 71
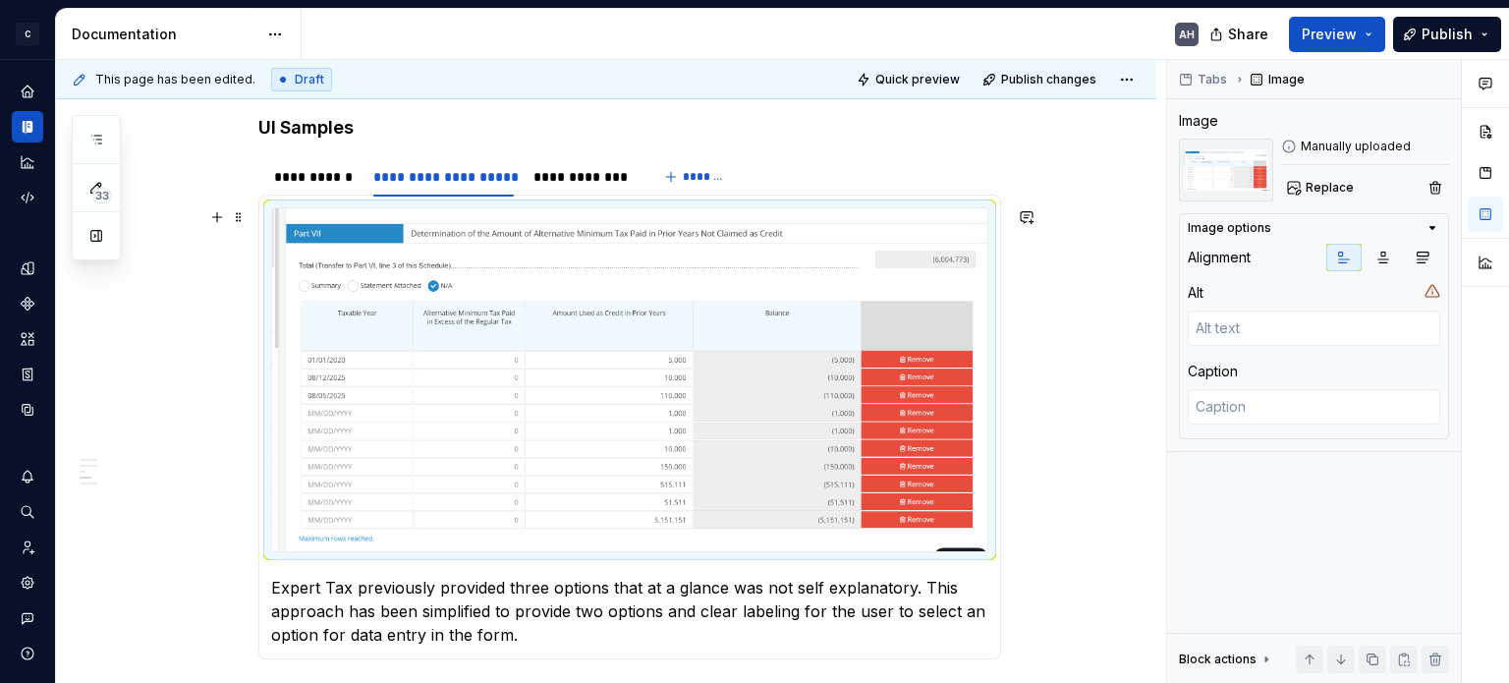
click at [532, 530] on img at bounding box center [629, 379] width 715 height 343
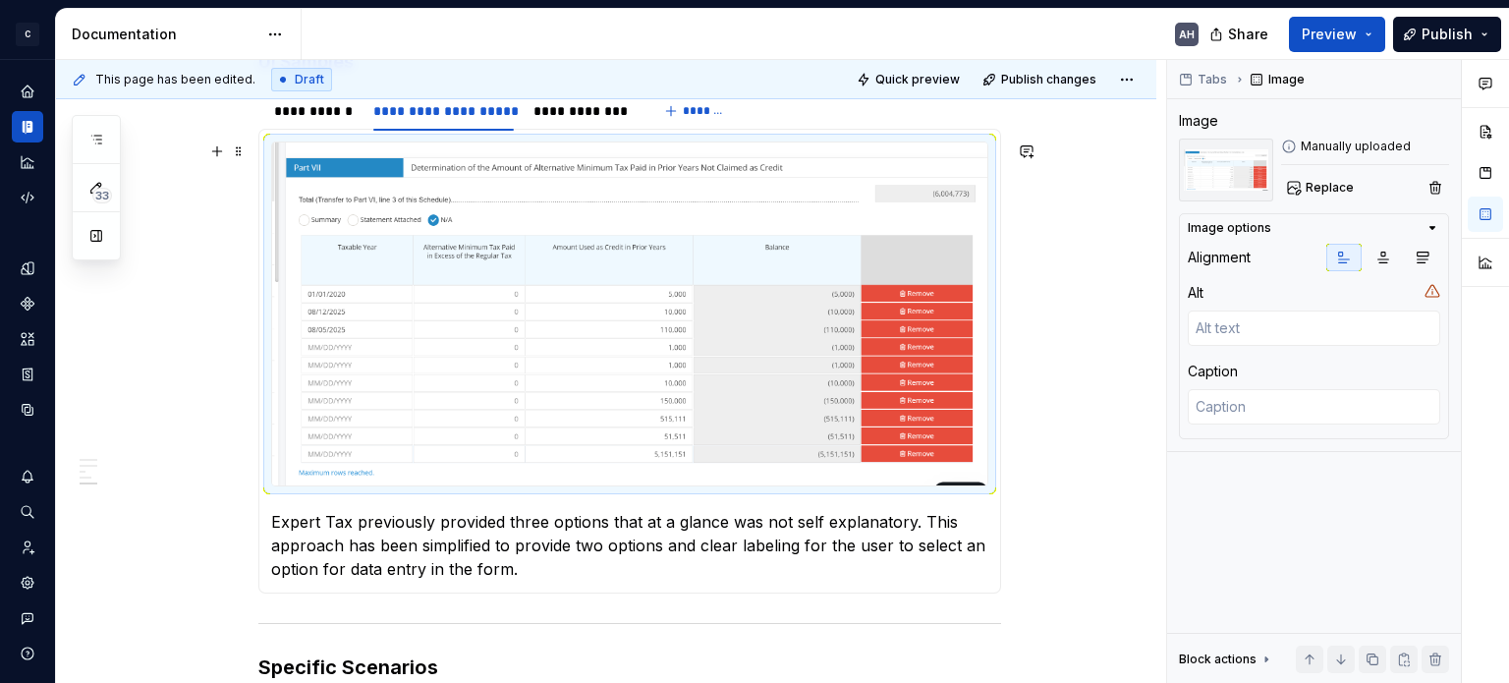
scroll to position [706, 0]
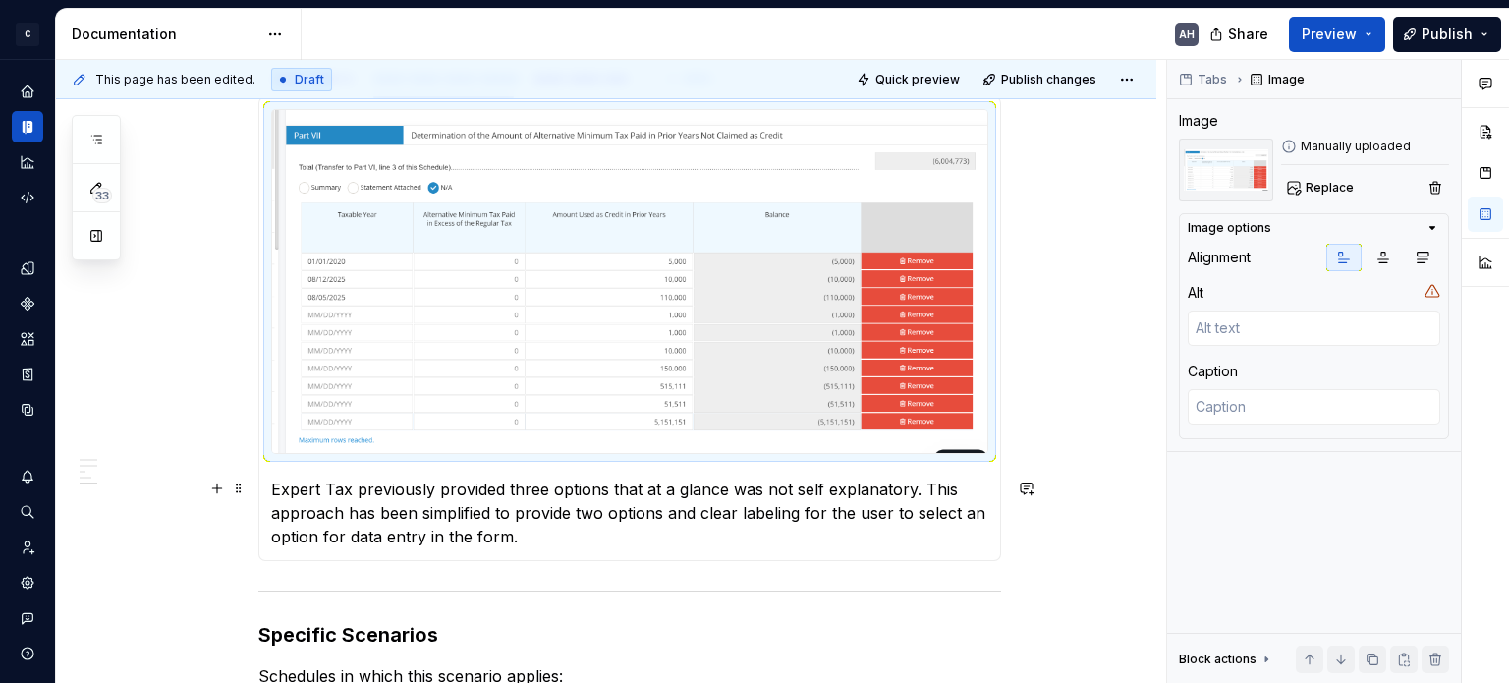
click at [274, 486] on p "Expert Tax previously provided three options that at a glance was not self expl…" at bounding box center [629, 513] width 717 height 71
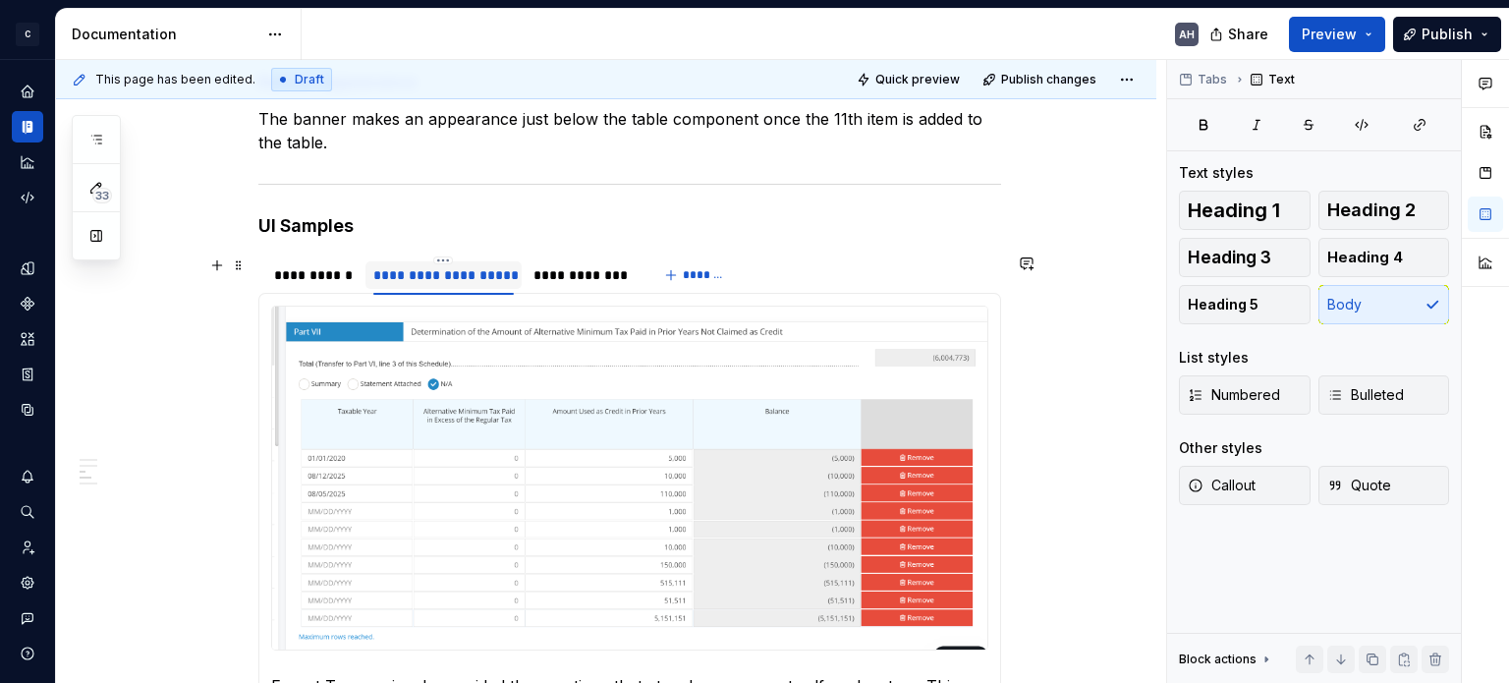
scroll to position [608, 0]
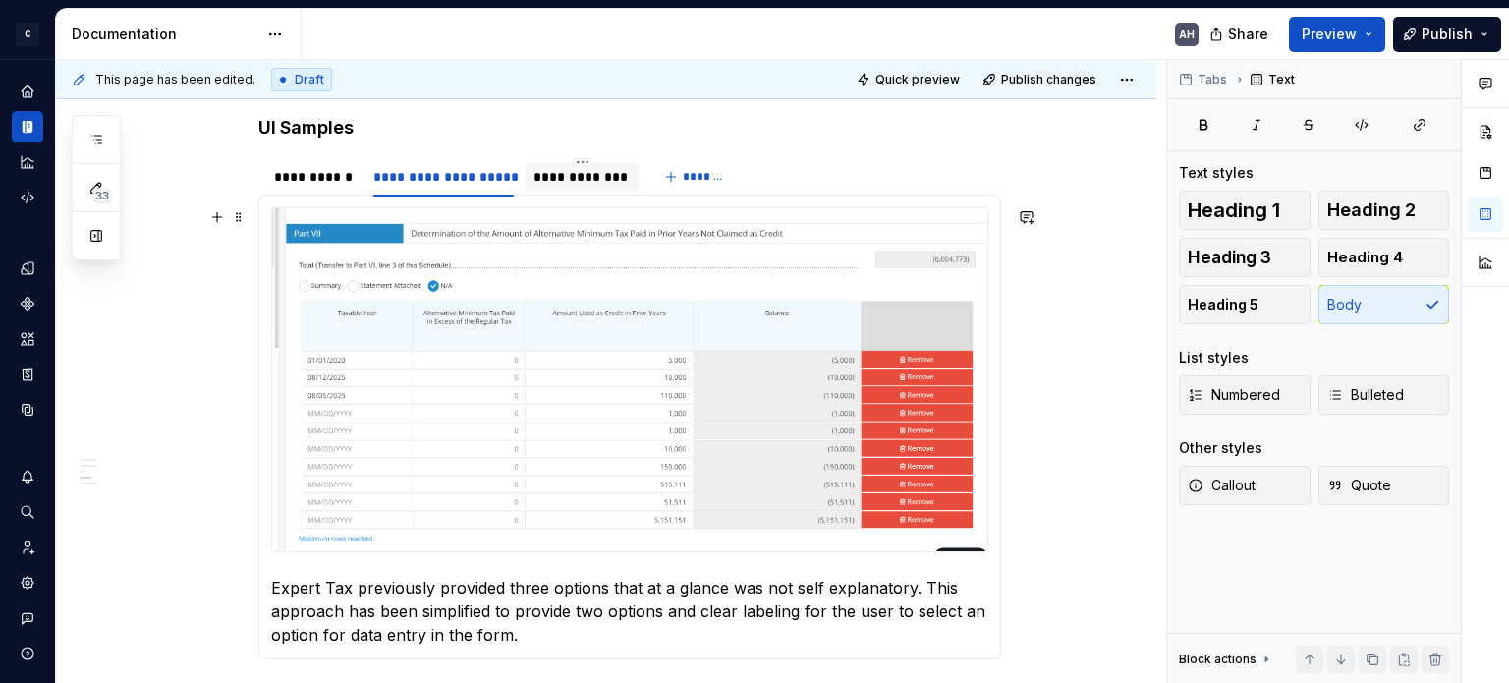
click at [592, 184] on div "**********" at bounding box center [582, 177] width 97 height 20
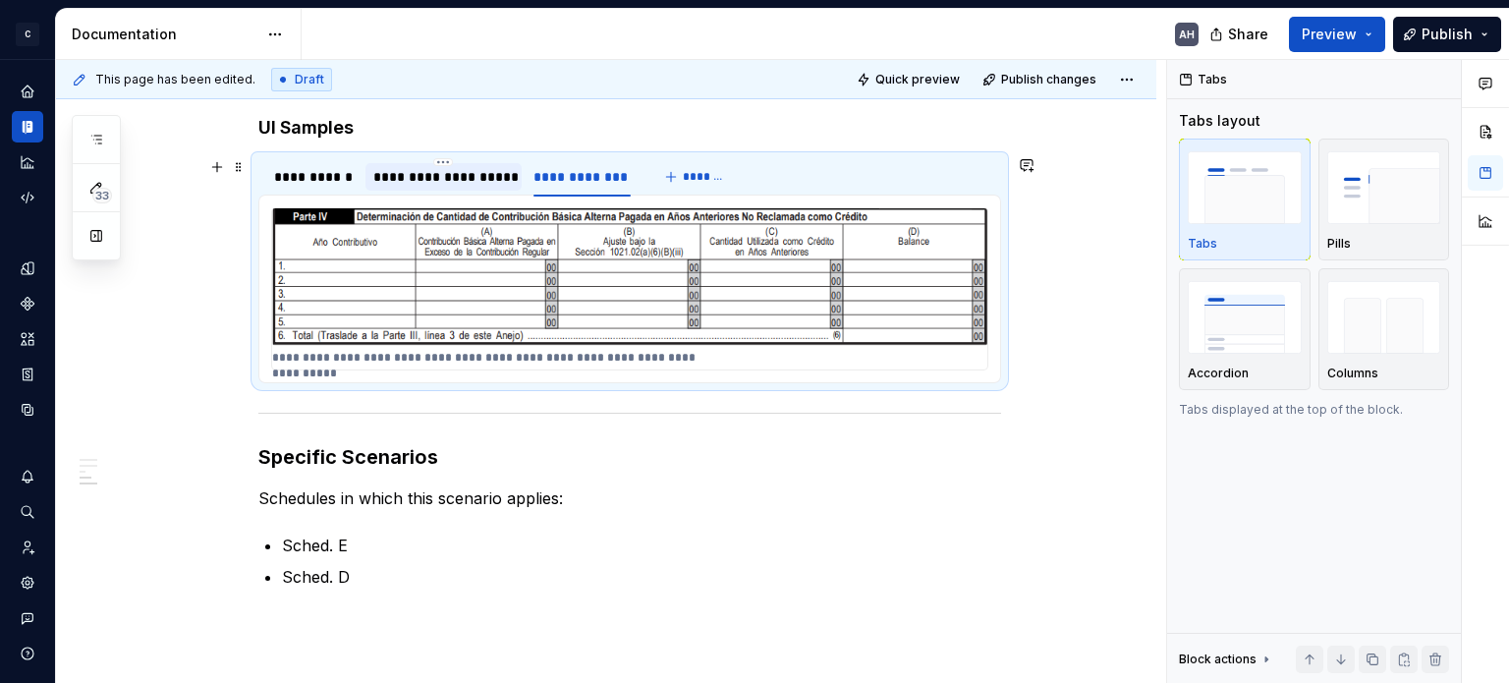
click at [448, 168] on div "**********" at bounding box center [443, 177] width 141 height 20
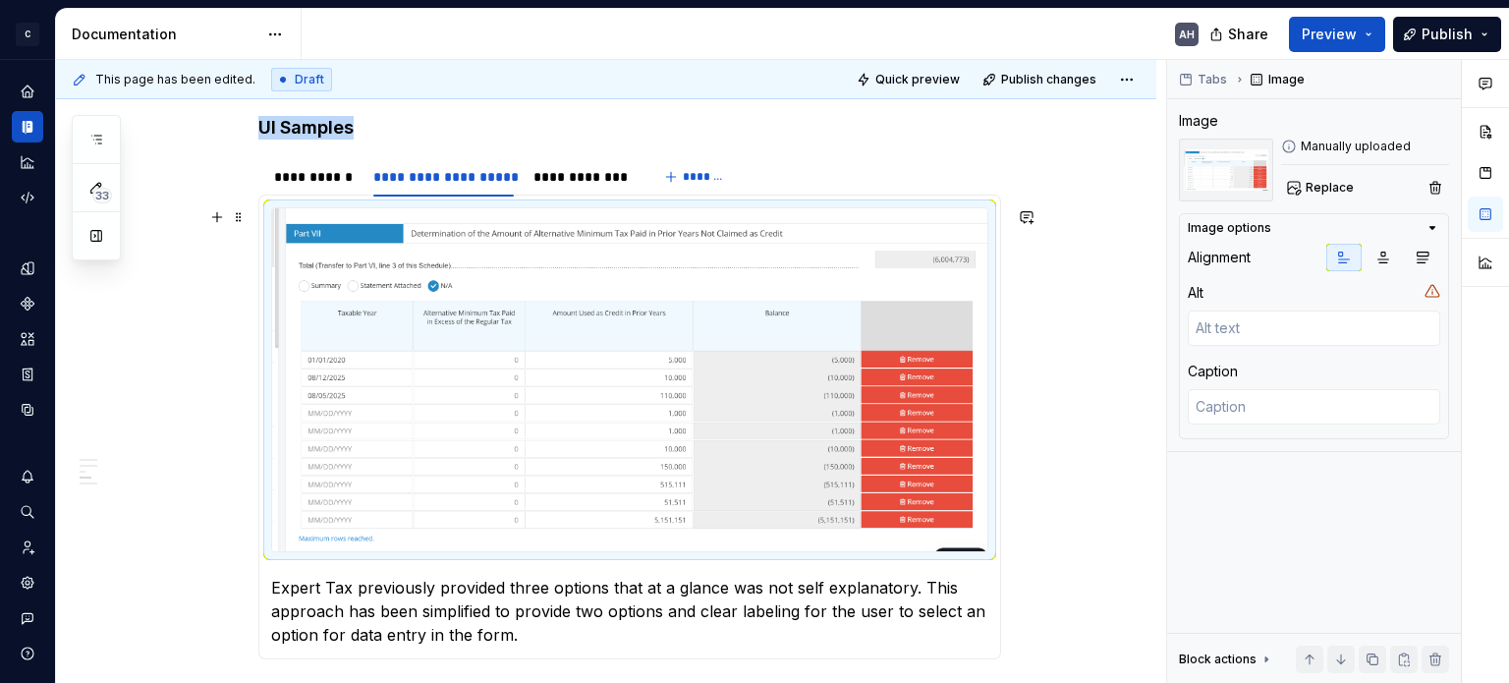
click at [431, 479] on img at bounding box center [629, 379] width 715 height 343
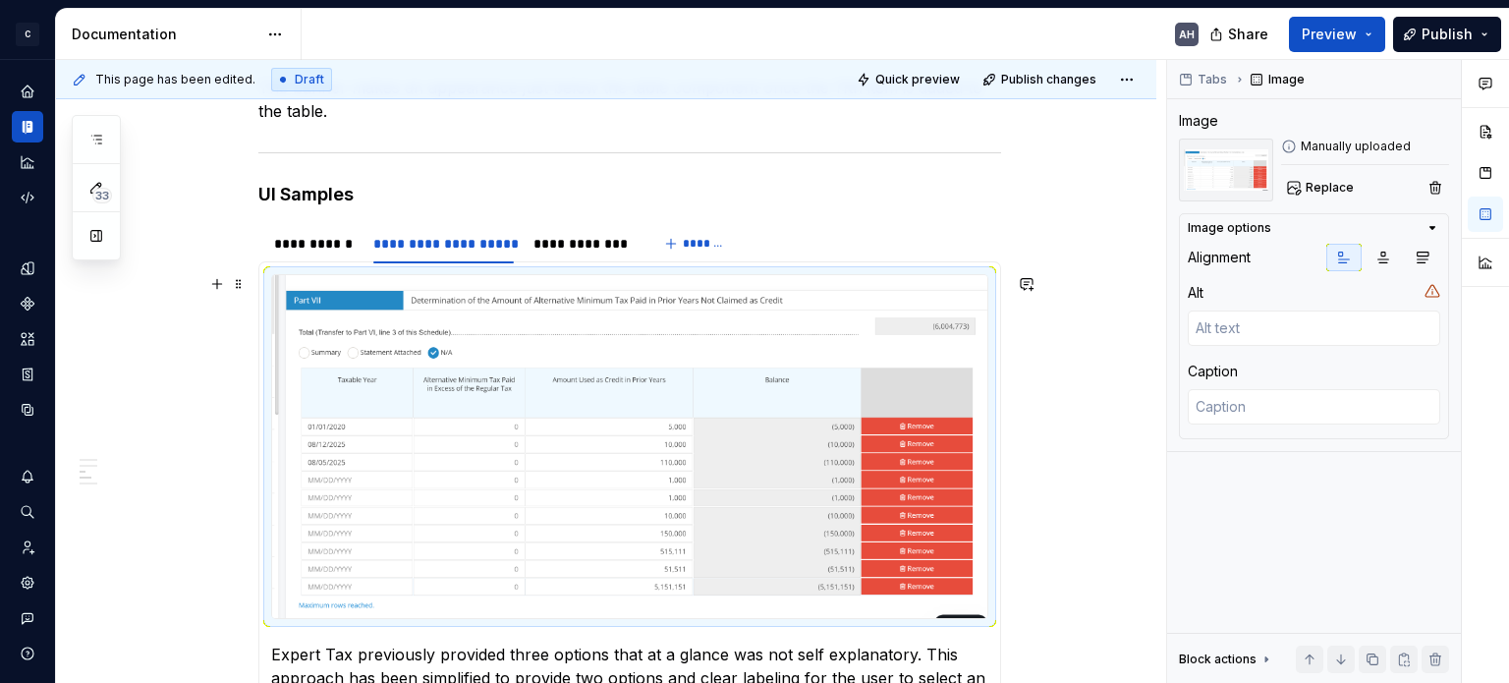
scroll to position [510, 0]
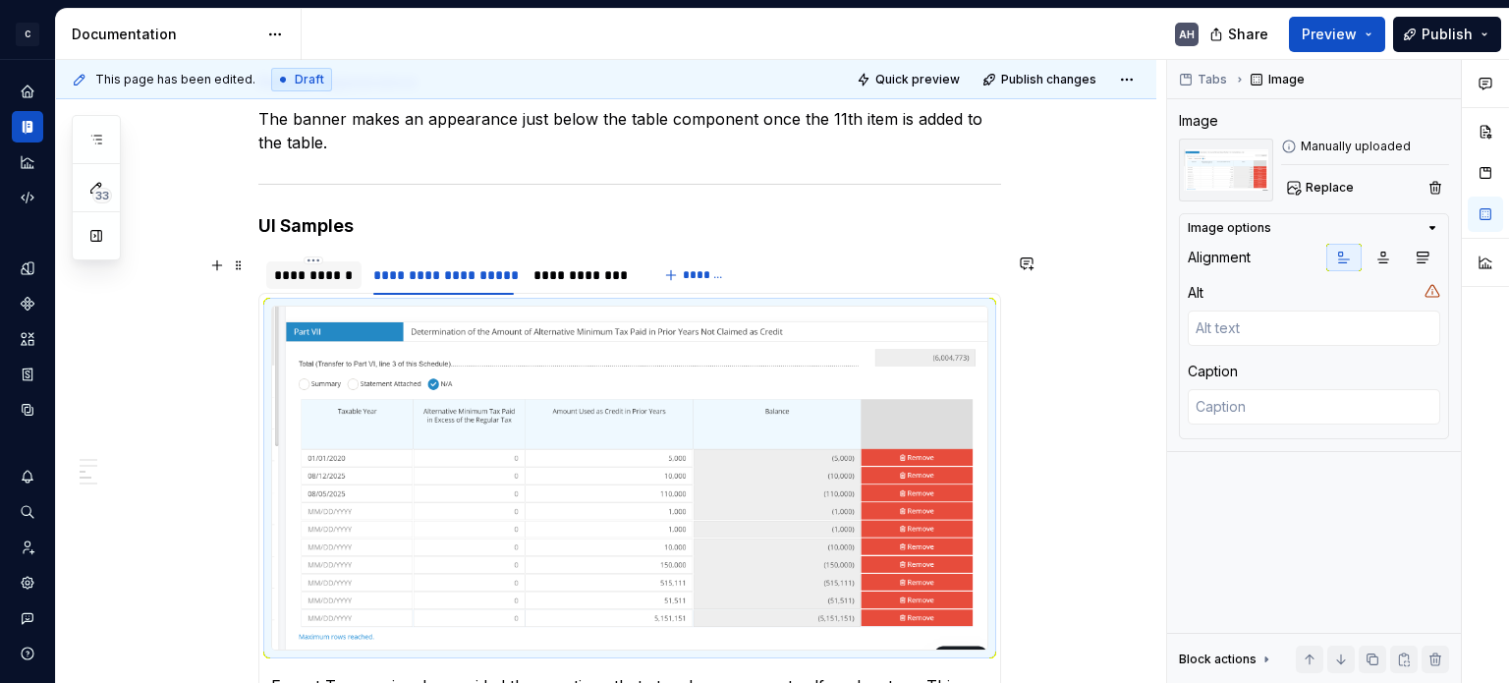
click at [322, 272] on div "**********" at bounding box center [314, 275] width 80 height 20
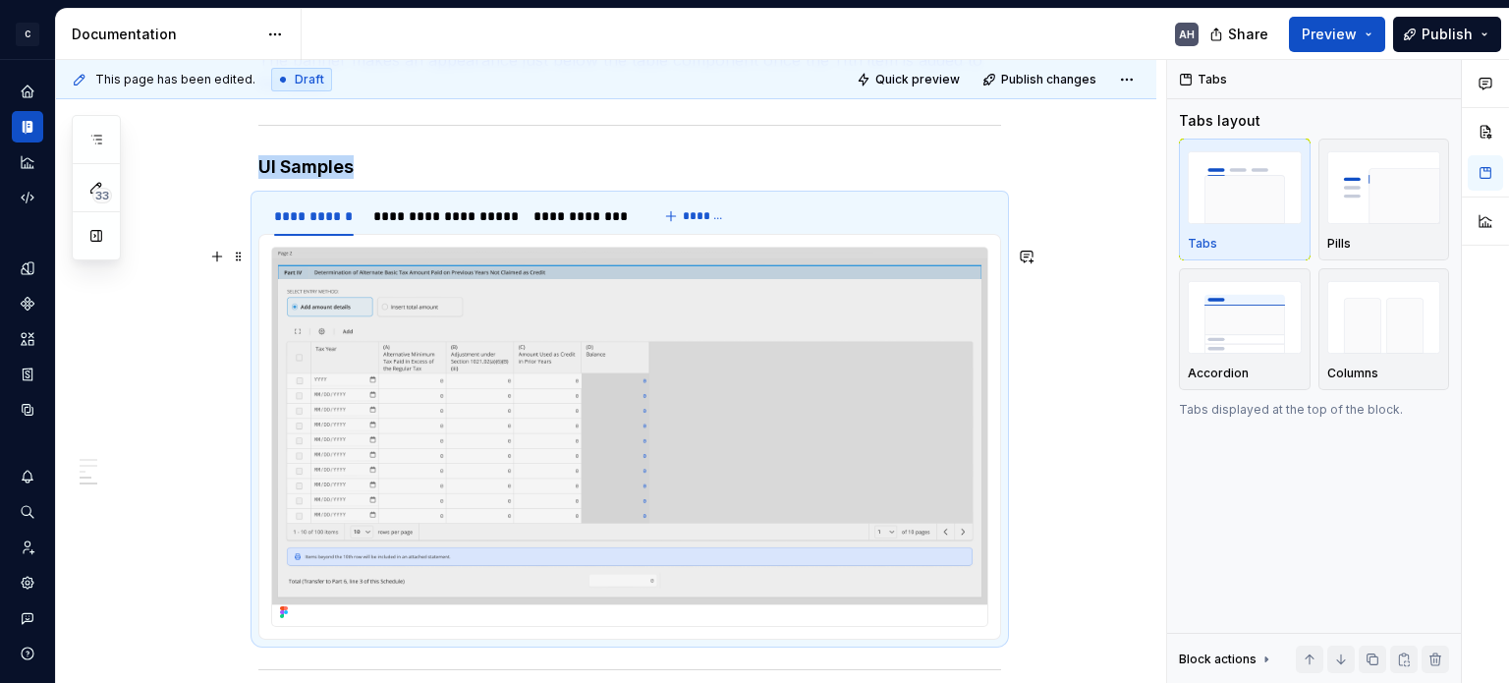
scroll to position [608, 0]
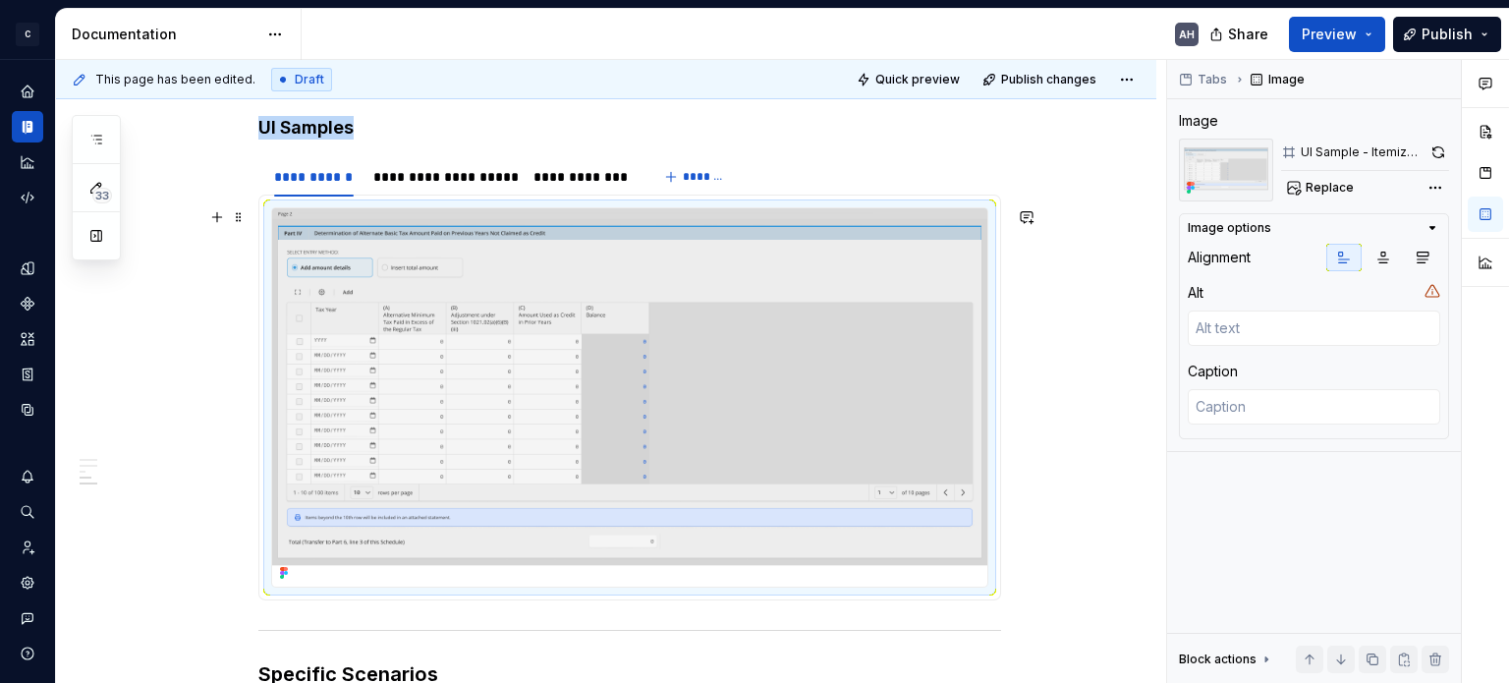
click at [453, 409] on img at bounding box center [629, 397] width 715 height 378
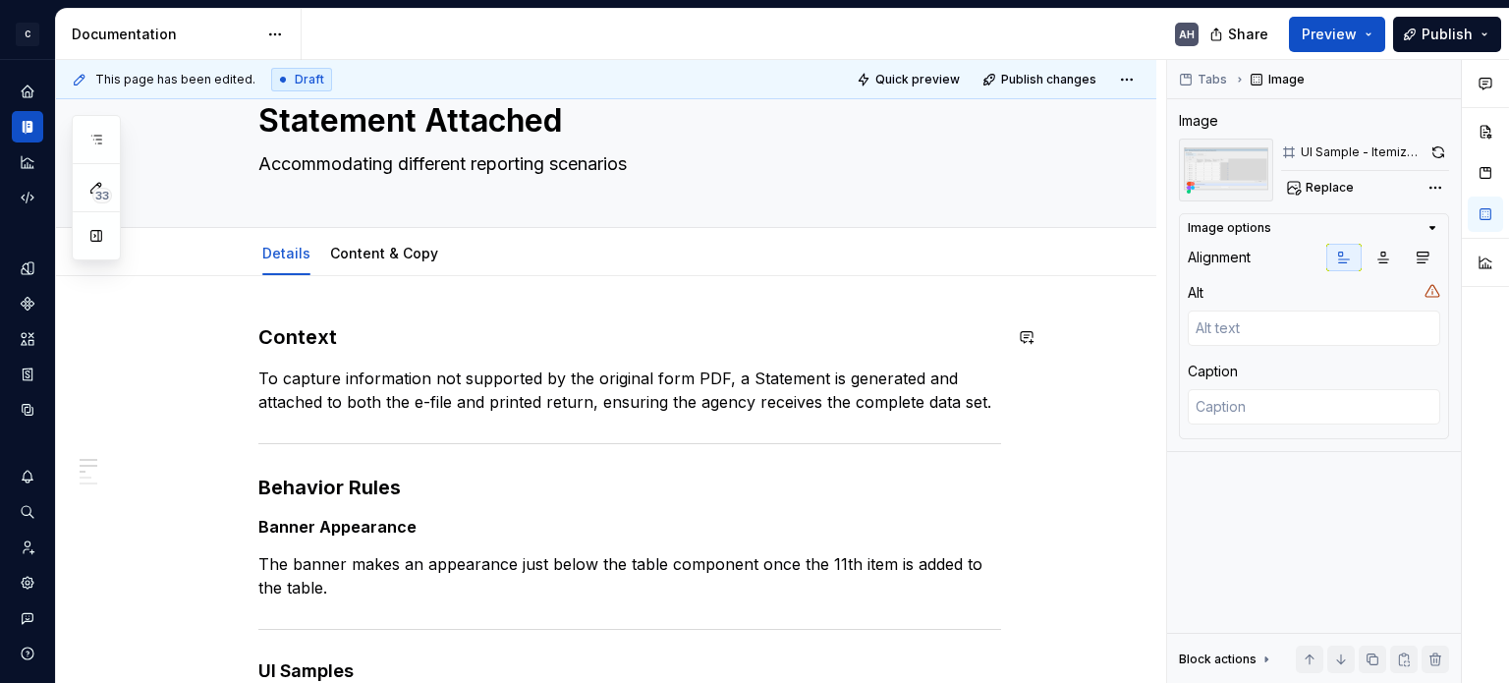
scroll to position [98, 0]
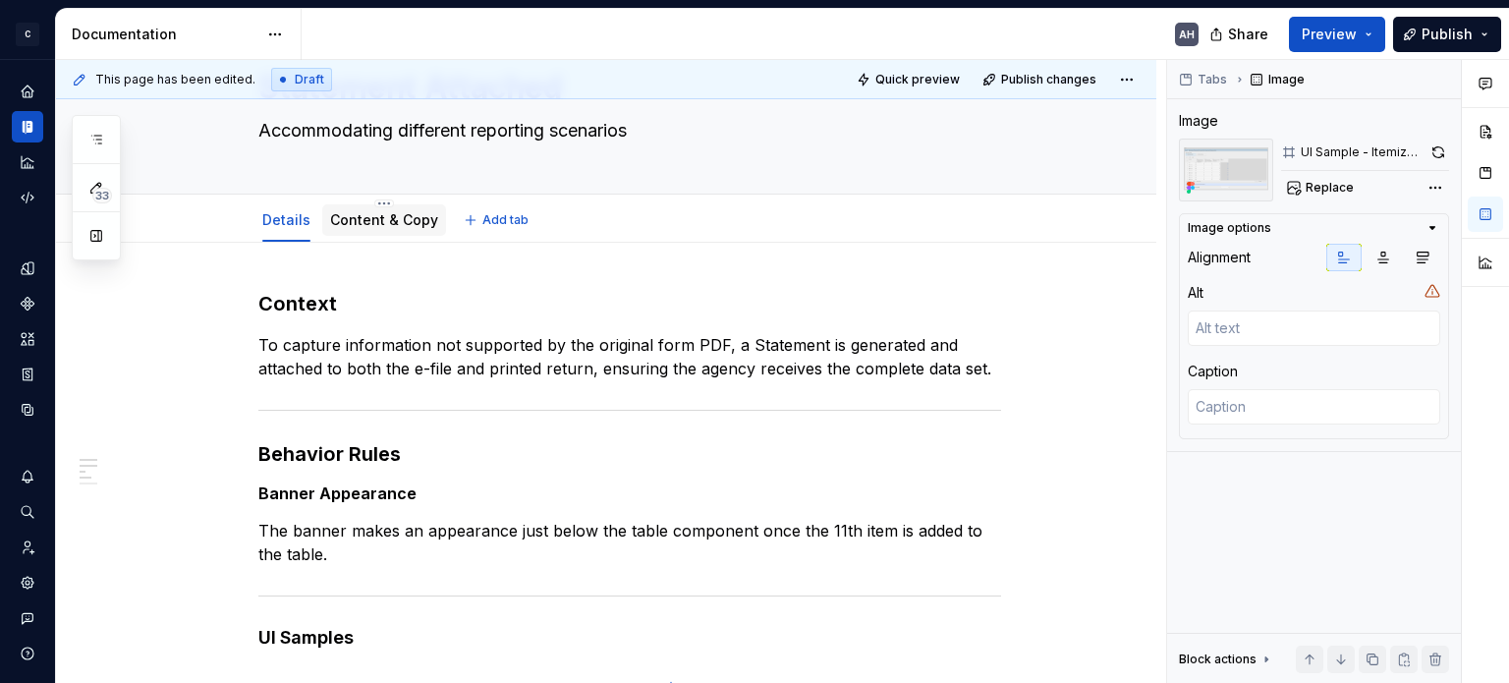
click at [351, 219] on link "Content & Copy" at bounding box center [384, 219] width 108 height 17
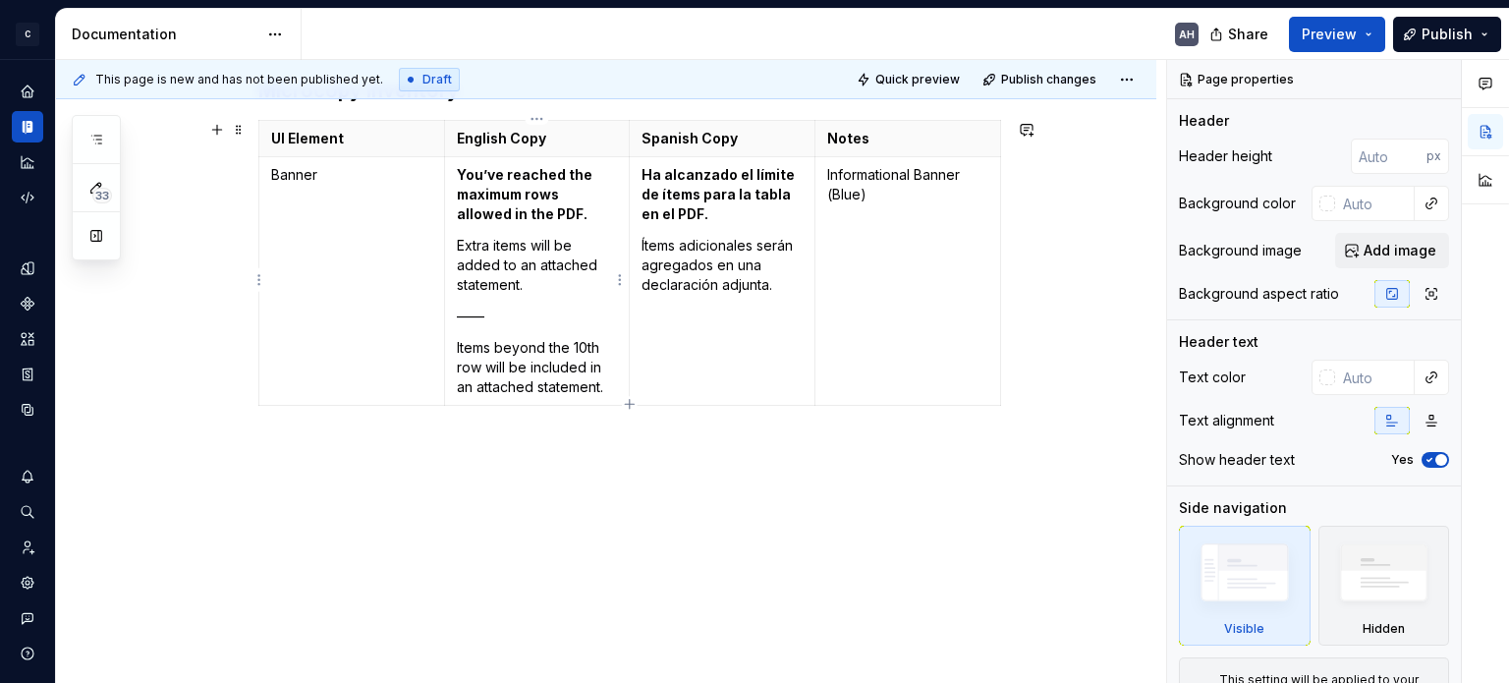
scroll to position [315, 0]
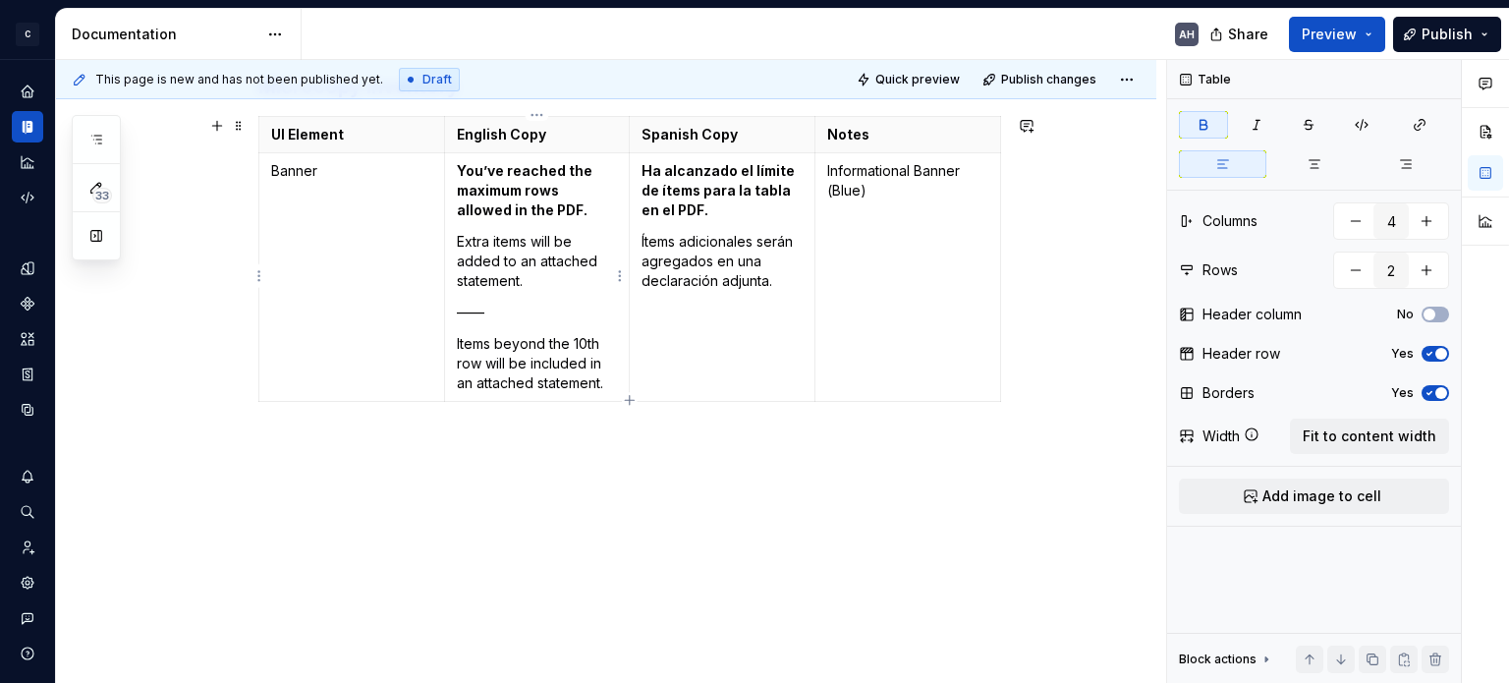
click at [553, 211] on p "You’ve reached the maximum rows allowed in the PDF." at bounding box center [537, 190] width 161 height 59
click at [545, 280] on p "Extra items will be added to an attached statement." at bounding box center [537, 261] width 161 height 59
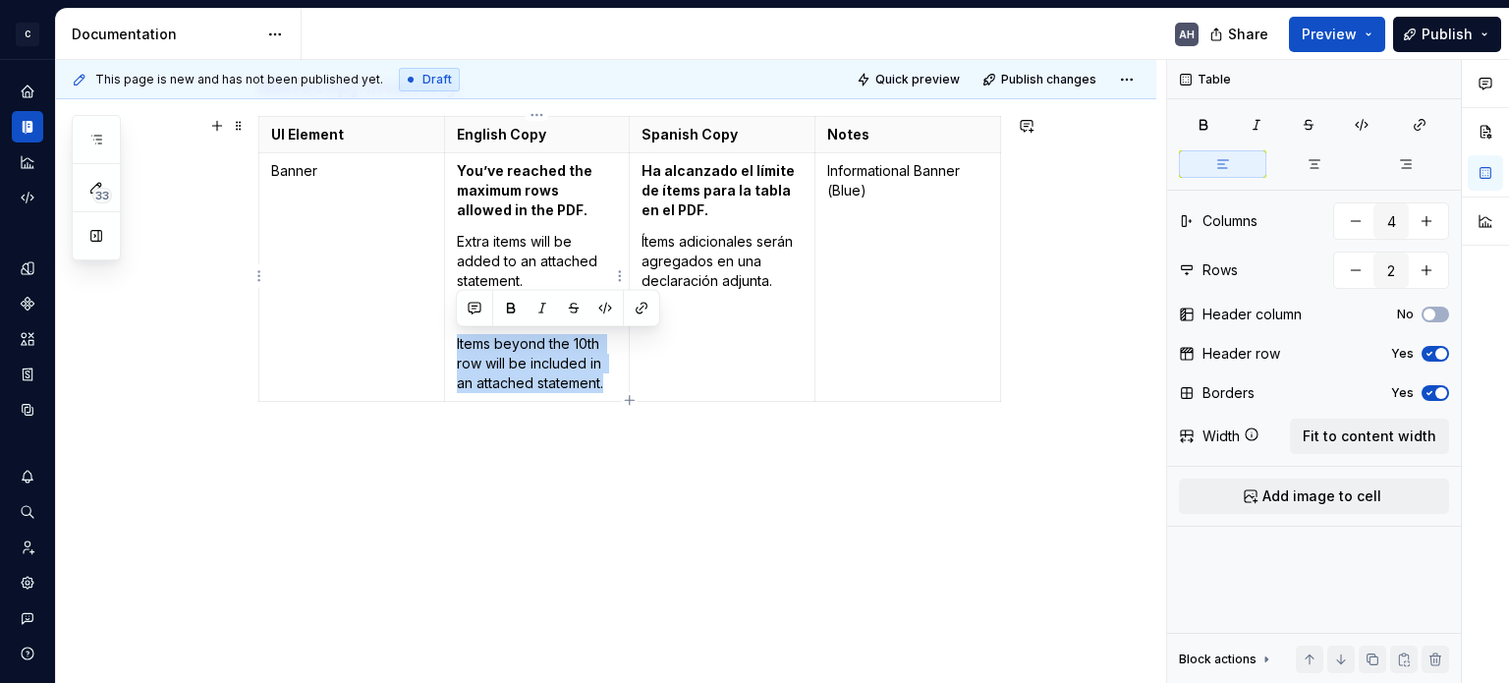
drag, startPoint x: 605, startPoint y: 384, endPoint x: 454, endPoint y: 335, distance: 159.1
click at [454, 335] on td "You’ve reached the maximum rows allowed in the PDF. Extra items will be added t…" at bounding box center [537, 277] width 186 height 249
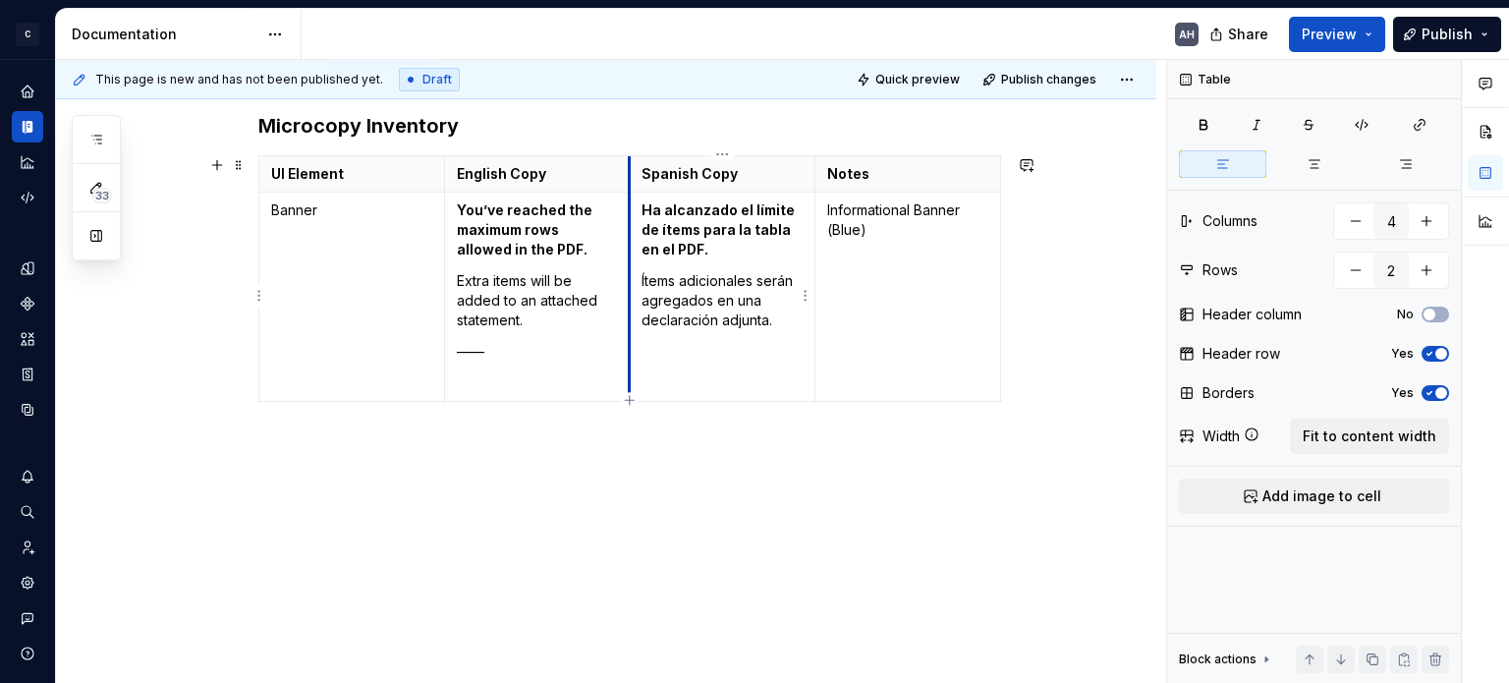
scroll to position [245, 0]
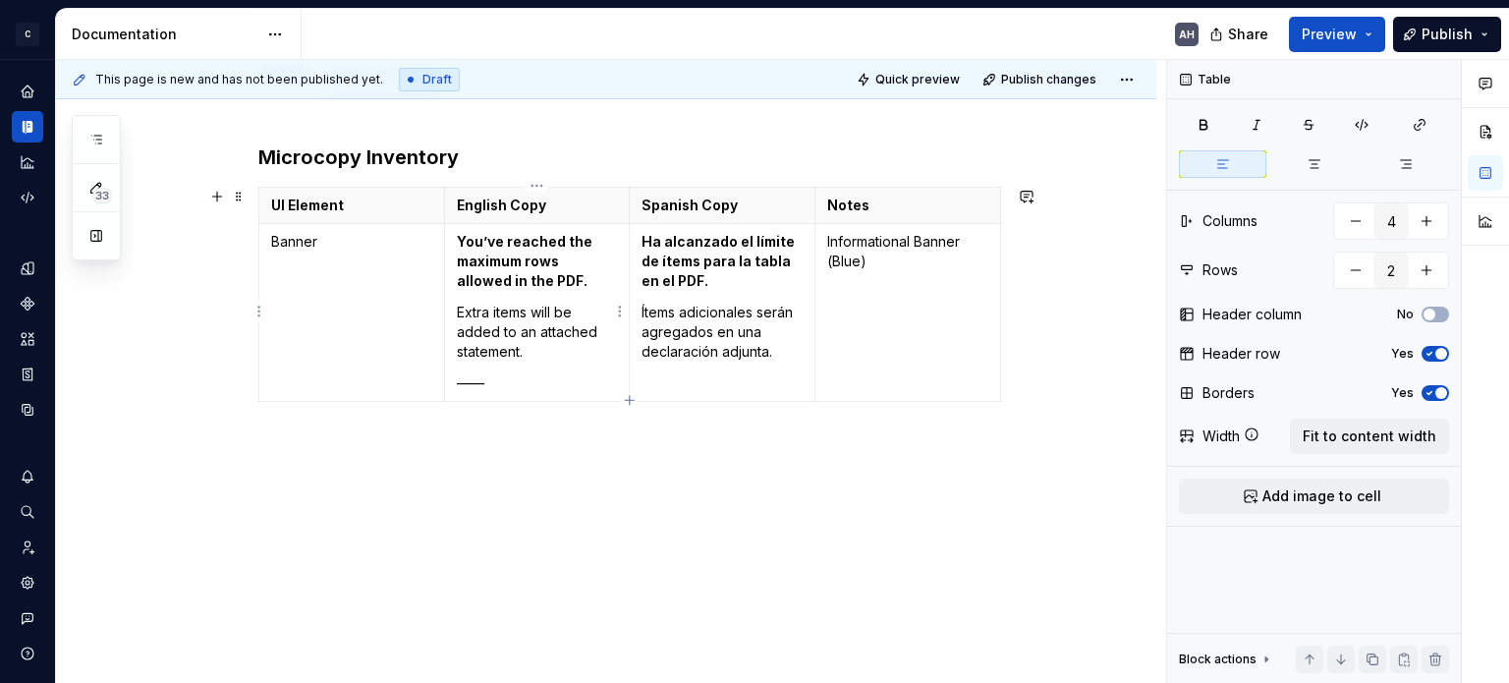
click at [554, 357] on p "Extra items will be added to an attached statement." at bounding box center [537, 332] width 161 height 59
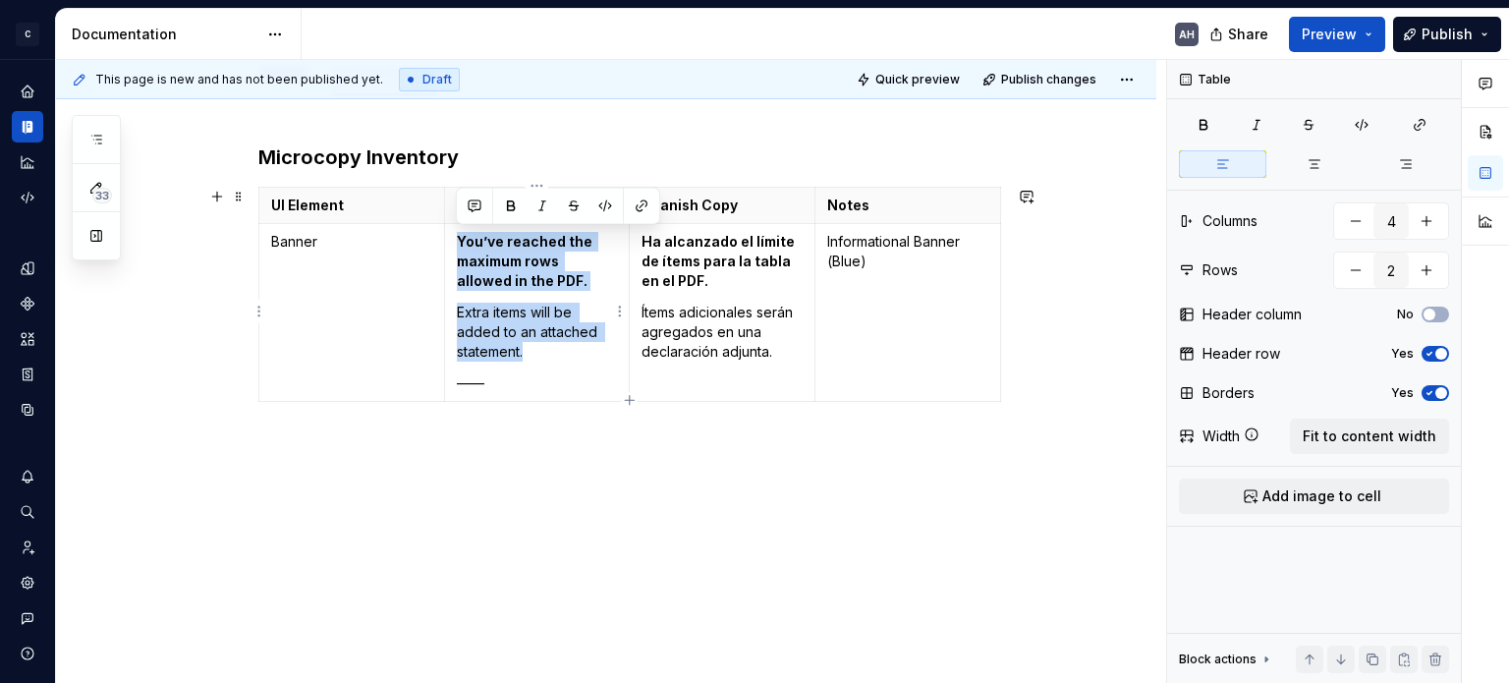
drag, startPoint x: 532, startPoint y: 350, endPoint x: 458, endPoint y: 230, distance: 140.7
click at [458, 230] on td "You’ve reached the maximum rows allowed in the PDF. Extra items will be added t…" at bounding box center [537, 313] width 186 height 178
copy td "You’ve reached the maximum rows allowed in the PDF. Extra items will be added t…"
type textarea "*"
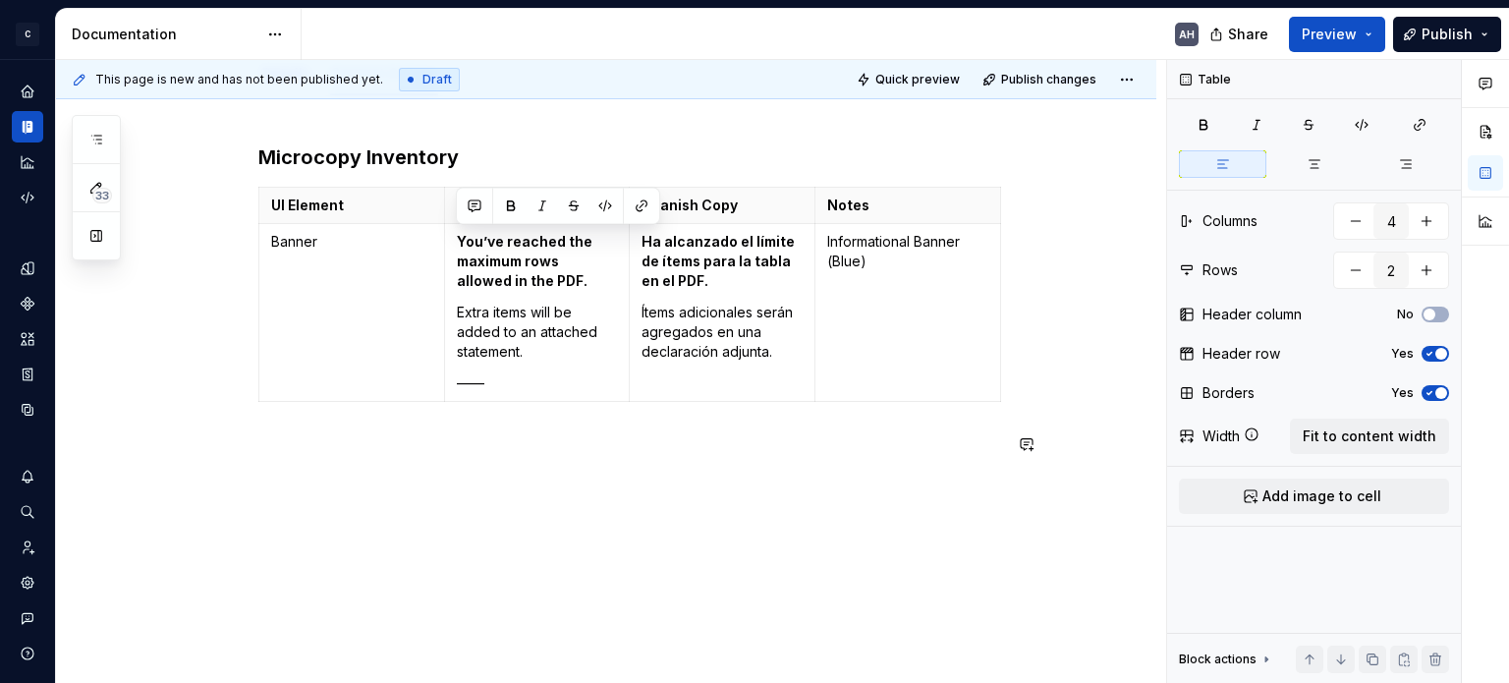
click at [536, 459] on div "Microcopy Inventory UI Element English Copy Spanish Copy Notes Banner You’ve re…" at bounding box center [629, 311] width 743 height 337
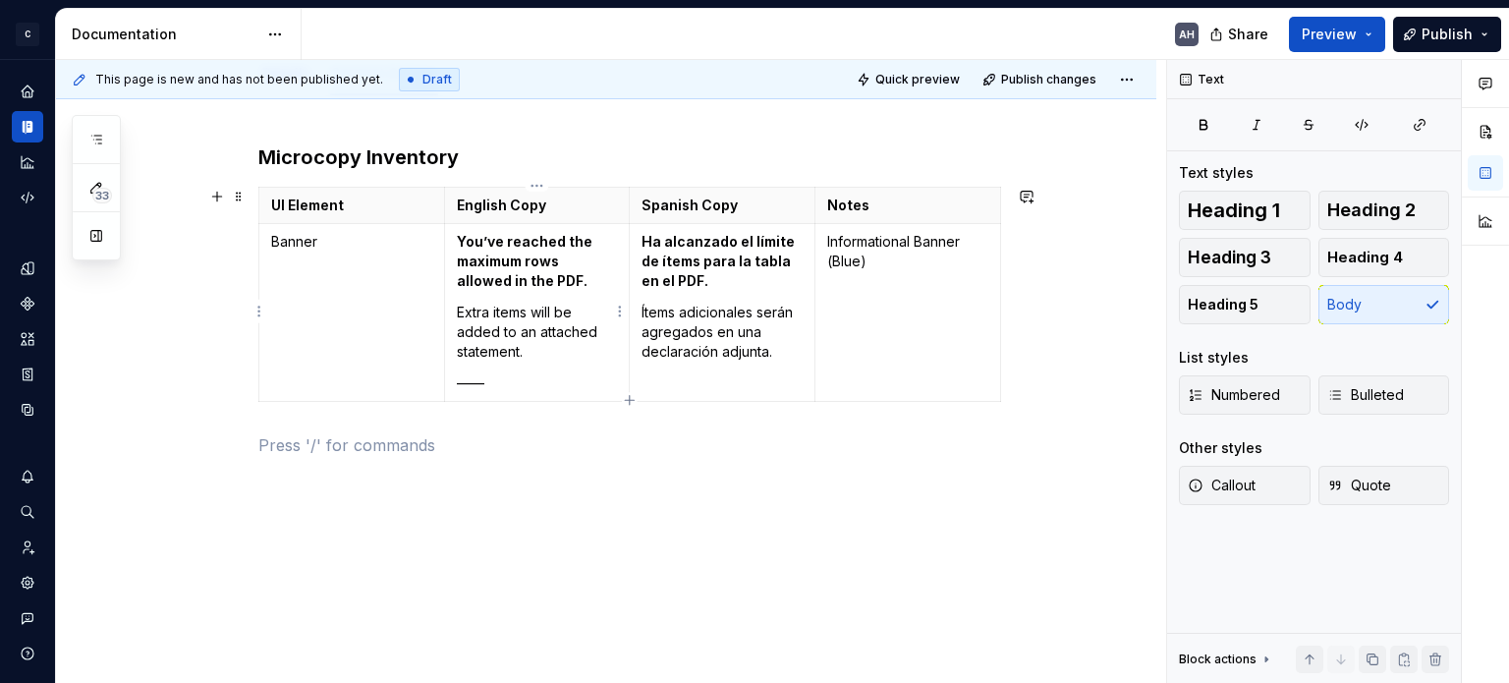
click at [533, 380] on p "——" at bounding box center [537, 383] width 161 height 20
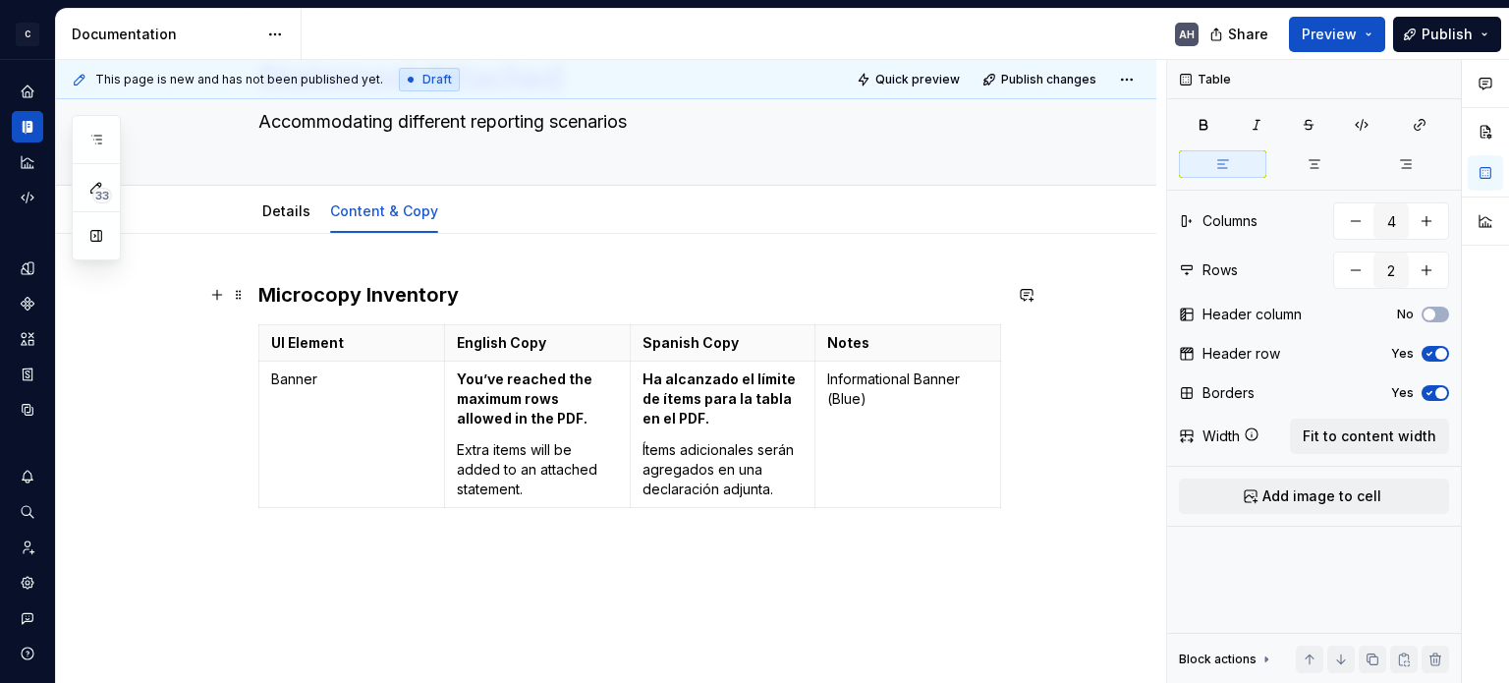
scroll to position [0, 0]
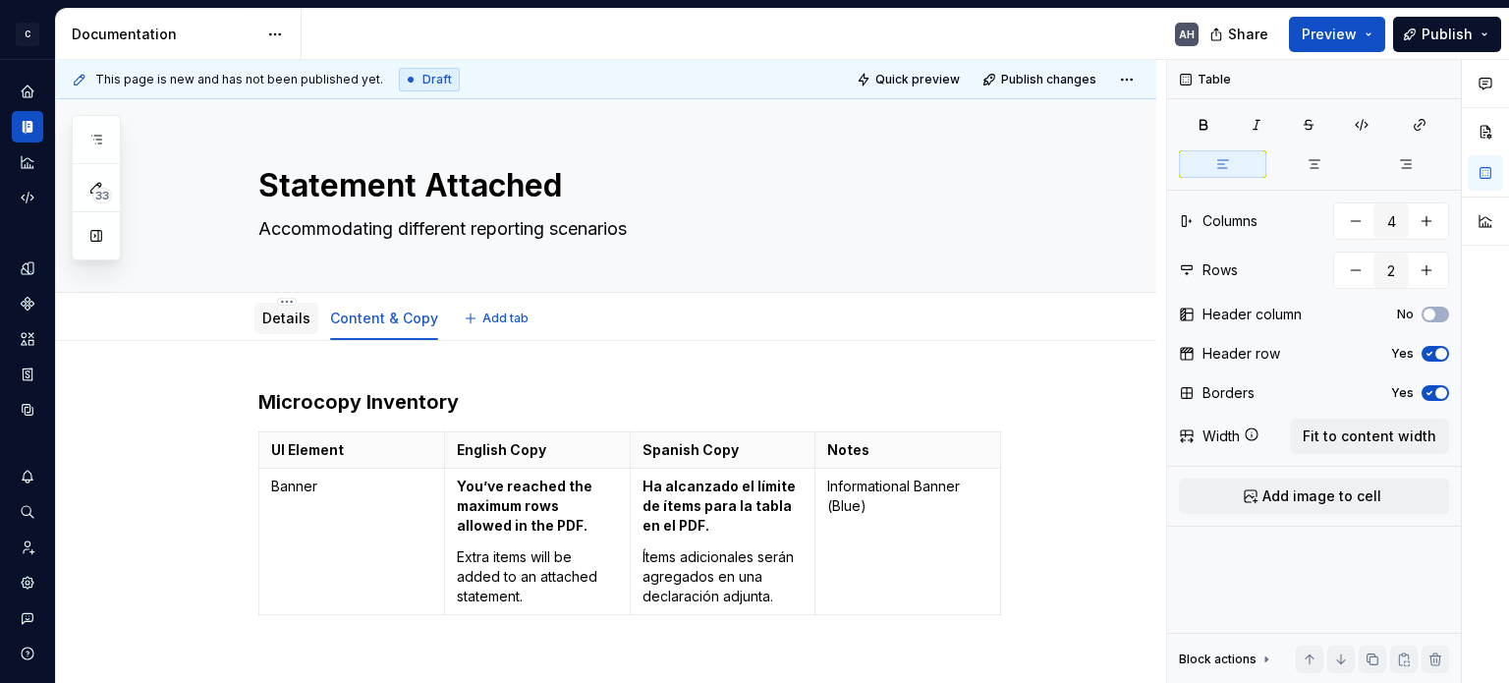
click at [291, 317] on link "Details" at bounding box center [286, 317] width 48 height 17
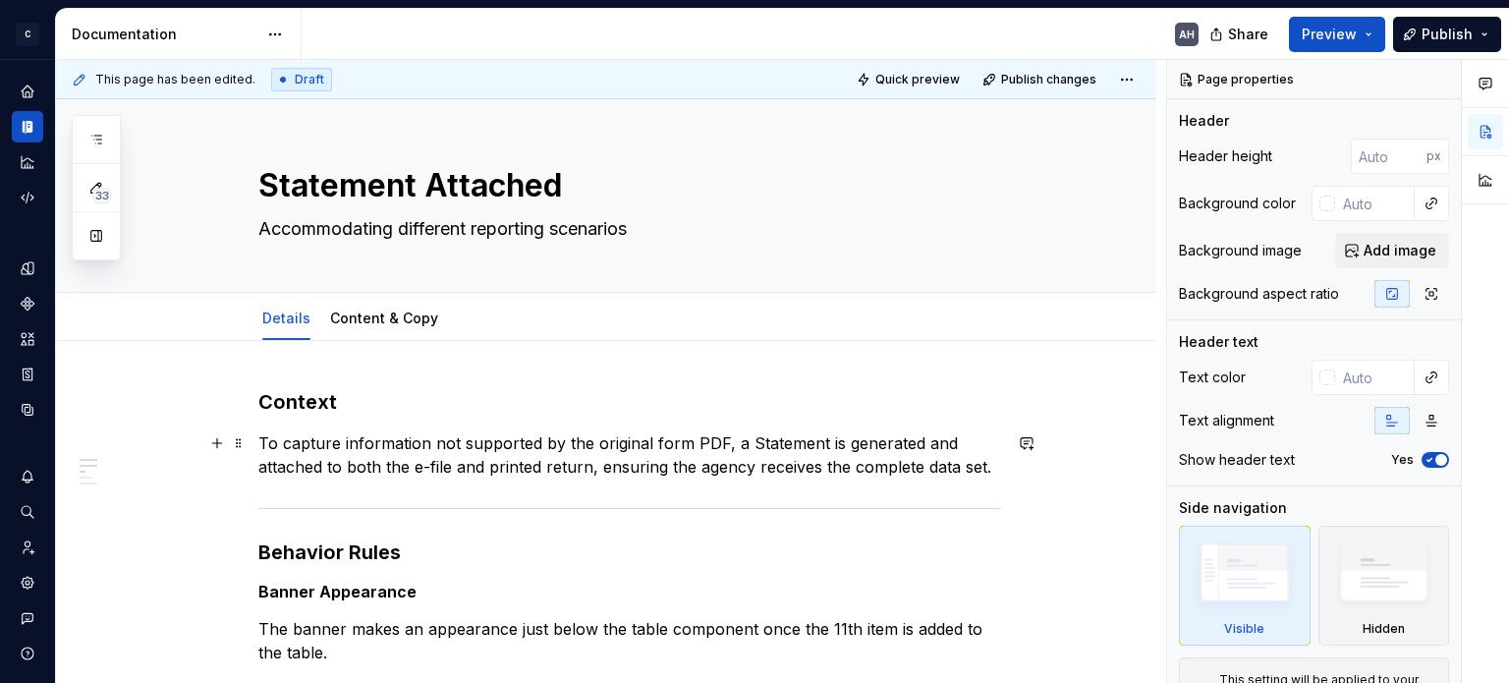
click at [718, 441] on p "To capture information not supported by the original form PDF, a Statement is g…" at bounding box center [629, 454] width 743 height 47
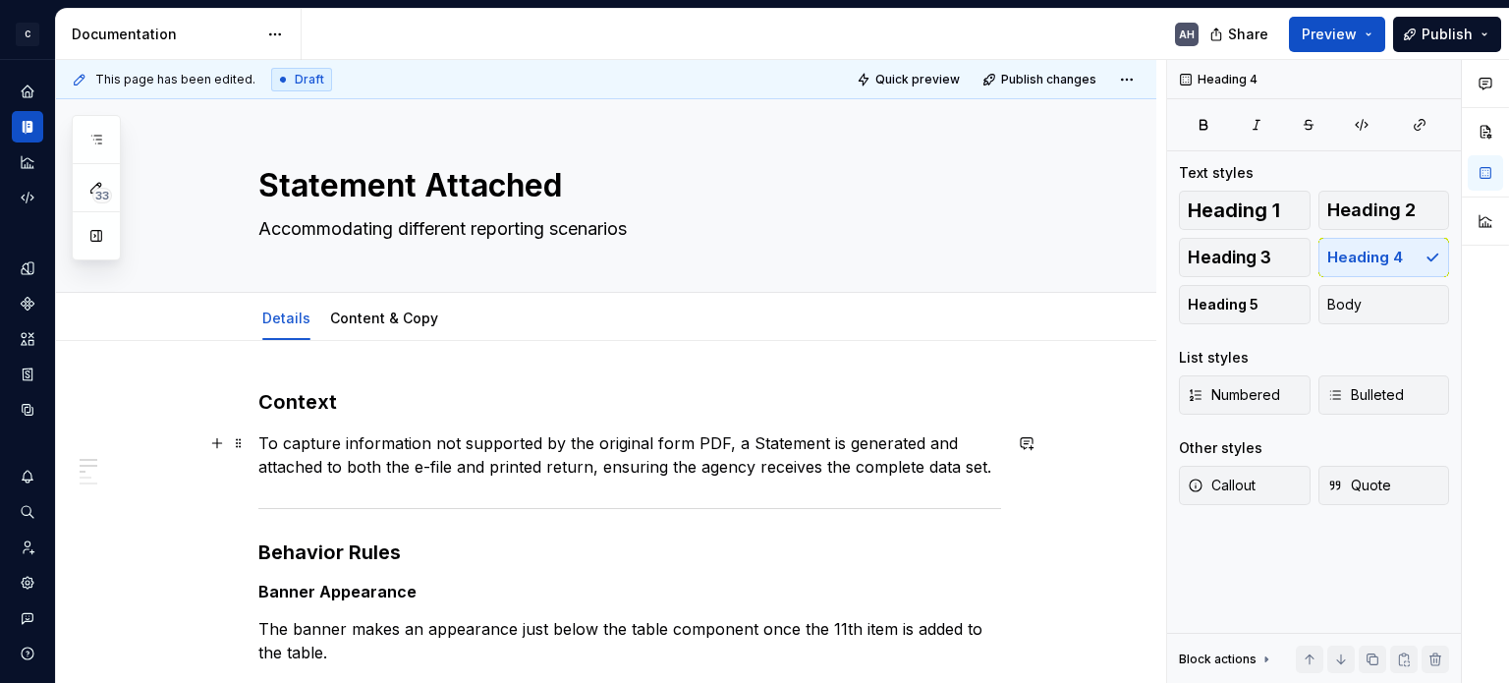
click at [914, 453] on p "To capture information not supported by the original form PDF, a Statement is g…" at bounding box center [629, 454] width 743 height 47
click at [102, 235] on button "button" at bounding box center [96, 235] width 35 height 35
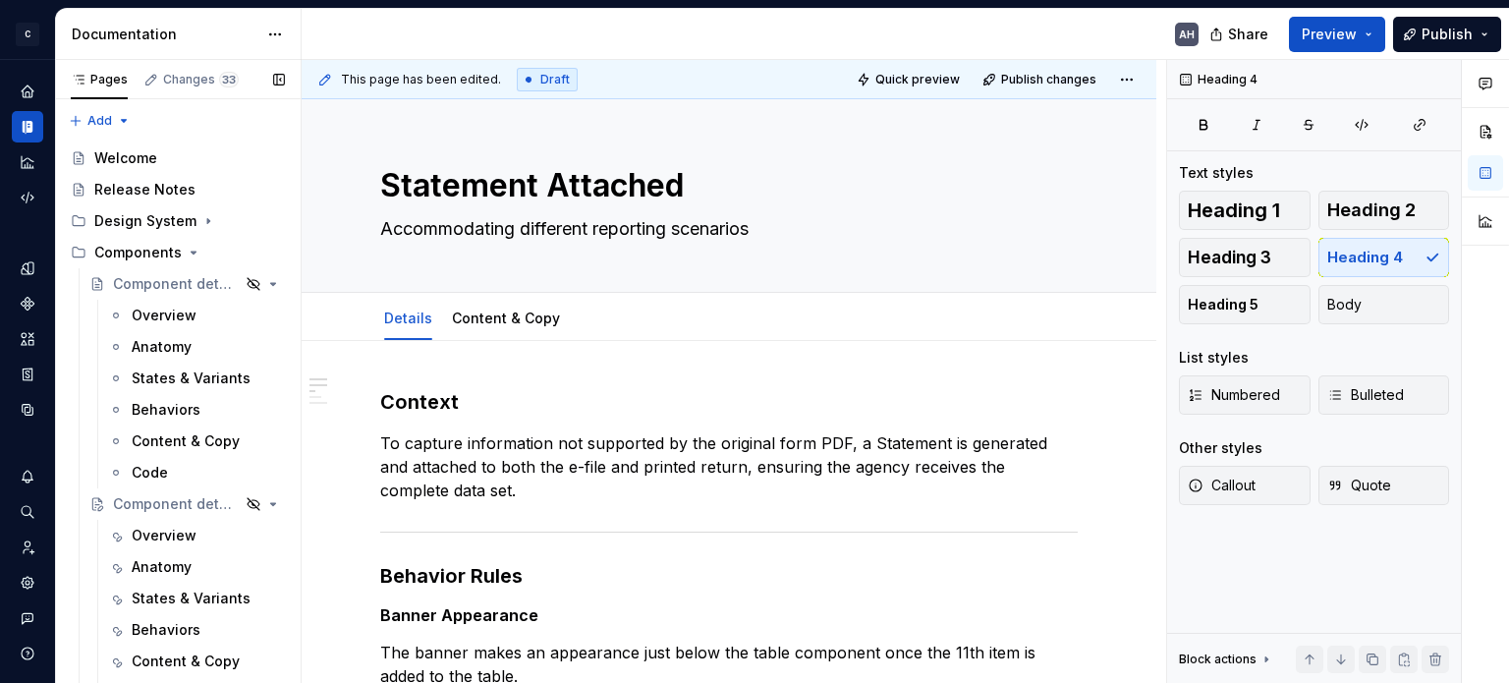
type textarea "*"
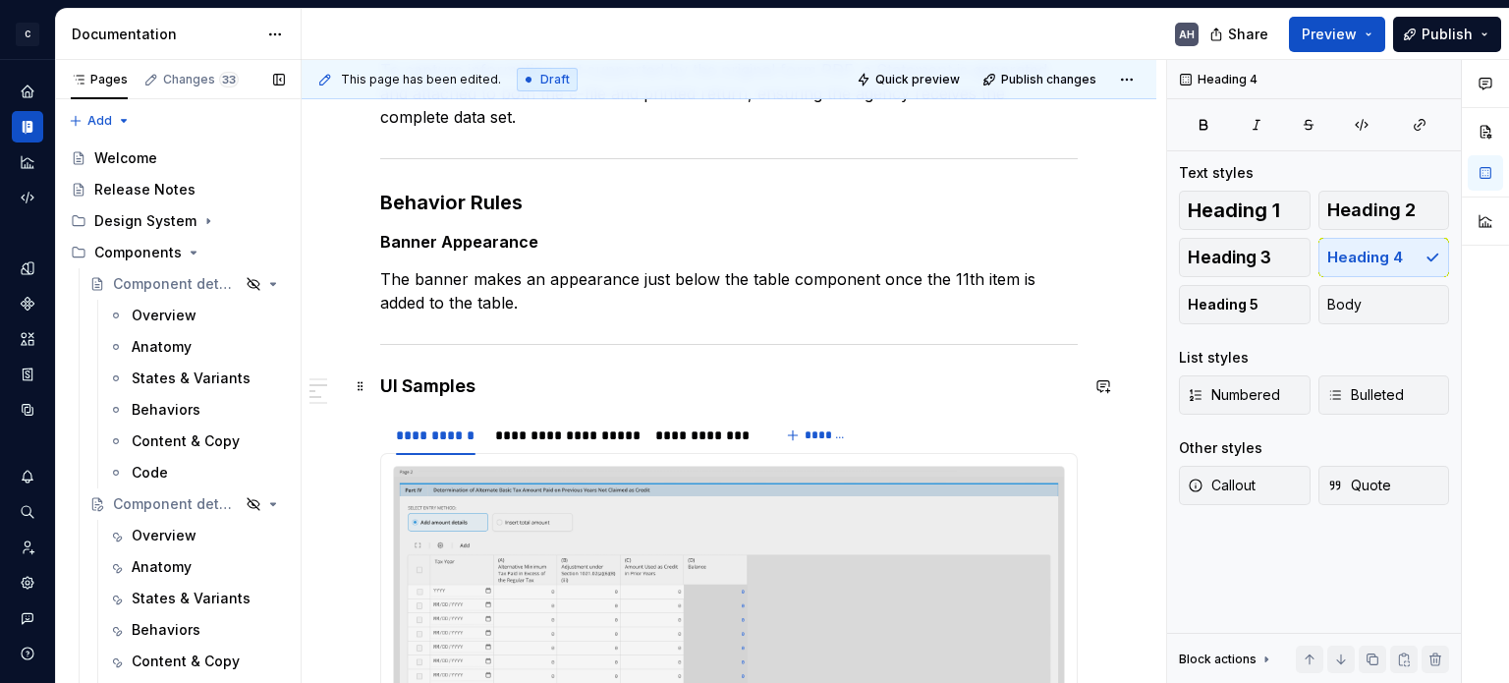
scroll to position [393, 0]
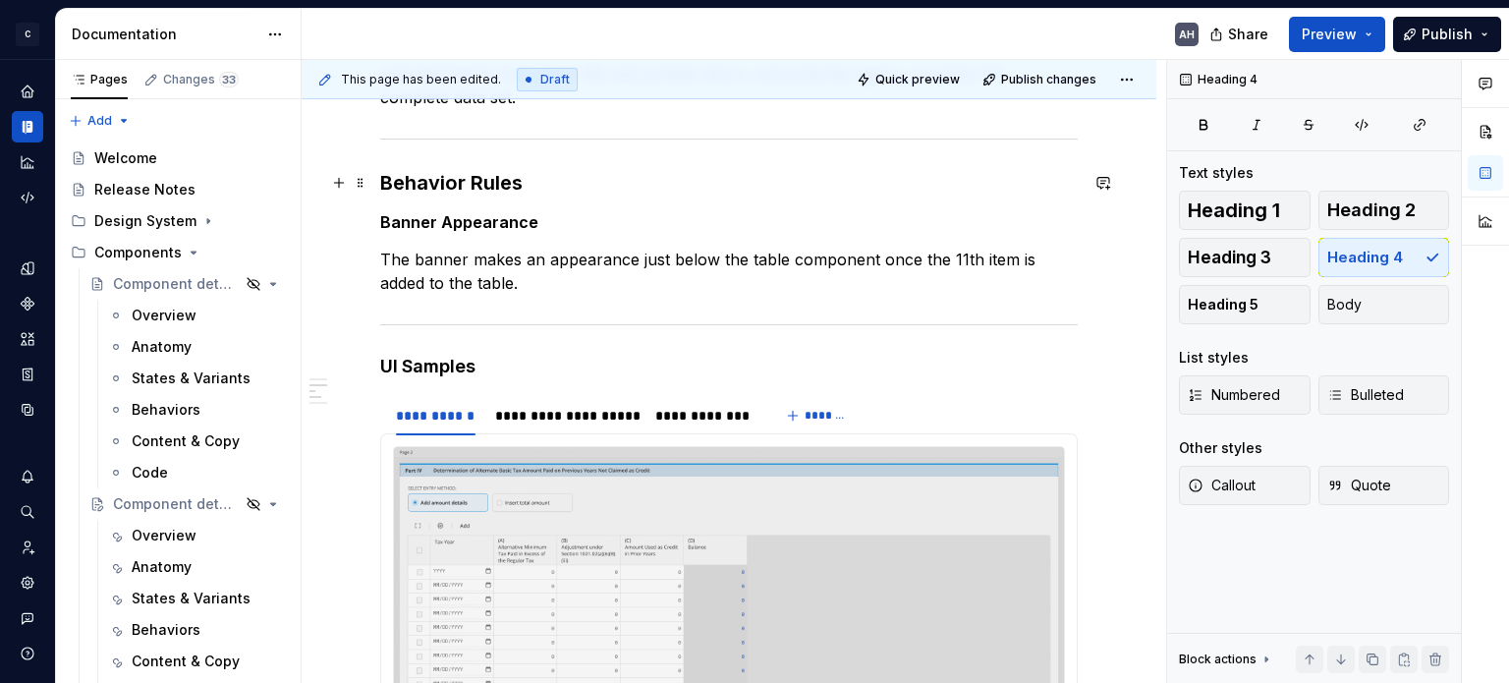
click at [562, 208] on div "**********" at bounding box center [729, 531] width 698 height 1073
click at [401, 221] on strong "Banner Appearance" at bounding box center [459, 222] width 158 height 20
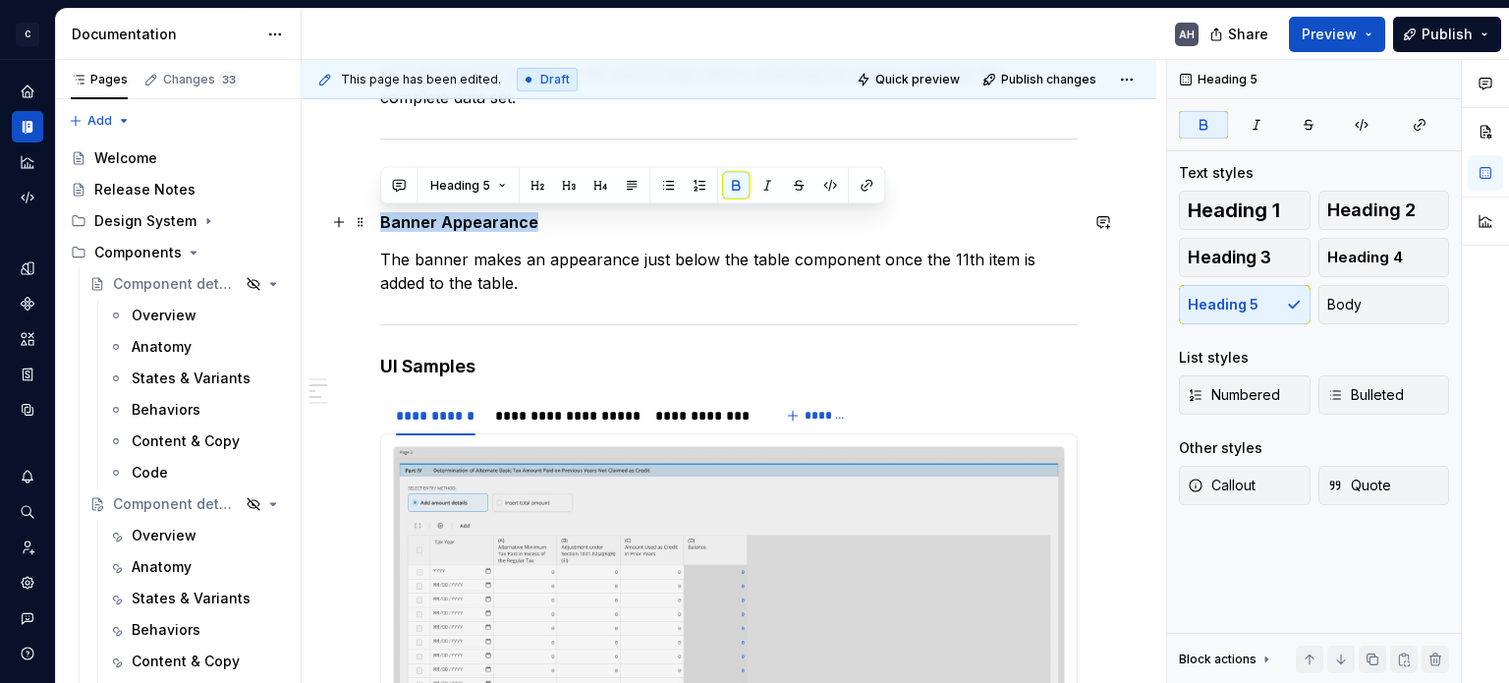
click at [401, 221] on strong "Banner Appearance" at bounding box center [459, 222] width 158 height 20
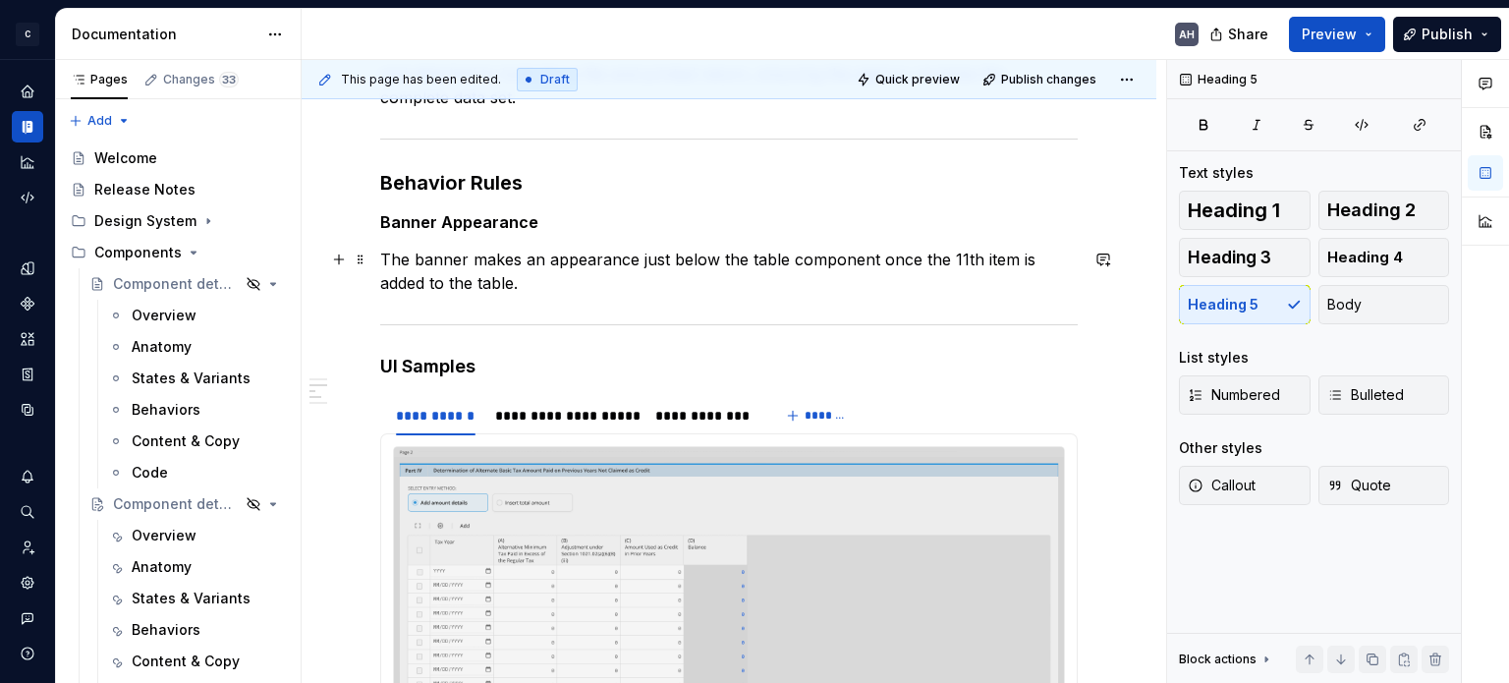
click at [443, 286] on p "The banner makes an appearance just below the table component once the 11th ite…" at bounding box center [729, 271] width 698 height 47
click at [554, 278] on p "The banner makes an appearance just below the table component once the 11th ite…" at bounding box center [729, 271] width 698 height 47
click at [606, 258] on p "The banner makes an appearance just below the table component once the 11th ite…" at bounding box center [729, 271] width 698 height 47
click at [683, 264] on p "The banner makes an appearance just below the table component once the 11th ite…" at bounding box center [729, 271] width 698 height 47
click at [918, 257] on p "The banner makes an appearance just below the table component once the 11th ite…" at bounding box center [729, 271] width 698 height 47
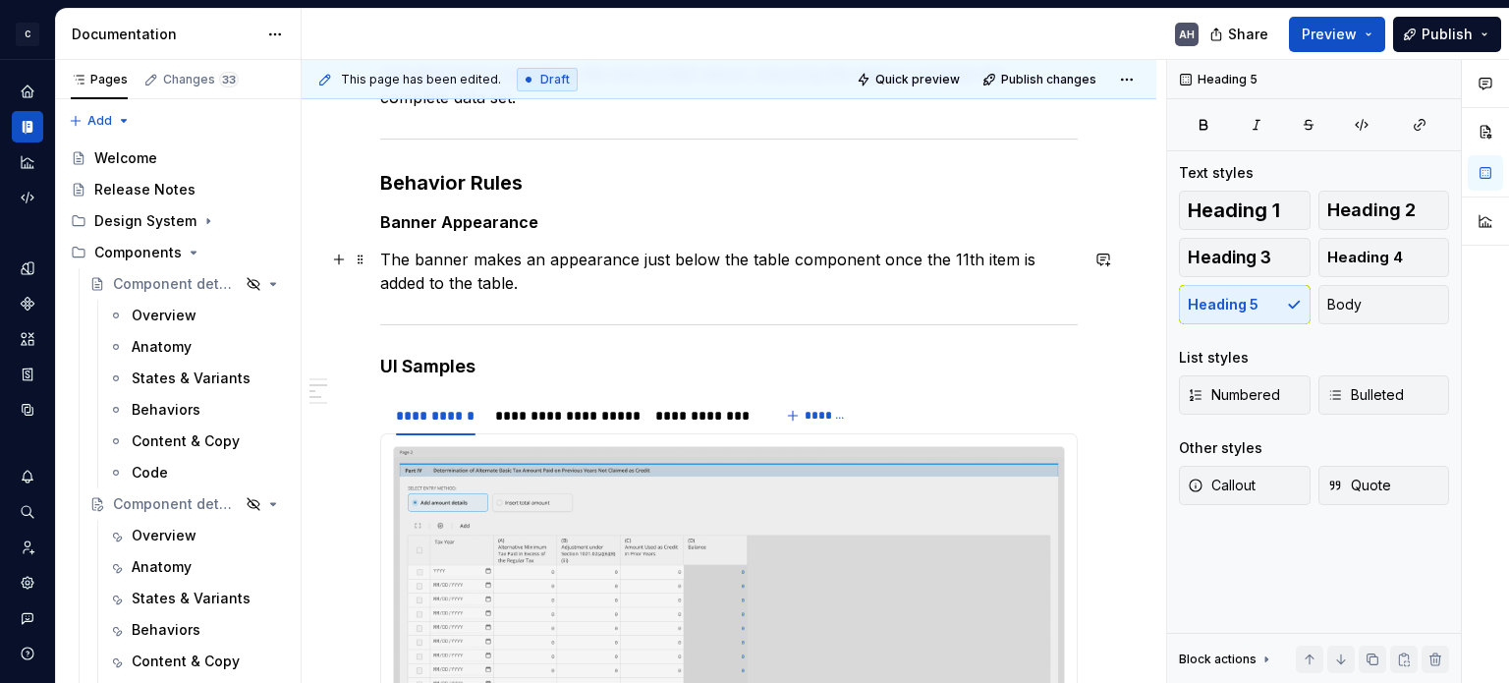
click at [939, 258] on p "The banner makes an appearance just below the table component once the 11th ite…" at bounding box center [729, 271] width 698 height 47
click at [534, 287] on p "The banner makes an appearance just below the table component once the 11th ite…" at bounding box center [729, 271] width 698 height 47
click at [955, 255] on p "The banner makes an appearance just below the table component once the 11th ite…" at bounding box center [729, 271] width 698 height 47
click at [939, 262] on p "The banner makes an appearance just below the table component once the 10th row…" at bounding box center [729, 271] width 698 height 47
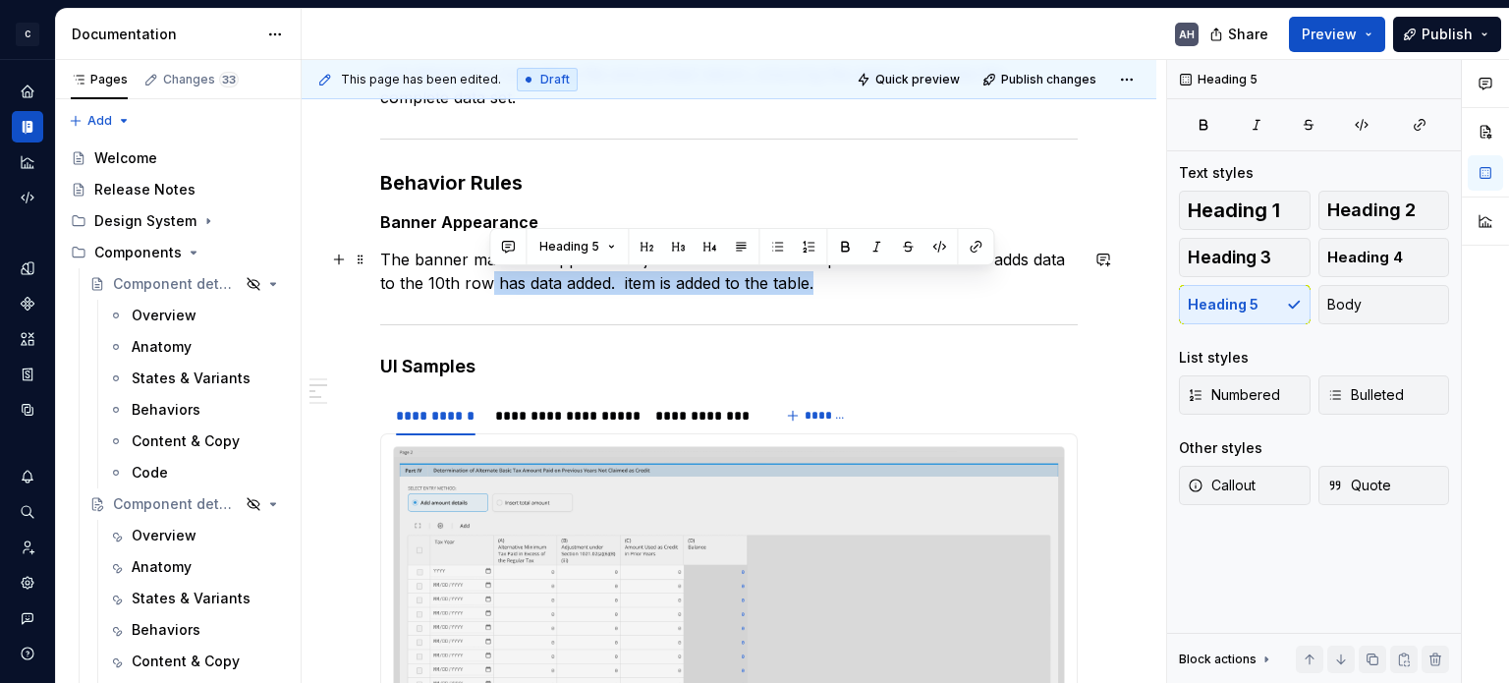
drag, startPoint x: 487, startPoint y: 287, endPoint x: 928, endPoint y: 290, distance: 441.2
click at [928, 290] on p "The banner makes an appearance just below the table component once the user add…" at bounding box center [729, 271] width 698 height 47
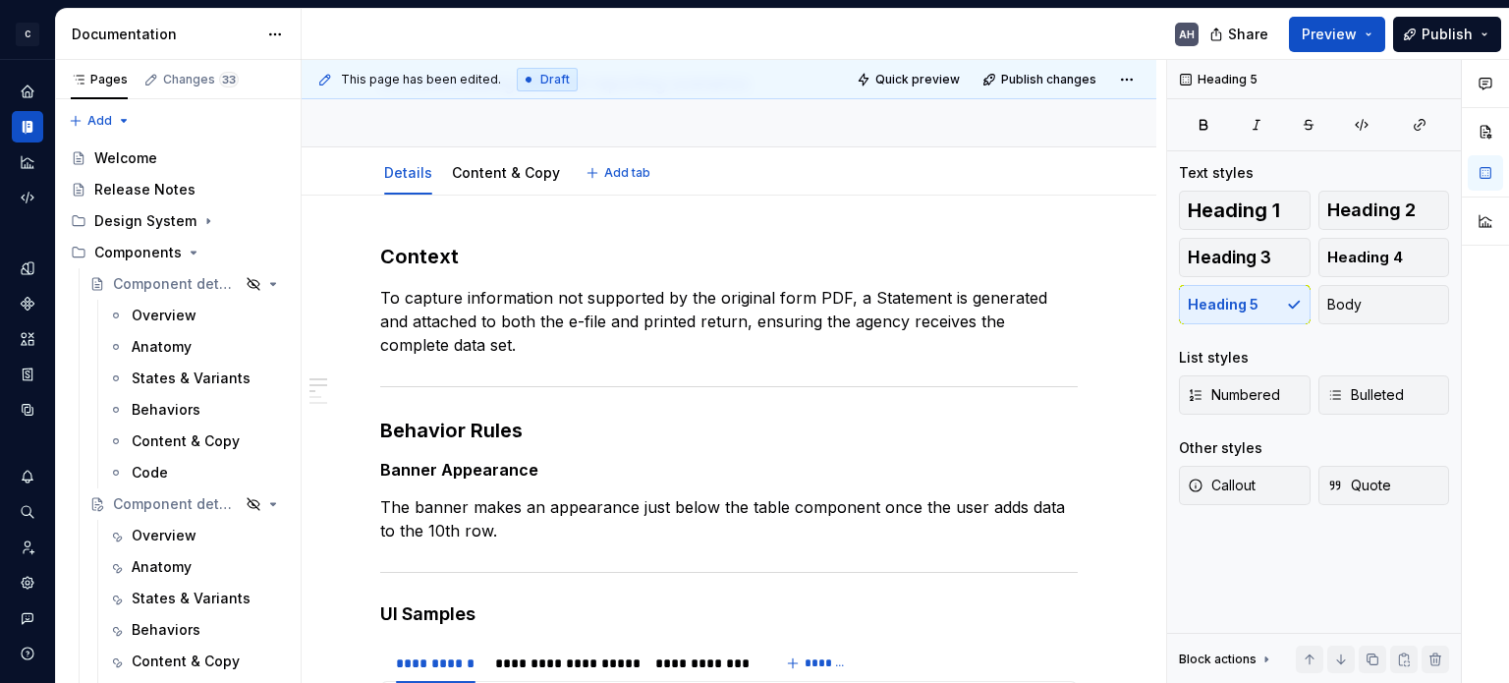
scroll to position [0, 0]
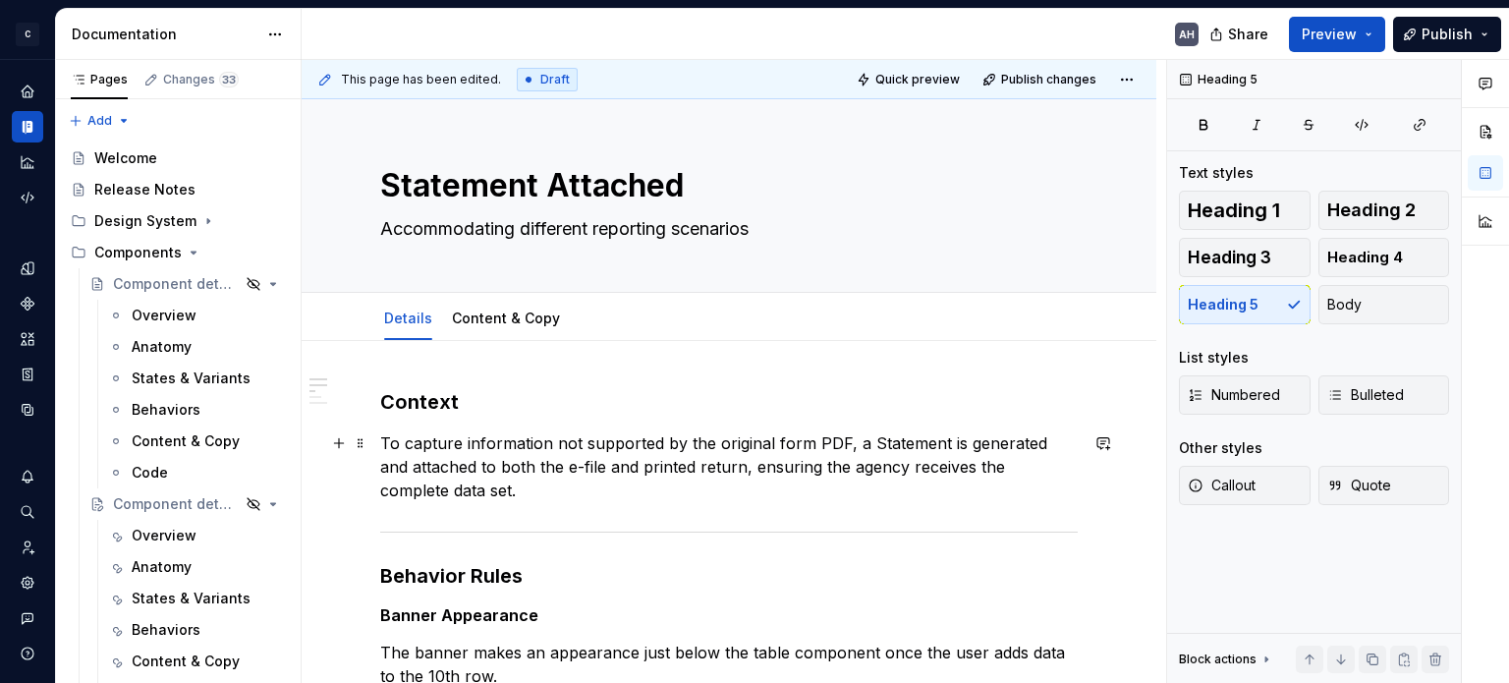
click at [827, 457] on p "To capture information not supported by the original form PDF, a Statement is g…" at bounding box center [729, 466] width 698 height 71
click at [594, 459] on p "To capture information not supported by the original form PDF, a Statement is g…" at bounding box center [729, 466] width 698 height 71
click at [483, 434] on p "To capture information not supported by the original form PDF, a Statement is g…" at bounding box center [729, 466] width 698 height 71
click at [634, 442] on p "To capture information not supported by the original form PDF, a Statement is g…" at bounding box center [729, 466] width 698 height 71
click at [640, 443] on p "To capture information not supported by the original form PDF, a Statement is g…" at bounding box center [729, 466] width 698 height 71
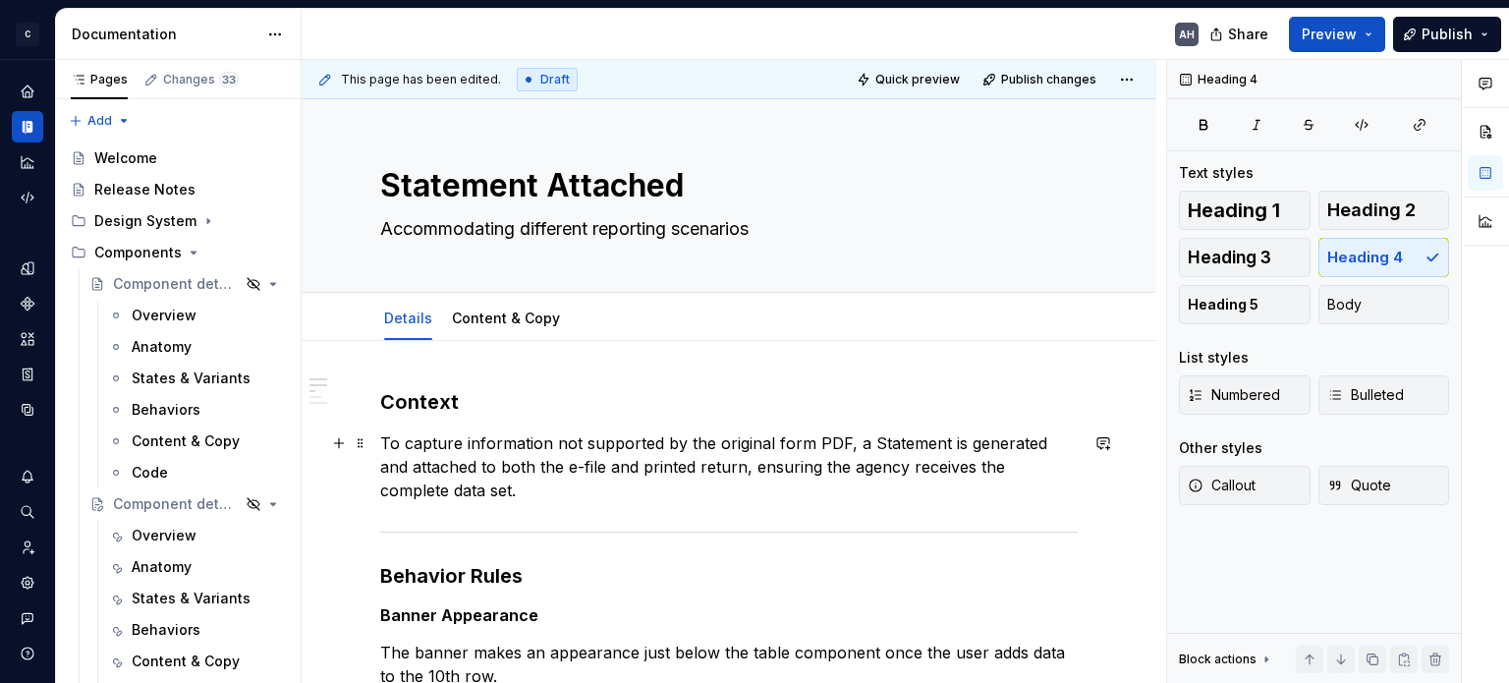
click at [682, 439] on p "To capture information not supported by the original form PDF, a Statement is g…" at bounding box center [729, 466] width 698 height 71
click at [468, 439] on p "To capture information not supported by space provided in the original form PDF…" at bounding box center [729, 466] width 698 height 71
click at [887, 443] on p "To capture data — that is not supported by space provided in the original form …" at bounding box center [729, 466] width 698 height 71
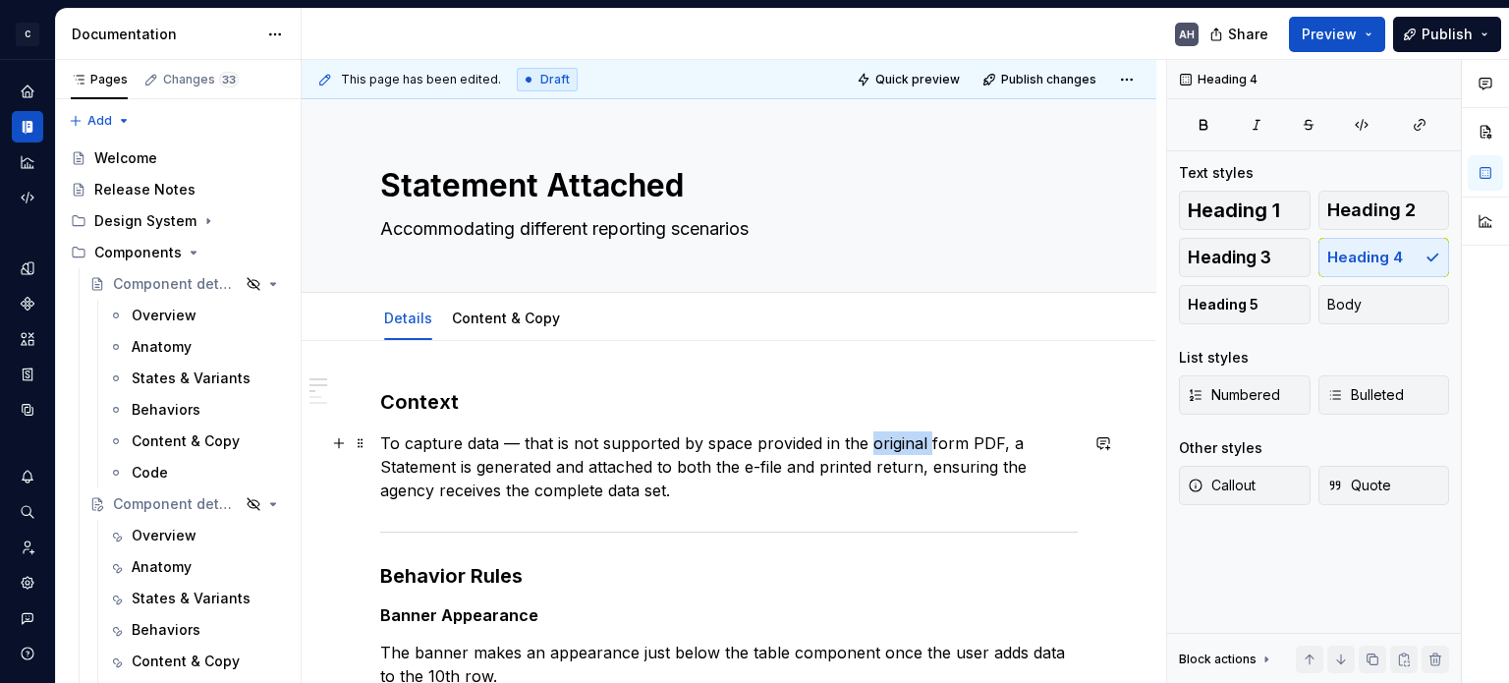
click at [887, 443] on p "To capture data — that is not supported by space provided in the original form …" at bounding box center [729, 466] width 698 height 71
click at [872, 439] on p "To capture data — that is not supported by space provided in the form PDF, a St…" at bounding box center [729, 466] width 698 height 71
click at [895, 448] on p "To capture data — that is not supported by space provided in the PDF, a Stateme…" at bounding box center [729, 466] width 698 height 71
click at [398, 467] on p "To capture data — that is not supported by space provided in the PDF format of …" at bounding box center [729, 466] width 698 height 71
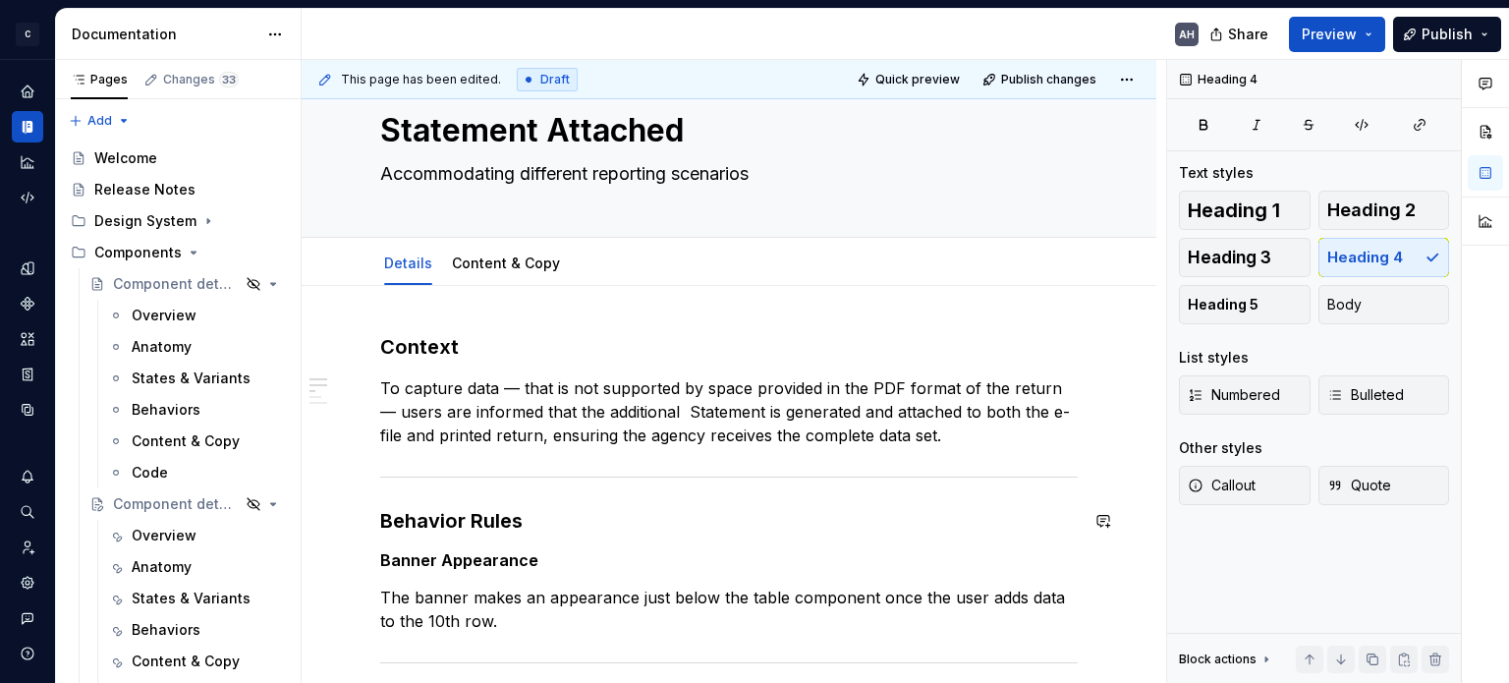
scroll to position [55, 0]
click at [634, 414] on p "To capture data — that is not supported by space provided in the PDF format of …" at bounding box center [729, 411] width 698 height 71
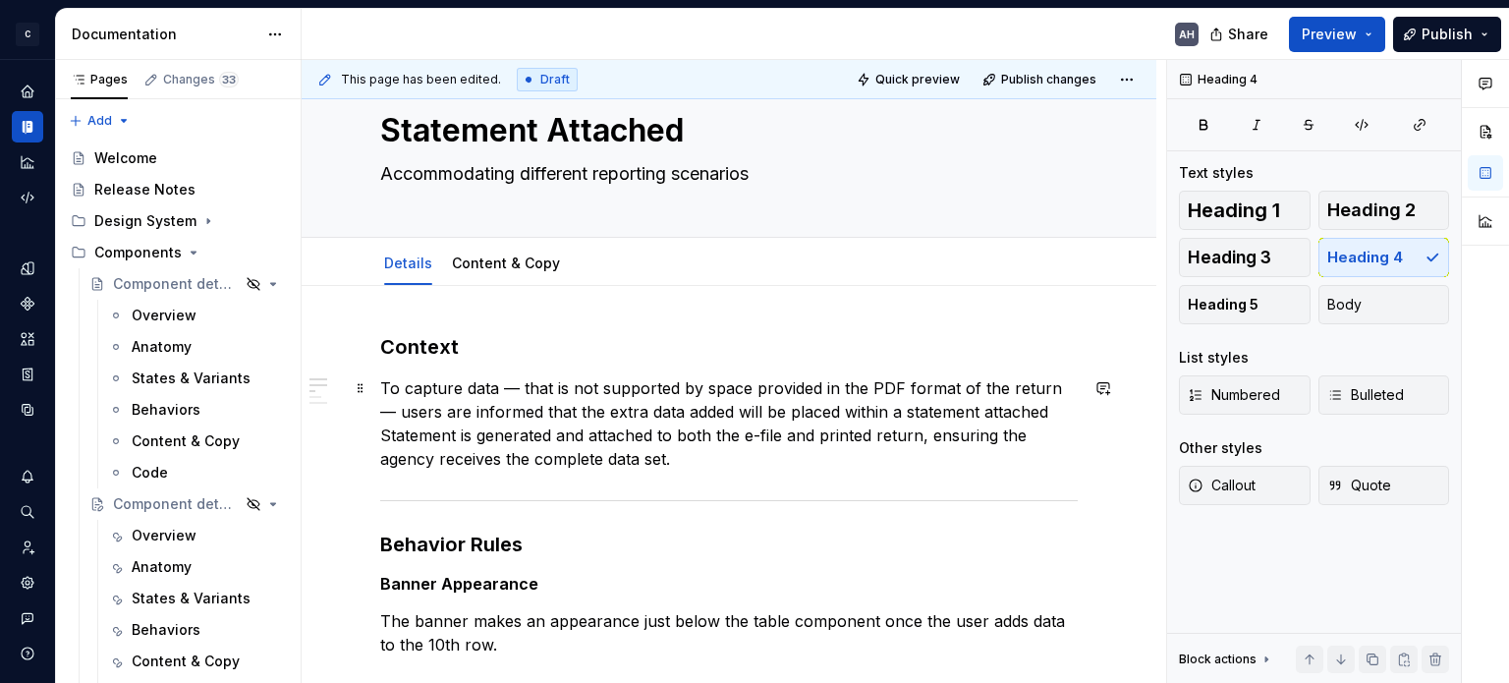
click at [1009, 410] on p "To capture data — that is not supported by space provided in the PDF format of …" at bounding box center [729, 423] width 698 height 94
click at [700, 441] on p "To capture data — that is not supported by space provided in the PDF format of …" at bounding box center [729, 423] width 698 height 94
click at [1046, 412] on p "To capture data — that is not supported by space provided in the PDF format of …" at bounding box center [729, 423] width 698 height 94
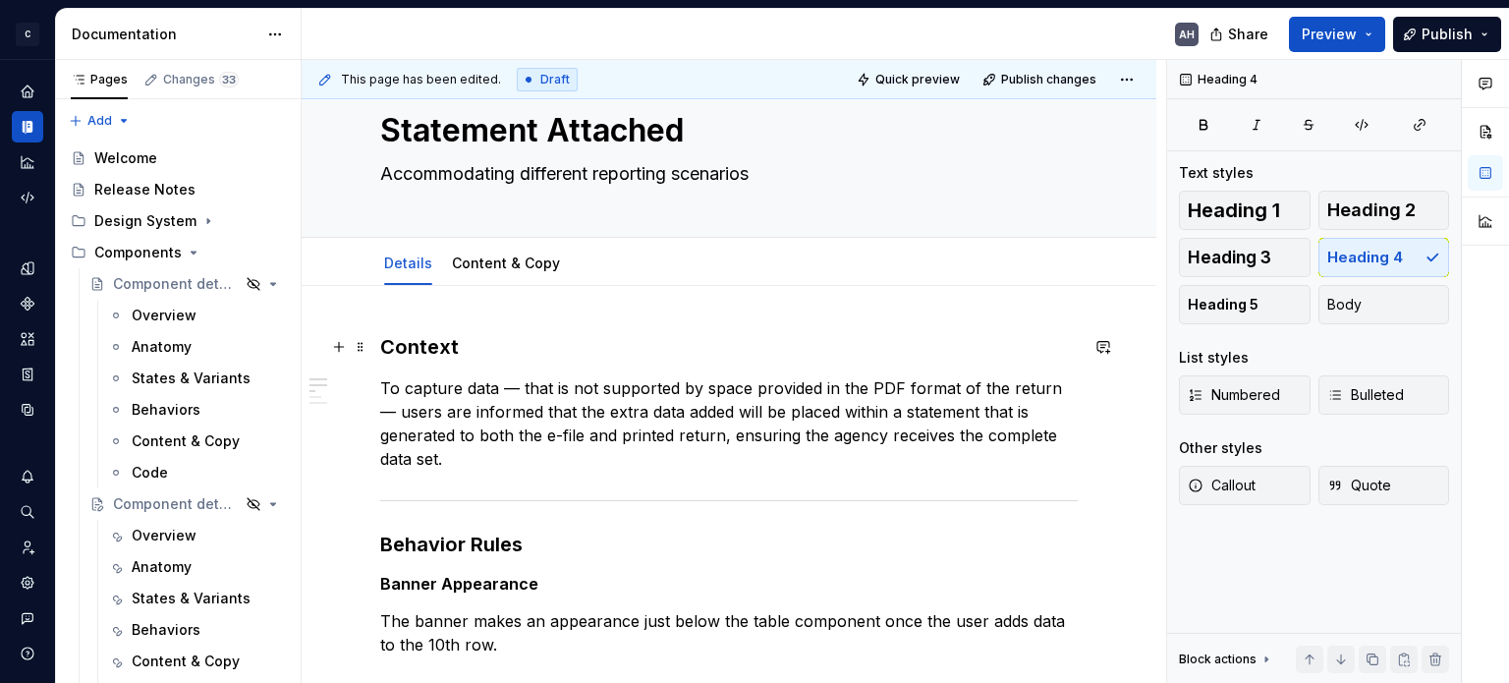
click at [494, 336] on h3 "Context" at bounding box center [729, 347] width 698 height 28
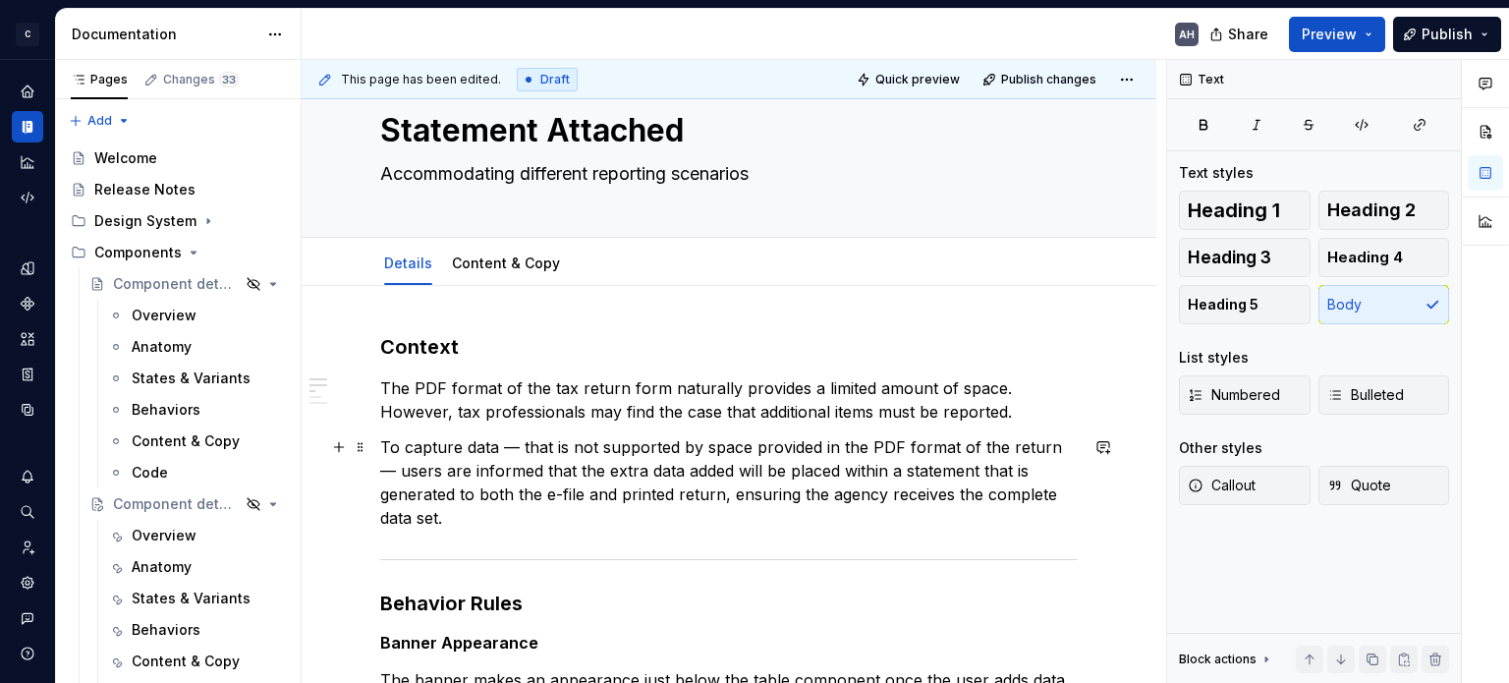
click at [475, 453] on p "To capture data — that is not supported by space provided in the PDF format of …" at bounding box center [729, 482] width 698 height 94
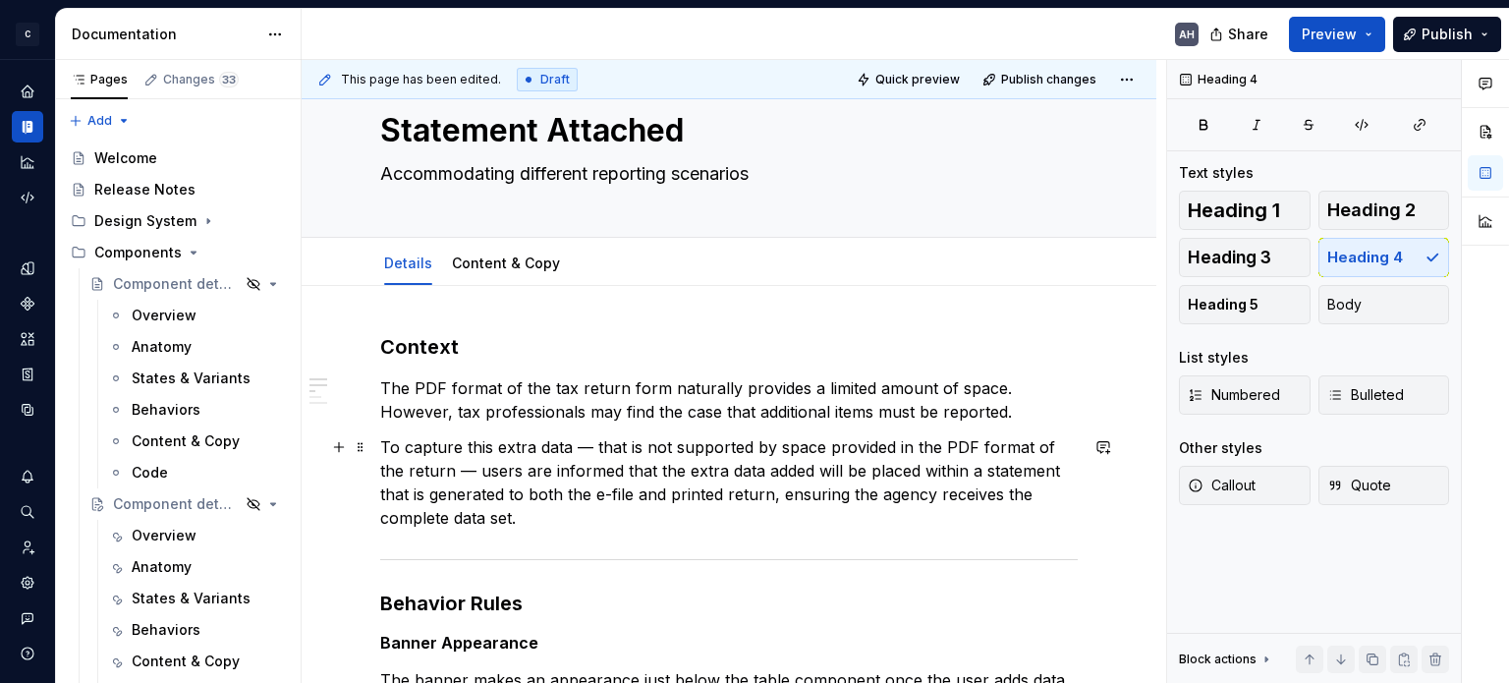
click at [594, 446] on p "To capture this extra data — that is not supported by space provided in the PDF…" at bounding box center [729, 482] width 698 height 94
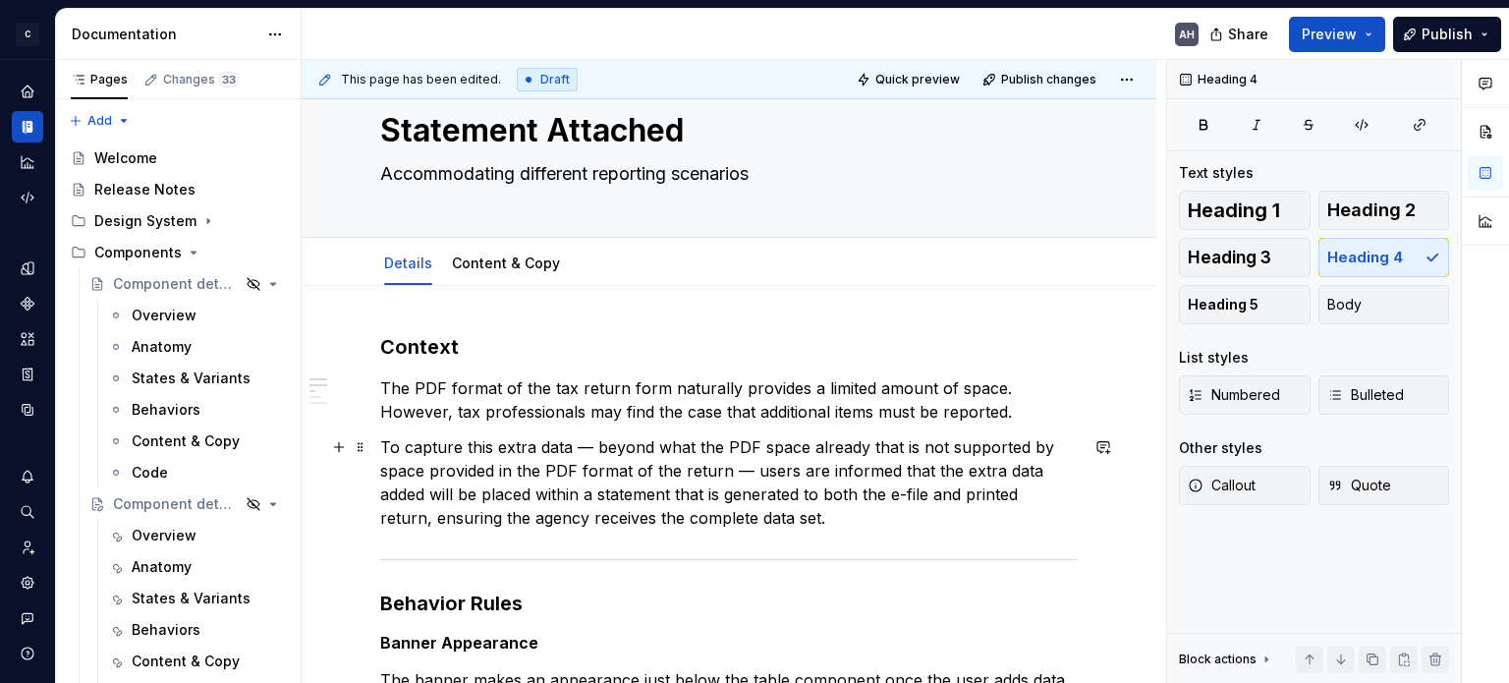
click at [783, 446] on p "To capture this extra data — beyond what the PDF space already that is not supp…" at bounding box center [729, 482] width 698 height 94
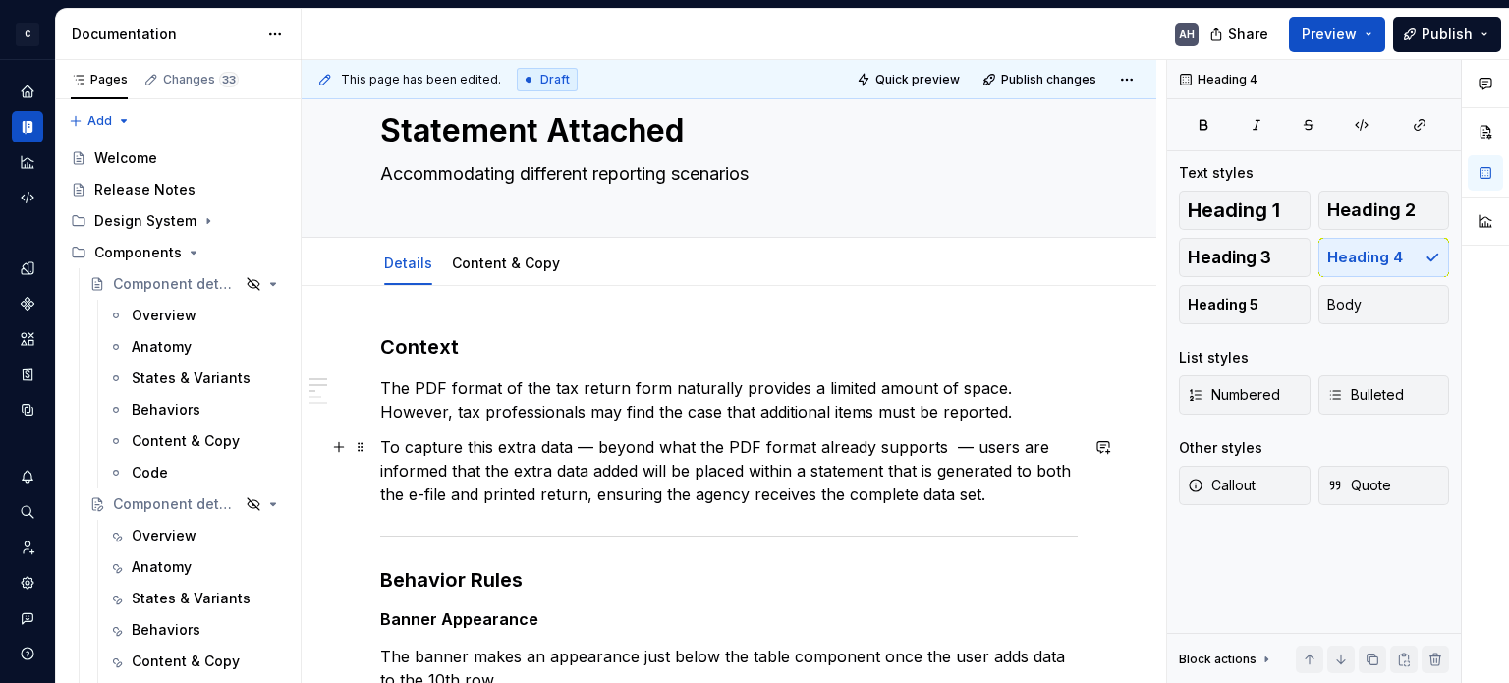
click at [415, 462] on p "To capture this extra data — beyond what the PDF format already supports — user…" at bounding box center [729, 470] width 698 height 71
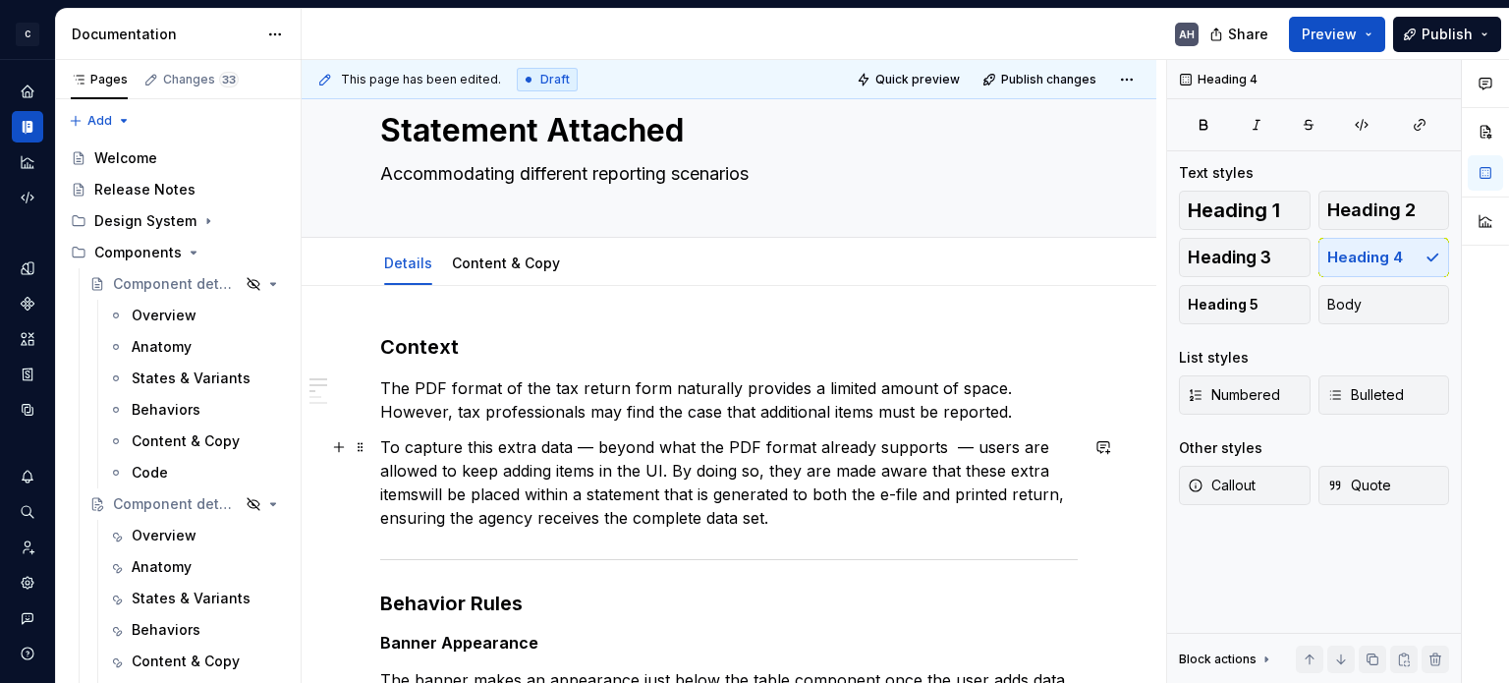
click at [802, 493] on p "To capture this extra data — beyond what the PDF format already supports — user…" at bounding box center [729, 482] width 698 height 94
click at [874, 496] on p "To capture this extra data — beyond what the PDF format already supports — user…" at bounding box center [729, 482] width 698 height 94
click at [1000, 498] on p "To capture this extra data — beyond what the PDF format already supports — user…" at bounding box center [729, 482] width 698 height 94
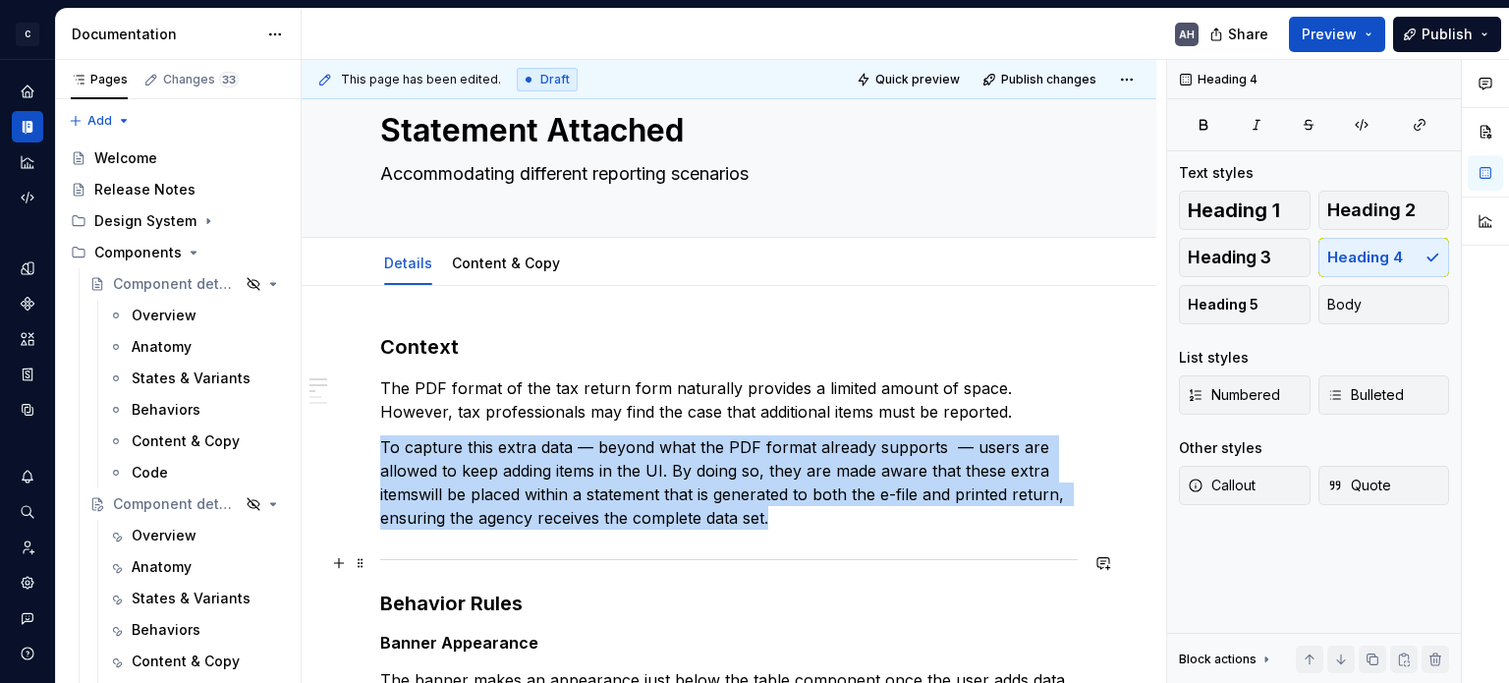
click at [609, 553] on div at bounding box center [729, 559] width 698 height 13
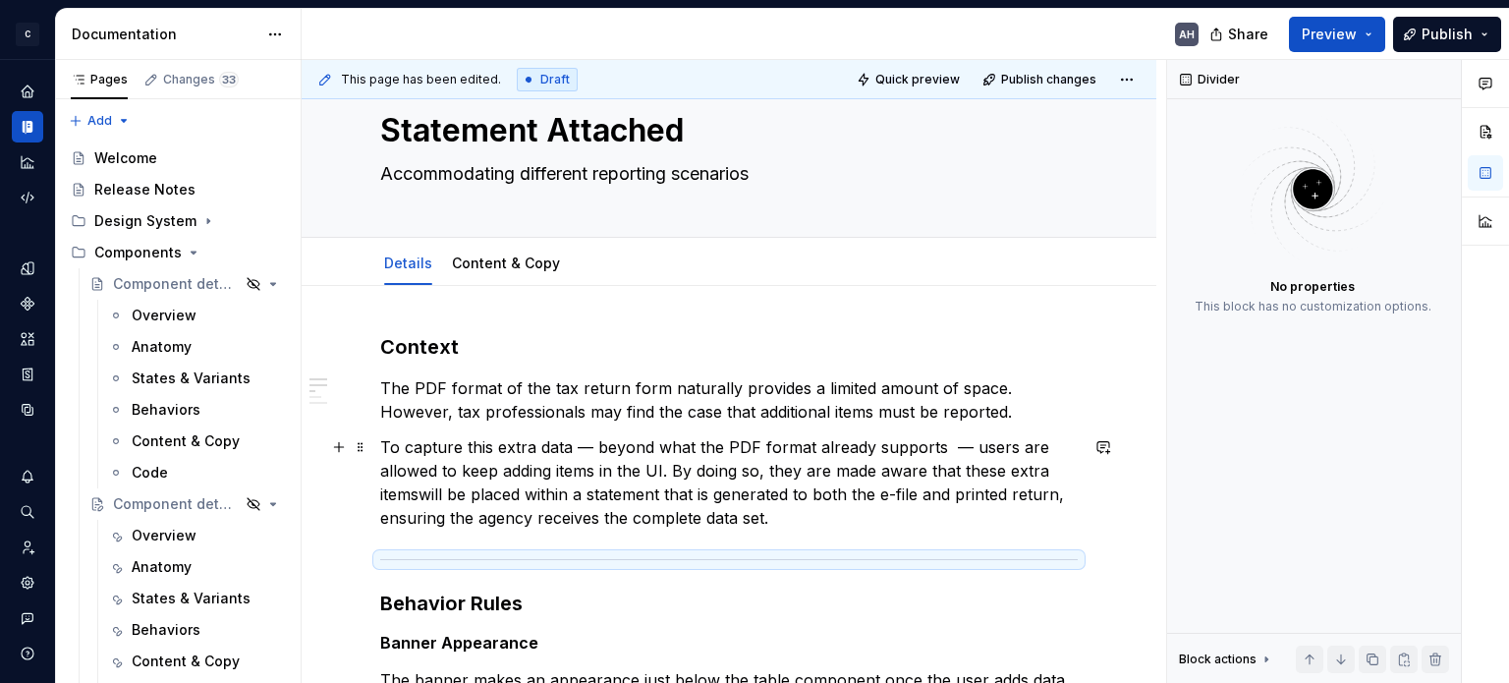
click at [436, 484] on p "To capture this extra data — beyond what the PDF format already supports — user…" at bounding box center [729, 482] width 698 height 94
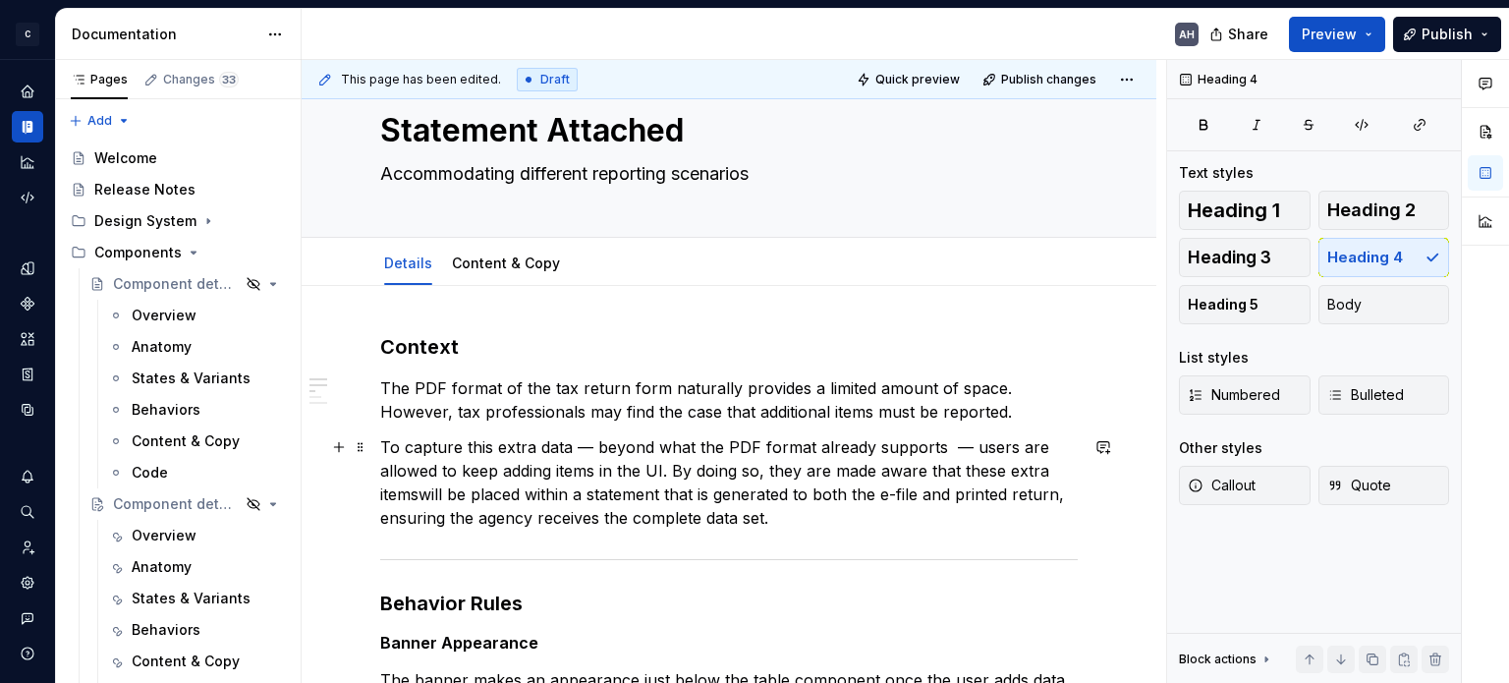
click at [422, 494] on p "To capture this extra data — beyond what the PDF format already supports — user…" at bounding box center [729, 482] width 698 height 94
click at [816, 526] on p "To capture this extra data — beyond what the PDF format already supports — user…" at bounding box center [729, 482] width 698 height 94
click at [812, 520] on p "To capture this extra data — beyond what the PDF format already supports — user…" at bounding box center [729, 482] width 698 height 94
click at [721, 522] on p "To capture this extra data — beyond what the PDF format already supports — user…" at bounding box center [729, 482] width 698 height 94
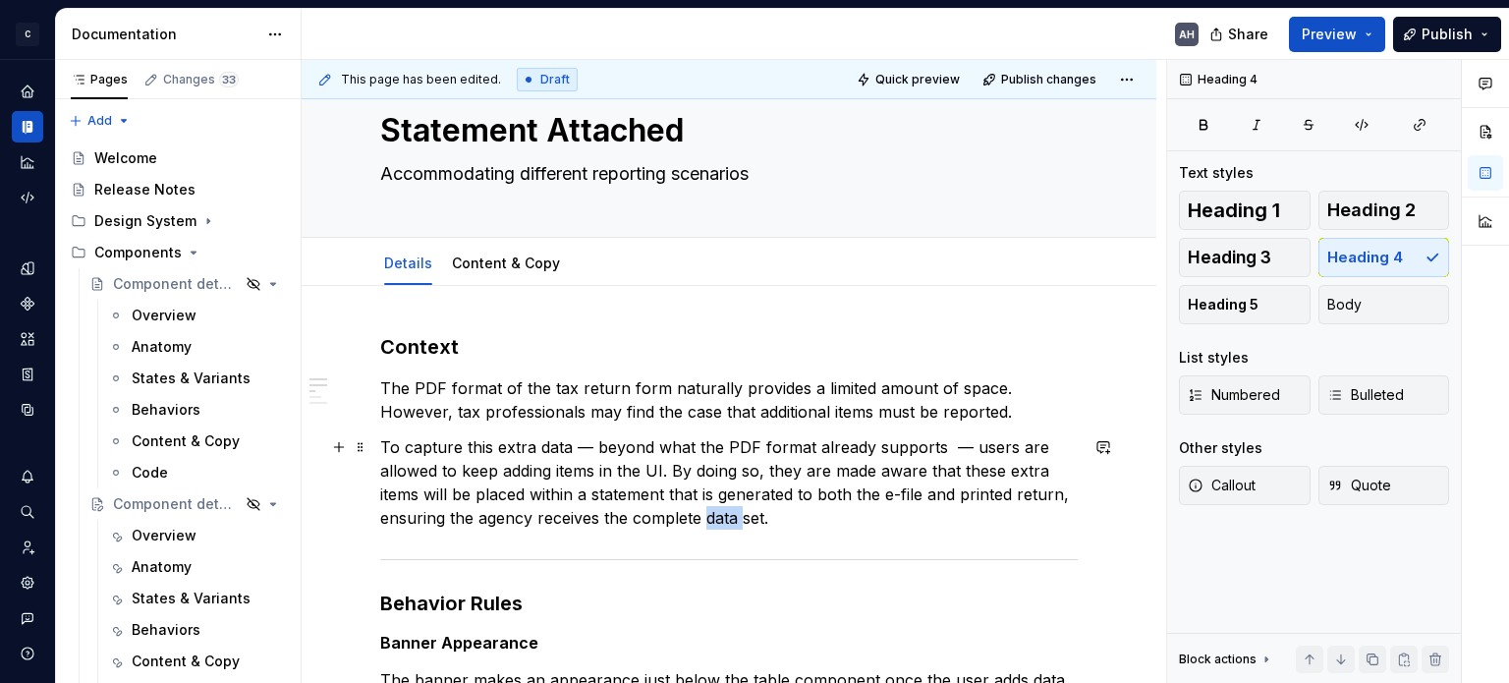
click at [721, 522] on p "To capture this extra data — beyond what the PDF format already supports — user…" at bounding box center [729, 482] width 698 height 94
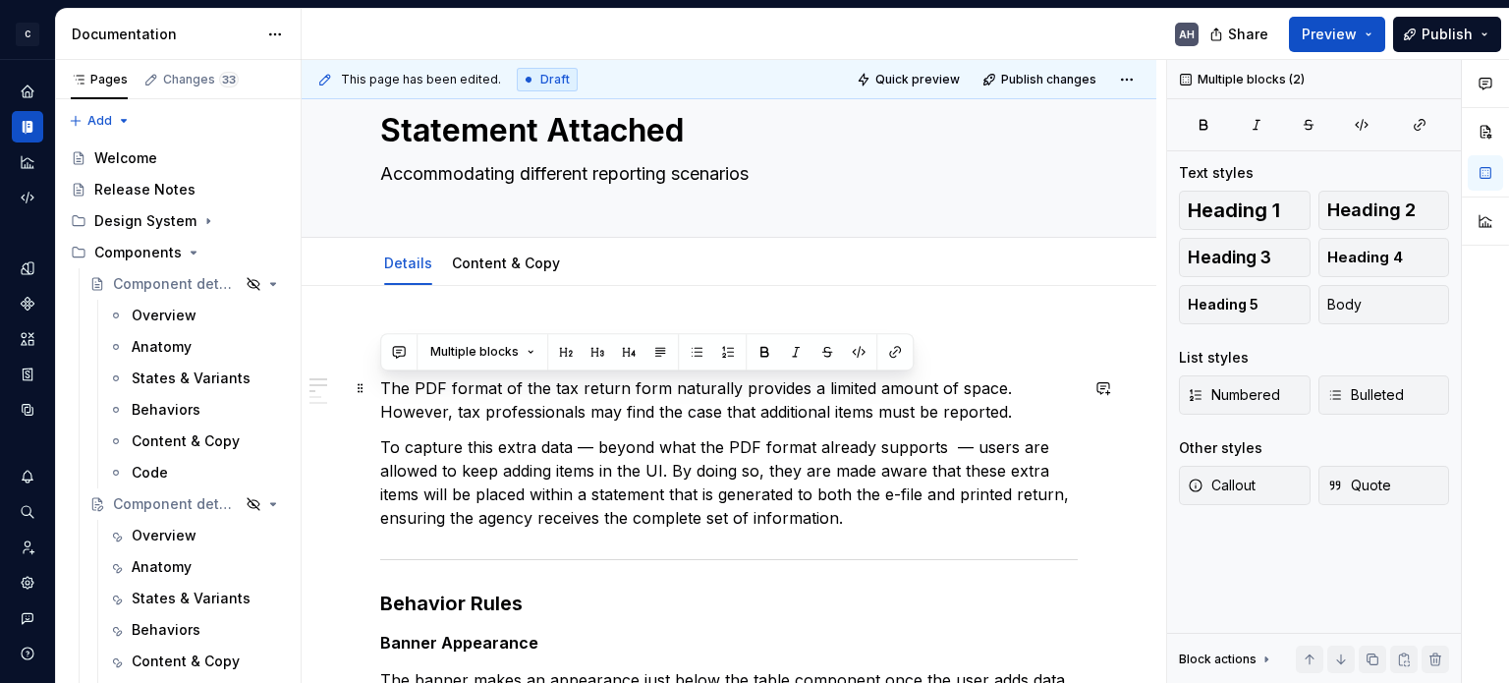
drag, startPoint x: 786, startPoint y: 504, endPoint x: 368, endPoint y: 396, distance: 431.3
copy div "The PDF format of the tax return form naturally provides a limited amount of sp…"
drag, startPoint x: 550, startPoint y: 460, endPoint x: 605, endPoint y: 452, distance: 55.6
click at [549, 461] on p "To capture this extra data — beyond what the PDF format already supports — user…" at bounding box center [729, 482] width 698 height 94
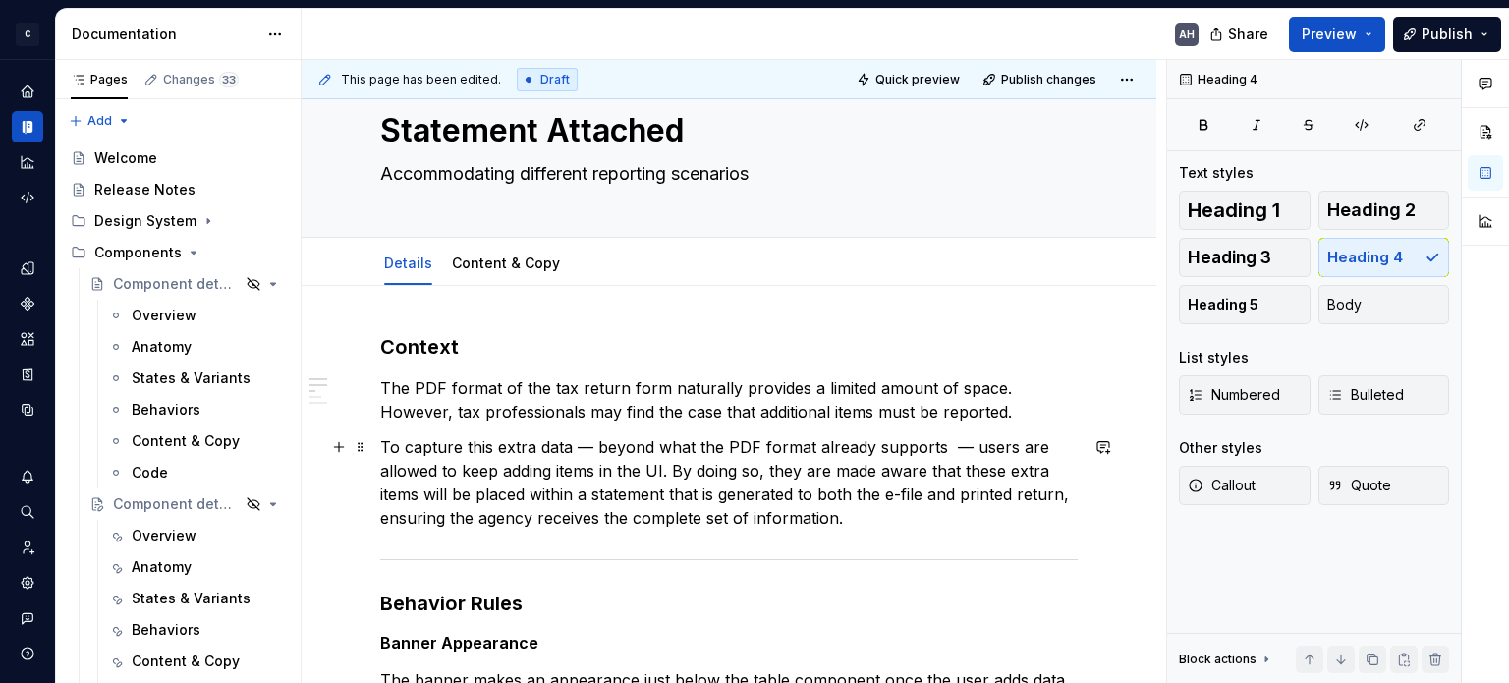
click at [866, 522] on p "To capture this extra data — beyond what the PDF format already supports — user…" at bounding box center [729, 482] width 698 height 94
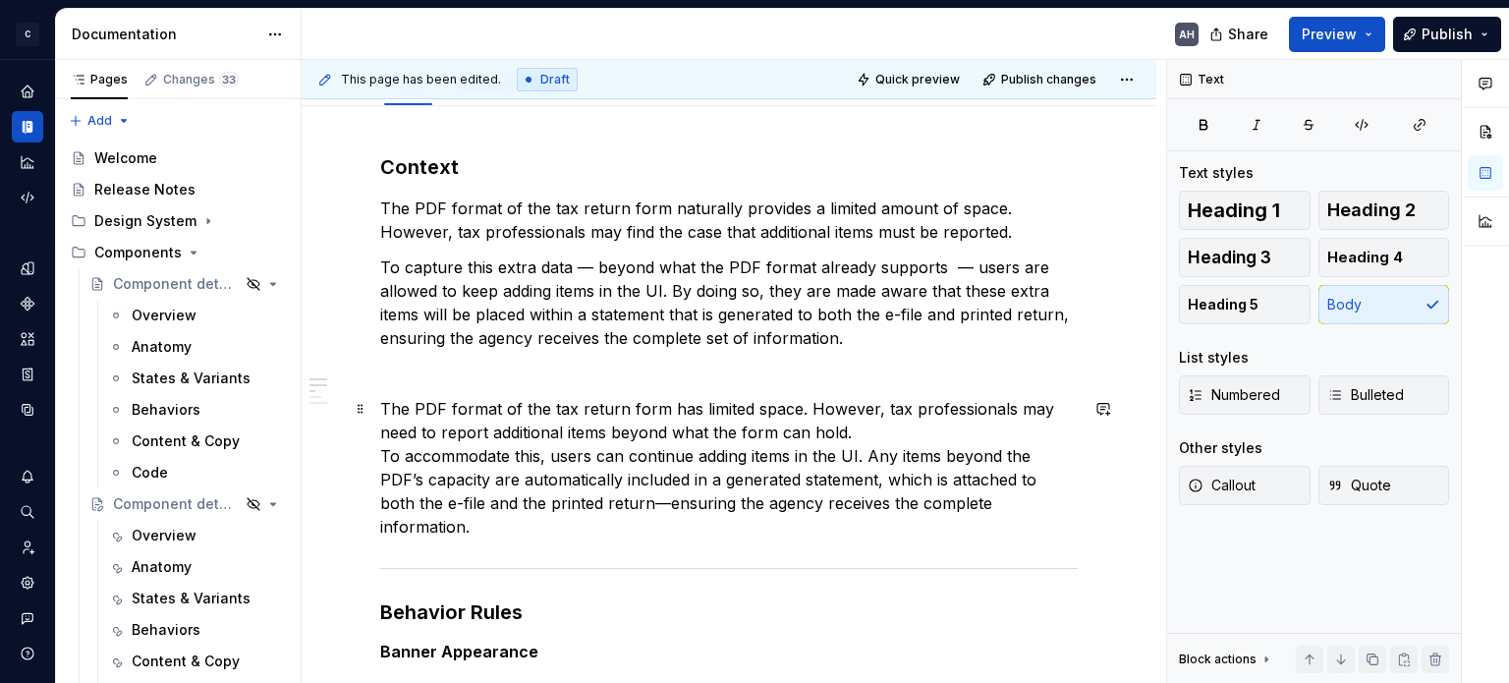
scroll to position [252, 0]
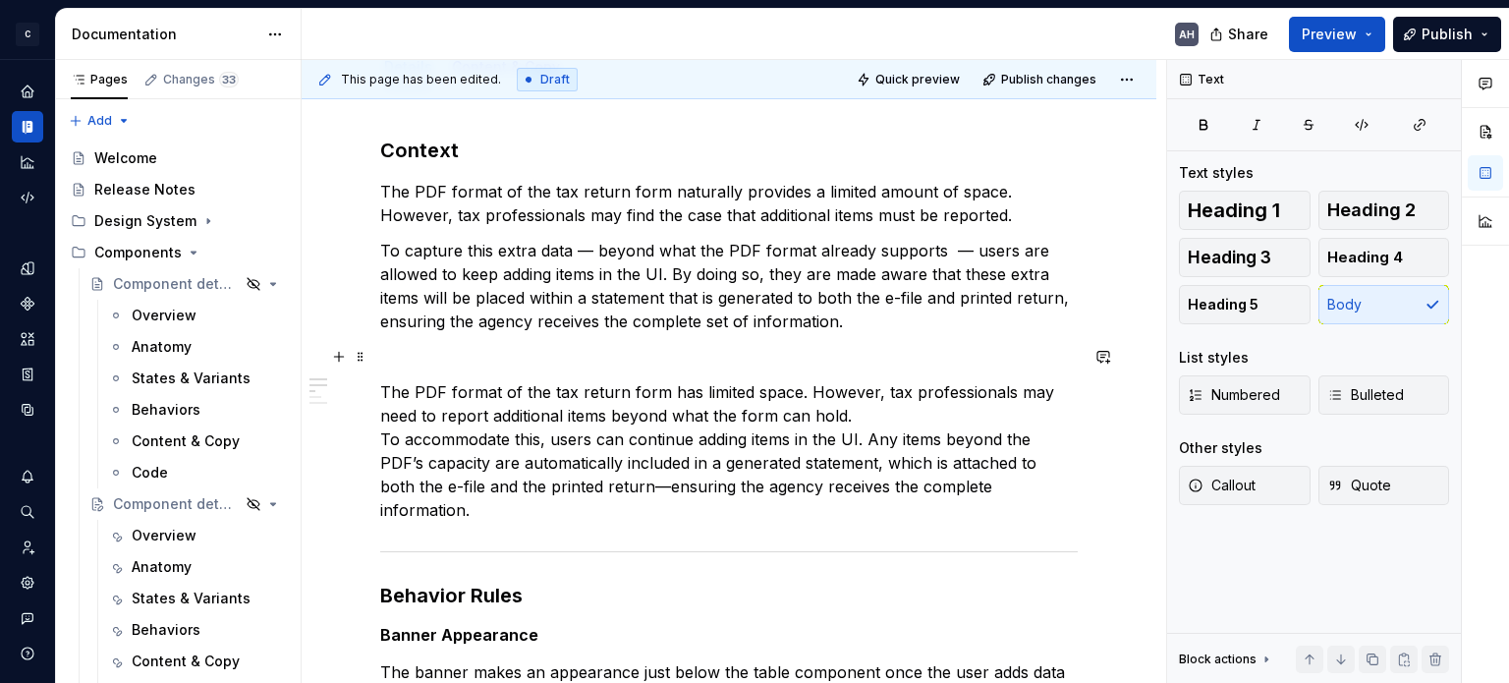
click at [718, 359] on p at bounding box center [729, 357] width 698 height 24
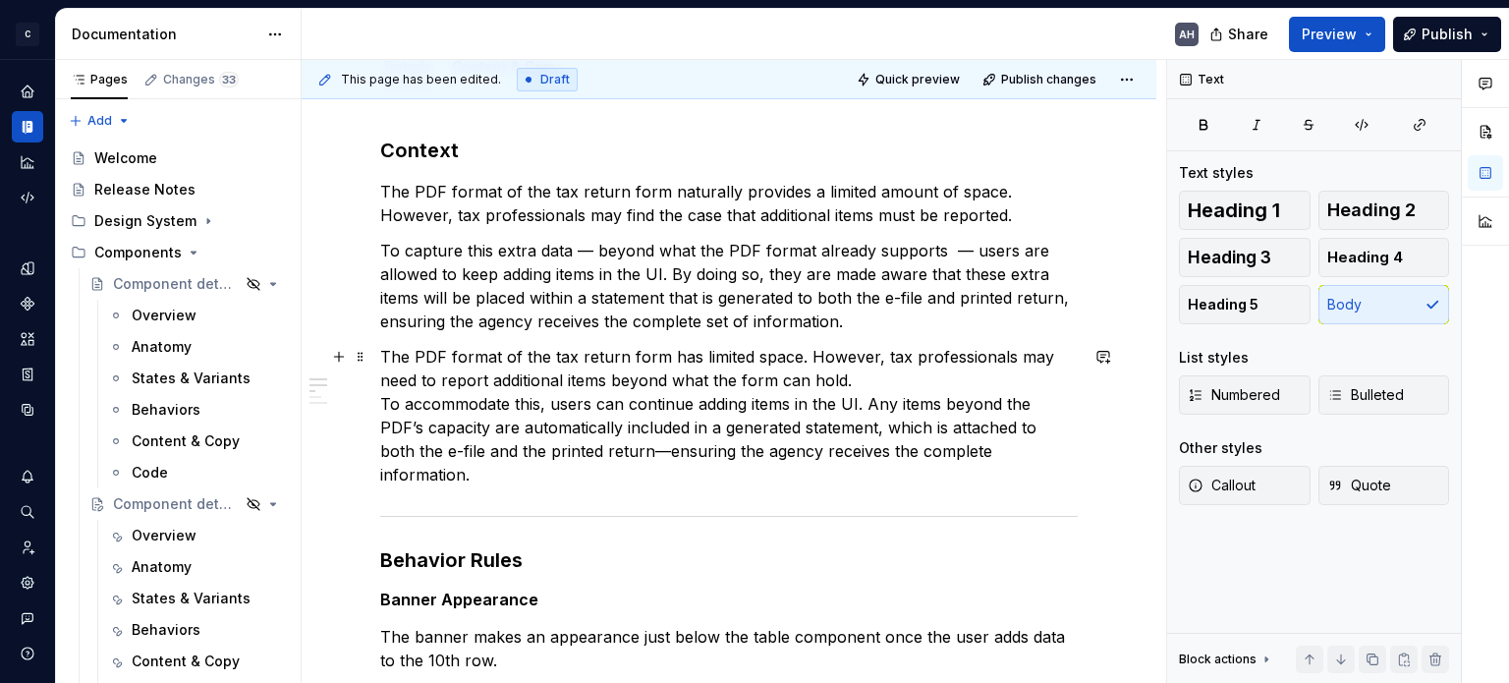
click at [616, 354] on p "The PDF format of the tax return form has limited space. However, tax professio…" at bounding box center [729, 415] width 698 height 141
click at [432, 358] on p "The PDF format of the tax return form has limited space. However, tax professio…" at bounding box center [729, 415] width 698 height 141
click at [534, 355] on p "The PDF format of the tax return form has limited space. However, tax professio…" at bounding box center [729, 415] width 698 height 141
click at [616, 362] on p "The PDF format of the tax return form has limited space. However, tax professio…" at bounding box center [729, 415] width 698 height 141
click at [653, 362] on p "The PDF format of the tax return form has limited space. However, tax professio…" at bounding box center [729, 415] width 698 height 141
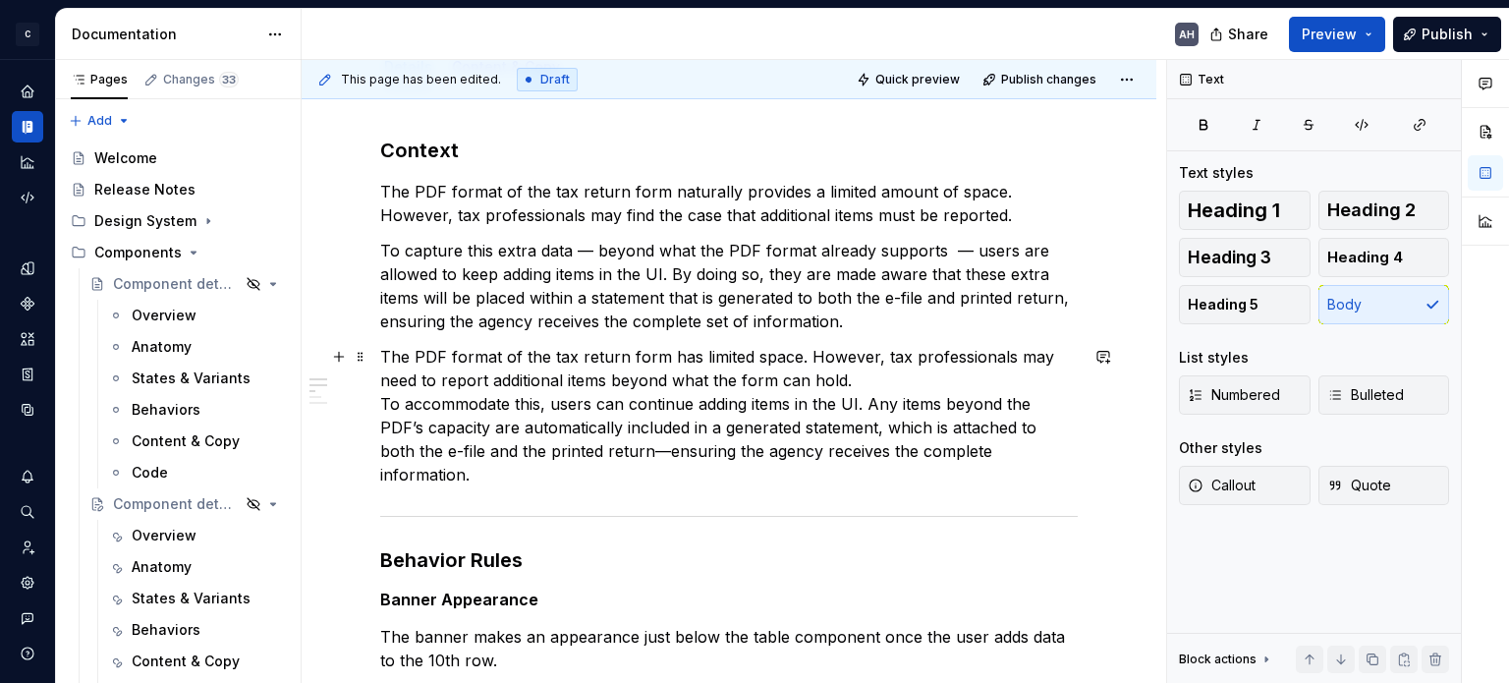
click at [660, 360] on p "The PDF format of the tax return form has limited space. However, tax professio…" at bounding box center [729, 415] width 698 height 141
click at [890, 363] on p "The PDF format of the tax return form naturally has limited space. However, tax…" at bounding box center [729, 415] width 698 height 141
click at [891, 383] on p "The PDF format of the tax return form naturally has limited space. However, tax…" at bounding box center [729, 415] width 698 height 141
click at [857, 406] on p "The PDF format of the tax return form naturally has limited space. However, tax…" at bounding box center [729, 415] width 698 height 141
click at [869, 408] on p "The PDF format of the tax return form naturally has limited space. However, tax…" at bounding box center [729, 415] width 698 height 141
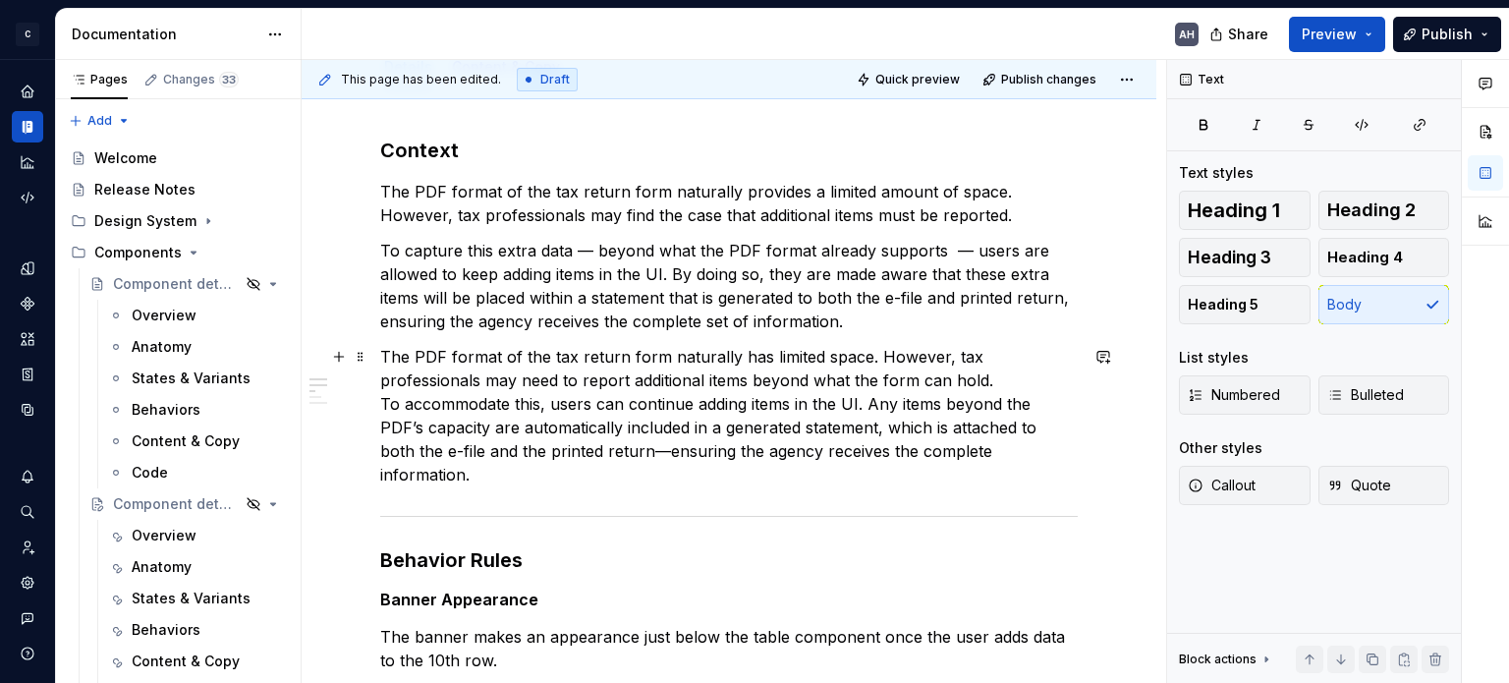
click at [979, 404] on p "The PDF format of the tax return form naturally has limited space. However, tax…" at bounding box center [729, 415] width 698 height 141
click at [549, 439] on p "The PDF format of the tax return form naturally has limited space. However, tax…" at bounding box center [729, 415] width 698 height 141
click at [807, 435] on p "The PDF format of the tax return form naturally has limited space. However, tax…" at bounding box center [729, 415] width 698 height 141
click at [840, 432] on p "The PDF format of the tax return form naturally has limited space. However, tax…" at bounding box center [729, 415] width 698 height 141
click at [1024, 447] on p "The PDF format of the tax return form naturally has limited space. However, tax…" at bounding box center [729, 415] width 698 height 141
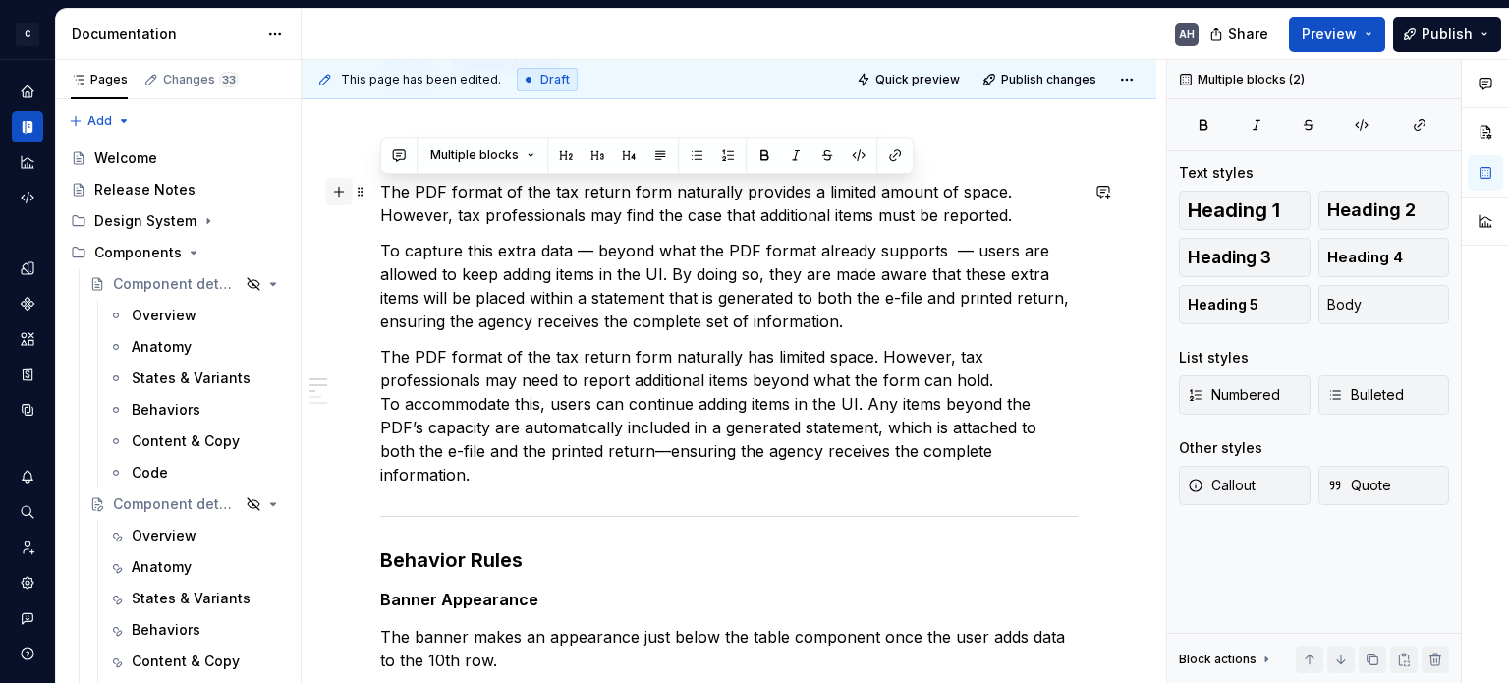
drag, startPoint x: 728, startPoint y: 286, endPoint x: 334, endPoint y: 193, distance: 404.9
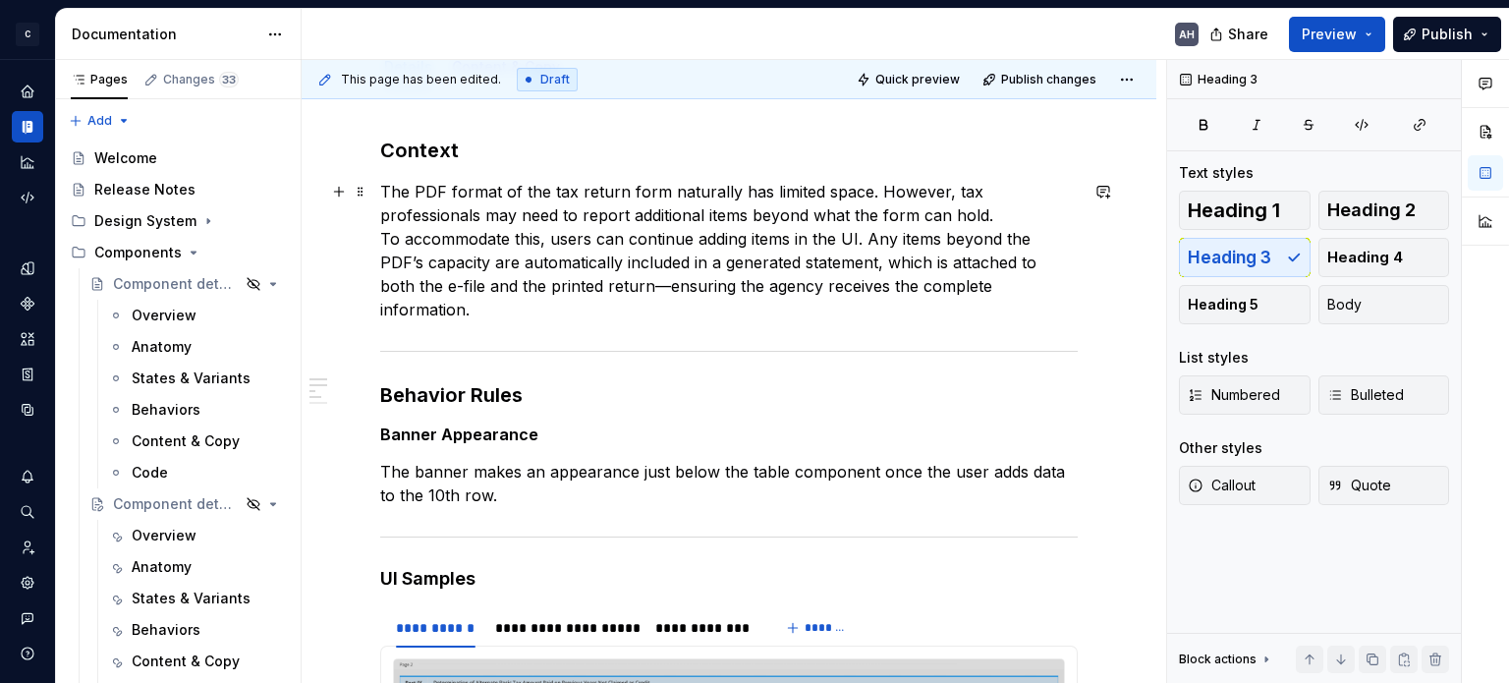
click at [924, 210] on p "The PDF format of the tax return form naturally has limited space. However, tax…" at bounding box center [729, 250] width 698 height 141
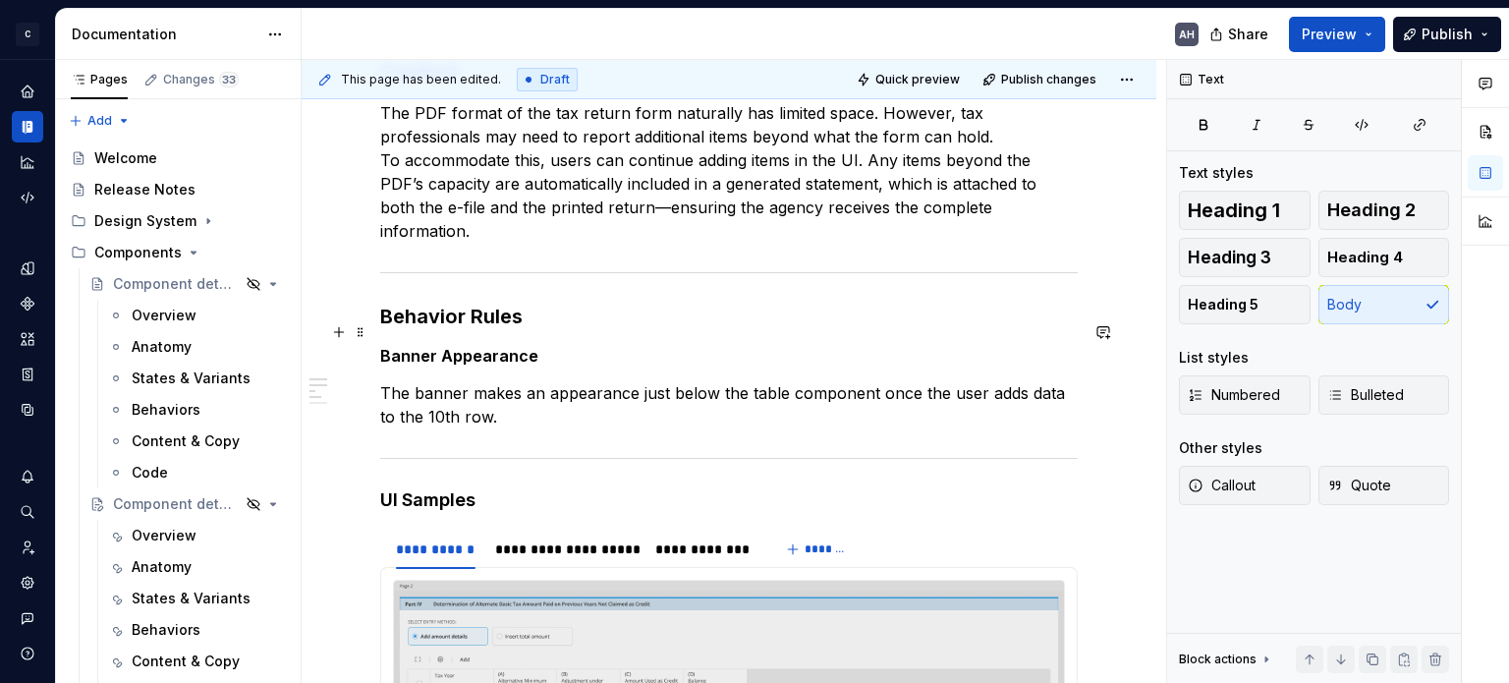
scroll to position [350, 0]
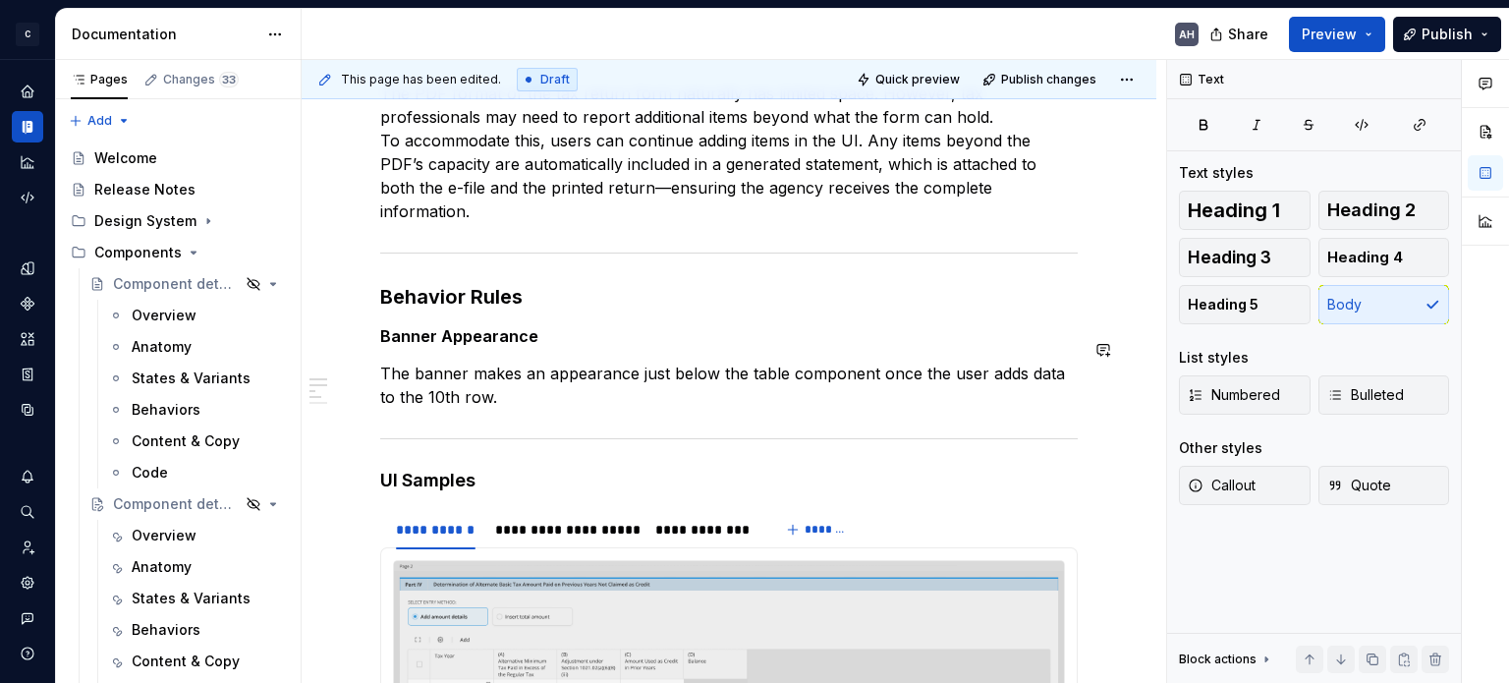
click at [590, 322] on div "**********" at bounding box center [729, 610] width 698 height 1144
click at [527, 283] on h3 "Behavior Rules" at bounding box center [729, 297] width 698 height 28
click at [469, 283] on h3 "Behavior Rules" at bounding box center [729, 297] width 698 height 28
click at [475, 326] on strong "Banner Appearance" at bounding box center [459, 336] width 158 height 20
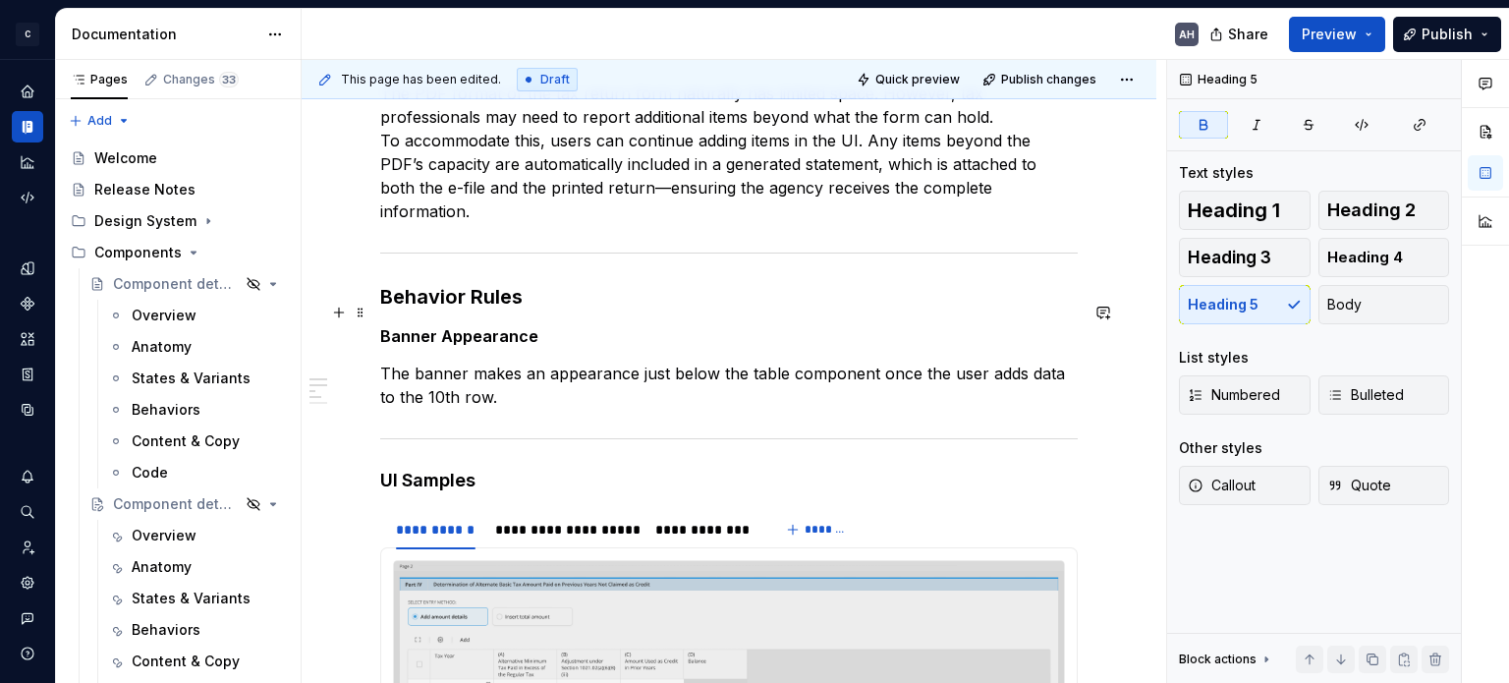
click at [553, 326] on h5 "Banner Appearance" at bounding box center [729, 336] width 698 height 20
click at [486, 362] on p "The banner makes an appearance just below the table component once the user add…" at bounding box center [729, 385] width 698 height 47
click at [596, 386] on div "**********" at bounding box center [729, 610] width 698 height 1144
click at [999, 366] on p "The banner makes an appearance just below the table component once the user add…" at bounding box center [729, 385] width 698 height 47
click at [381, 362] on p "The banner makes an appearance just below the table component once the user add…" at bounding box center [729, 385] width 698 height 47
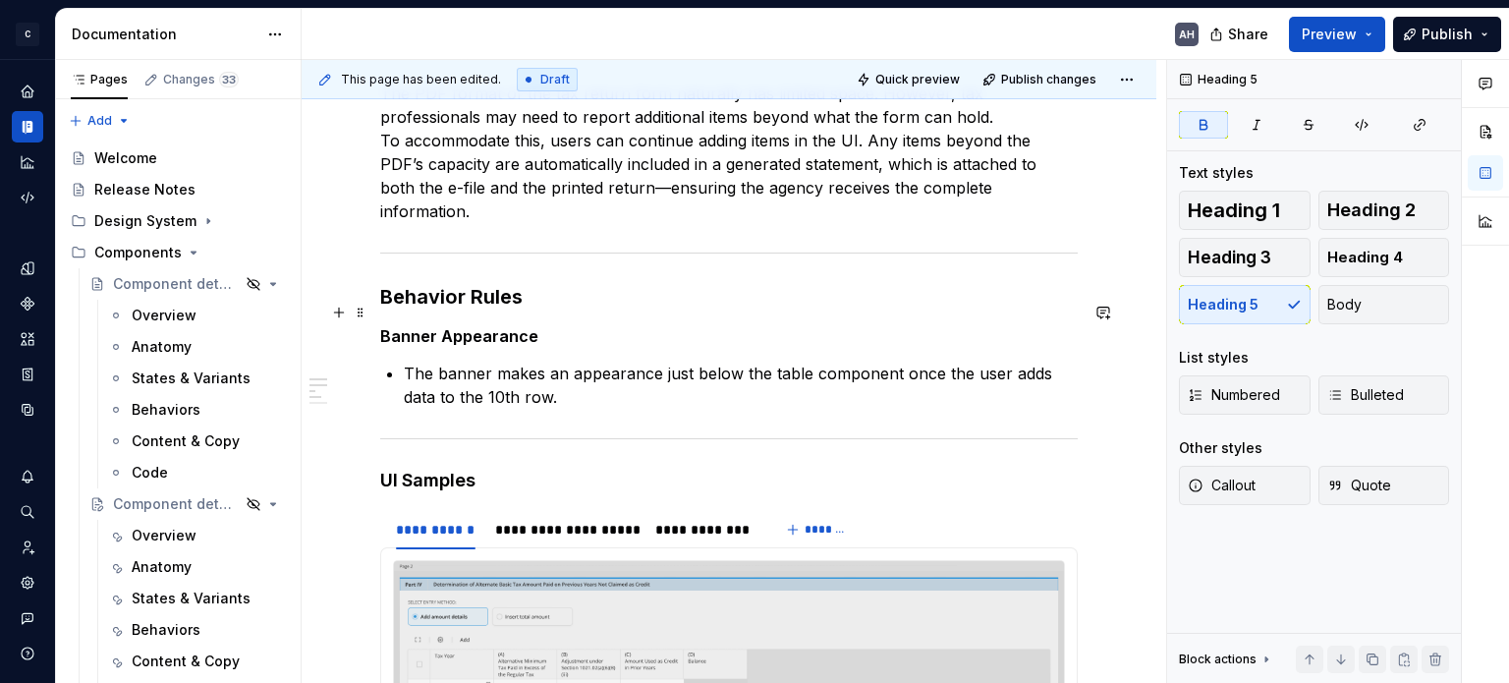
click at [398, 326] on strong "Banner Appearance" at bounding box center [459, 336] width 158 height 20
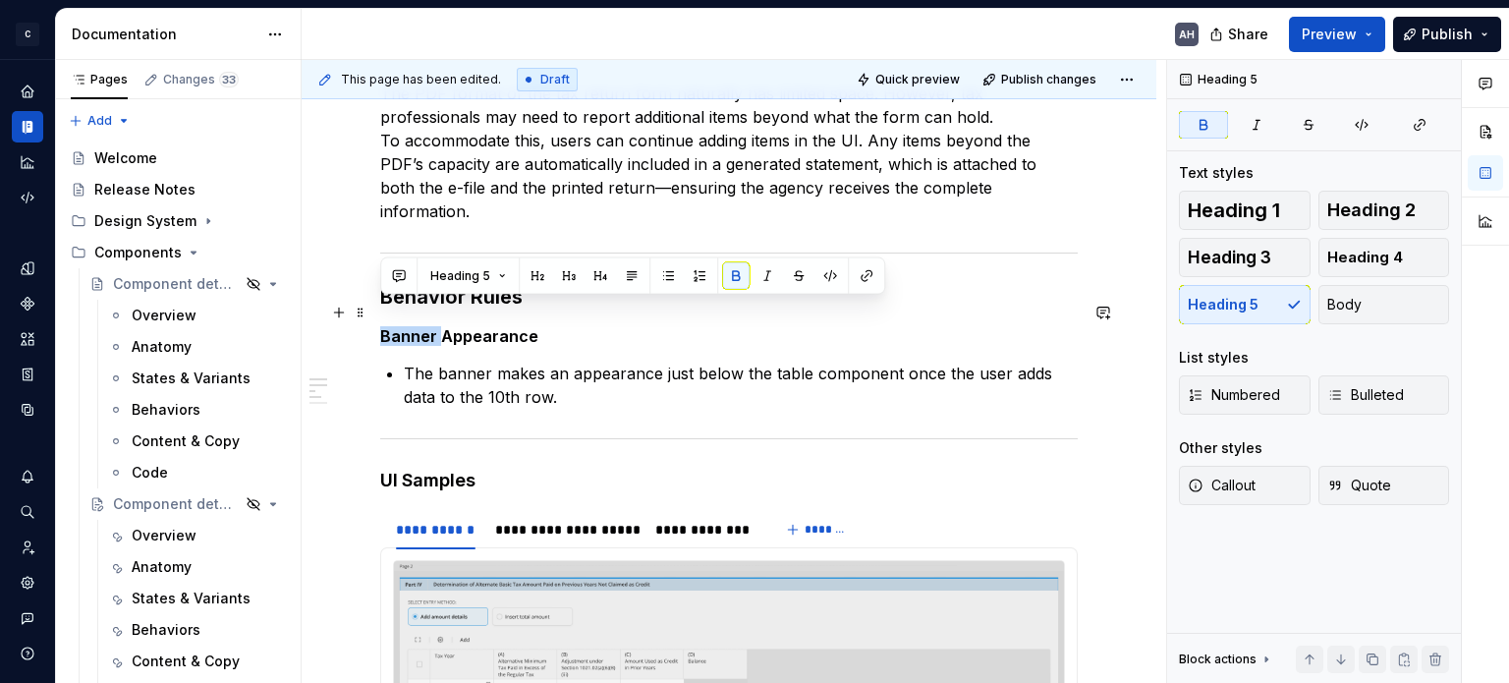
click at [398, 326] on strong "Banner Appearance" at bounding box center [459, 336] width 158 height 20
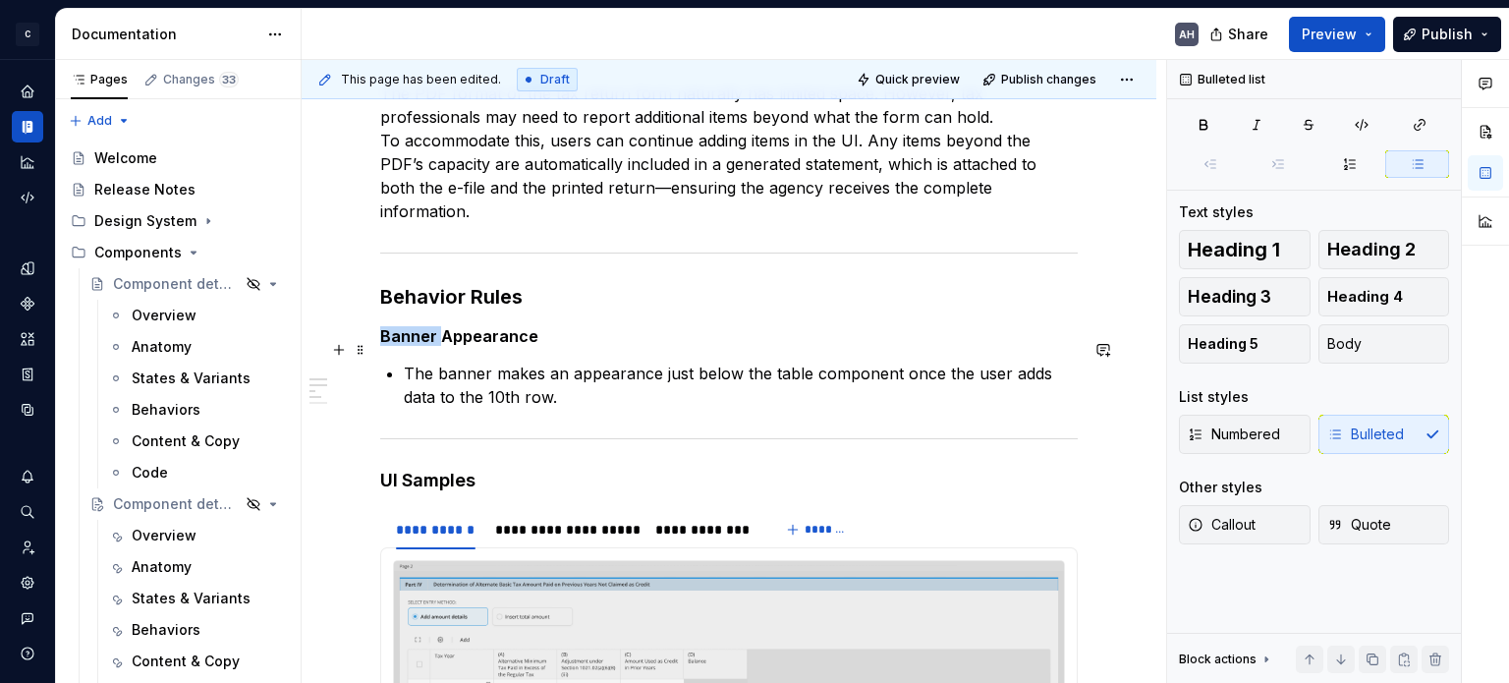
click at [574, 367] on p "The banner makes an appearance just below the table component once the user add…" at bounding box center [741, 385] width 674 height 47
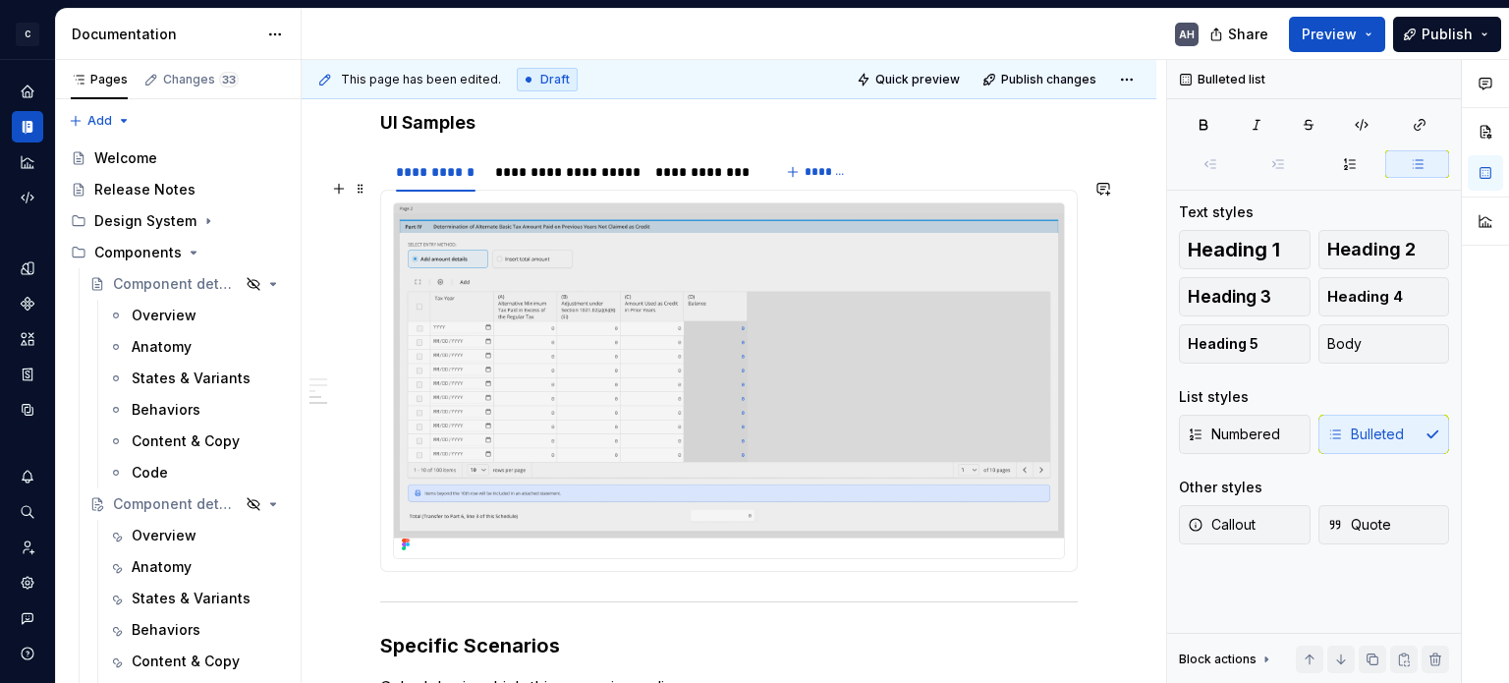
scroll to position [743, 0]
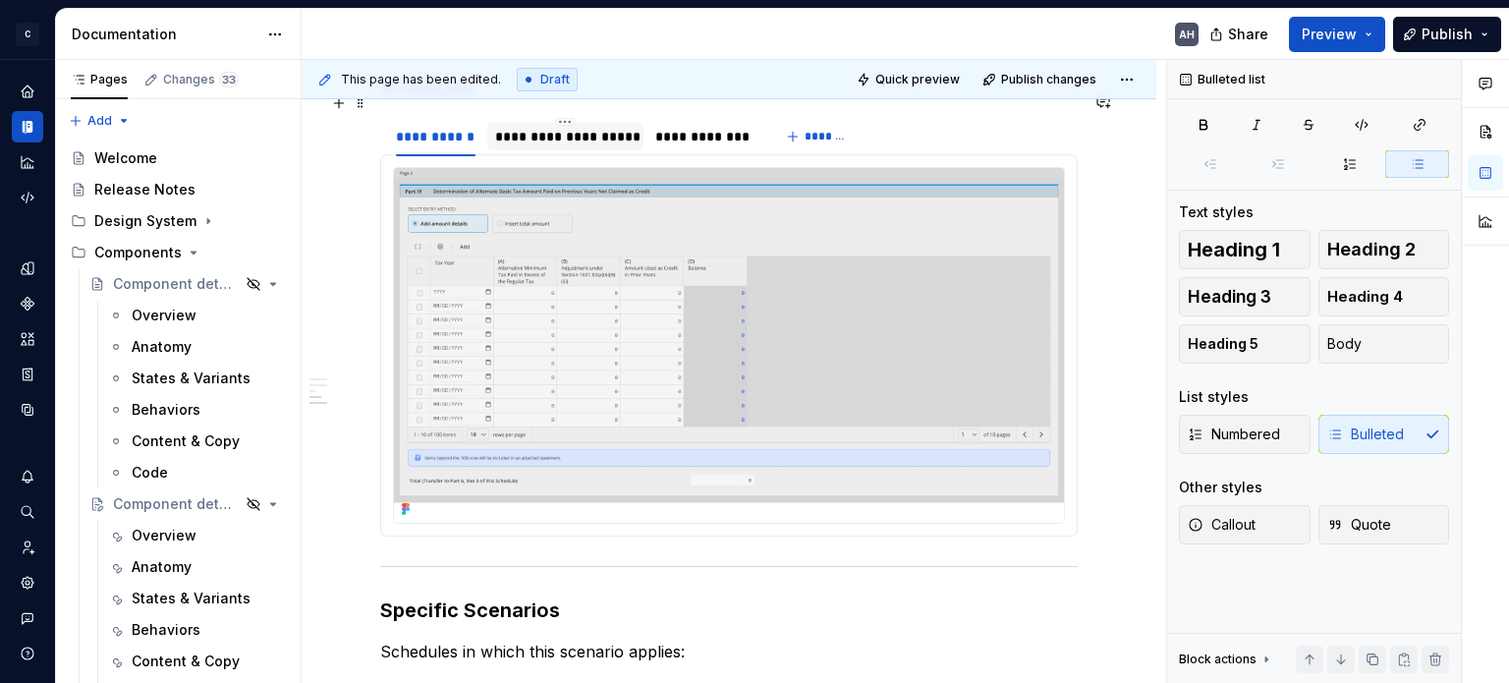
click at [558, 127] on div "**********" at bounding box center [565, 137] width 141 height 20
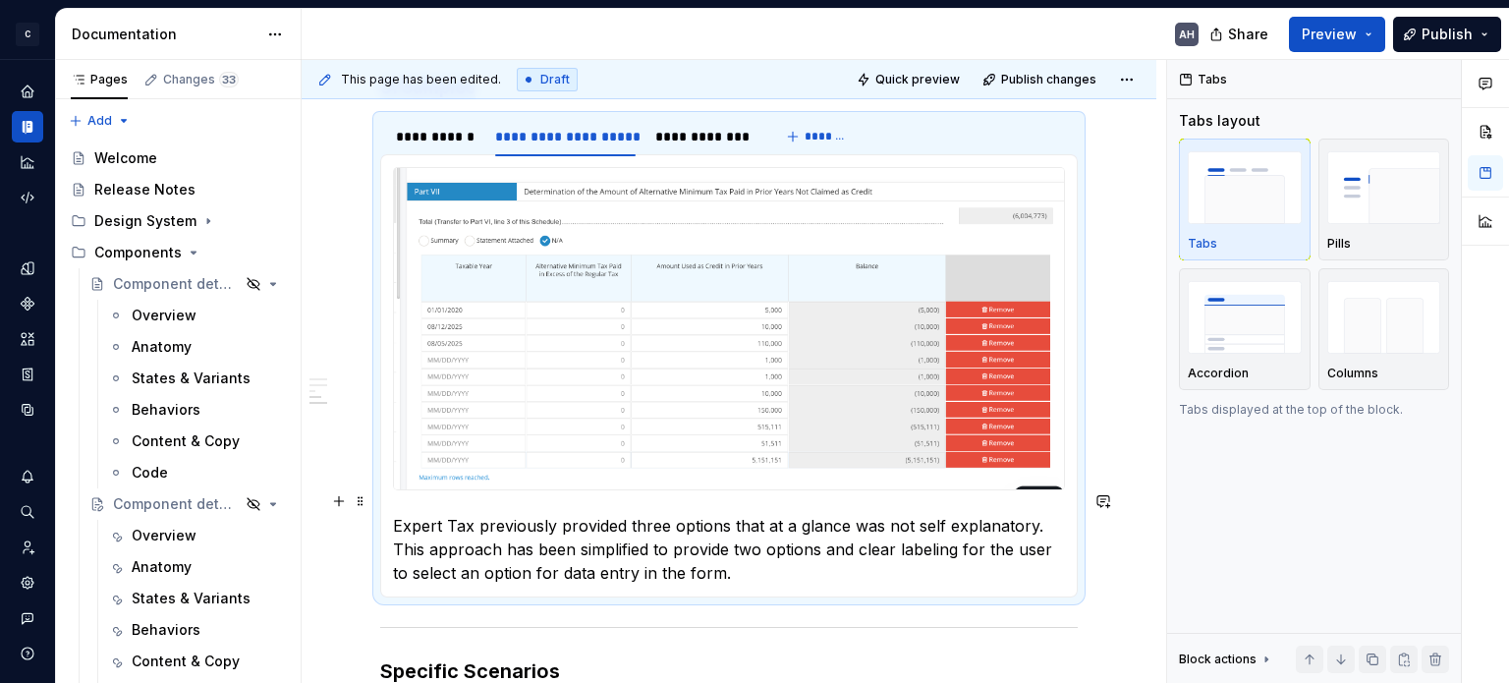
click at [532, 530] on p "Expert Tax previously provided three options that at a glance was not self expl…" at bounding box center [729, 549] width 672 height 71
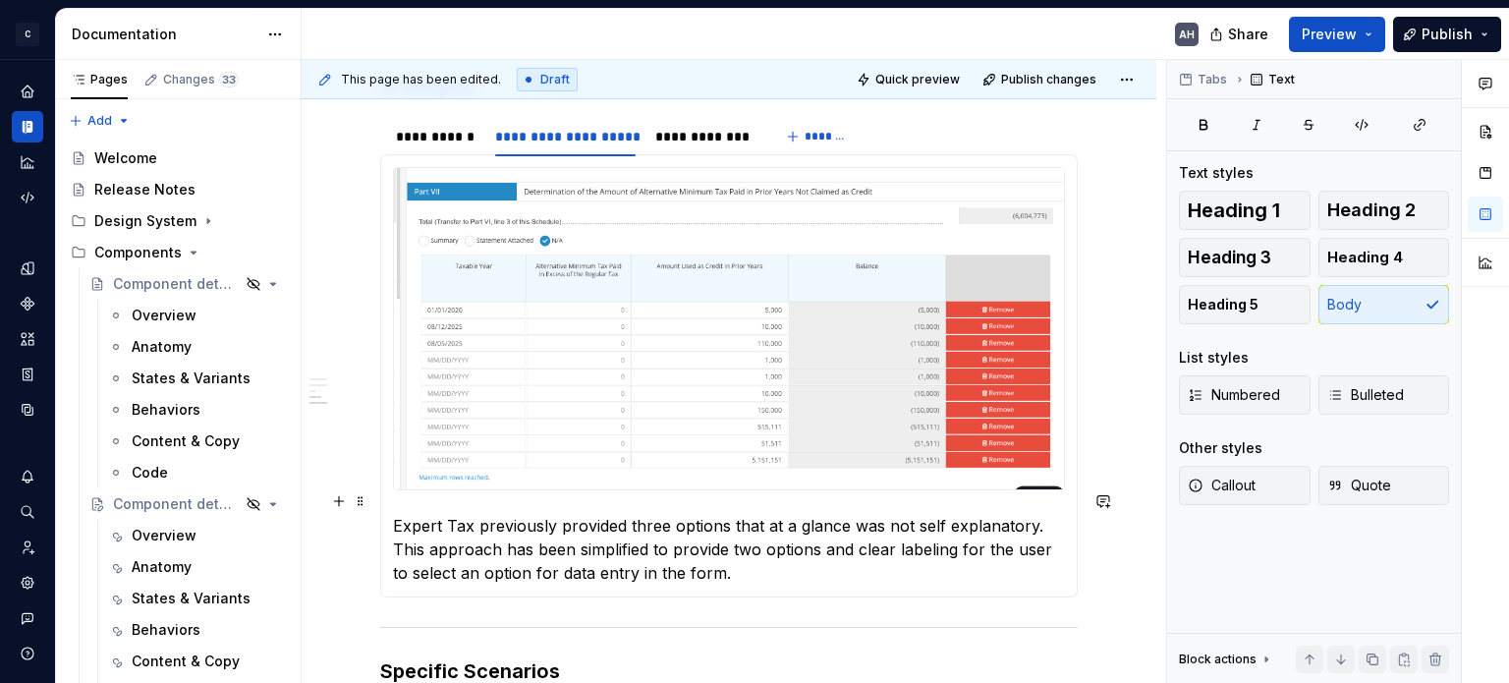
click at [389, 498] on div "**********" at bounding box center [729, 375] width 698 height 443
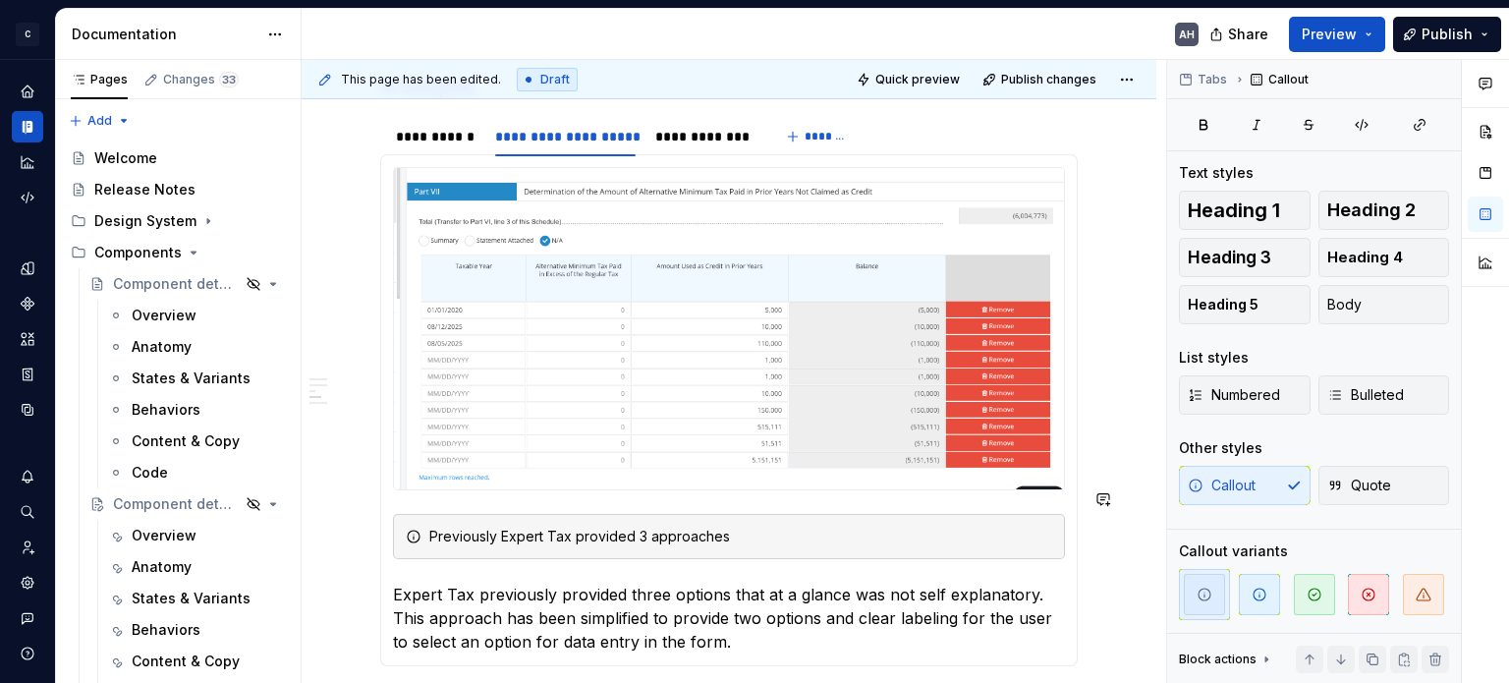
click at [508, 527] on div "Previously Expert Tax provided 3 approaches" at bounding box center [740, 537] width 623 height 20
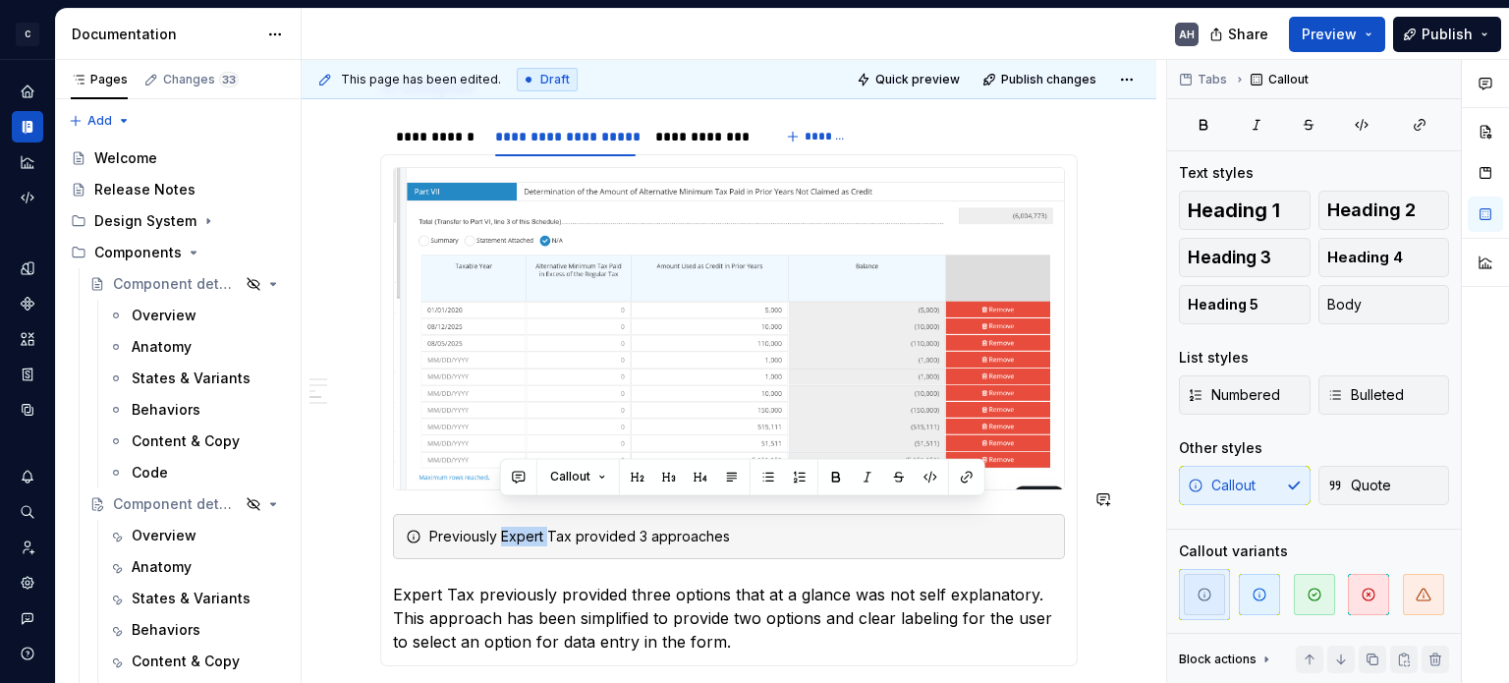
click at [508, 527] on div "Previously Expert Tax provided 3 approaches" at bounding box center [740, 537] width 623 height 20
click at [468, 527] on div "Previously Expert Tax provided 3 approaches" at bounding box center [740, 537] width 623 height 20
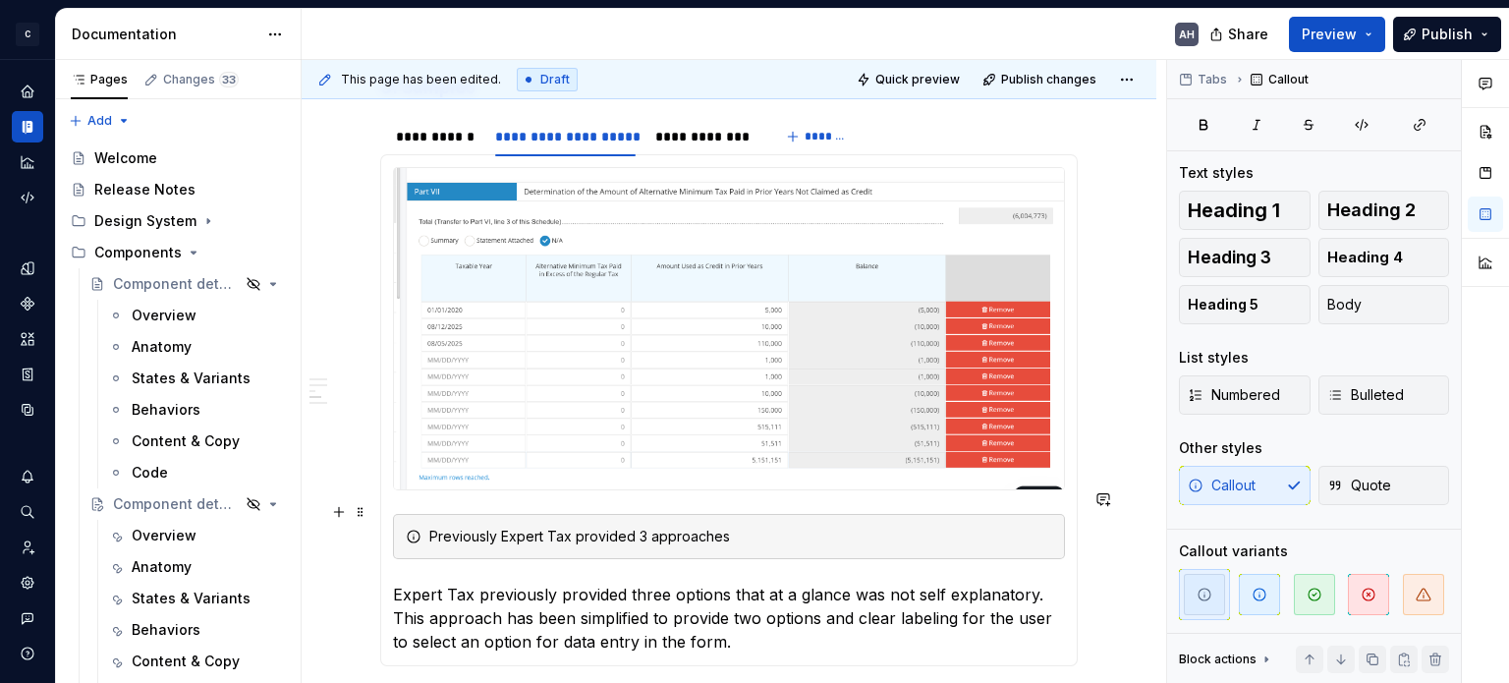
click at [432, 527] on div "Previously Expert Tax provided 3 approaches" at bounding box center [740, 537] width 623 height 20
click at [488, 527] on div "Previously Expert Tax provided 3 approaches" at bounding box center [740, 537] width 623 height 20
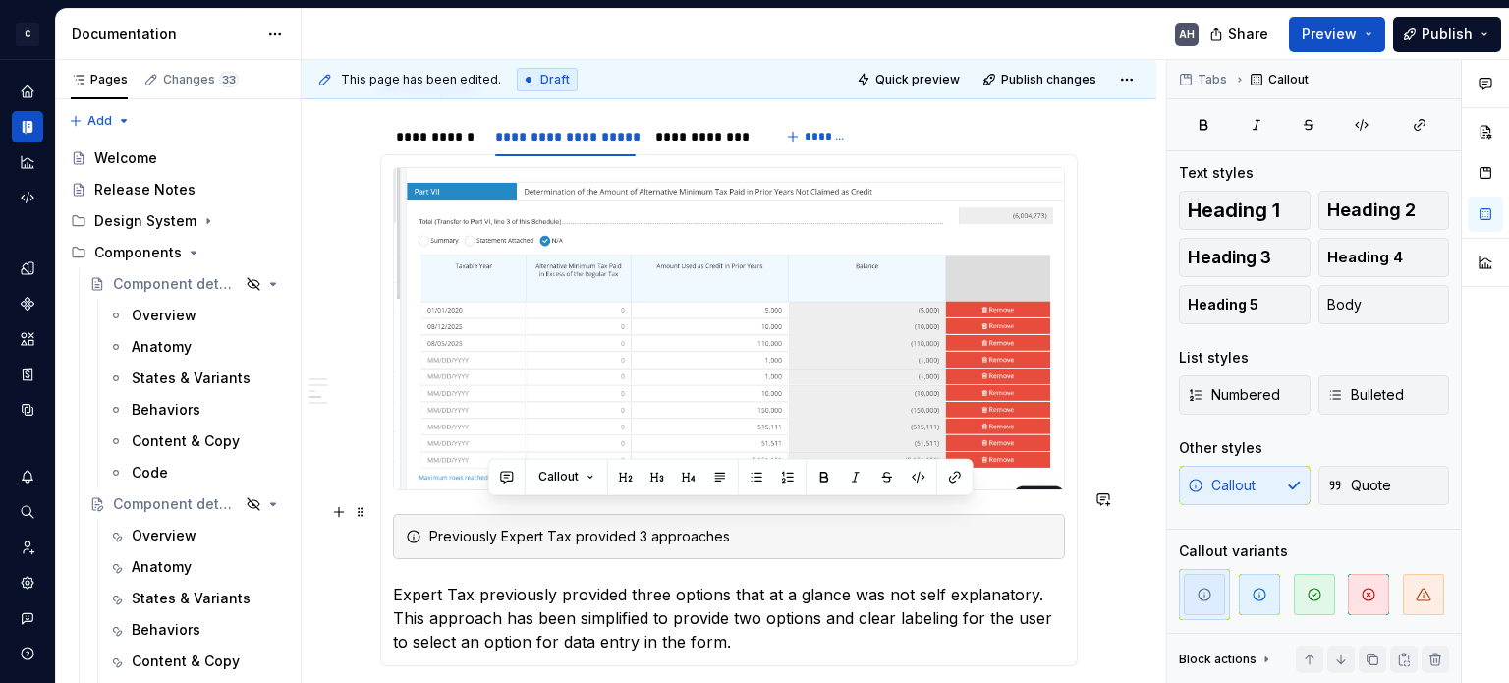
drag, startPoint x: 487, startPoint y: 513, endPoint x: 868, endPoint y: 500, distance: 380.5
click at [868, 514] on div "Previously Expert Tax provided 3 approaches" at bounding box center [729, 536] width 672 height 45
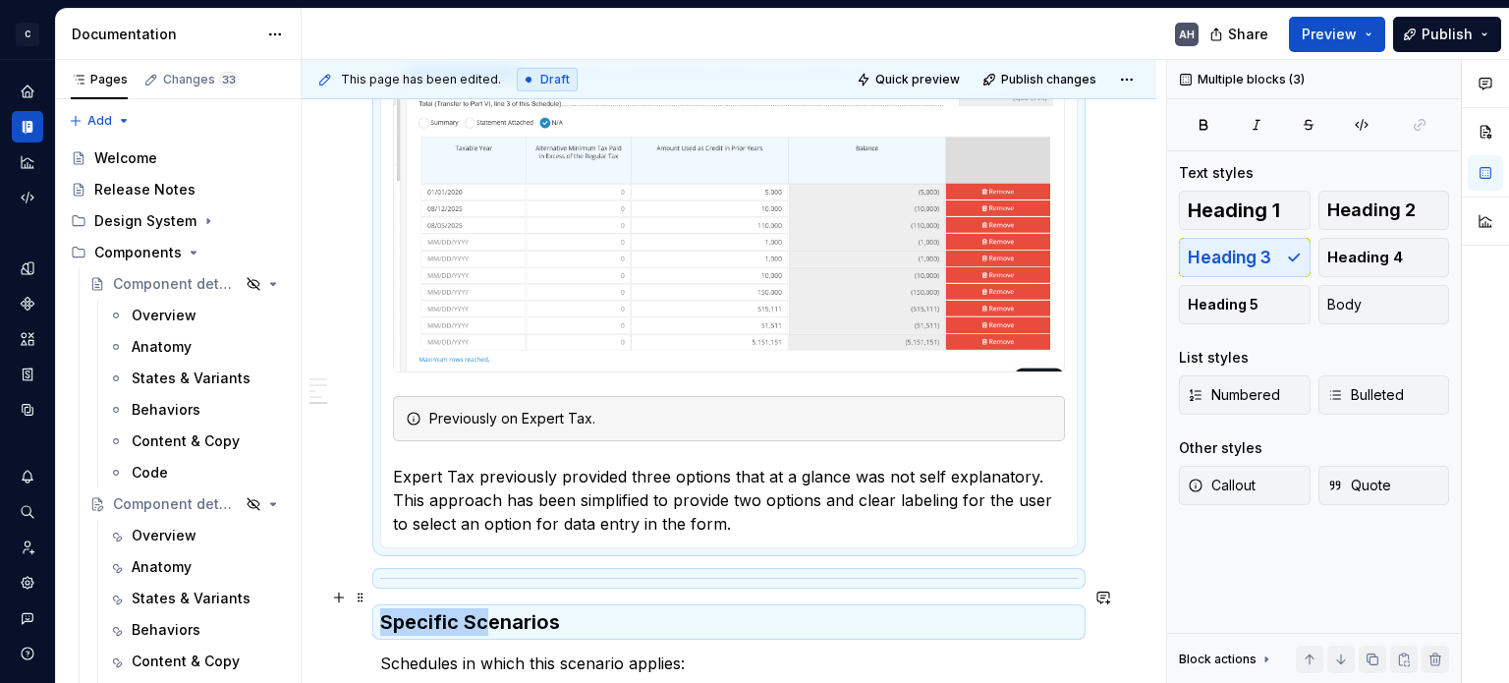
scroll to position [865, 0]
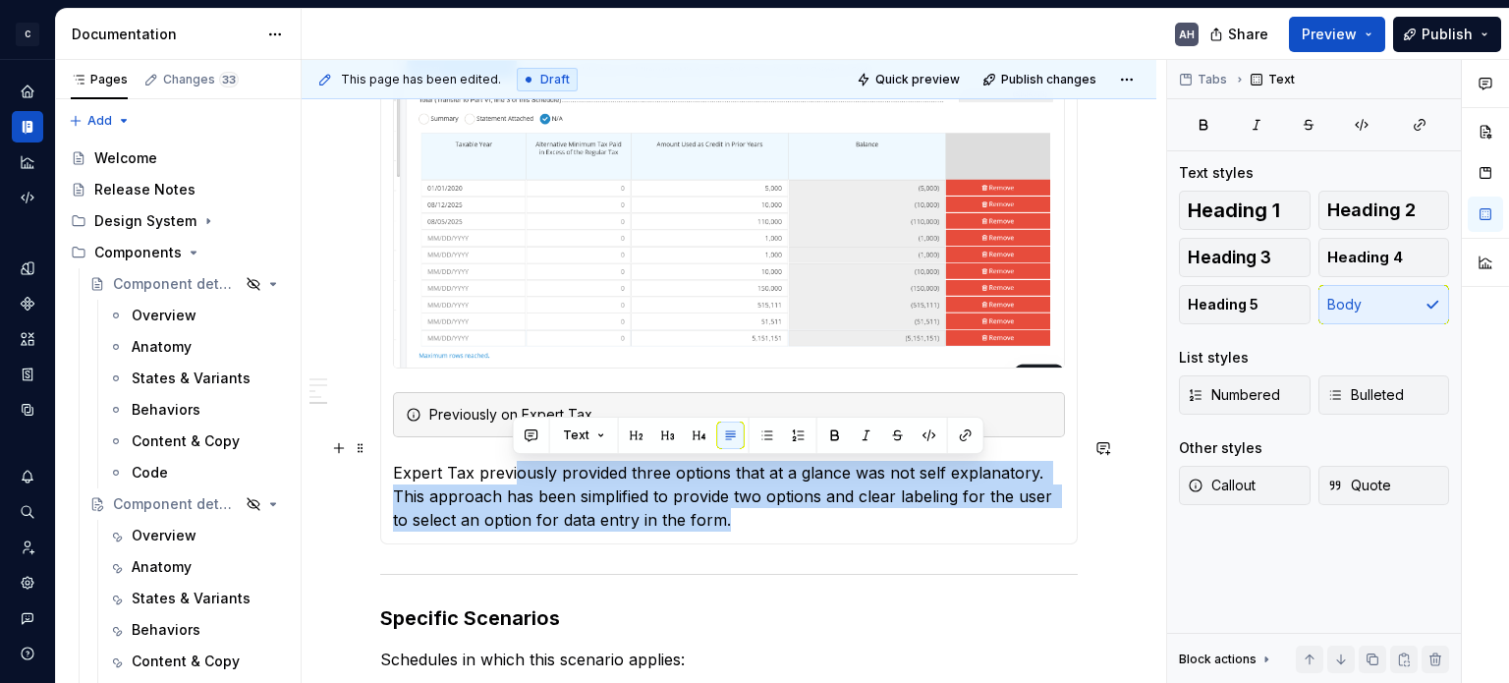
drag, startPoint x: 692, startPoint y: 603, endPoint x: 503, endPoint y: 433, distance: 253.9
click at [509, 461] on p "Expert Tax previously provided three options that at a glance was not self expl…" at bounding box center [729, 496] width 672 height 71
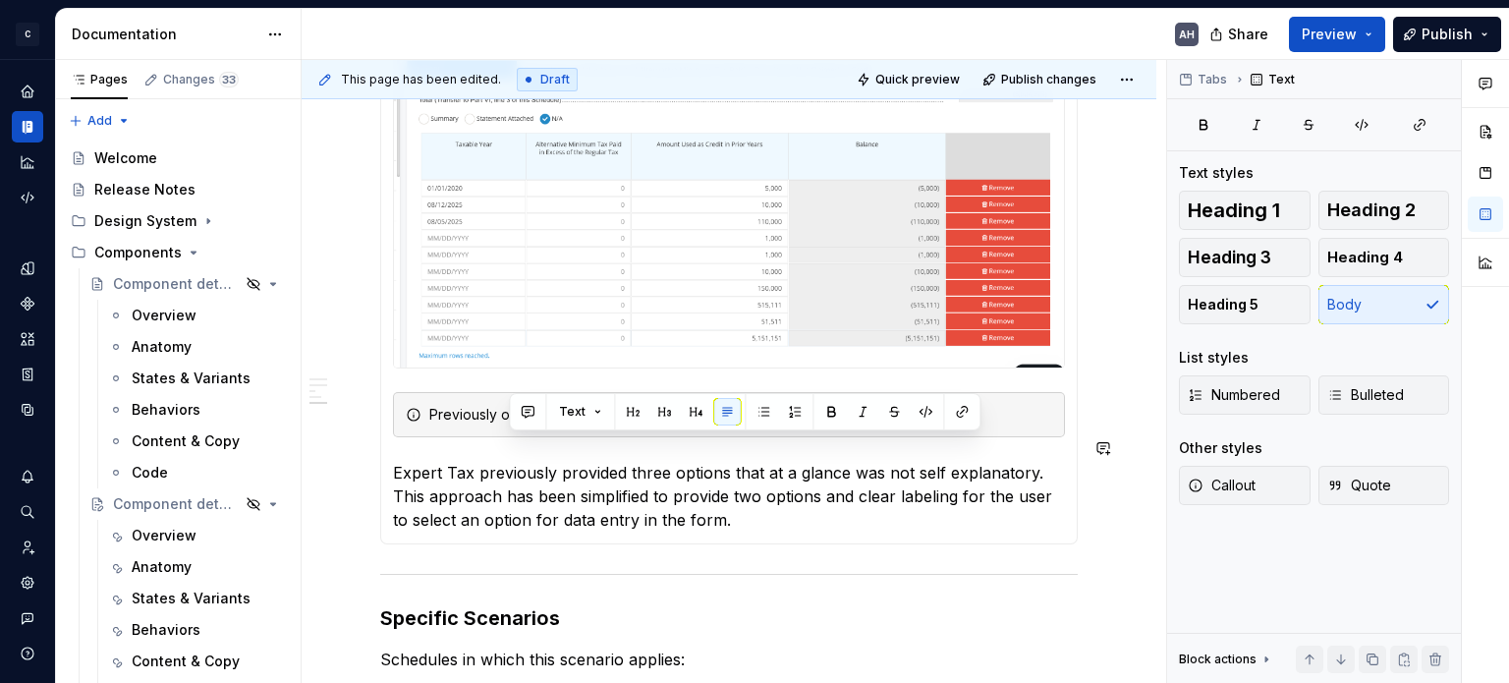
click at [438, 423] on section-item-column "Previously on Expert Tax. Expert Tax previously provided three options that at …" at bounding box center [729, 288] width 672 height 486
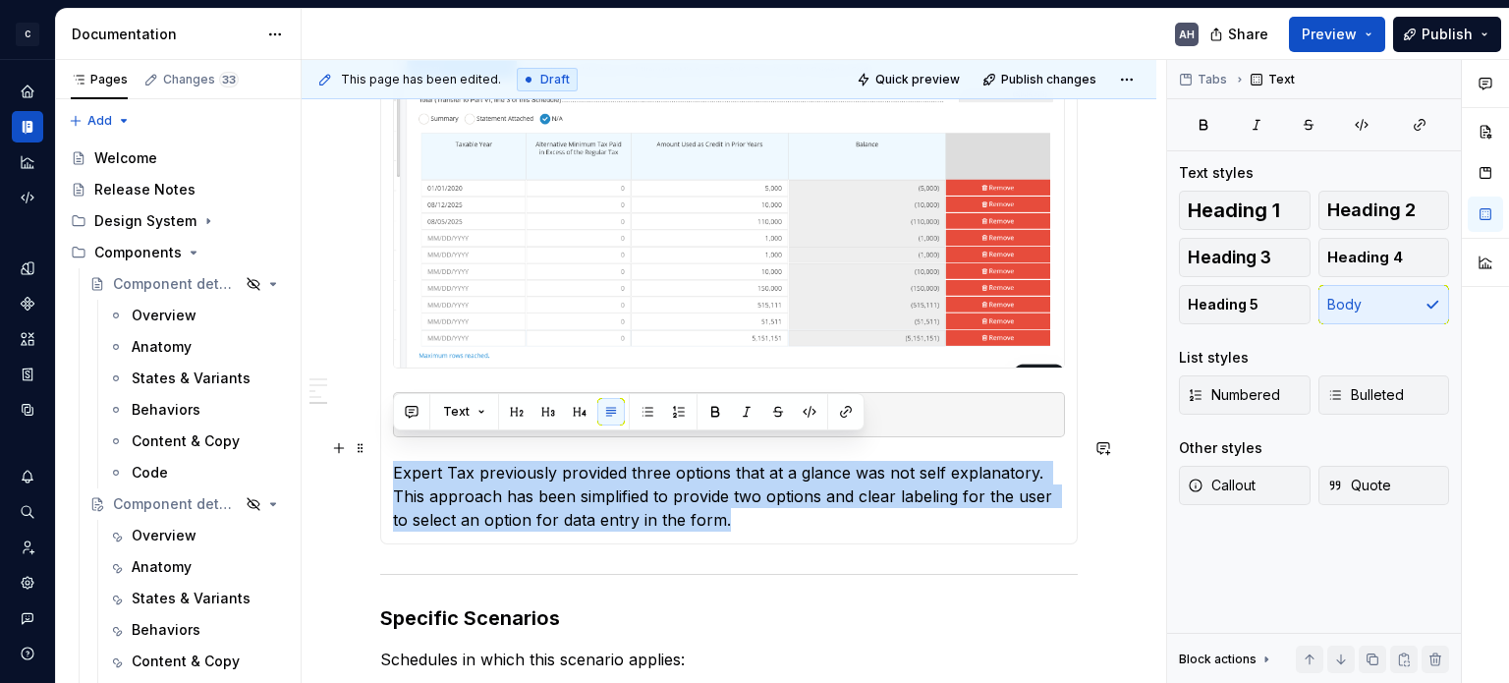
drag, startPoint x: 389, startPoint y: 445, endPoint x: 768, endPoint y: 490, distance: 381.9
click at [768, 490] on div "**********" at bounding box center [729, 288] width 698 height 512
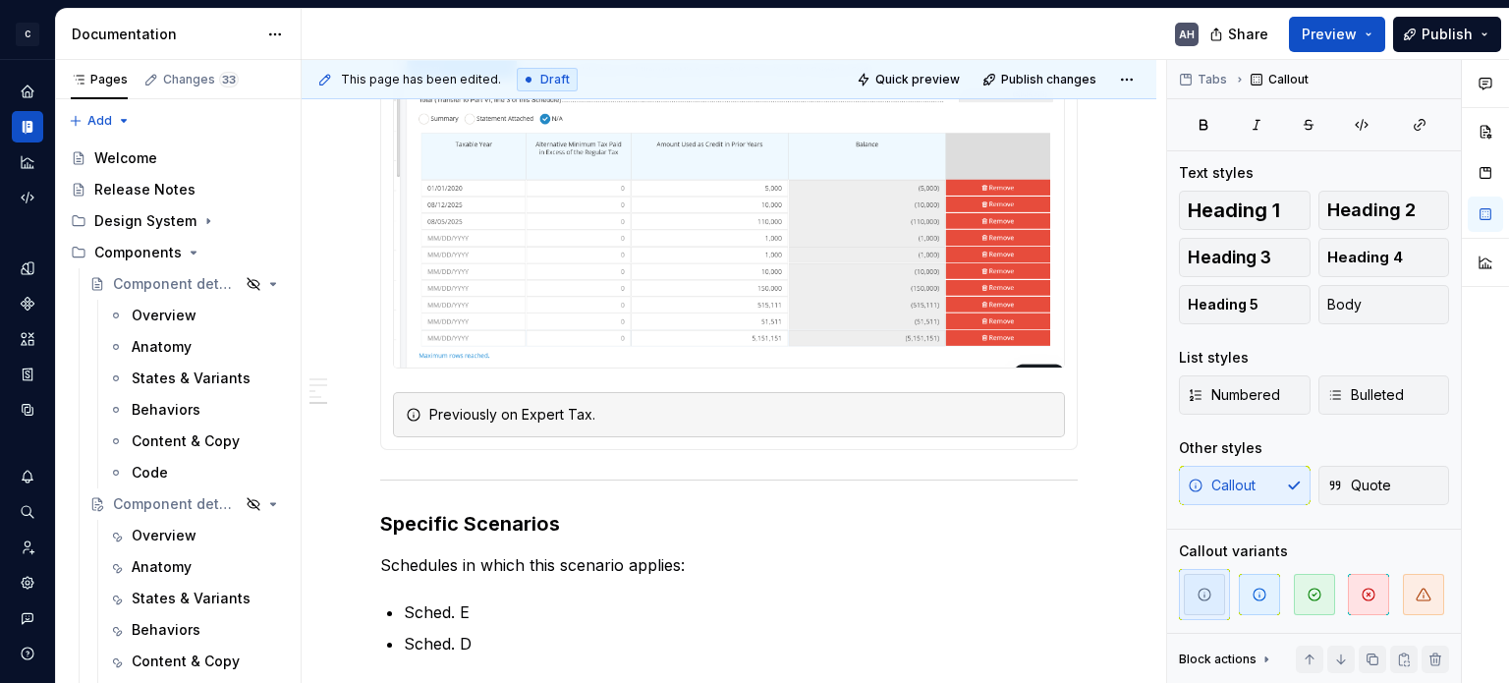
scroll to position [668, 0]
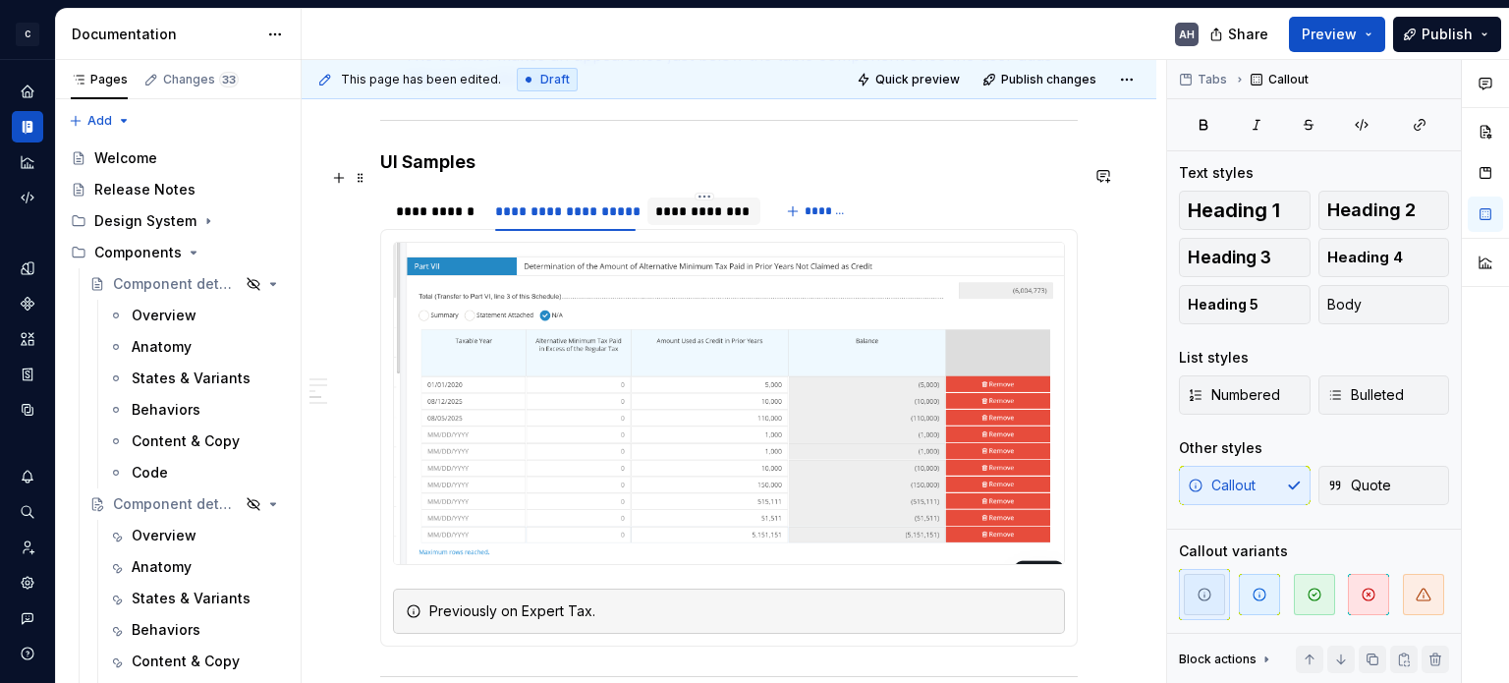
click at [685, 201] on div "**********" at bounding box center [703, 211] width 97 height 20
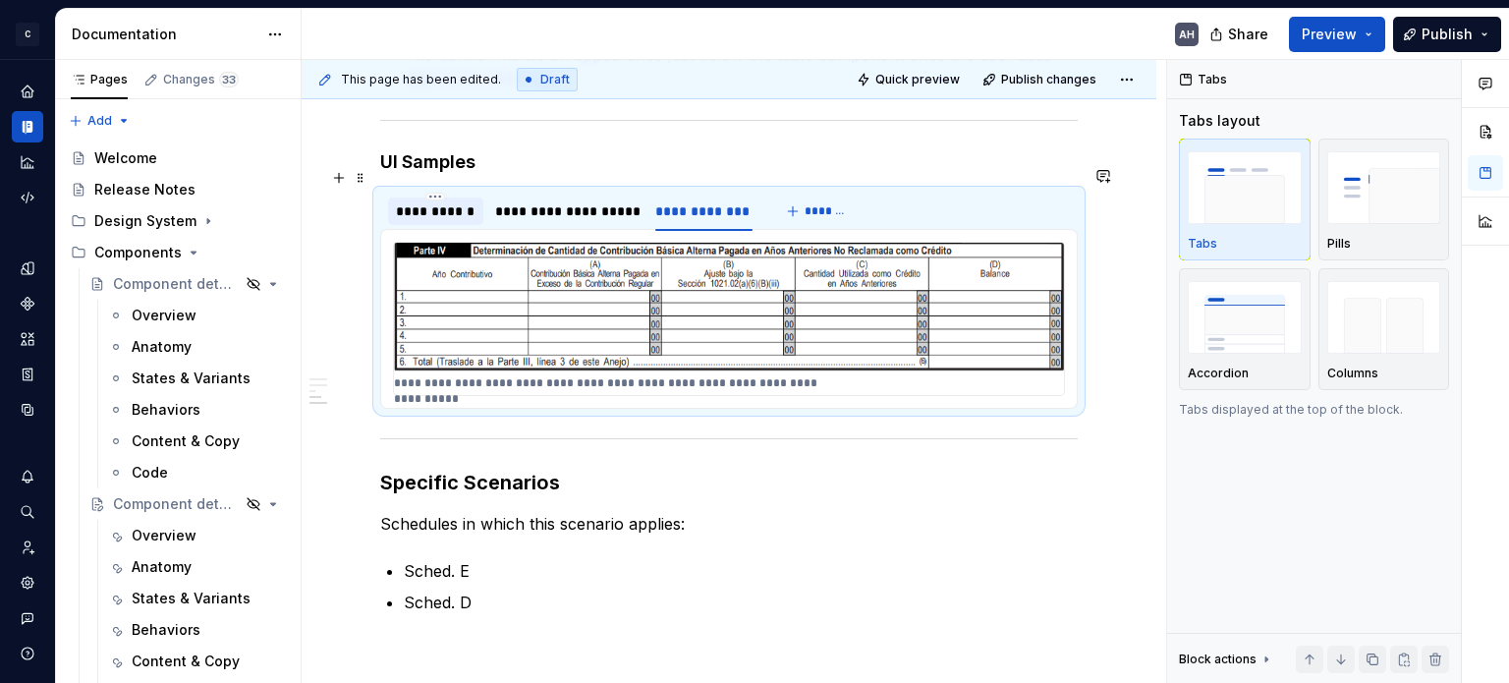
click at [420, 201] on div "**********" at bounding box center [436, 211] width 80 height 20
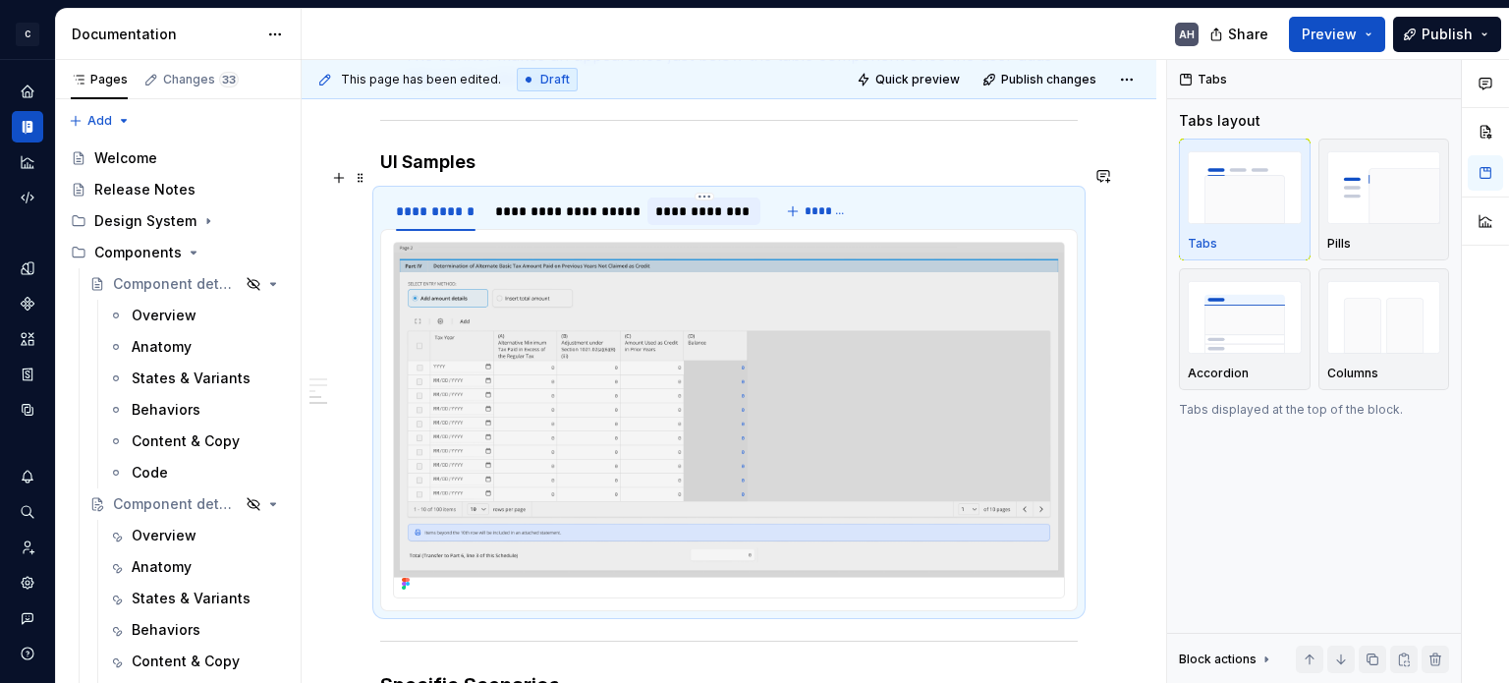
click at [677, 201] on div "**********" at bounding box center [703, 211] width 97 height 20
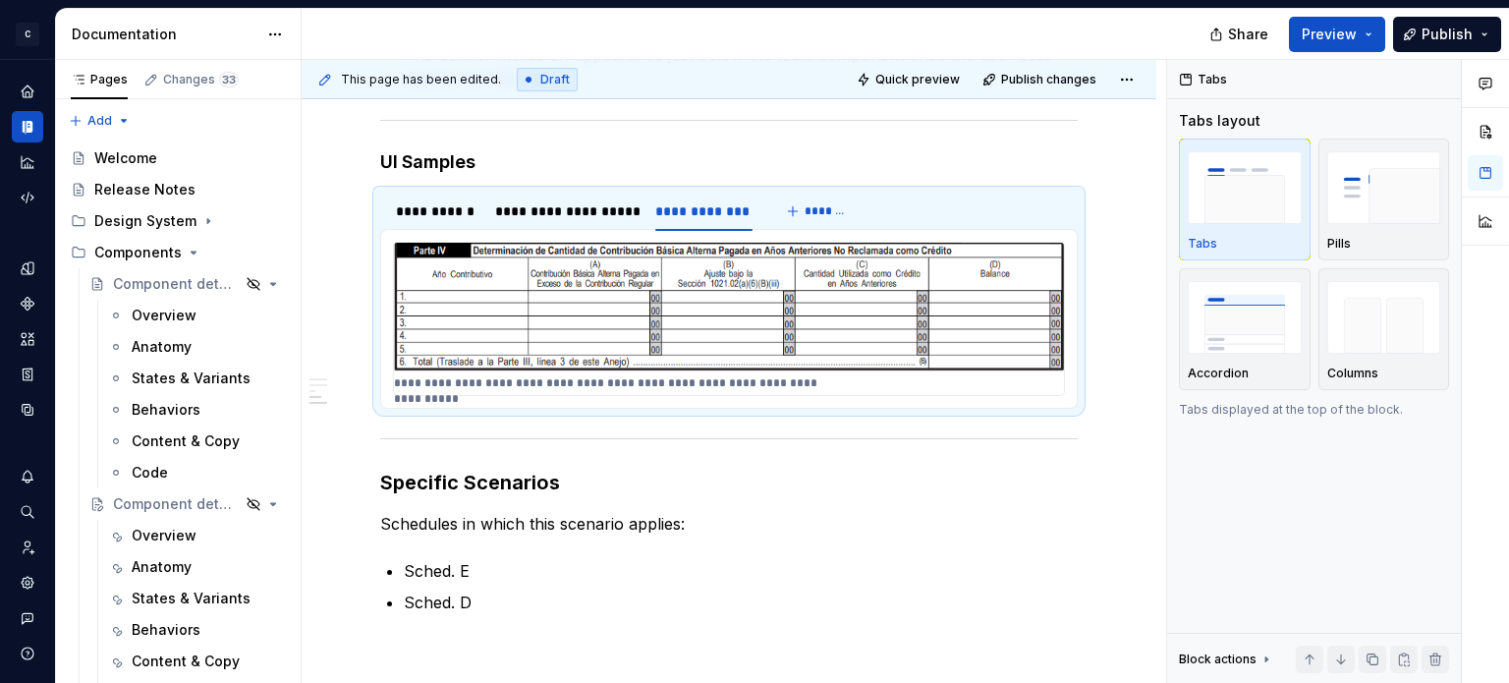
type textarea "*"
